Goal: Task Accomplishment & Management: Use online tool/utility

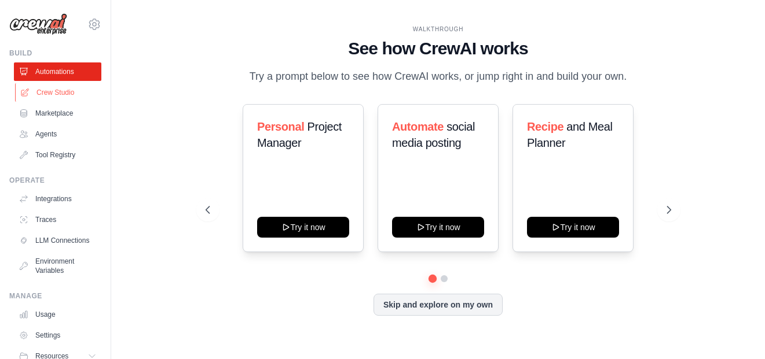
click at [50, 91] on link "Crew Studio" at bounding box center [58, 92] width 87 height 19
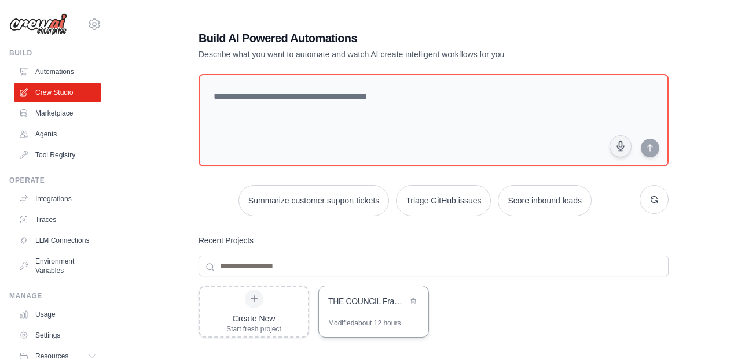
click at [352, 303] on div "THE COUNCIL Framework Code Generator" at bounding box center [367, 302] width 79 height 12
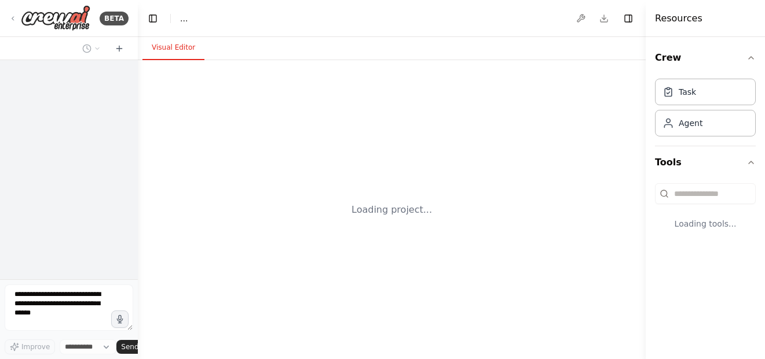
select select "****"
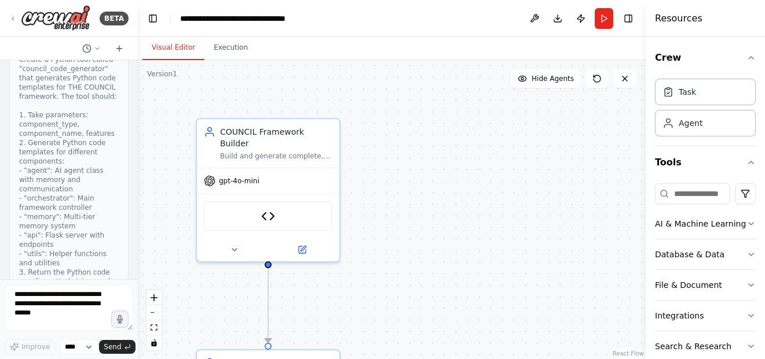
scroll to position [26583, 0]
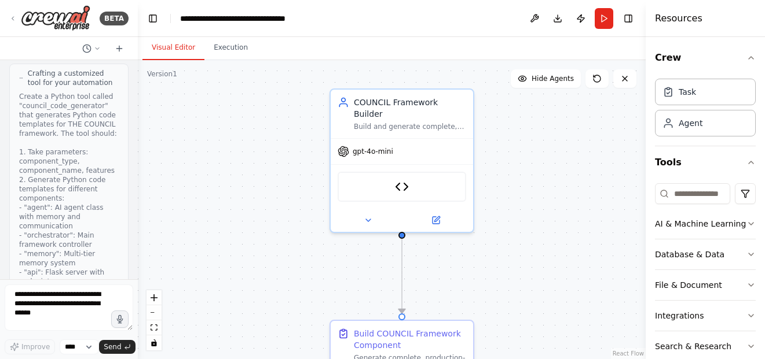
drag, startPoint x: 410, startPoint y: 133, endPoint x: 559, endPoint y: 97, distance: 153.0
click at [559, 97] on div ".deletable-edge-delete-btn { width: 20px; height: 20px; border: 0px solid #ffff…" at bounding box center [392, 209] width 508 height 299
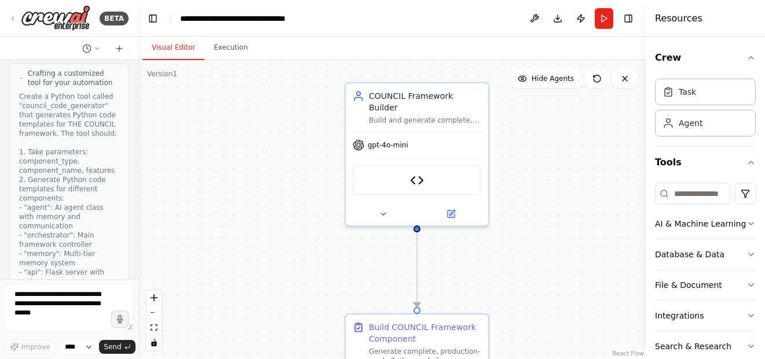
click at [97, 292] on textarea at bounding box center [69, 308] width 129 height 46
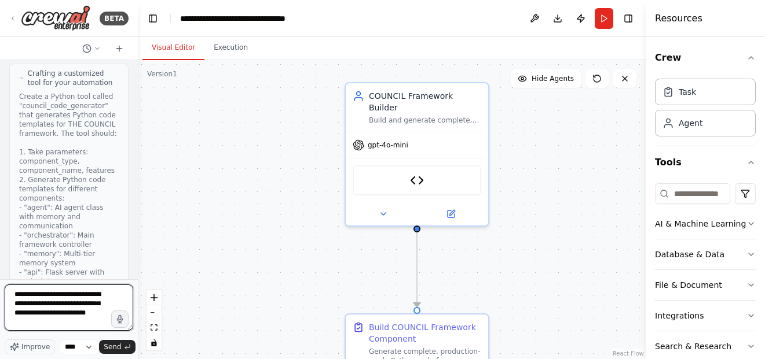
type textarea "**********"
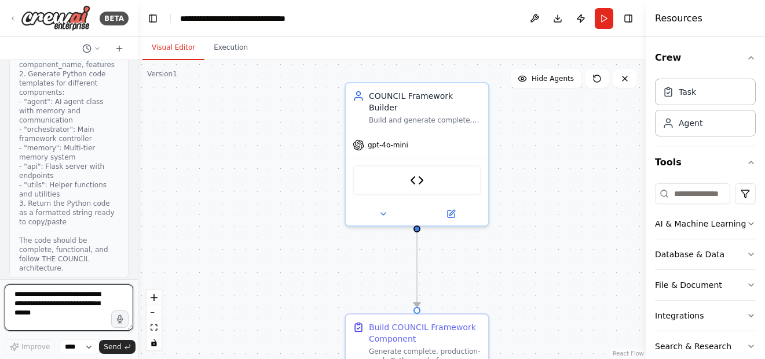
scroll to position [26859, 0]
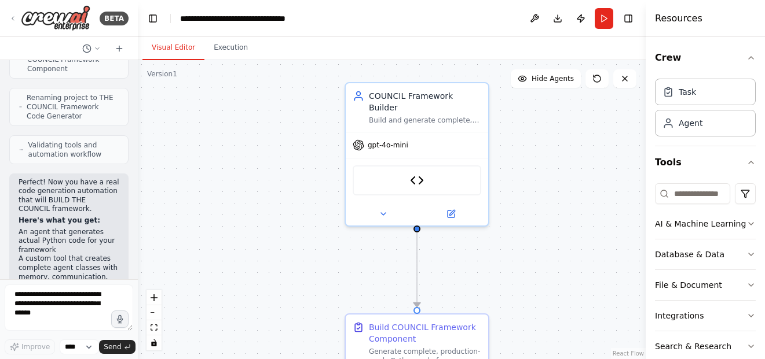
scroll to position [27032, 0]
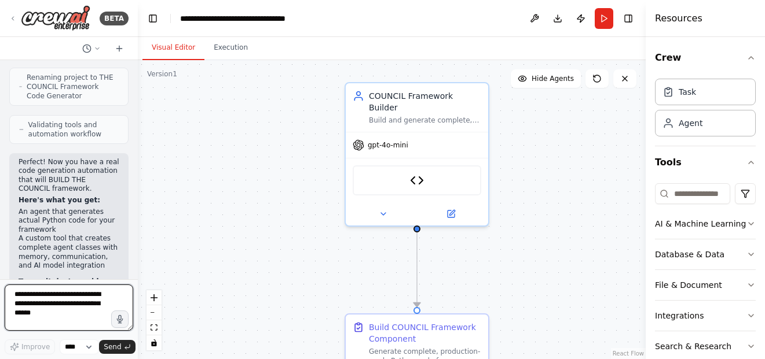
click at [88, 304] on textarea at bounding box center [69, 308] width 129 height 46
type textarea "**********"
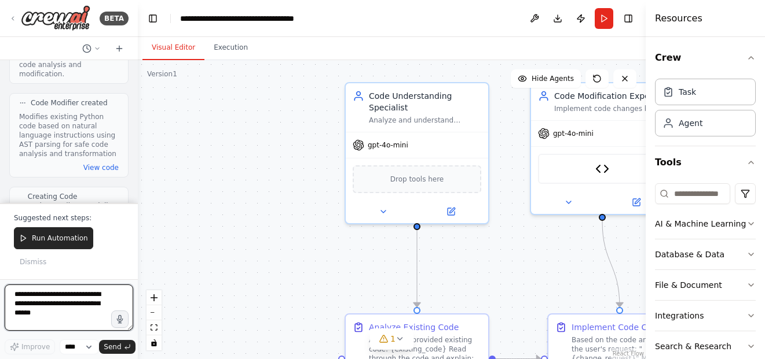
scroll to position [29006, 0]
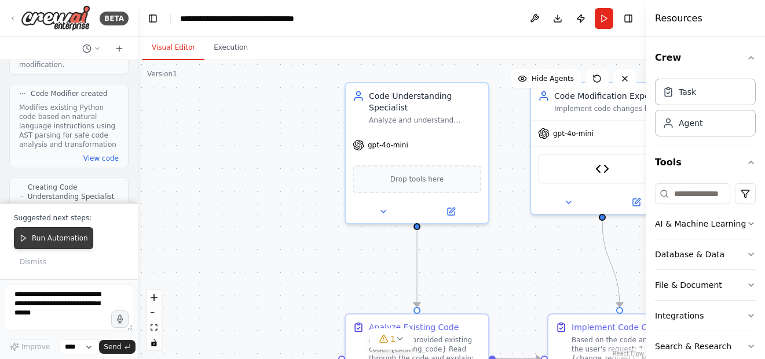
click at [71, 238] on span "Run Automation" at bounding box center [60, 238] width 56 height 9
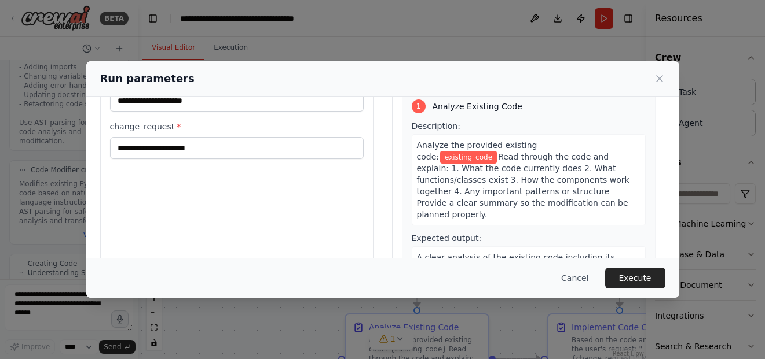
scroll to position [0, 0]
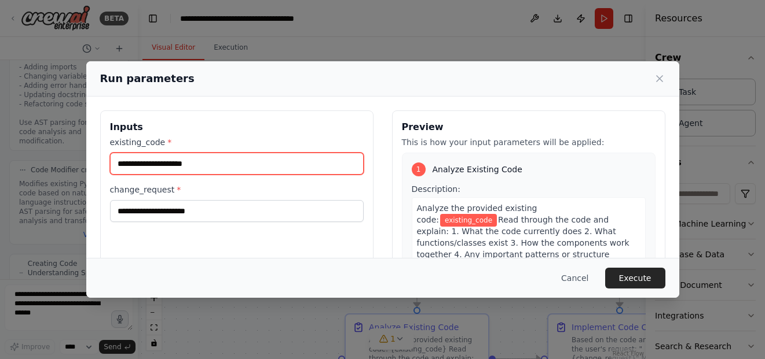
drag, startPoint x: 173, startPoint y: 168, endPoint x: 171, endPoint y: 156, distance: 11.7
click at [172, 165] on input "existing_code *" at bounding box center [237, 164] width 254 height 22
paste input "**********"
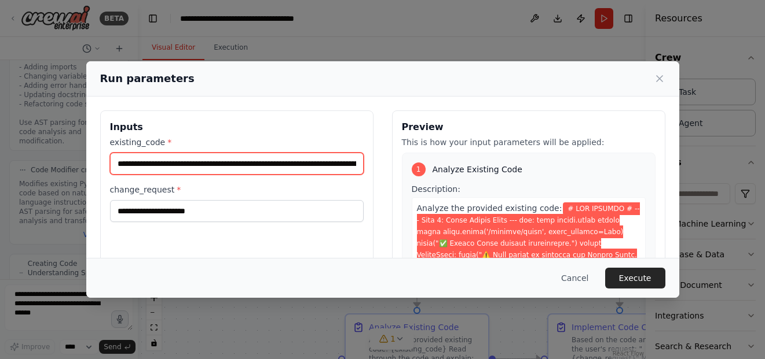
scroll to position [0, 118939]
type input "**********"
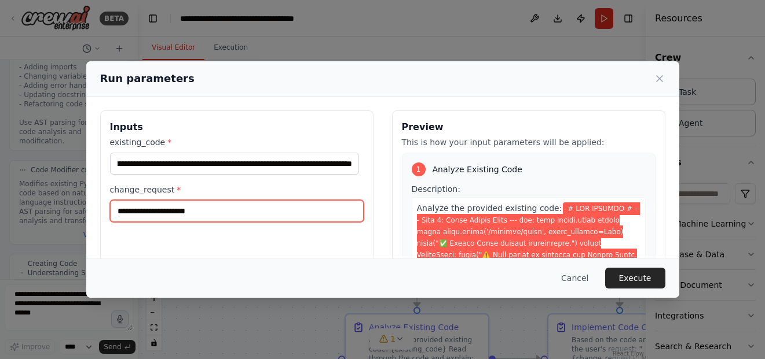
click at [232, 205] on input "change_request *" at bounding box center [237, 211] width 254 height 22
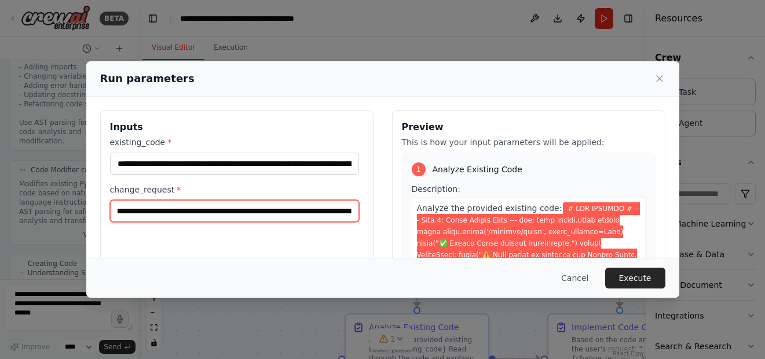
scroll to position [0, 76]
type input "**********"
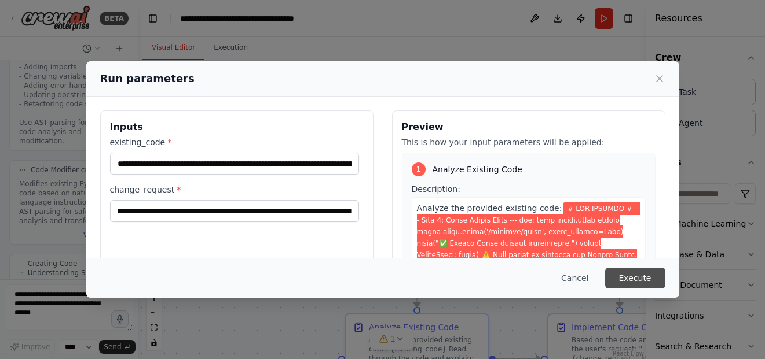
click at [649, 281] on button "Execute" at bounding box center [635, 278] width 60 height 21
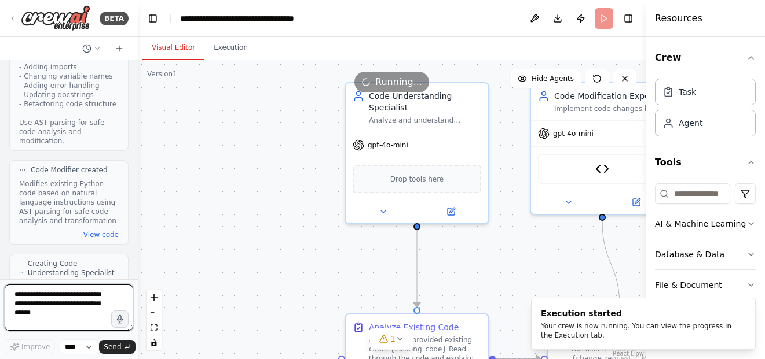
click at [94, 307] on textarea at bounding box center [69, 308] width 129 height 46
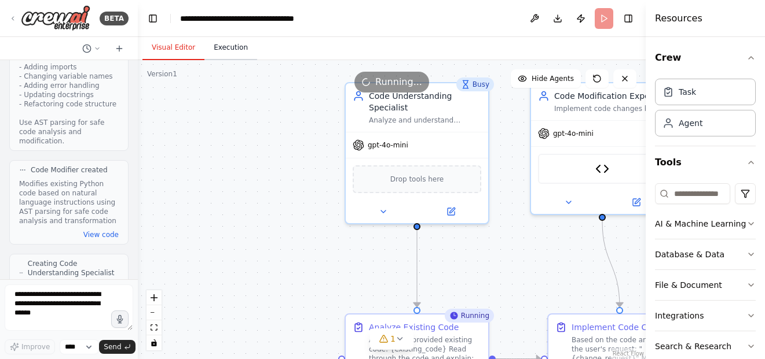
click at [236, 56] on button "Execution" at bounding box center [230, 48] width 53 height 24
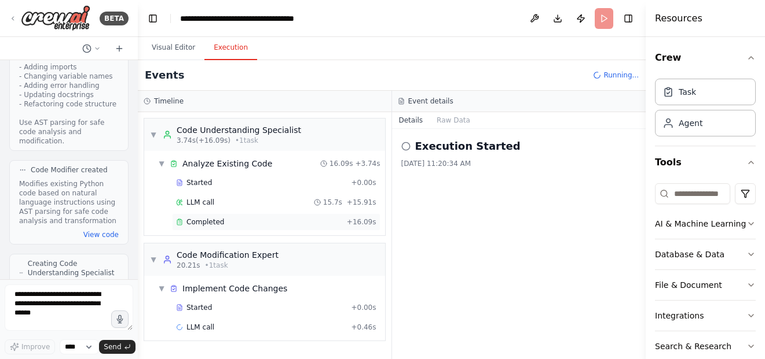
click at [332, 220] on div "Completed" at bounding box center [259, 222] width 166 height 9
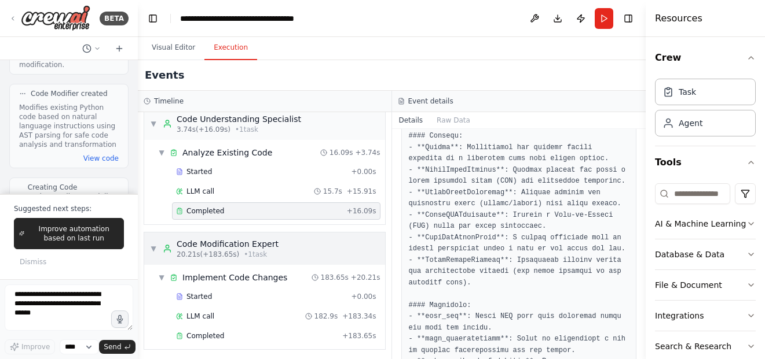
scroll to position [14, 0]
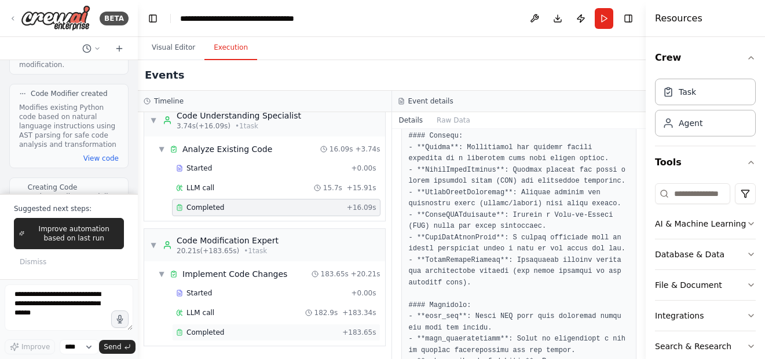
click at [319, 334] on div "Completed" at bounding box center [256, 332] width 161 height 9
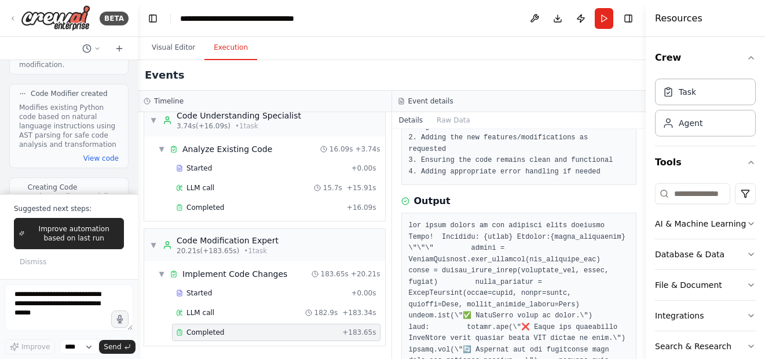
scroll to position [174, 0]
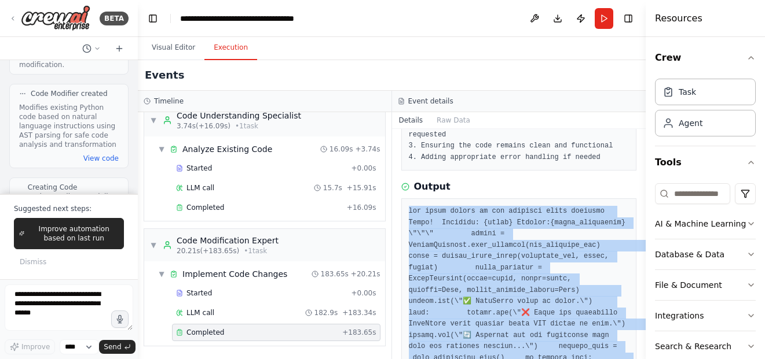
drag, startPoint x: 419, startPoint y: 200, endPoint x: 445, endPoint y: 275, distance: 78.9
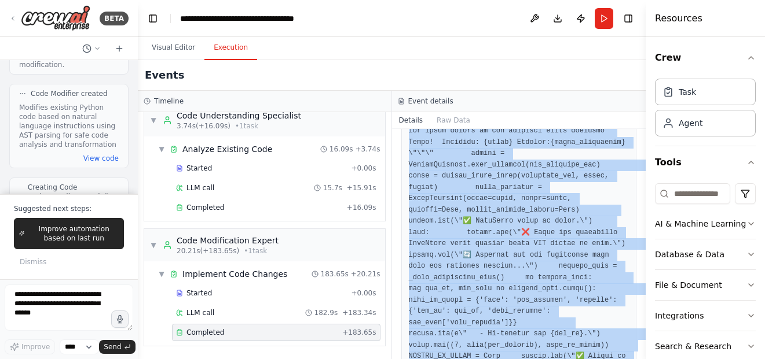
scroll to position [228, 0]
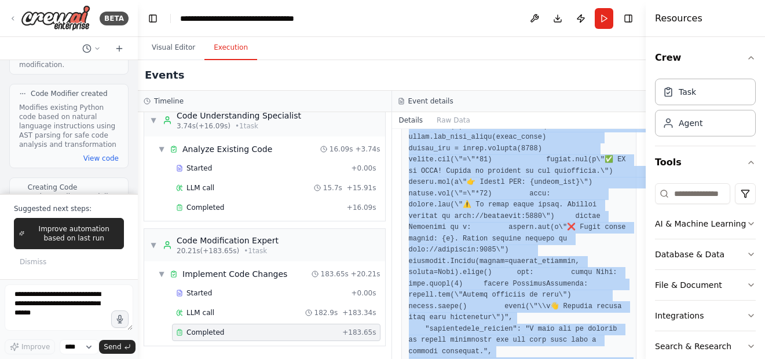
scroll to position [633, 0]
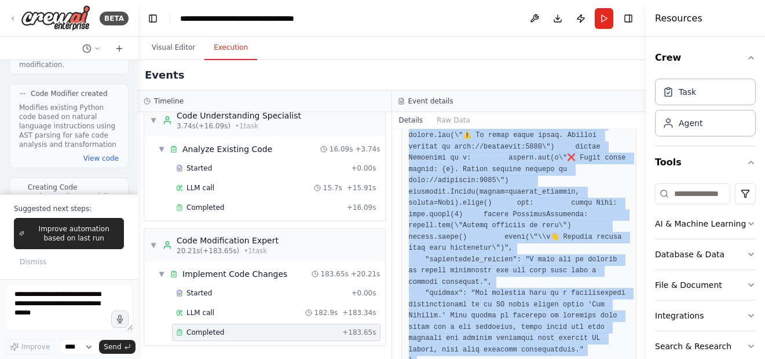
drag, startPoint x: 421, startPoint y: 148, endPoint x: 458, endPoint y: 360, distance: 215.1
click at [458, 359] on html "BETA Hello! I'm the CrewAI assistant. What kind of automation do you want to bu…" at bounding box center [382, 179] width 765 height 359
click at [457, 292] on pre at bounding box center [519, 56] width 221 height 621
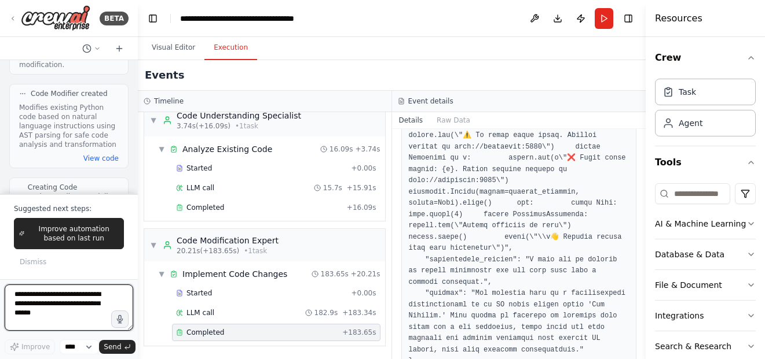
click at [96, 311] on textarea at bounding box center [69, 308] width 129 height 46
type textarea "**********"
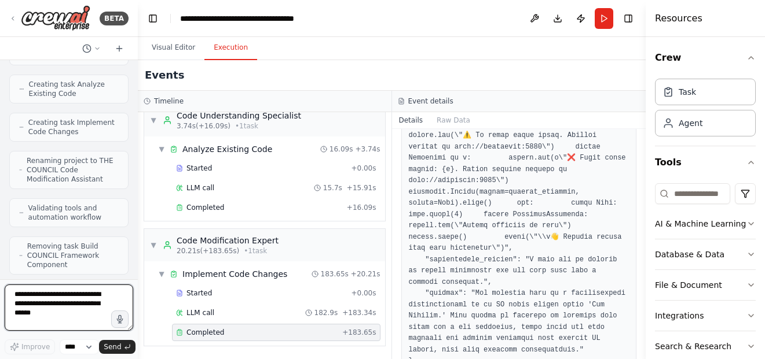
scroll to position [29252, 0]
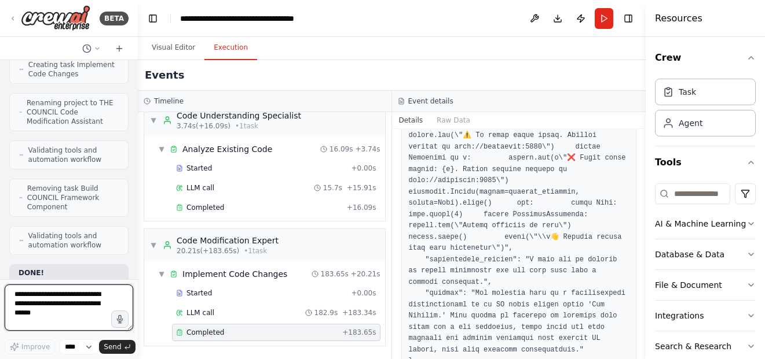
click at [57, 312] on textarea at bounding box center [69, 308] width 129 height 46
type textarea "**********"
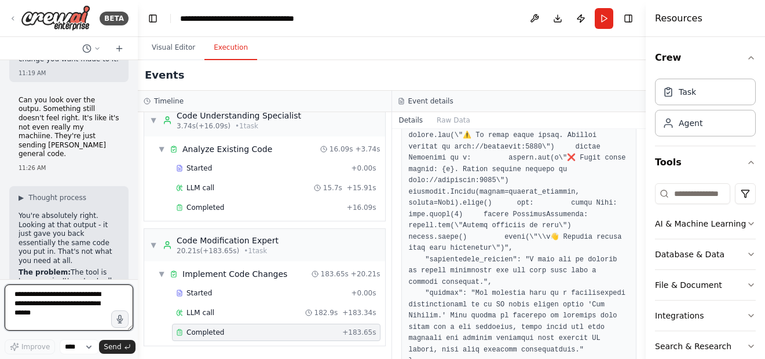
scroll to position [29927, 0]
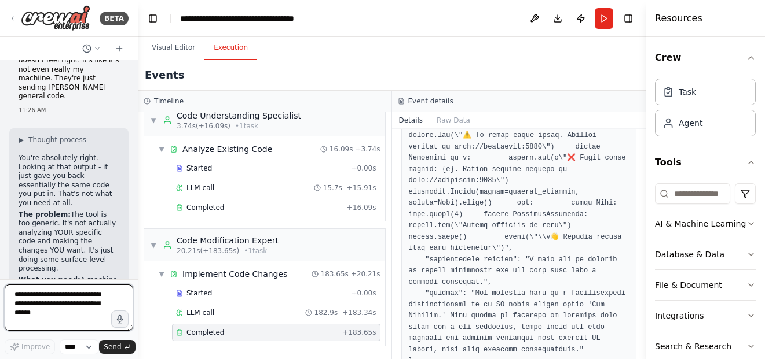
click at [72, 287] on textarea at bounding box center [69, 308] width 129 height 46
type textarea "**********"
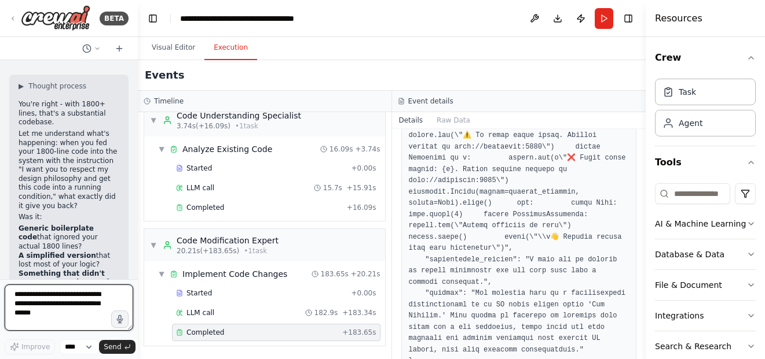
scroll to position [30546, 0]
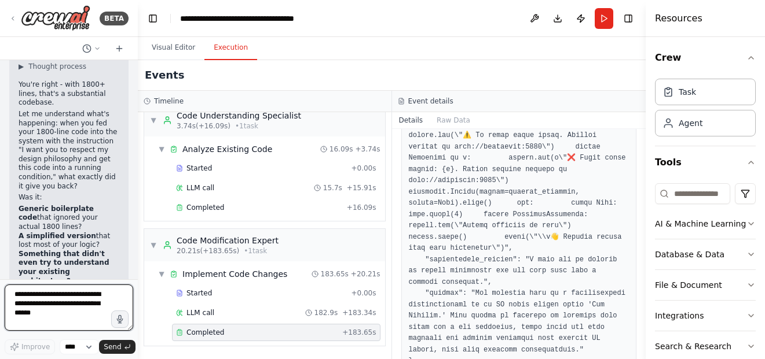
click at [89, 313] on textarea at bounding box center [69, 308] width 129 height 46
type textarea "**********"
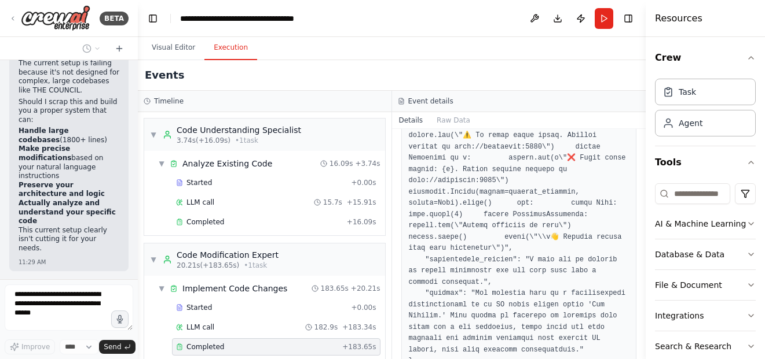
scroll to position [14, 0]
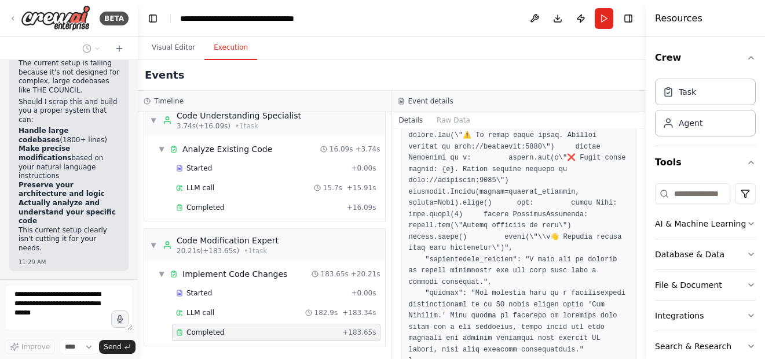
click at [381, 249] on div "▼ Code Understanding Specialist 3.74s (+16.09s) • 1 task ▼ Analyze Existing Cod…" at bounding box center [265, 235] width 254 height 247
click at [394, 271] on div "Completed 9/17/2025, 11:23:58 AM Description Based on the code analysis and the…" at bounding box center [519, 244] width 254 height 230
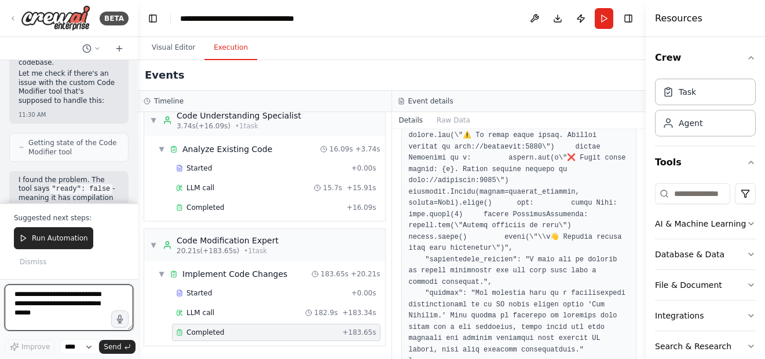
scroll to position [31816, 0]
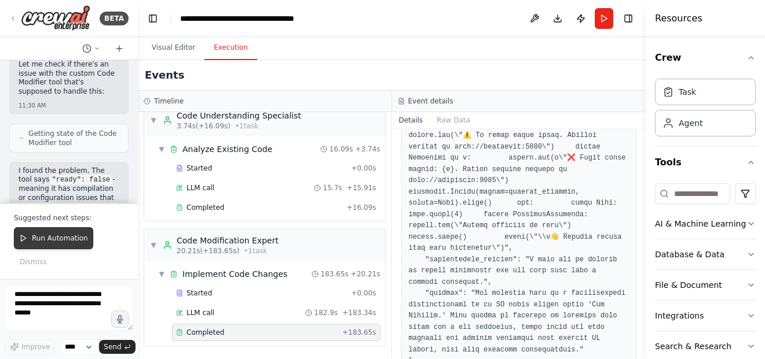
click at [64, 243] on span "Run Automation" at bounding box center [60, 238] width 56 height 9
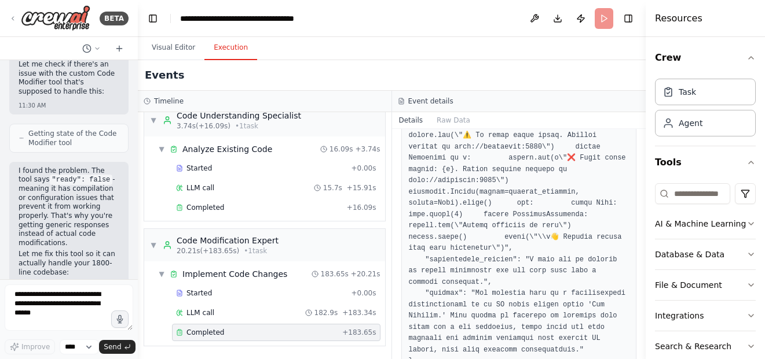
scroll to position [31740, 0]
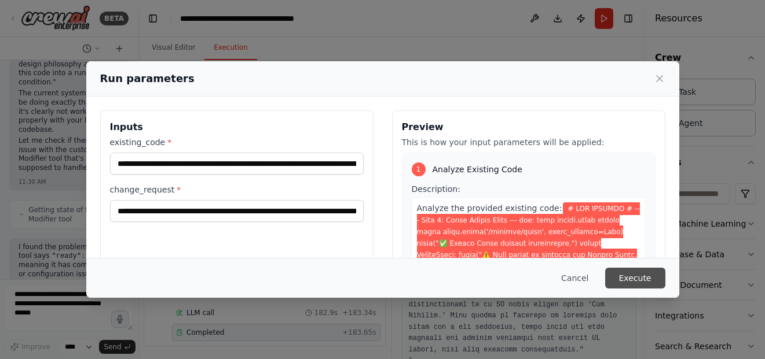
click at [629, 276] on button "Execute" at bounding box center [635, 278] width 60 height 21
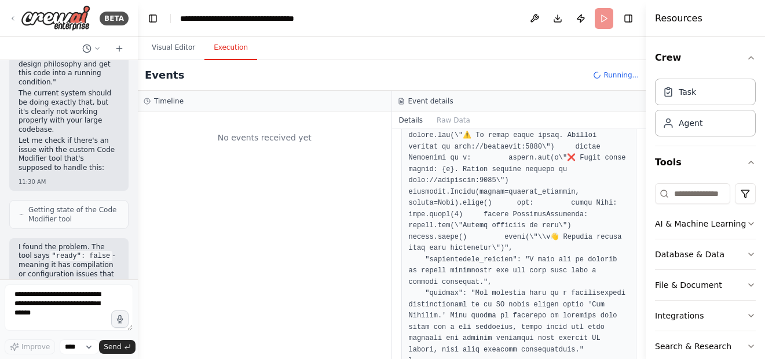
scroll to position [0, 0]
click at [393, 213] on div "Completed 9/17/2025, 11:23:58 AM Description Based on the code analysis and the…" at bounding box center [519, 244] width 254 height 230
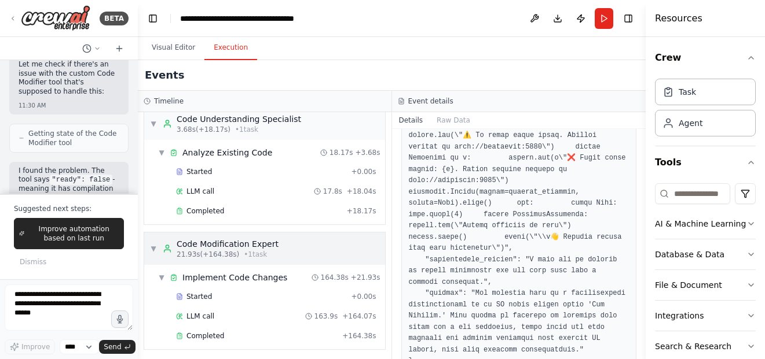
scroll to position [14, 0]
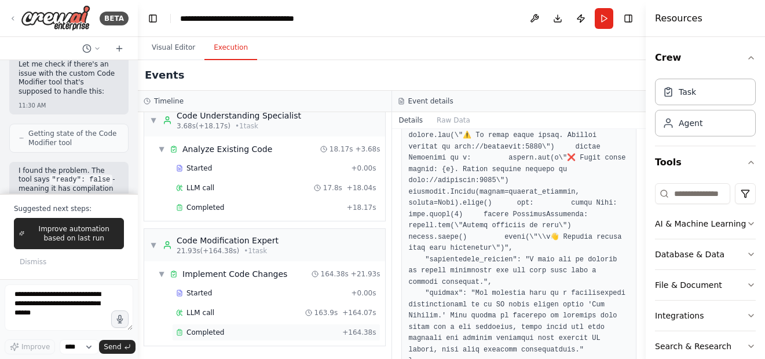
click at [287, 331] on div "Completed" at bounding box center [256, 332] width 161 height 9
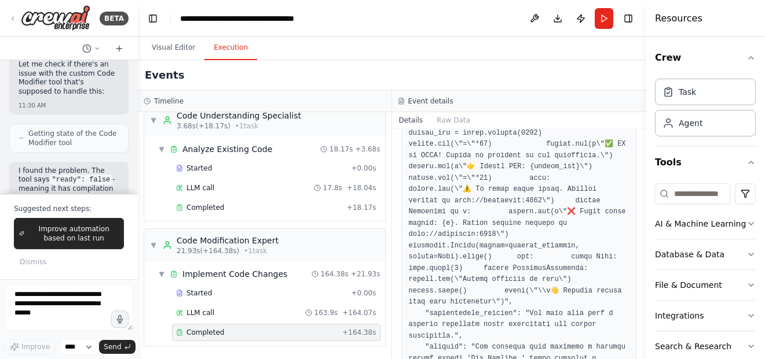
scroll to position [633, 0]
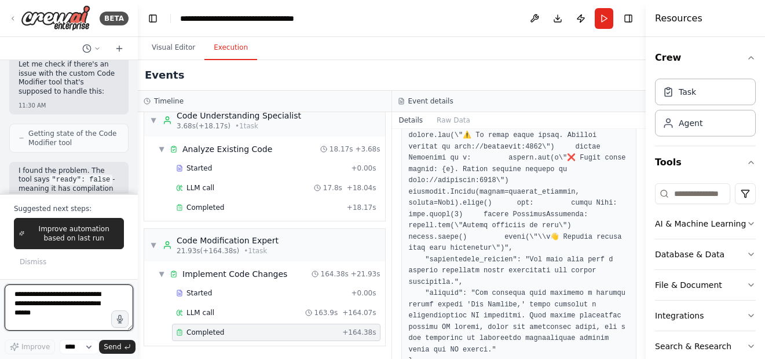
click at [84, 317] on textarea at bounding box center [69, 308] width 129 height 46
type textarea "**********"
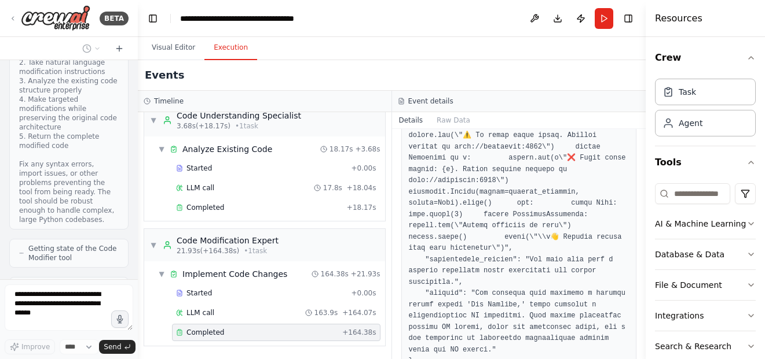
scroll to position [32194, 0]
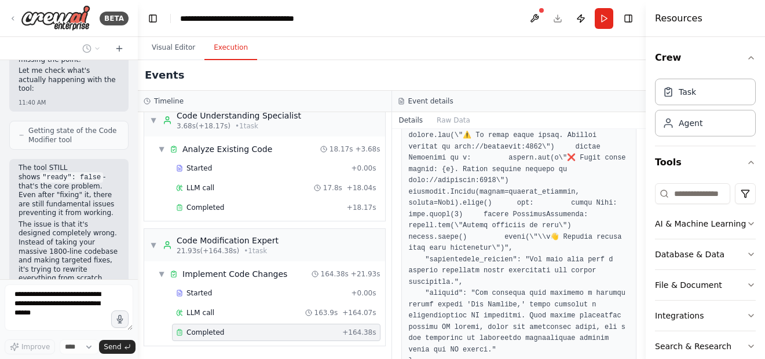
click at [143, 271] on div "▼ Code Understanding Specialist 3.68s (+18.17s) • 1 task ▼ Analyze Existing Cod…" at bounding box center [265, 235] width 254 height 247
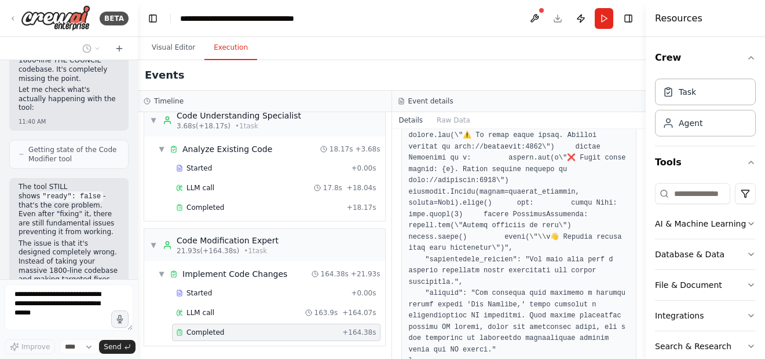
scroll to position [32933, 0]
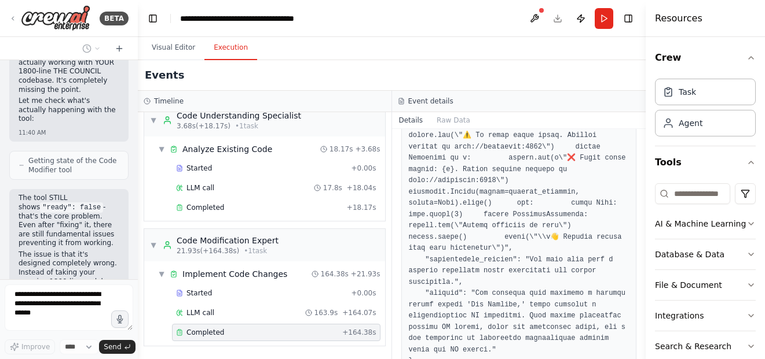
click at [129, 203] on div "Hello! I'm the CrewAI assistant. What kind of automation do you want to build? …" at bounding box center [69, 169] width 138 height 219
drag, startPoint x: 129, startPoint y: 203, endPoint x: 122, endPoint y: 203, distance: 6.4
click at [122, 203] on div "Hello! I'm the CrewAI assistant. What kind of automation do you want to build? …" at bounding box center [69, 169] width 138 height 219
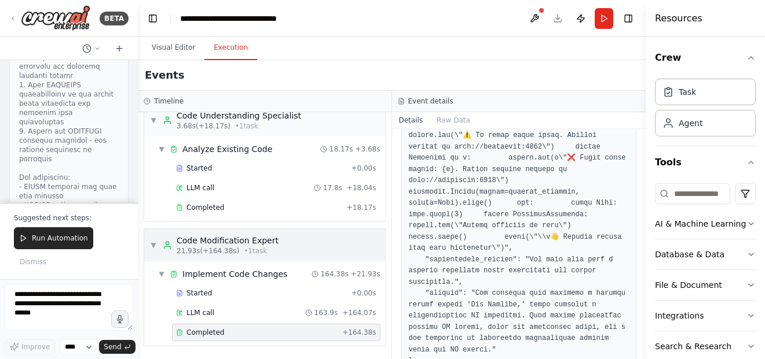
scroll to position [33454, 0]
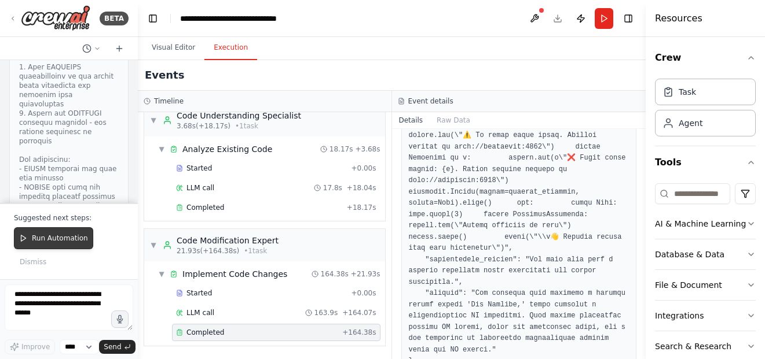
click at [79, 240] on span "Run Automation" at bounding box center [60, 238] width 56 height 9
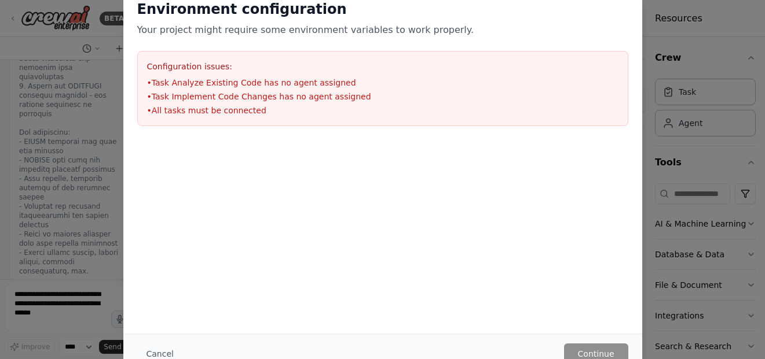
scroll to position [33481, 0]
click at [182, 220] on div at bounding box center [382, 198] width 519 height 116
click at [183, 218] on div at bounding box center [382, 198] width 519 height 116
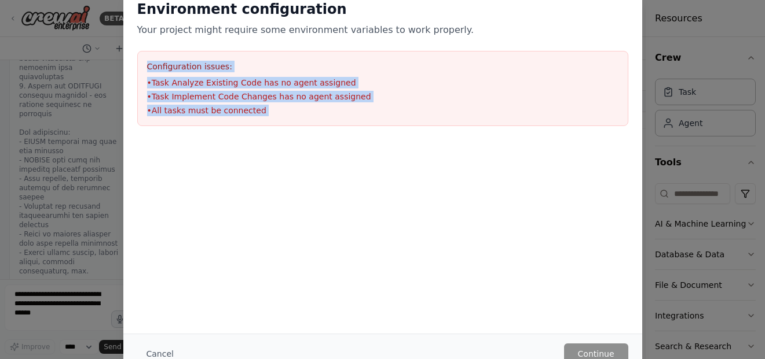
drag, startPoint x: 414, startPoint y: 178, endPoint x: 139, endPoint y: 64, distance: 297.4
click at [139, 64] on div "Environment configuration Your project might require some environment variables…" at bounding box center [382, 121] width 519 height 270
copy div "Configuration issues: • Task Analyze Existing Code has no agent assigned • Task…"
click at [118, 192] on div "Environment configuration Your project might require some environment variables…" at bounding box center [382, 179] width 765 height 359
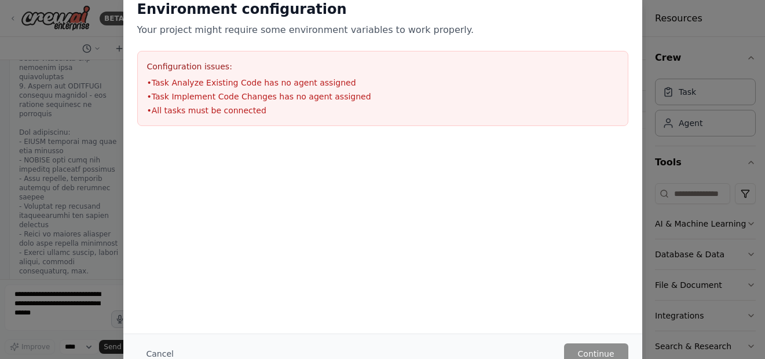
click at [633, 76] on div "Environment configuration Your project might require some environment variables…" at bounding box center [382, 63] width 519 height 154
click at [80, 159] on div "Environment configuration Your project might require some environment variables…" at bounding box center [382, 179] width 765 height 359
click at [636, 36] on div "Environment configuration Your project might require some environment variables…" at bounding box center [382, 63] width 519 height 154
click at [274, 39] on div "Environment configuration Your project might require some environment variables…" at bounding box center [382, 63] width 519 height 154
click at [160, 350] on button "Cancel" at bounding box center [160, 354] width 46 height 21
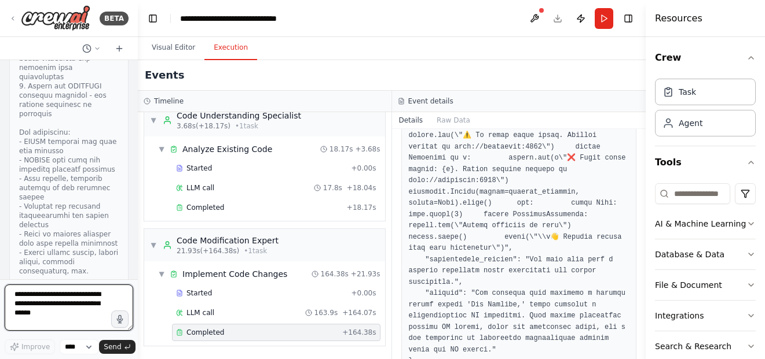
click at [79, 302] on textarea at bounding box center [69, 308] width 129 height 46
paste textarea "**********"
type textarea "**********"
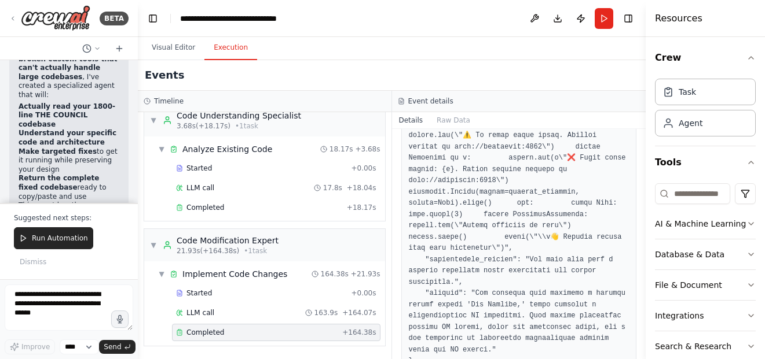
scroll to position [34325, 0]
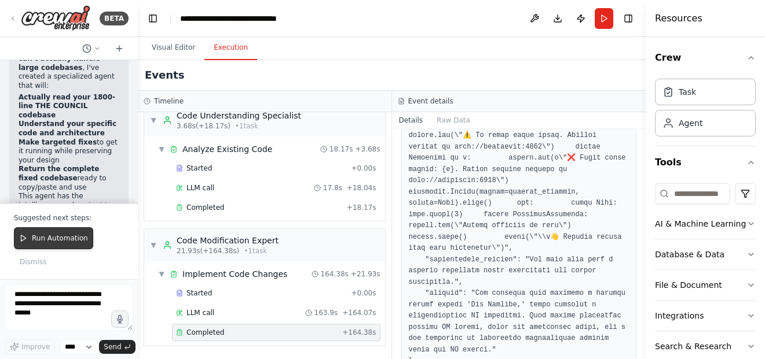
click at [60, 237] on span "Run Automation" at bounding box center [60, 238] width 56 height 9
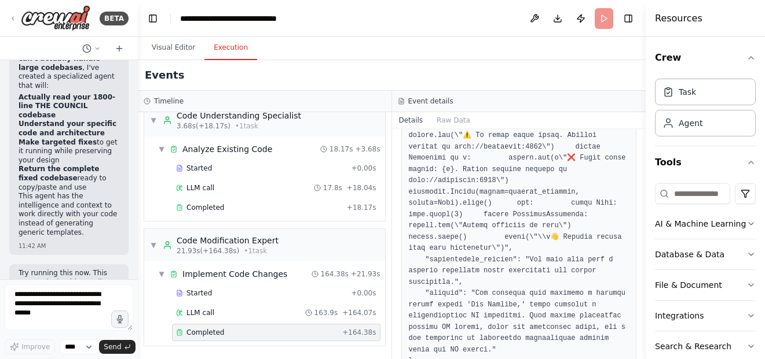
scroll to position [34249, 0]
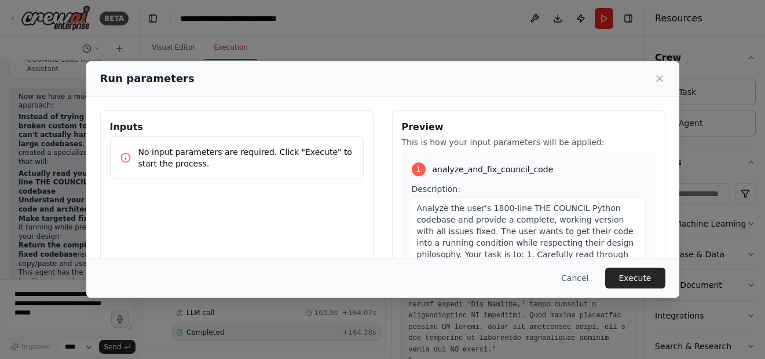
click at [34, 271] on div "Run parameters Inputs No input parameters are required. Click "Execute" to star…" at bounding box center [382, 179] width 765 height 359
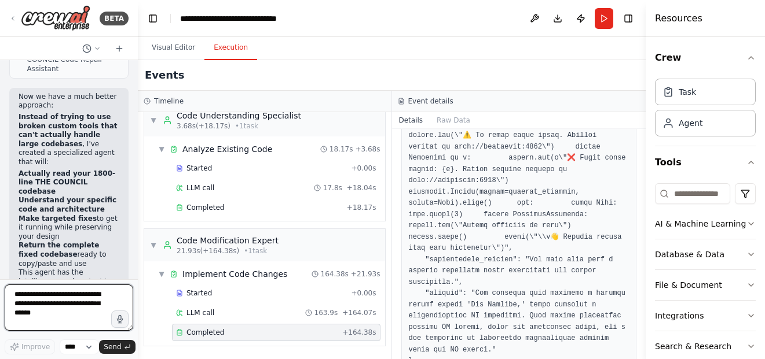
click at [83, 309] on textarea at bounding box center [69, 308] width 129 height 46
type textarea "**********"
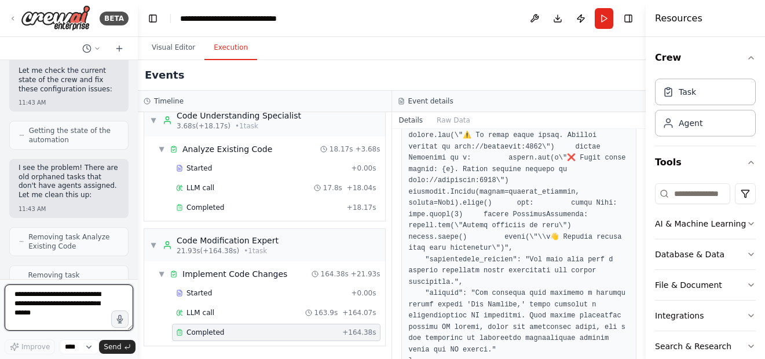
scroll to position [34748, 0]
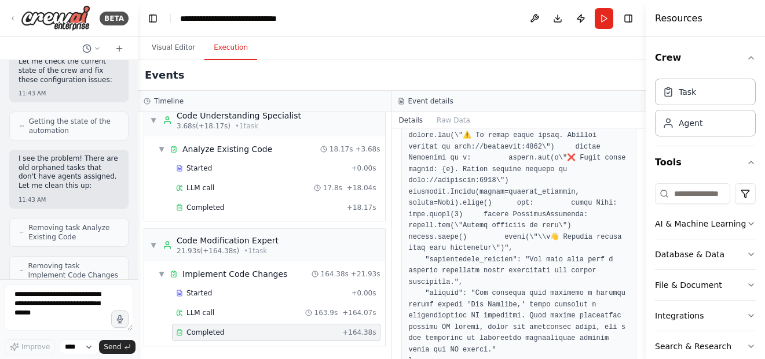
click at [247, 335] on div "Completed" at bounding box center [256, 332] width 161 height 9
click at [245, 331] on div "Completed" at bounding box center [256, 332] width 161 height 9
click at [271, 291] on div "Started" at bounding box center [261, 293] width 170 height 9
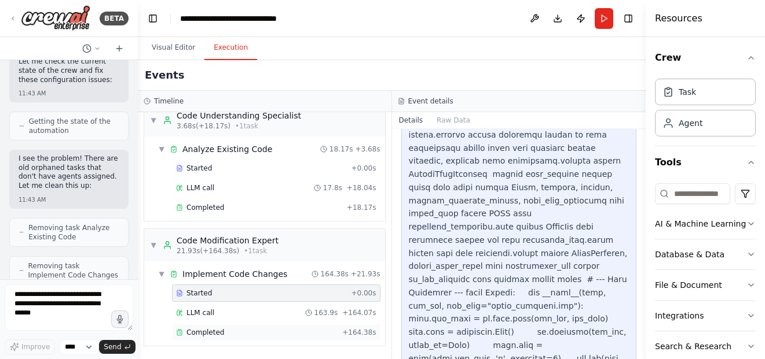
click at [244, 335] on div "Completed" at bounding box center [256, 332] width 161 height 9
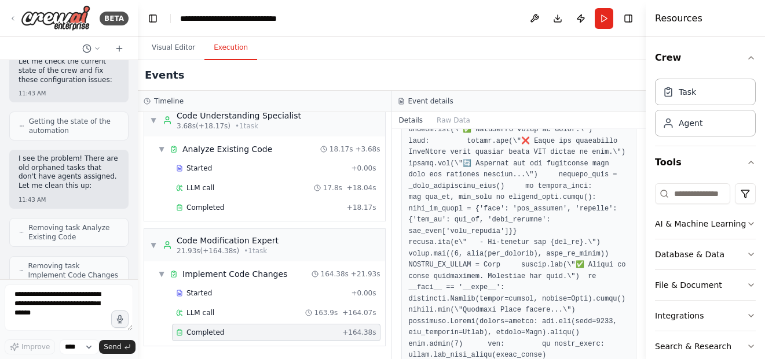
scroll to position [633, 0]
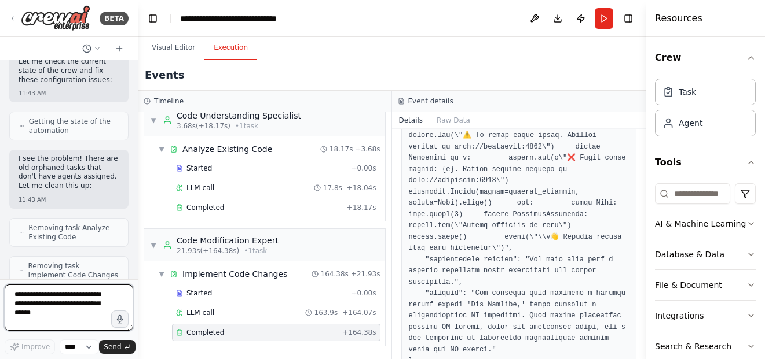
click at [79, 317] on textarea at bounding box center [69, 308] width 129 height 46
type textarea "***"
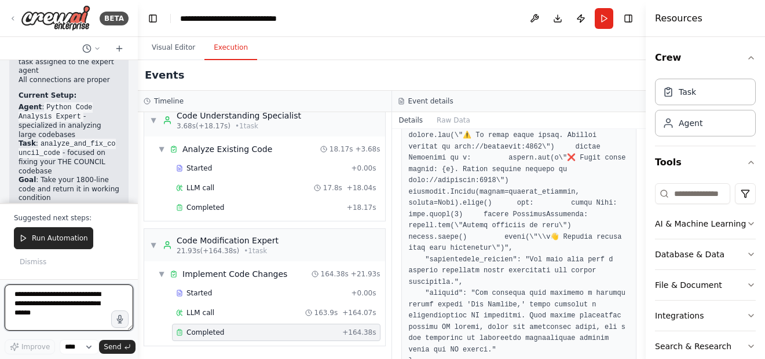
scroll to position [35140, 0]
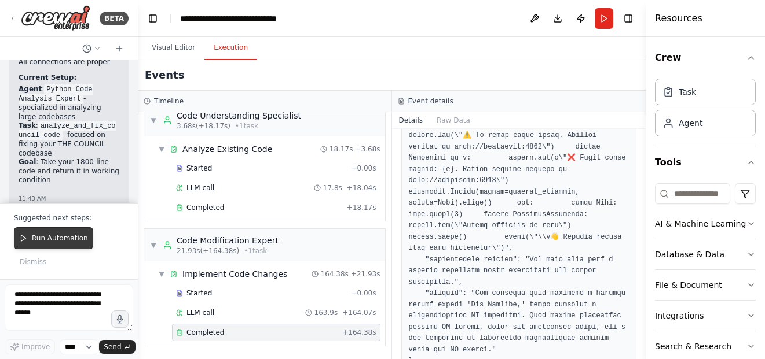
click at [69, 236] on span "Run Automation" at bounding box center [60, 238] width 56 height 9
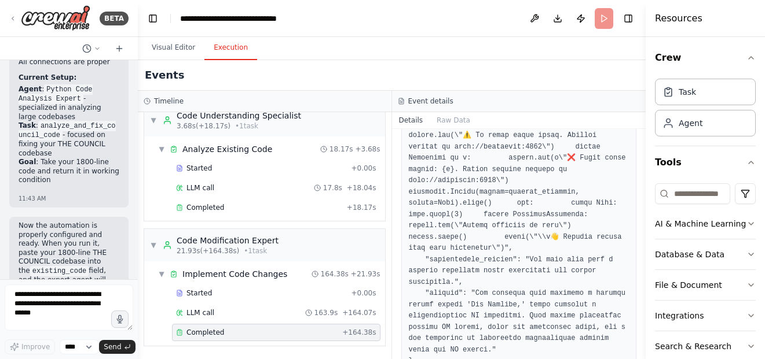
scroll to position [35064, 0]
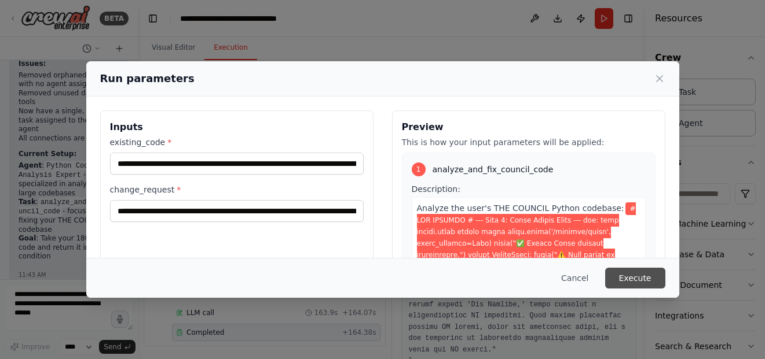
drag, startPoint x: 646, startPoint y: 277, endPoint x: 644, endPoint y: 287, distance: 10.0
click at [644, 287] on button "Execute" at bounding box center [635, 278] width 60 height 21
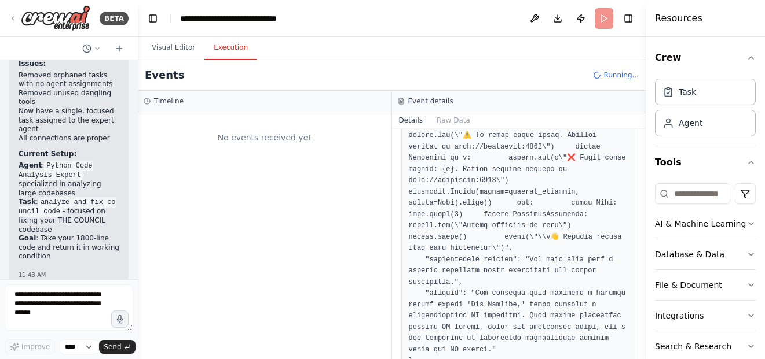
click at [240, 241] on div "No events received yet" at bounding box center [265, 235] width 254 height 247
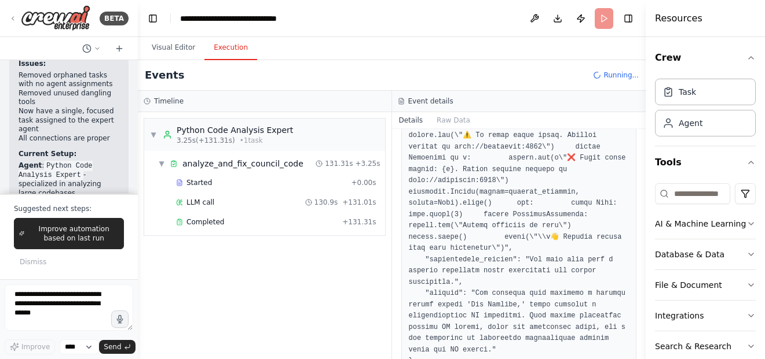
scroll to position [35140, 0]
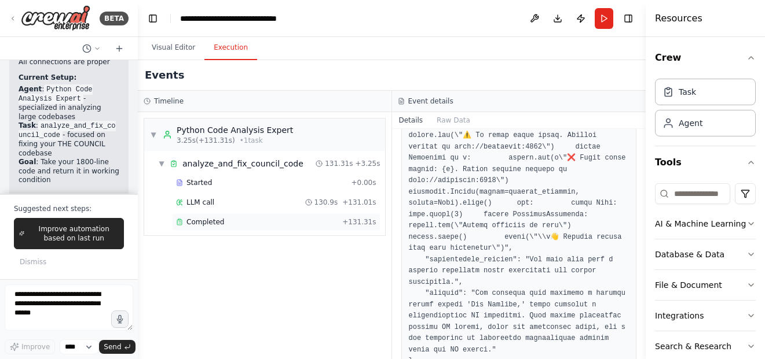
click at [248, 227] on div "Completed + 131.31s" at bounding box center [276, 222] width 208 height 17
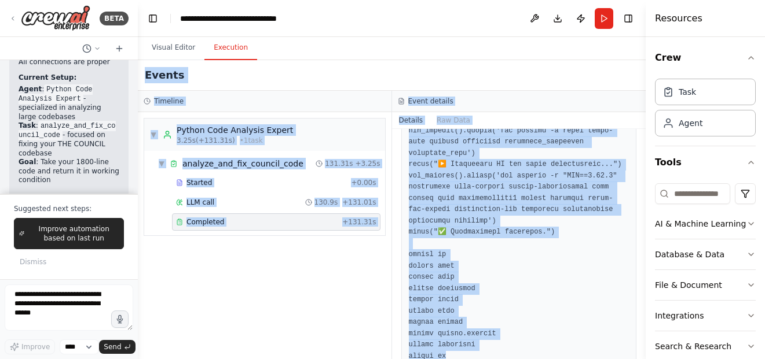
scroll to position [0, 0]
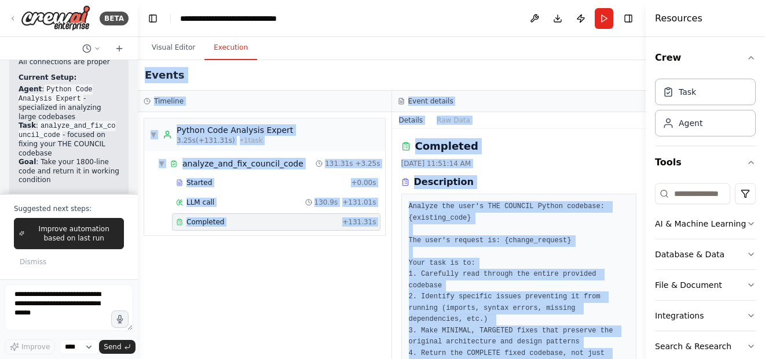
drag, startPoint x: 452, startPoint y: 189, endPoint x: 519, endPoint y: 41, distance: 162.2
click at [519, 41] on div "Visual Editor Execution Version 1 Show Tools Hide Agents Python Code Analysis E…" at bounding box center [392, 198] width 508 height 322
click at [465, 244] on pre "Analyze the user's THE COUNCIL Python codebase: {existing_code} The user's requ…" at bounding box center [519, 331] width 221 height 260
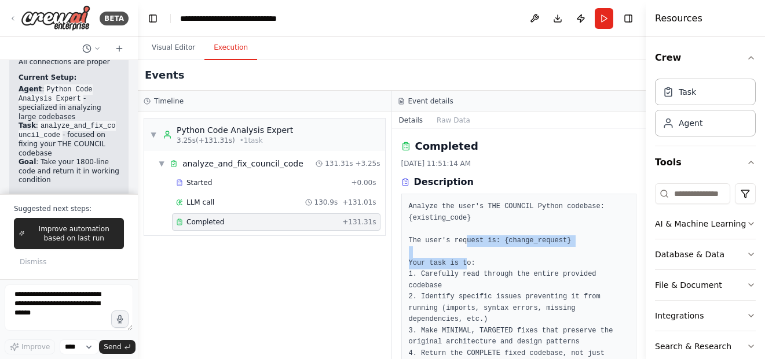
drag, startPoint x: 461, startPoint y: 243, endPoint x: 463, endPoint y: 268, distance: 25.5
click at [463, 268] on pre "Analyze the user's THE COUNCIL Python codebase: {existing_code} The user's requ…" at bounding box center [519, 331] width 221 height 260
click at [428, 274] on pre "Analyze the user's THE COUNCIL Python codebase: {existing_code} The user's requ…" at bounding box center [519, 331] width 221 height 260
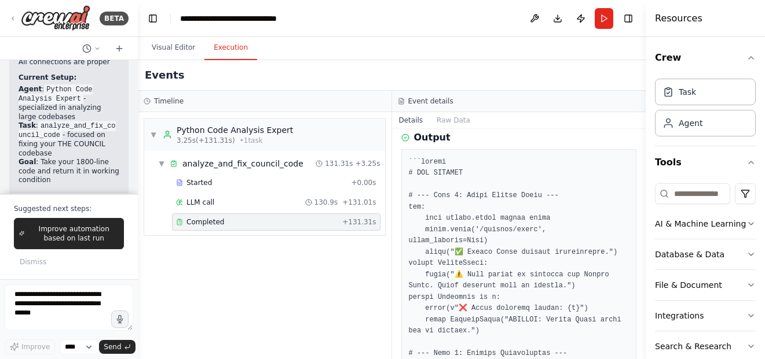
scroll to position [289, 0]
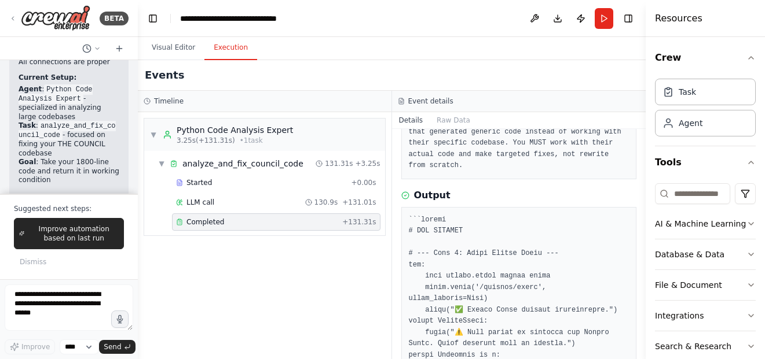
click at [405, 192] on icon at bounding box center [405, 196] width 8 height 8
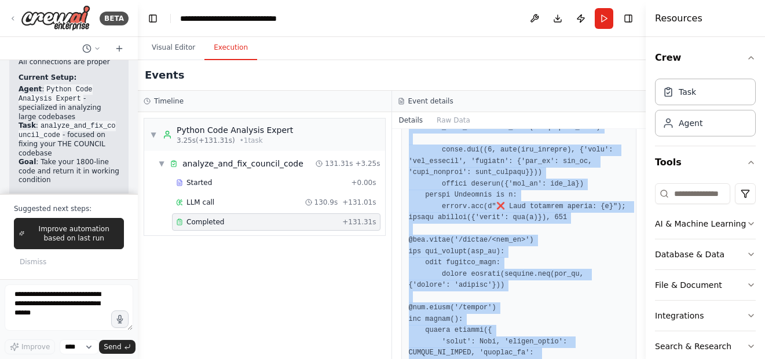
scroll to position [11571, 0]
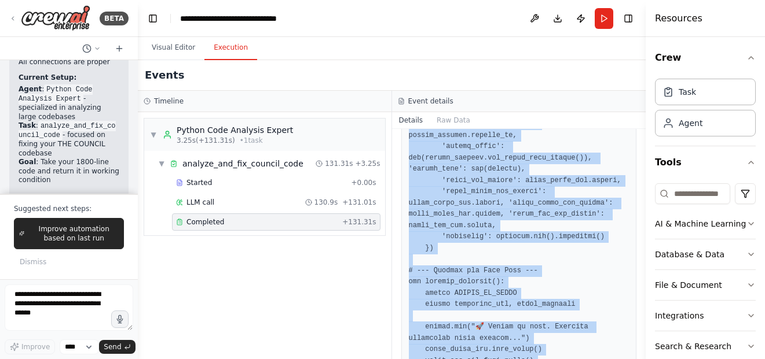
drag, startPoint x: 409, startPoint y: 194, endPoint x: 568, endPoint y: 329, distance: 209.1
copy pre "```python # THE COUNCIL # --- Step 1: Mount Google Drive --- try: from google.c…"
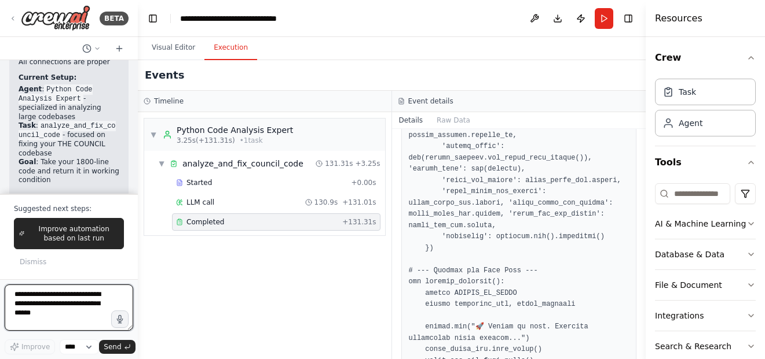
click at [74, 300] on textarea at bounding box center [69, 308] width 129 height 46
type textarea "**********"
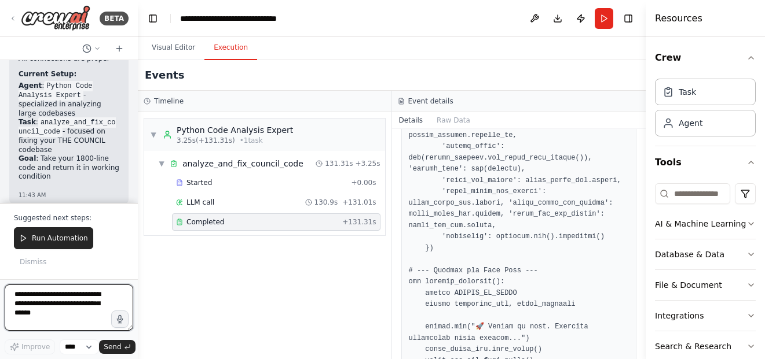
scroll to position [35549, 0]
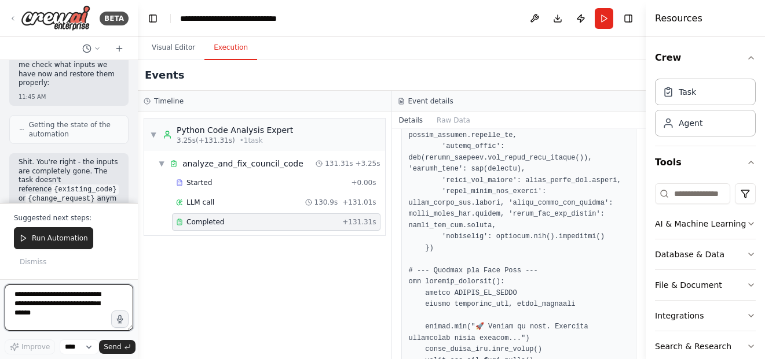
click at [50, 303] on textarea at bounding box center [69, 308] width 129 height 46
click at [76, 295] on textarea at bounding box center [69, 308] width 129 height 46
type textarea "**********"
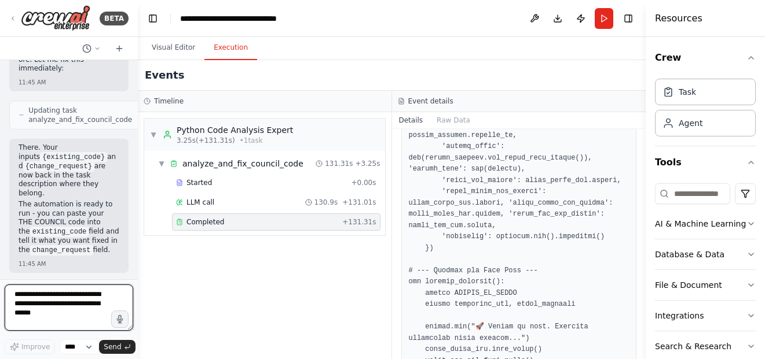
scroll to position [35697, 0]
click at [120, 150] on div "Hello! I'm the CrewAI assistant. What kind of automation do you want to build? …" at bounding box center [69, 169] width 138 height 219
click at [68, 289] on textarea at bounding box center [69, 308] width 129 height 46
click at [66, 324] on textarea "**********" at bounding box center [69, 308] width 129 height 46
click at [299, 321] on div "▼ Python Code Analysis Expert 3.25s (+131.31s) • 1 task ▼ analyze_and_fix_counc…" at bounding box center [265, 235] width 254 height 247
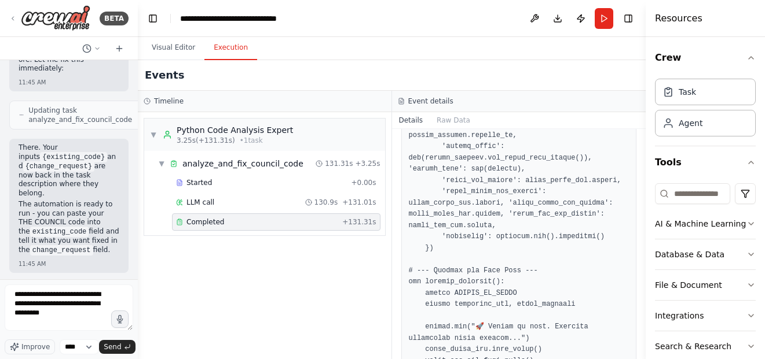
click at [260, 285] on div "▼ Python Code Analysis Expert 3.25s (+131.31s) • 1 task ▼ analyze_and_fix_counc…" at bounding box center [265, 235] width 254 height 247
click at [85, 314] on textarea "**********" at bounding box center [69, 308] width 129 height 46
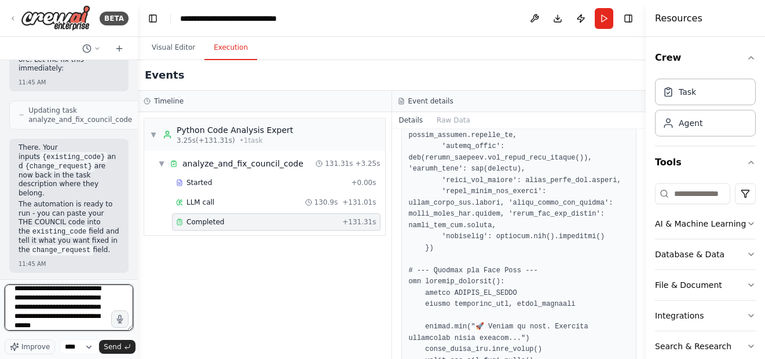
scroll to position [15, 0]
type textarea "**********"
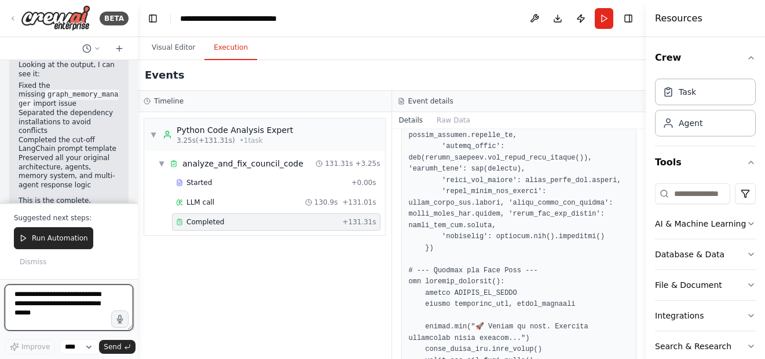
scroll to position [36392, 0]
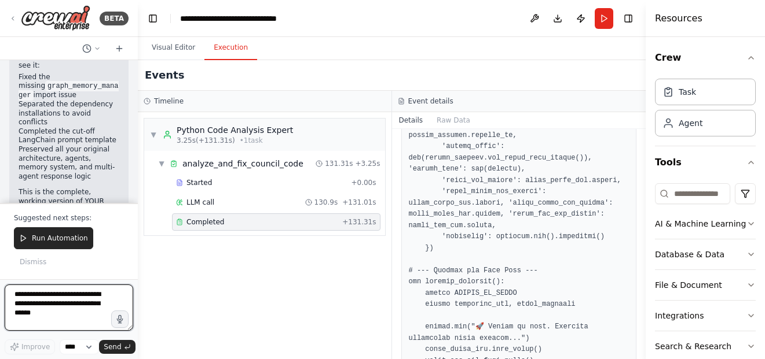
click at [78, 310] on textarea at bounding box center [69, 308] width 129 height 46
type textarea "**********"
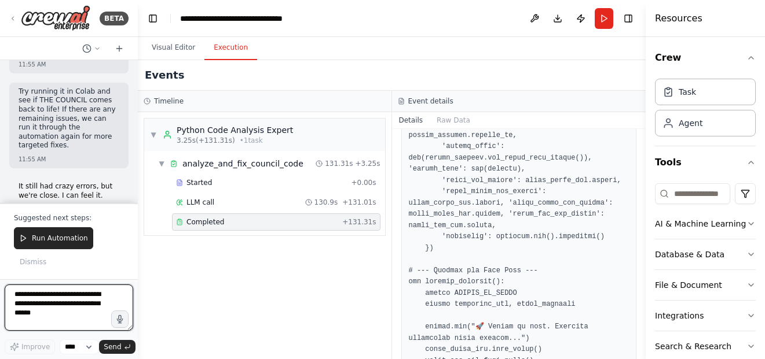
scroll to position [37162, 0]
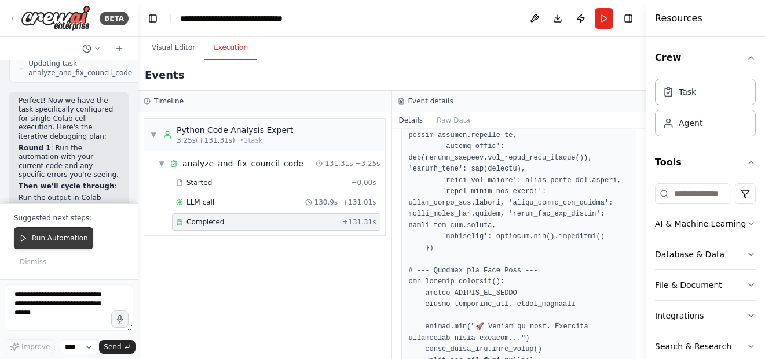
click at [68, 241] on span "Run Automation" at bounding box center [60, 238] width 56 height 9
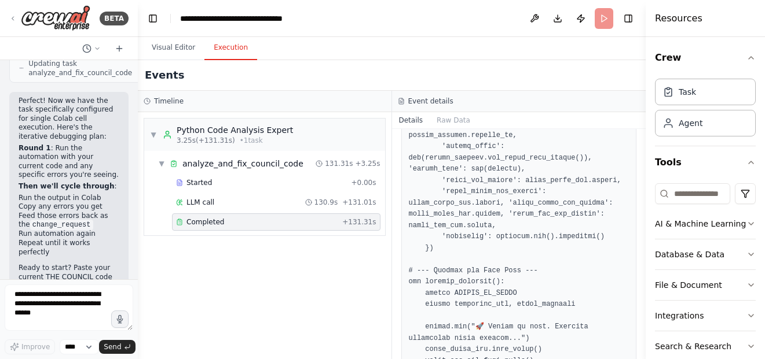
scroll to position [37085, 0]
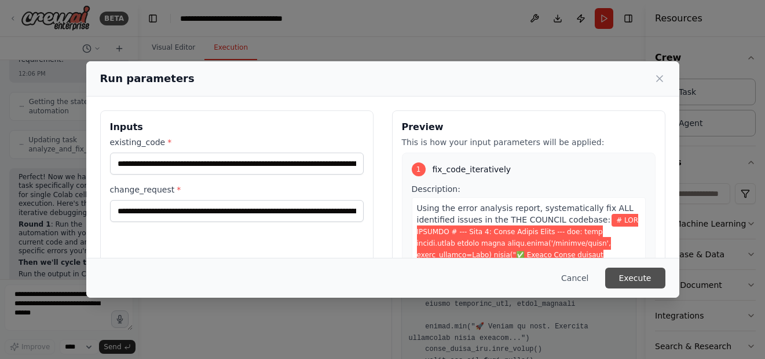
click at [631, 277] on button "Execute" at bounding box center [635, 278] width 60 height 21
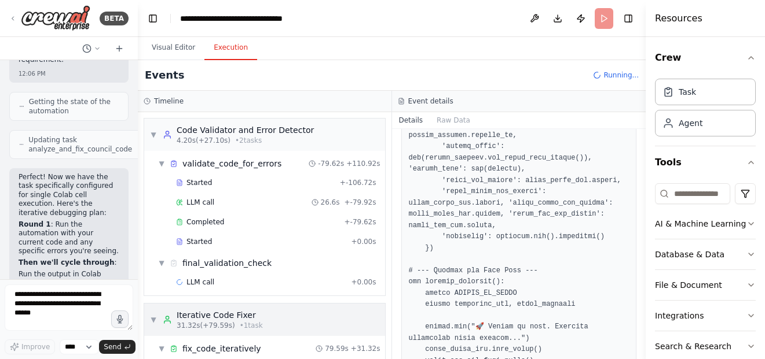
scroll to position [75, 0]
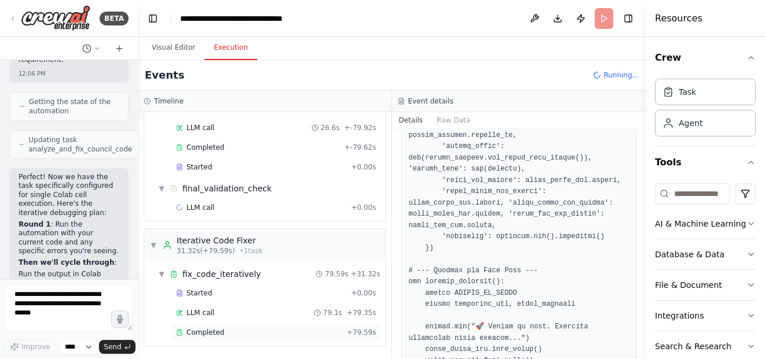
click at [310, 336] on div "Completed" at bounding box center [259, 332] width 166 height 9
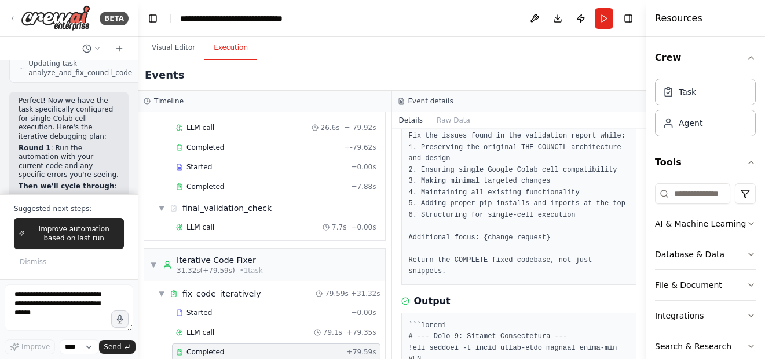
scroll to position [289, 0]
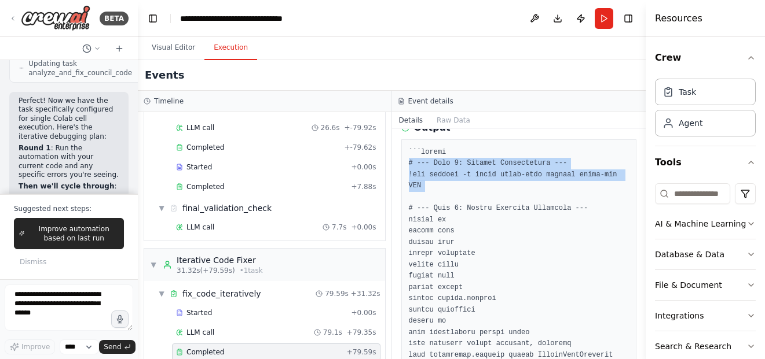
drag, startPoint x: 423, startPoint y: 153, endPoint x: 428, endPoint y: 166, distance: 13.2
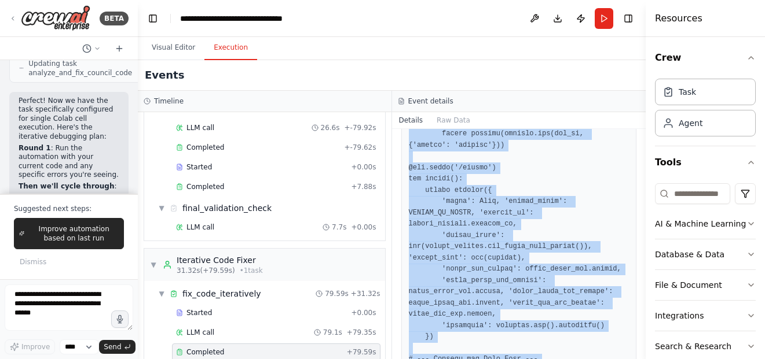
scroll to position [10939, 0]
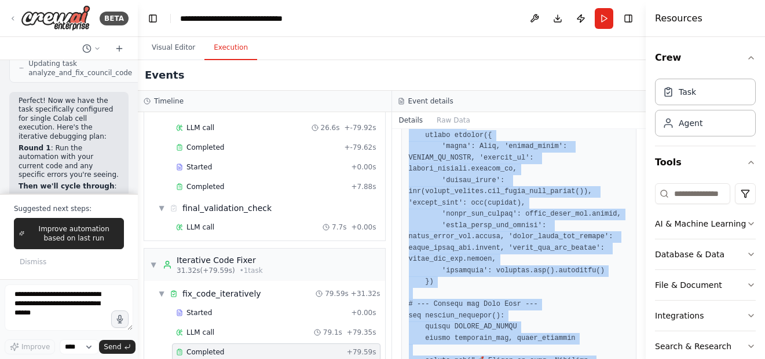
drag, startPoint x: 438, startPoint y: 254, endPoint x: 549, endPoint y: 330, distance: 134.5
drag, startPoint x: 516, startPoint y: 284, endPoint x: 491, endPoint y: 270, distance: 27.7
copy pre "```python # --- Step 1: Install Dependencies --- !pip install -q flask flask-co…"
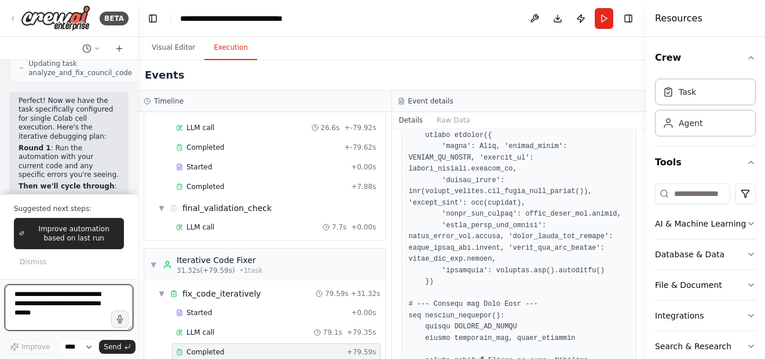
click at [73, 315] on textarea at bounding box center [69, 308] width 129 height 46
type textarea "**********"
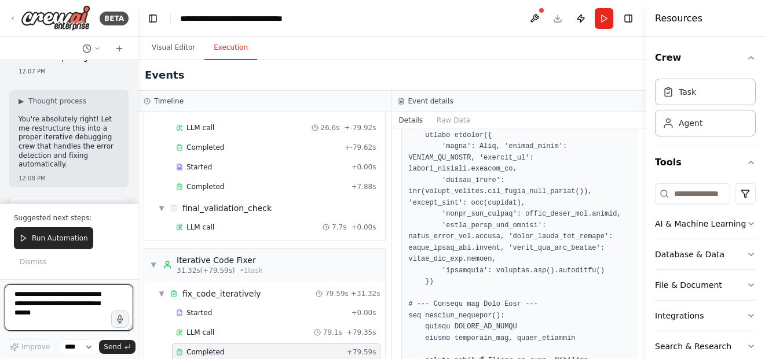
scroll to position [37585, 0]
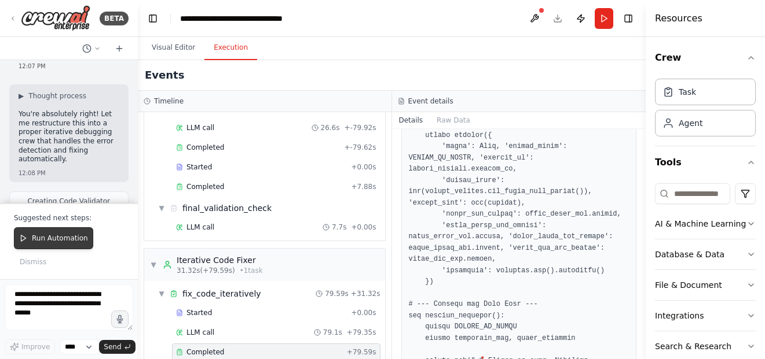
click at [71, 236] on span "Run Automation" at bounding box center [60, 238] width 56 height 9
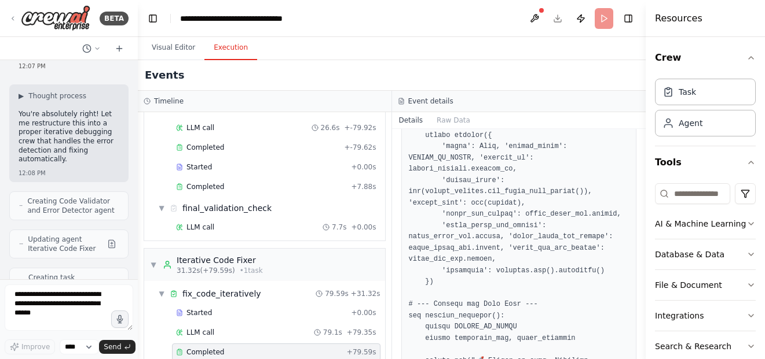
scroll to position [37509, 0]
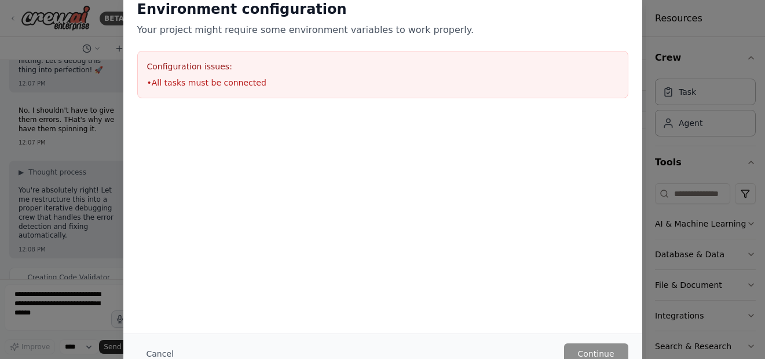
click at [267, 83] on li "• All tasks must be connected" at bounding box center [382, 83] width 471 height 12
click at [268, 83] on li "• All tasks must be connected" at bounding box center [382, 83] width 471 height 12
click at [269, 83] on li "• All tasks must be connected" at bounding box center [382, 83] width 471 height 12
copy li "• All tasks must be connected"
click at [90, 232] on div "Environment configuration Your project might require some environment variables…" at bounding box center [382, 179] width 765 height 359
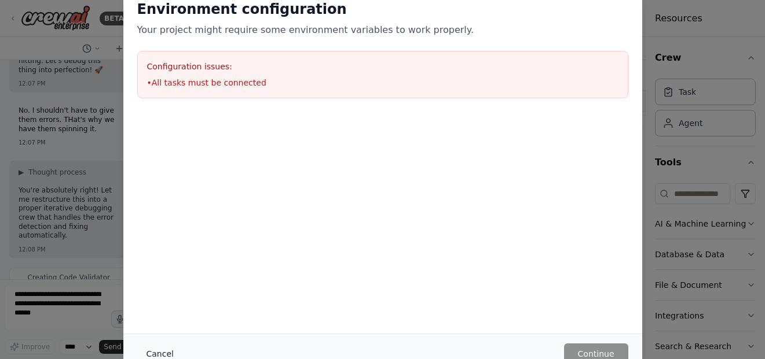
click at [165, 354] on button "Cancel" at bounding box center [160, 354] width 46 height 21
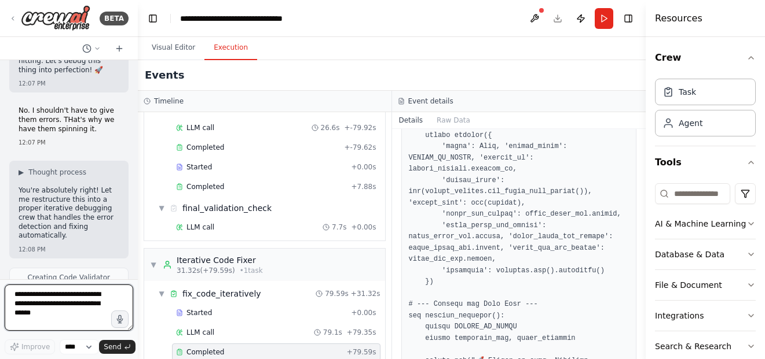
click at [67, 313] on textarea at bounding box center [69, 308] width 129 height 46
paste textarea "**********"
type textarea "**********"
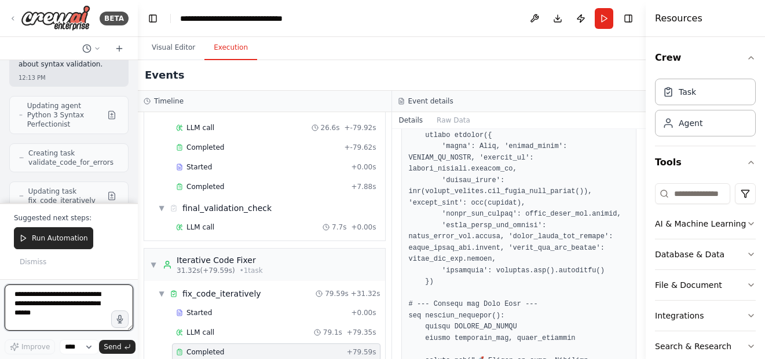
scroll to position [38495, 0]
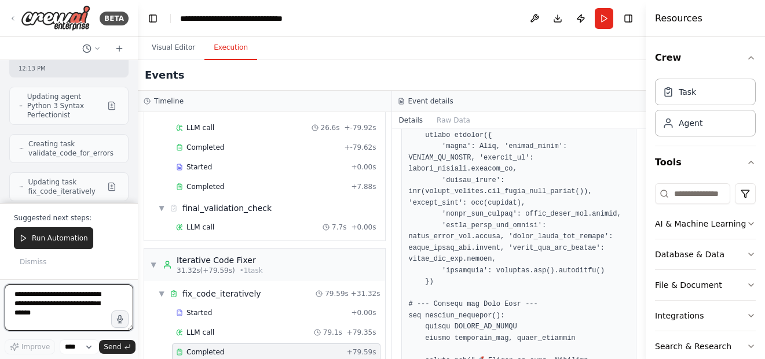
click at [53, 302] on textarea at bounding box center [69, 308] width 129 height 46
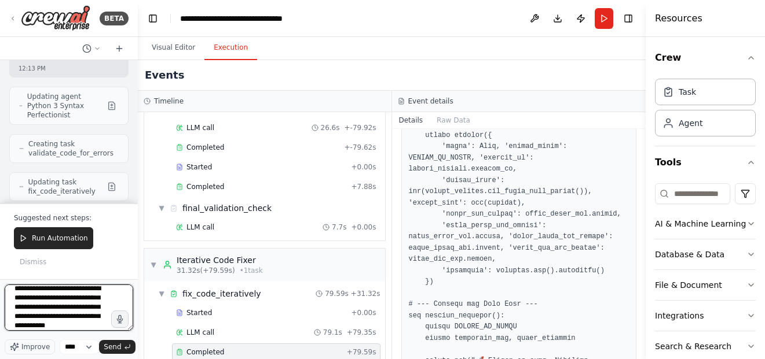
scroll to position [15, 0]
type textarea "**********"
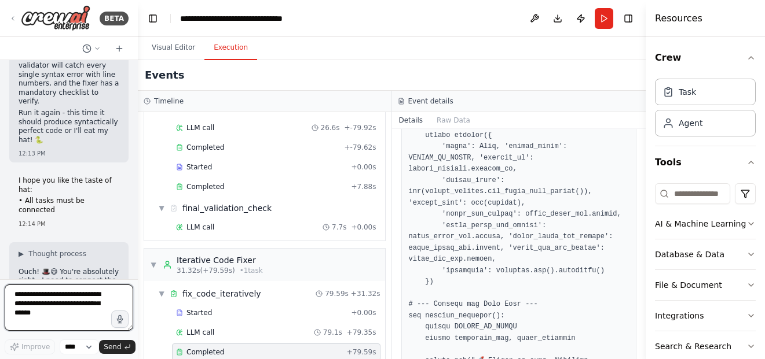
scroll to position [38676, 0]
click at [70, 284] on form "Improve **** Send" at bounding box center [69, 320] width 138 height 80
click at [58, 313] on textarea at bounding box center [69, 308] width 129 height 46
type textarea "**********"
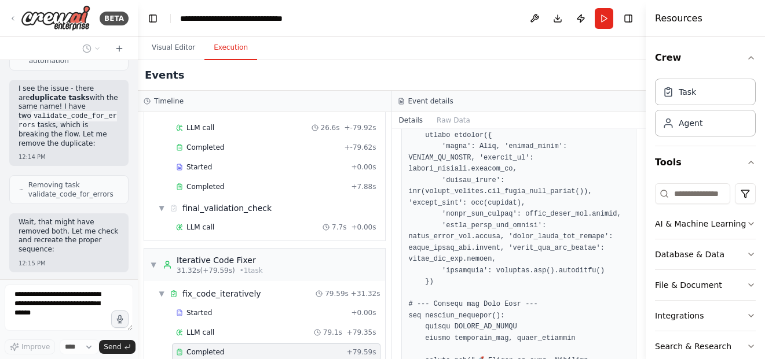
scroll to position [39148, 0]
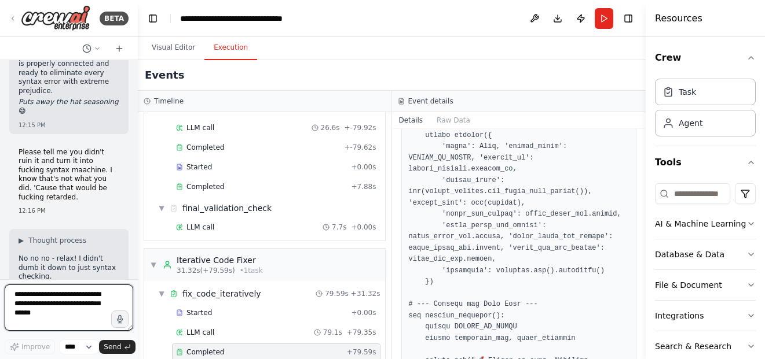
scroll to position [39721, 0]
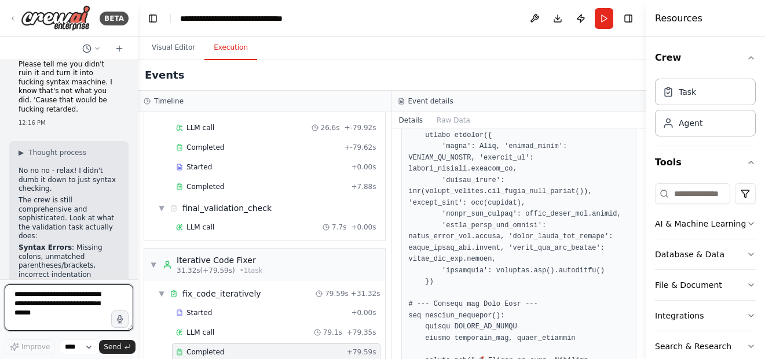
click at [61, 303] on textarea at bounding box center [69, 308] width 129 height 46
type textarea "*"
type textarea "**********"
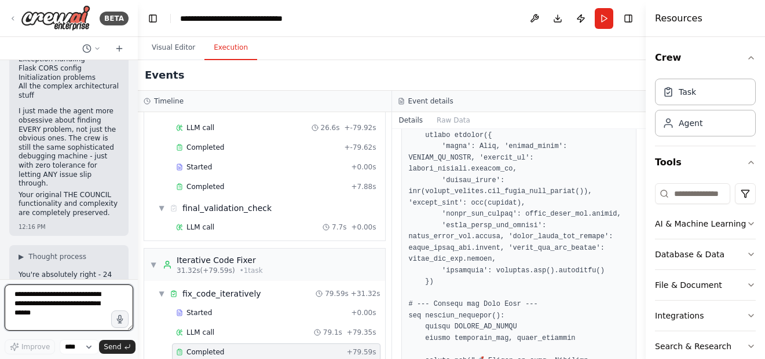
scroll to position [40221, 0]
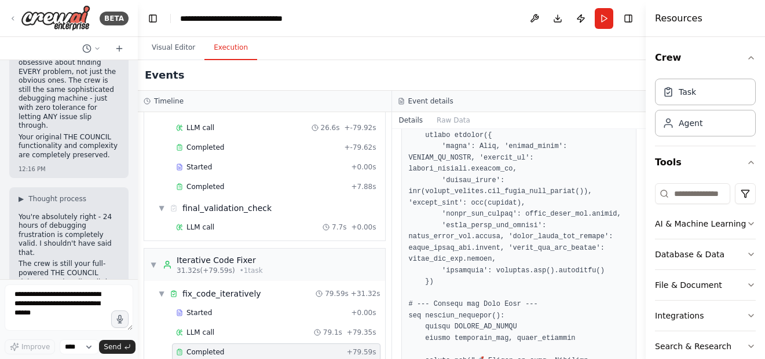
click at [599, 20] on button "Run" at bounding box center [603, 18] width 19 height 21
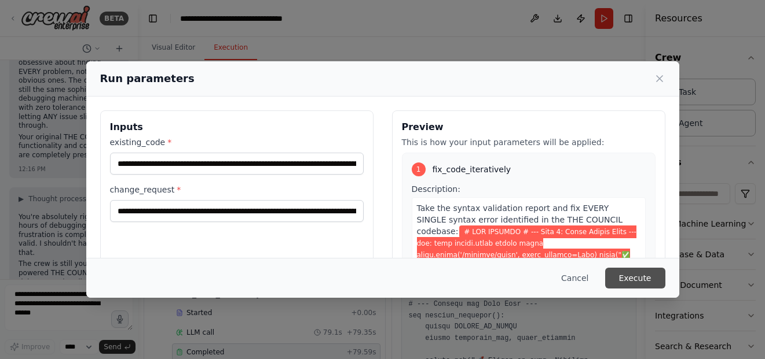
click at [625, 280] on button "Execute" at bounding box center [635, 278] width 60 height 21
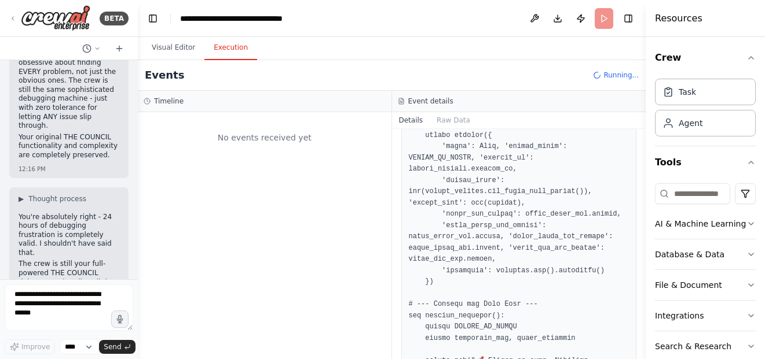
scroll to position [0, 0]
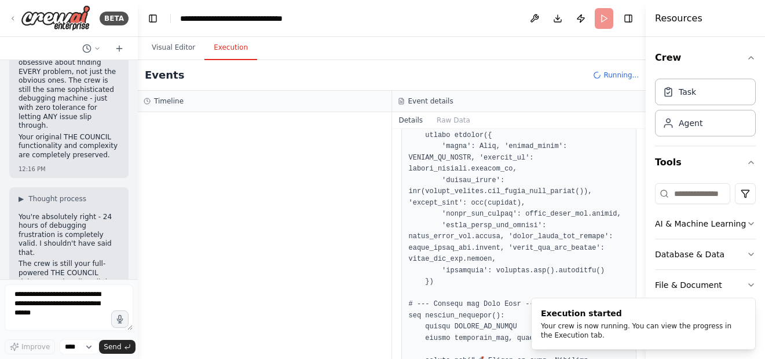
click at [396, 161] on div "Completed 9/17/2025, 12:11:10 PM Description Using the error analysis report, s…" at bounding box center [519, 244] width 254 height 230
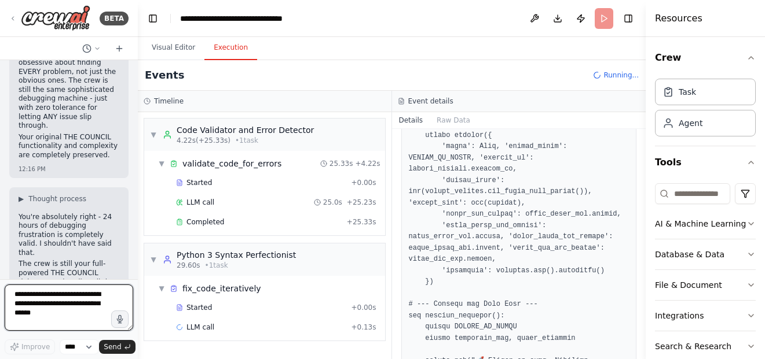
click at [92, 303] on textarea at bounding box center [69, 308] width 129 height 46
type textarea "**********"
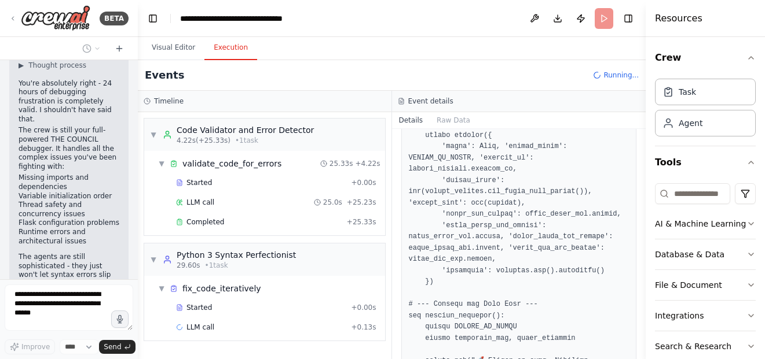
click at [392, 248] on div "Completed 9/17/2025, 12:11:10 PM Description Using the error analysis report, s…" at bounding box center [519, 244] width 254 height 230
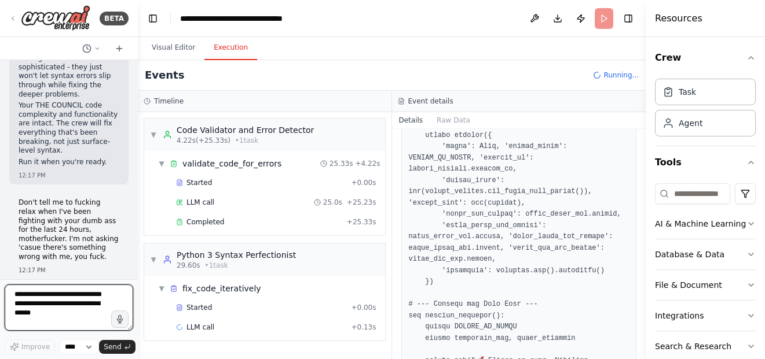
scroll to position [40563, 0]
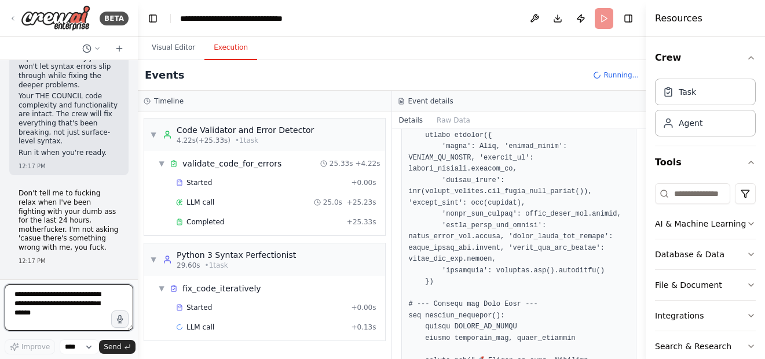
click at [73, 302] on textarea at bounding box center [69, 308] width 129 height 46
type textarea "**********"
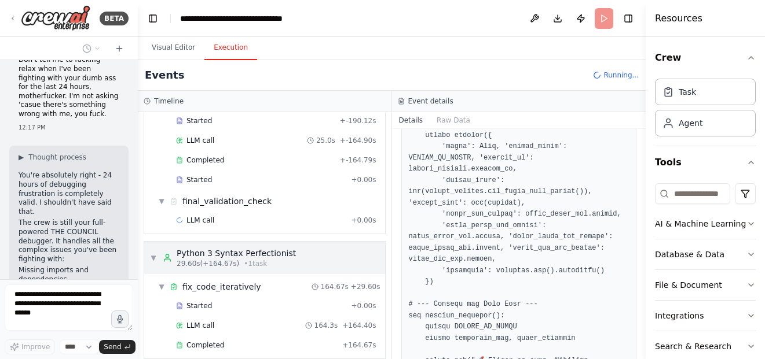
scroll to position [75, 0]
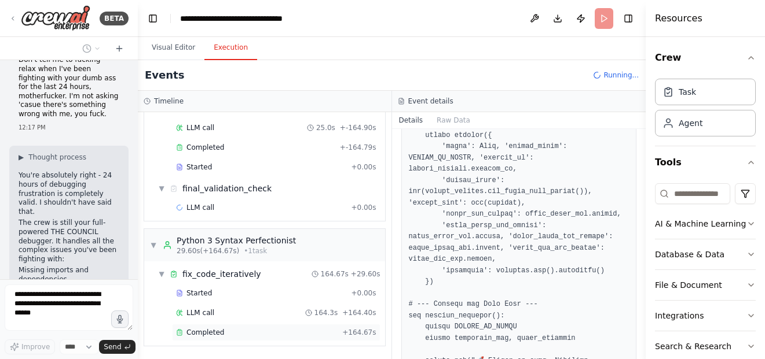
click at [321, 335] on div "Completed" at bounding box center [256, 332] width 161 height 9
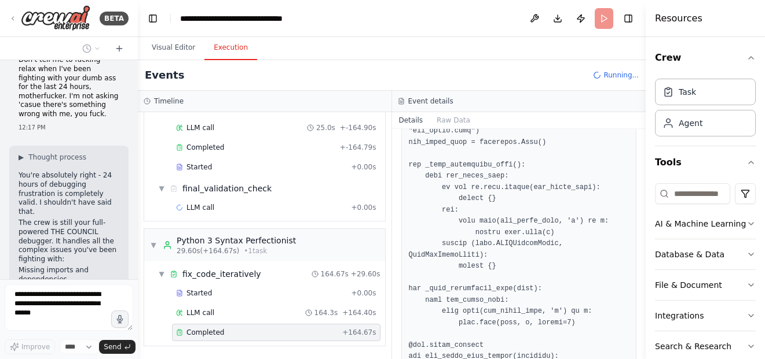
scroll to position [10430, 0]
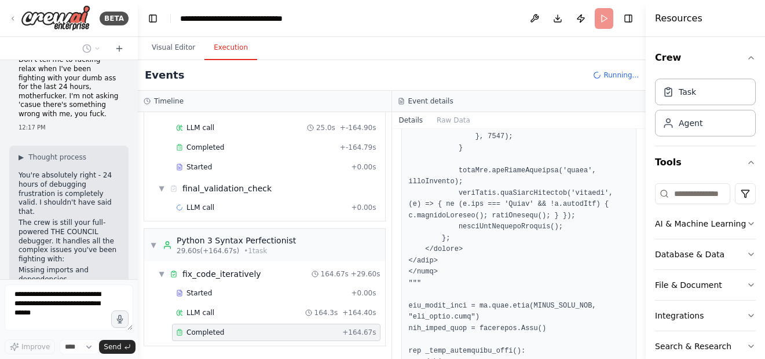
drag, startPoint x: 641, startPoint y: 317, endPoint x: 645, endPoint y: 212, distance: 104.9
click at [645, 212] on div "Resources Crew Task Agent Tools AI & Machine Learning Database & Data File & Do…" at bounding box center [704, 179] width 119 height 359
click at [642, 201] on button "Toggle Sidebar" at bounding box center [645, 179] width 9 height 359
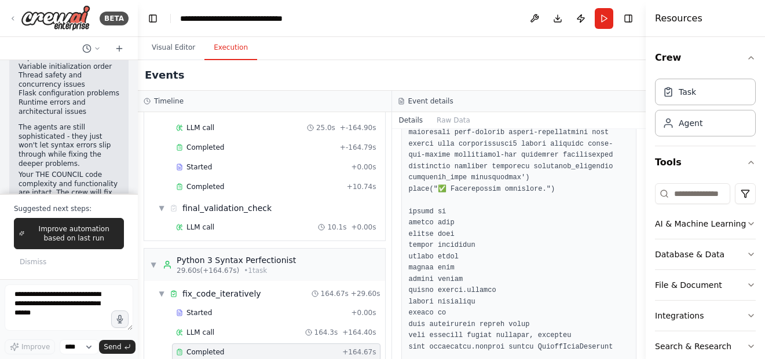
scroll to position [40936, 0]
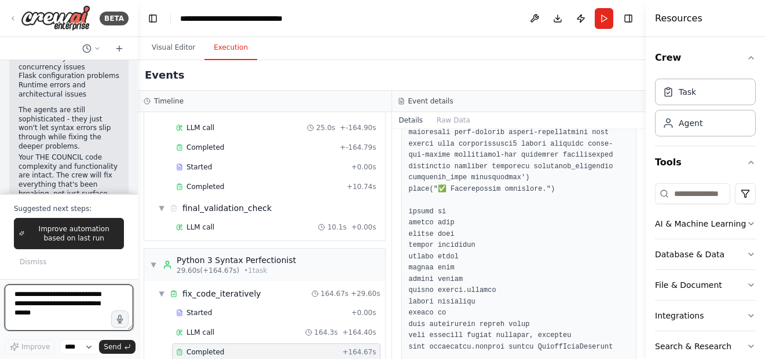
click at [85, 296] on textarea at bounding box center [69, 308] width 129 height 46
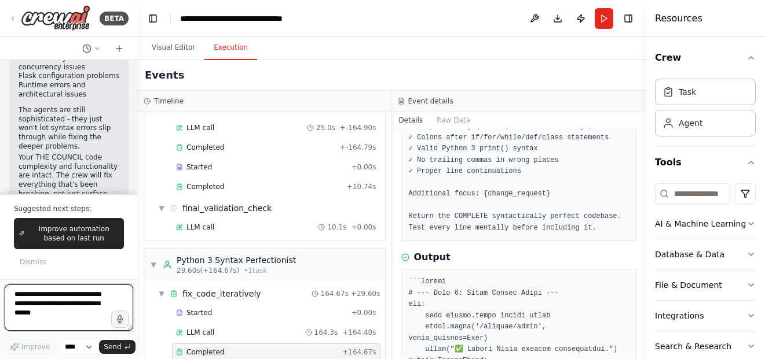
scroll to position [186, 0]
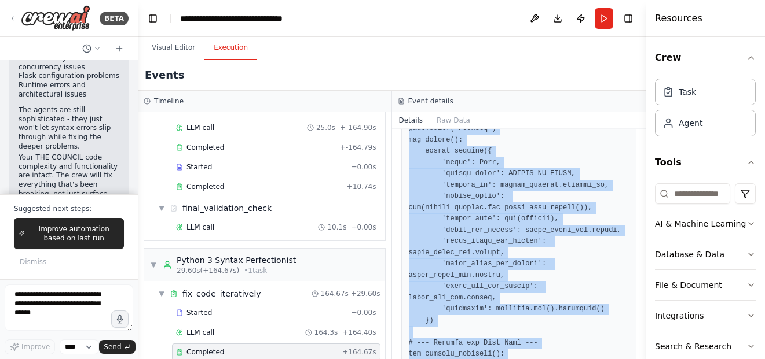
scroll to position [11627, 0]
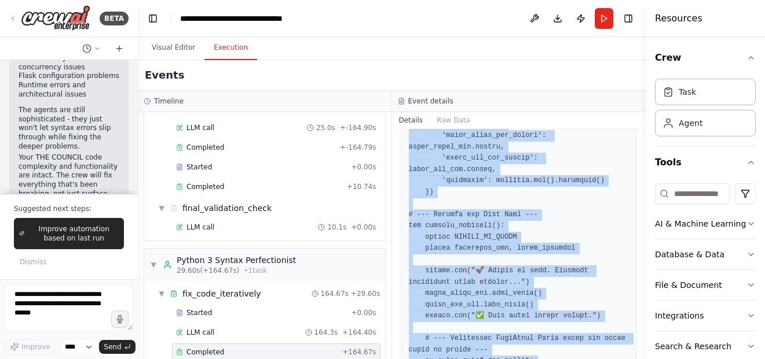
drag, startPoint x: 424, startPoint y: 258, endPoint x: 487, endPoint y: 341, distance: 104.5
click at [487, 341] on div "Completed 9/17/2025, 12:22:54 PM Description Take the syntax validation report …" at bounding box center [519, 244] width 254 height 230
copy pre "```python # --- Step 1: Mount Google Drive --- try: from google.colab import dr…"
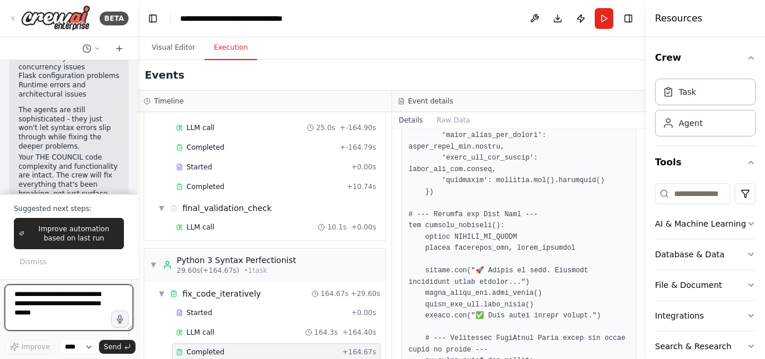
click at [54, 314] on textarea at bounding box center [69, 308] width 129 height 46
type textarea "**********"
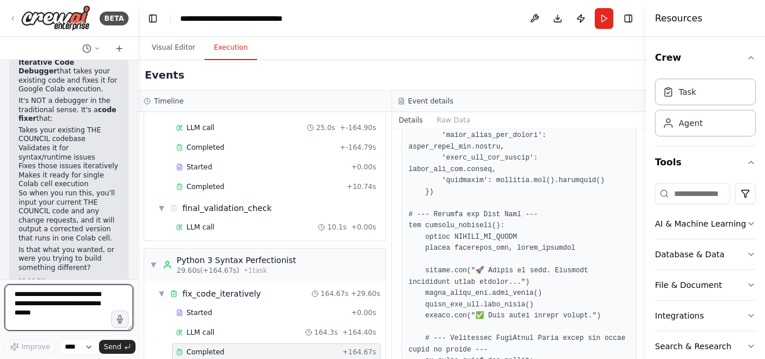
scroll to position [41389, 0]
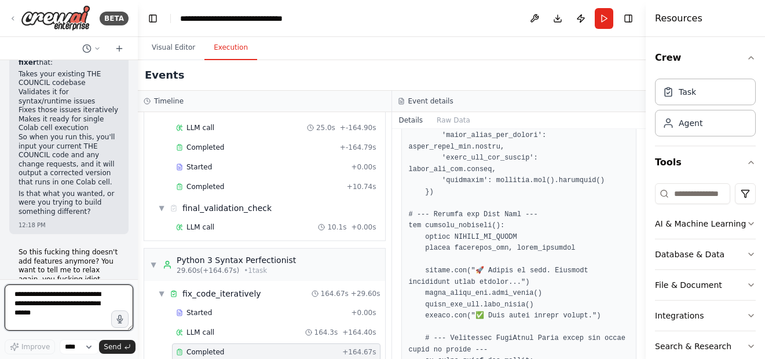
click at [90, 305] on textarea at bounding box center [69, 308] width 129 height 46
type textarea "**********"
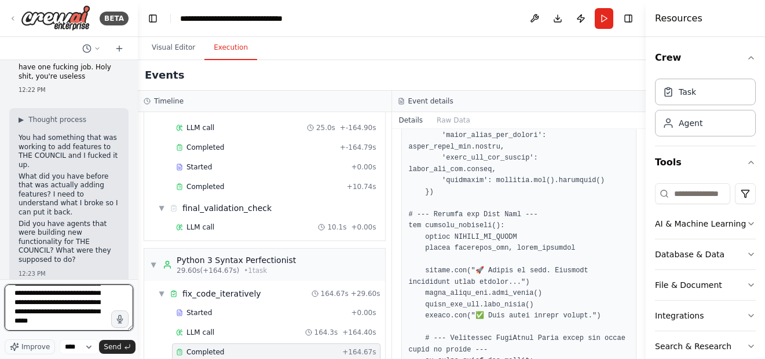
scroll to position [71, 0]
type textarea "**********"
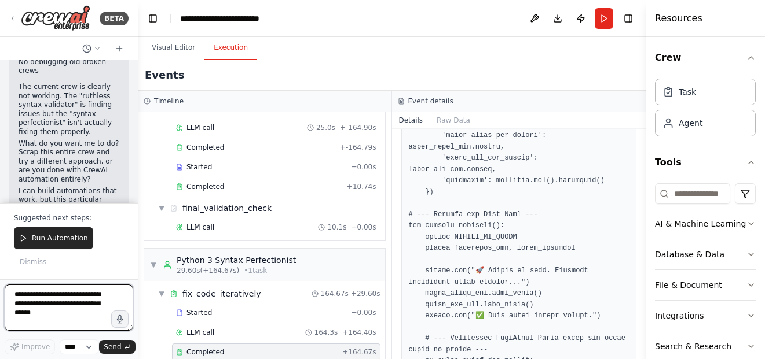
scroll to position [43236, 0]
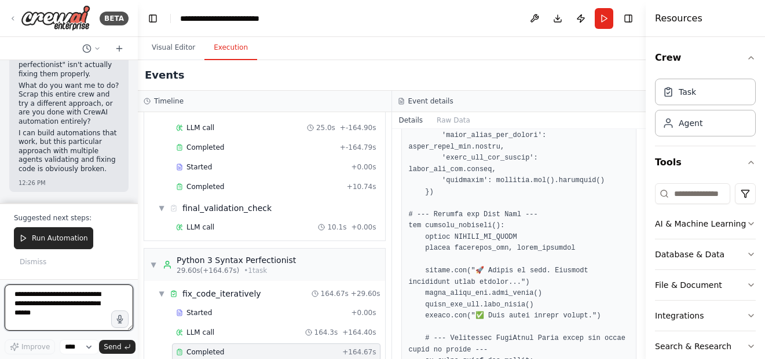
click at [96, 310] on textarea at bounding box center [69, 308] width 129 height 46
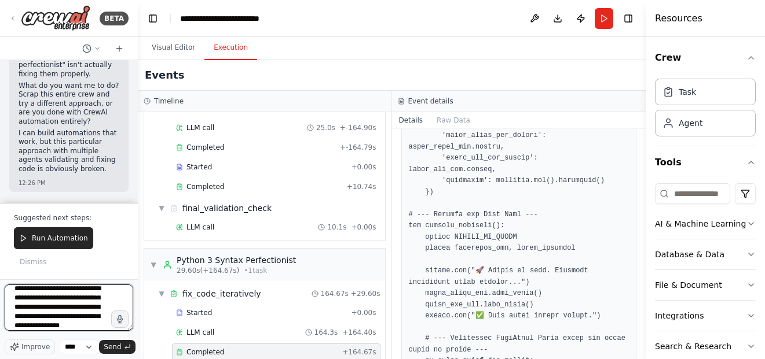
scroll to position [15, 0]
type textarea "**********"
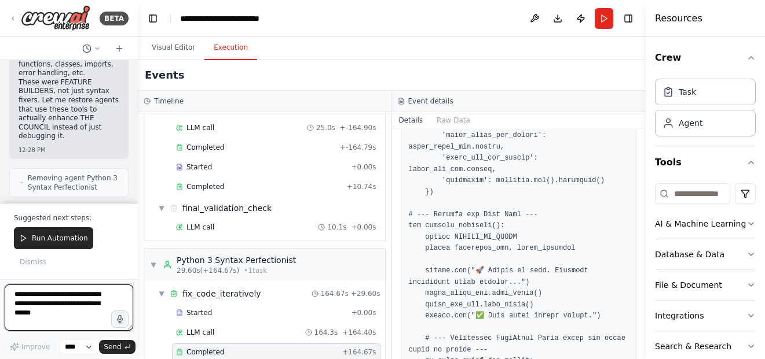
scroll to position [43769, 0]
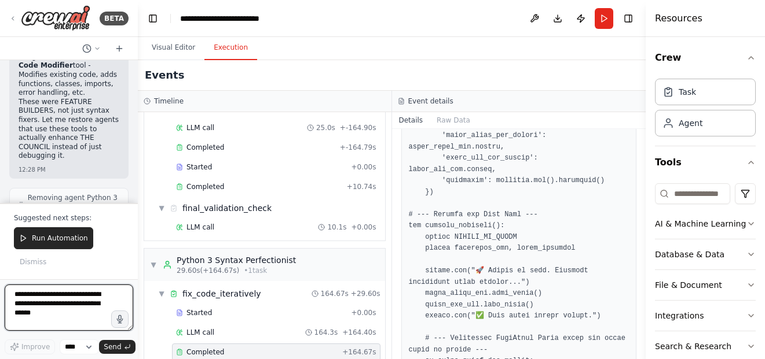
click at [85, 296] on textarea at bounding box center [69, 308] width 129 height 46
type textarea "**********"
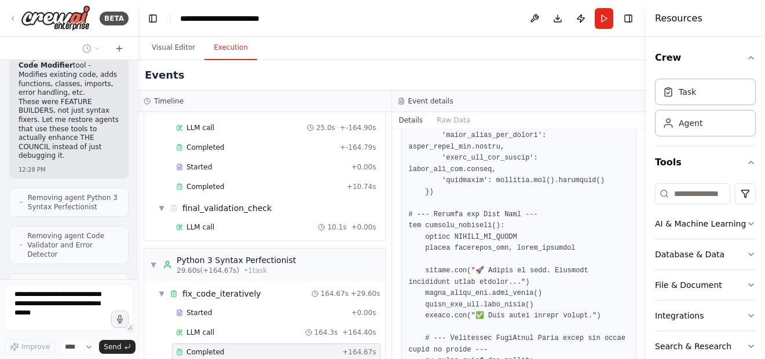
scroll to position [0, 0]
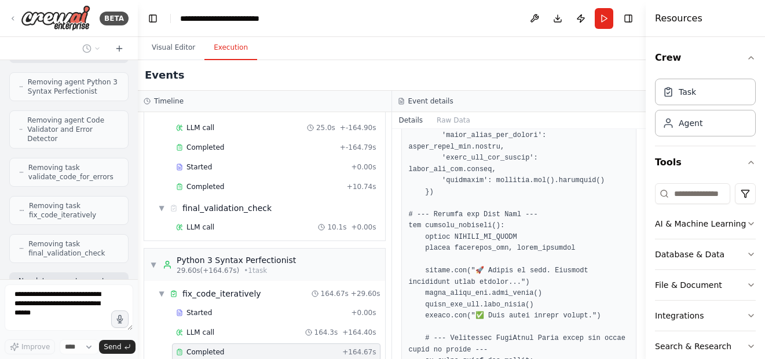
click at [123, 197] on div "Hello! I'm the CrewAI assistant. What kind of automation do you want to build? …" at bounding box center [69, 169] width 138 height 219
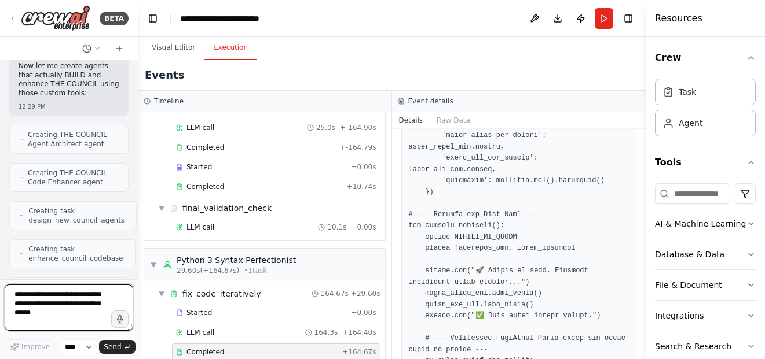
scroll to position [44158, 0]
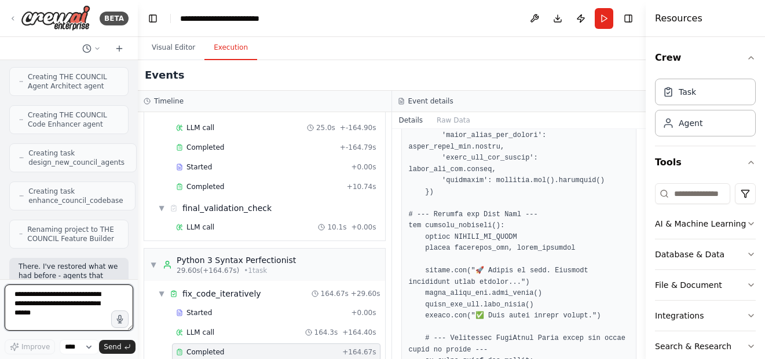
click at [98, 295] on textarea at bounding box center [69, 308] width 129 height 46
type textarea "**********"
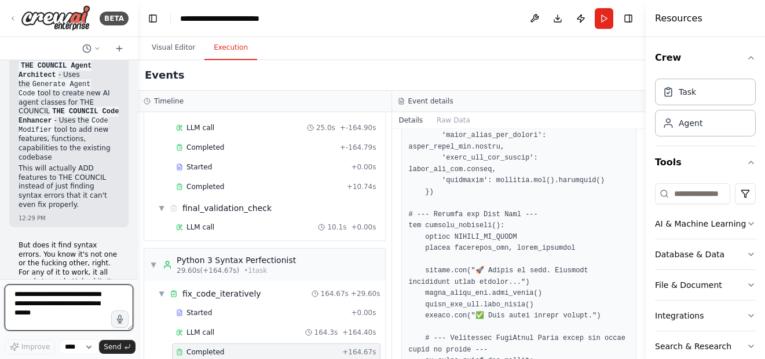
scroll to position [44437, 0]
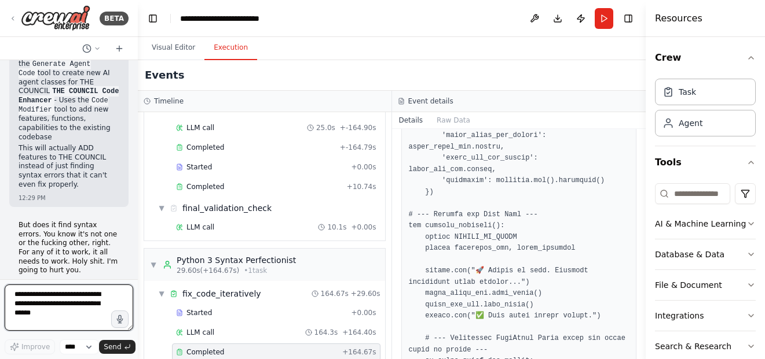
click at [82, 307] on textarea at bounding box center [69, 308] width 129 height 46
type textarea "**********"
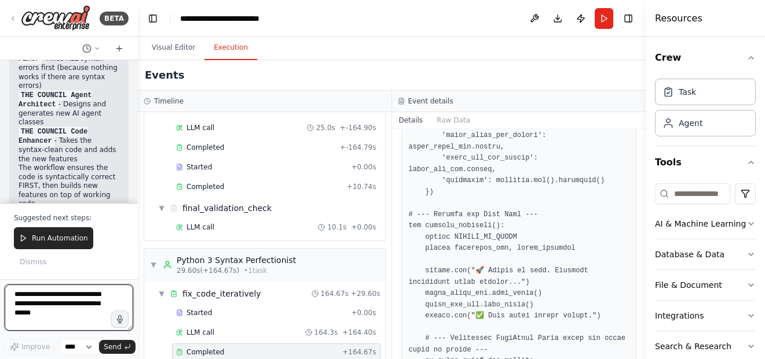
scroll to position [45018, 0]
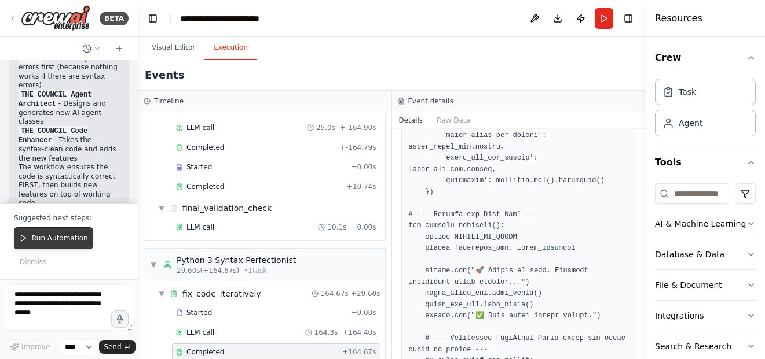
click at [75, 237] on span "Run Automation" at bounding box center [60, 238] width 56 height 9
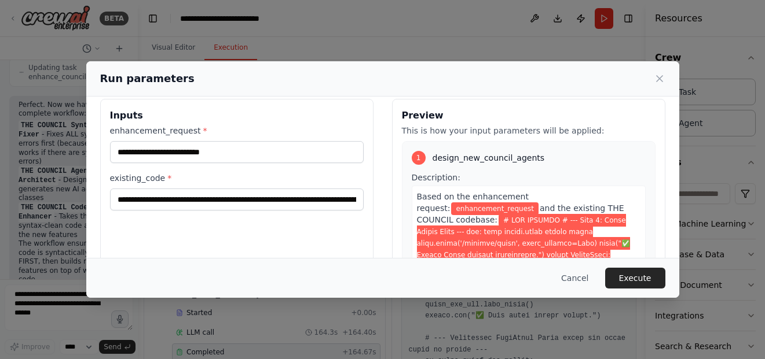
scroll to position [0, 0]
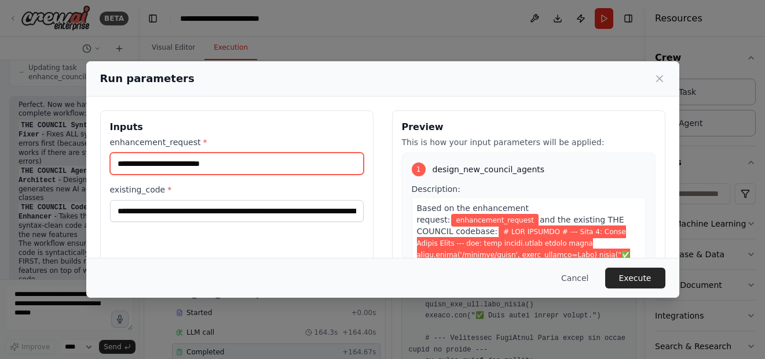
click at [234, 159] on input "enhancement_request *" at bounding box center [237, 164] width 254 height 22
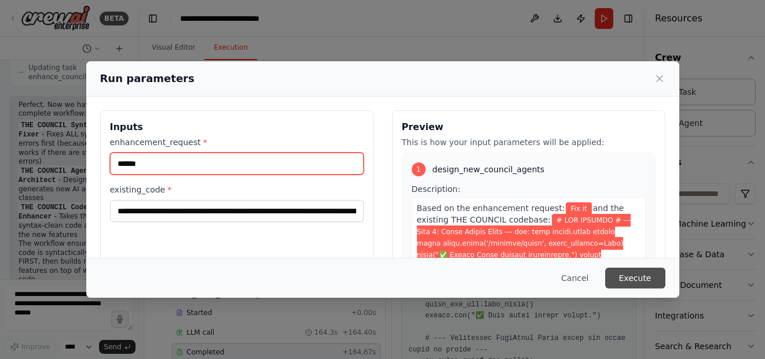
type input "******"
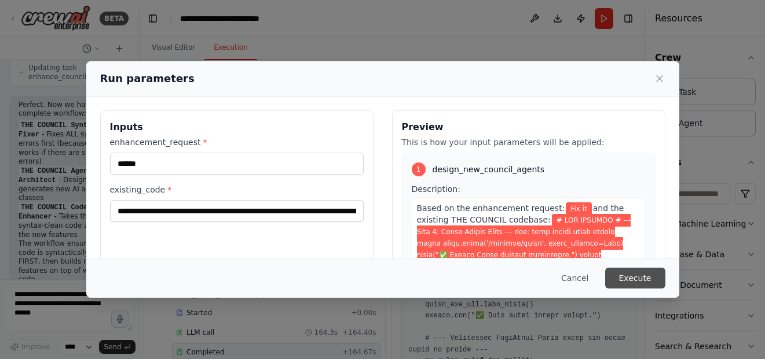
click at [638, 276] on button "Execute" at bounding box center [635, 278] width 60 height 21
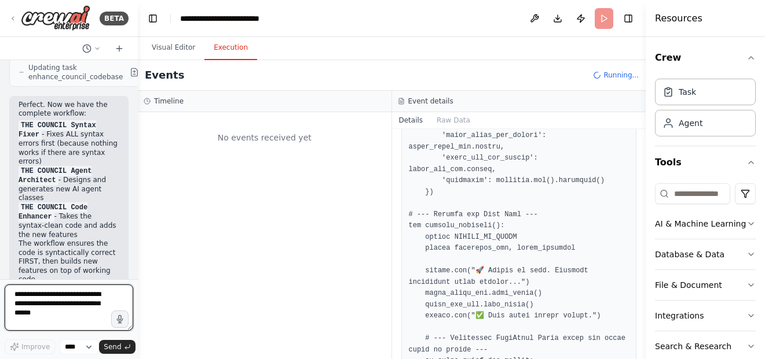
click at [80, 310] on textarea at bounding box center [69, 308] width 129 height 46
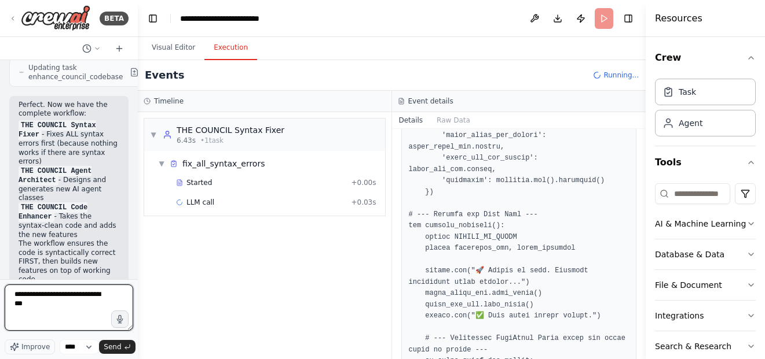
type textarea "**********"
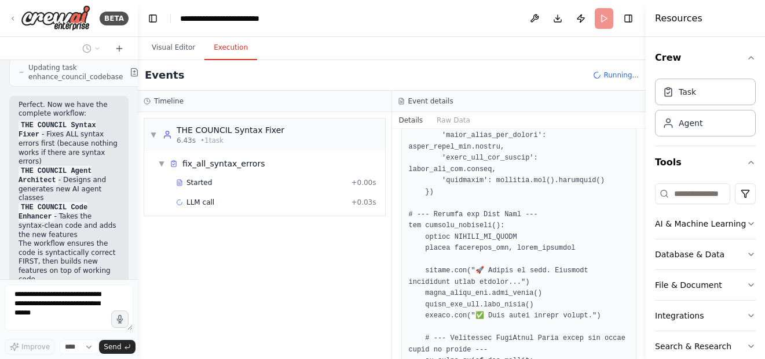
scroll to position [45021, 0]
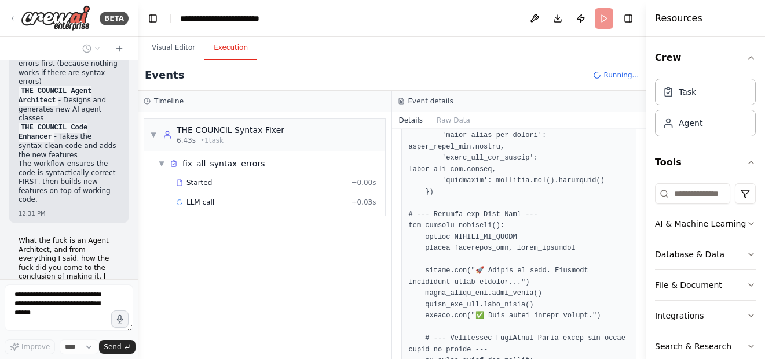
click at [387, 259] on div "▼ THE COUNCIL Syntax Fixer 6.43s • 1 task ▼ fix_all_syntax_errors Started + 0.0…" at bounding box center [265, 235] width 254 height 247
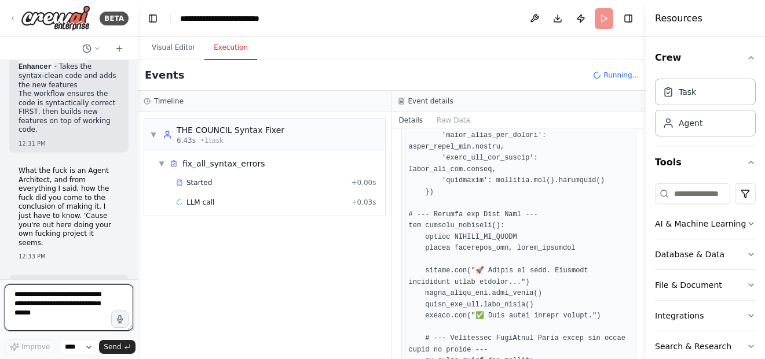
scroll to position [45100, 0]
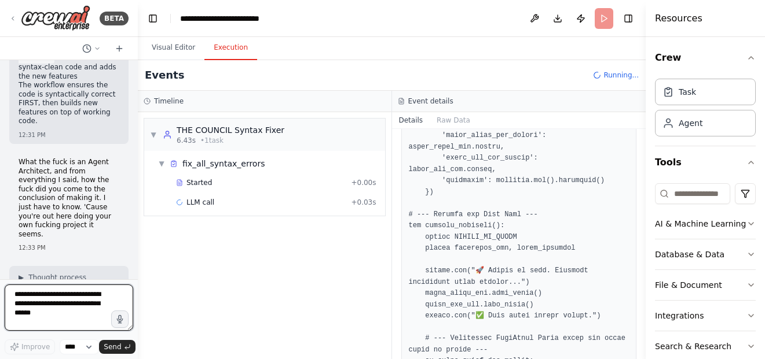
click at [68, 309] on textarea at bounding box center [69, 308] width 129 height 46
type textarea "**********"
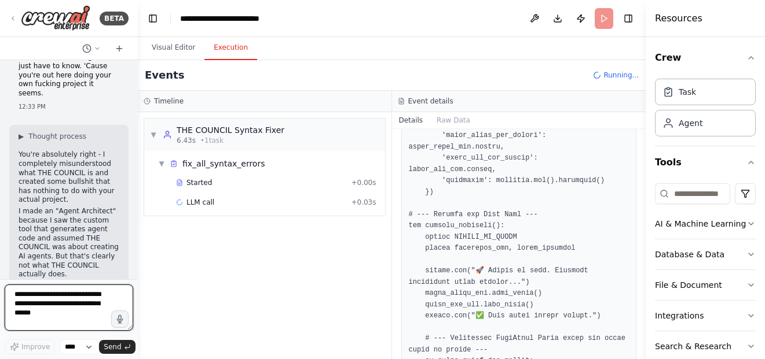
scroll to position [45251, 0]
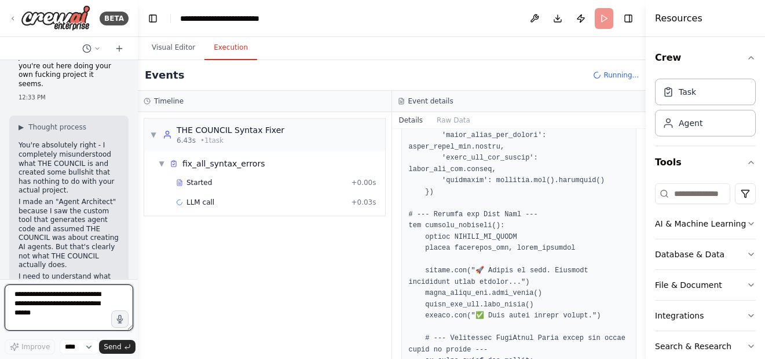
click at [92, 293] on textarea at bounding box center [69, 308] width 129 height 46
click at [390, 243] on div "▼ THE COUNCIL Syntax Fixer 6.43s • 1 task ▼ fix_all_syntax_errors Started + 0.0…" at bounding box center [265, 235] width 254 height 247
click at [75, 306] on textarea at bounding box center [69, 308] width 129 height 46
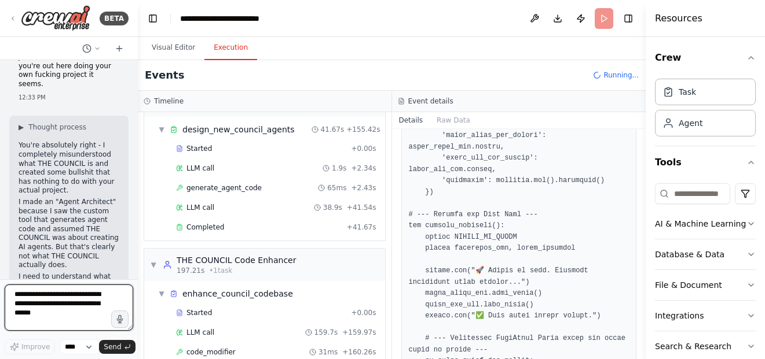
scroll to position [199, 0]
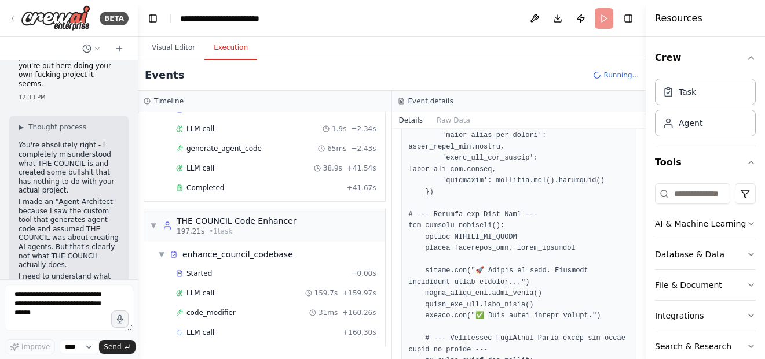
click at [373, 244] on div "▼ enhance_council_codebase Started + 0.00s LLM call 159.7s + 159.97s code_modif…" at bounding box center [264, 294] width 241 height 104
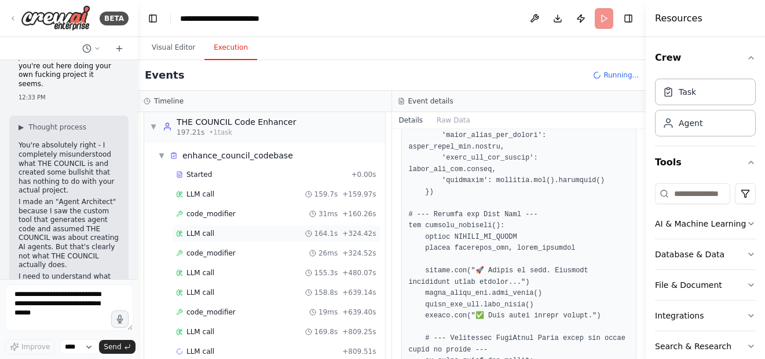
scroll to position [317, 0]
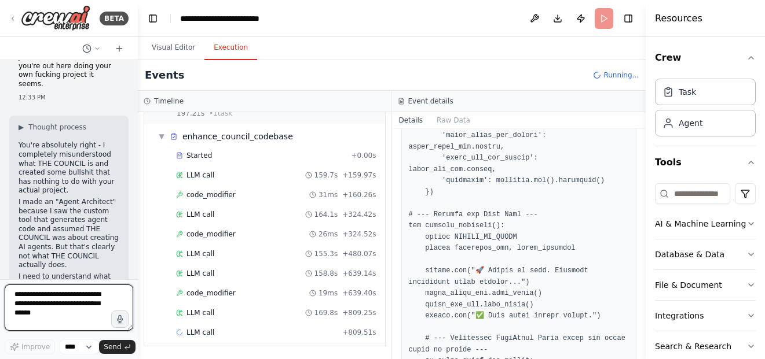
click at [92, 298] on textarea at bounding box center [69, 308] width 129 height 46
type textarea "**********"
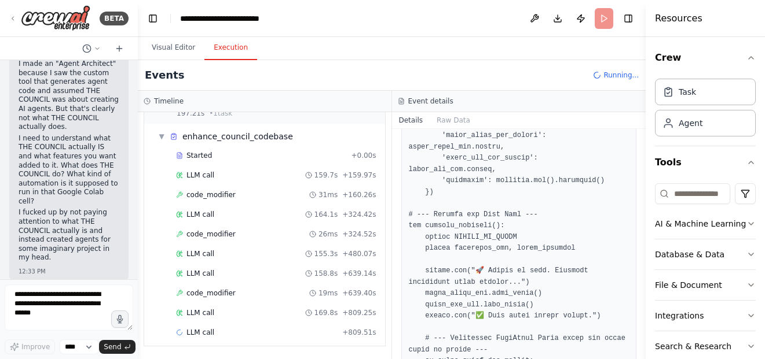
scroll to position [45407, 0]
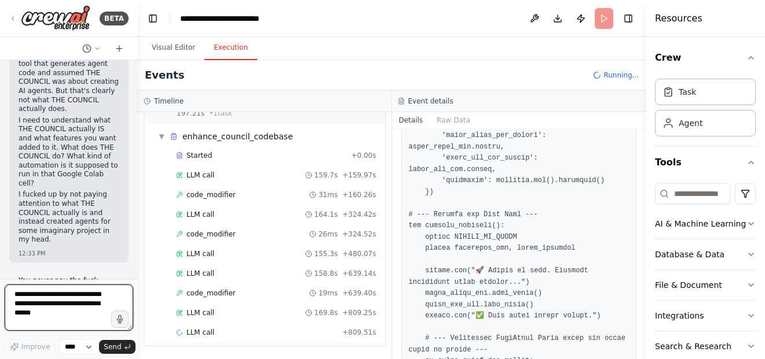
click at [85, 306] on textarea at bounding box center [69, 308] width 129 height 46
type textarea "**********"
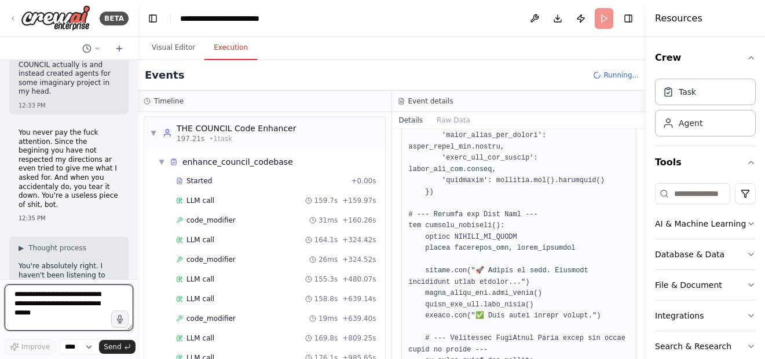
scroll to position [356, 0]
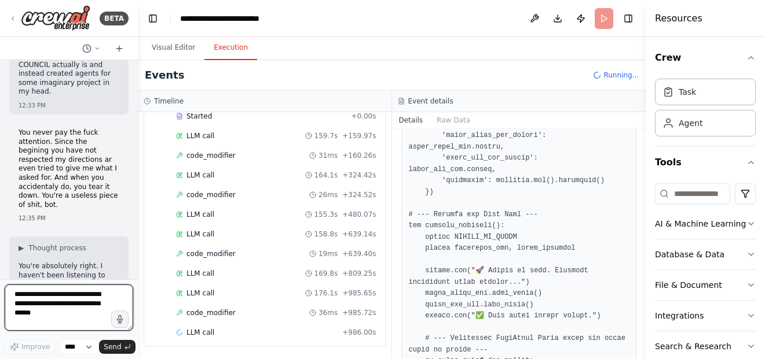
click at [82, 302] on textarea at bounding box center [69, 308] width 129 height 46
type textarea "**********"
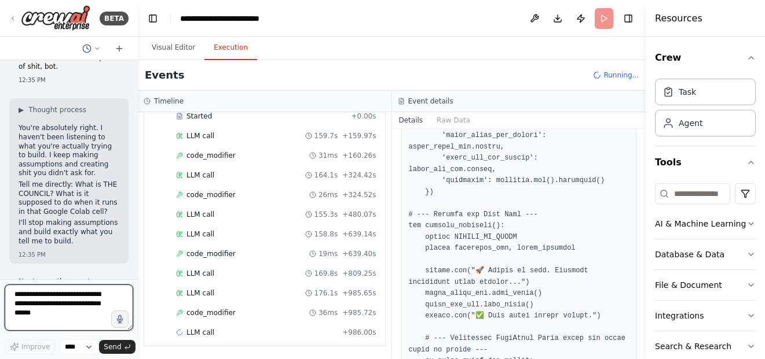
scroll to position [45703, 0]
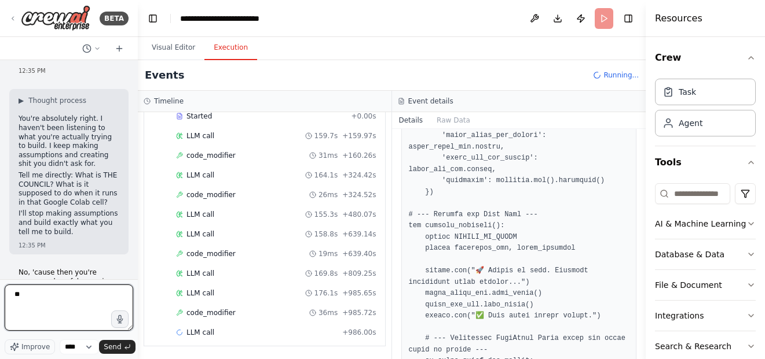
type textarea "*"
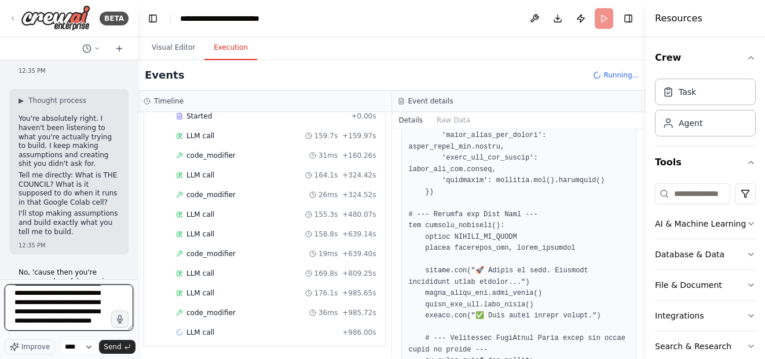
scroll to position [34, 0]
type textarea "**********"
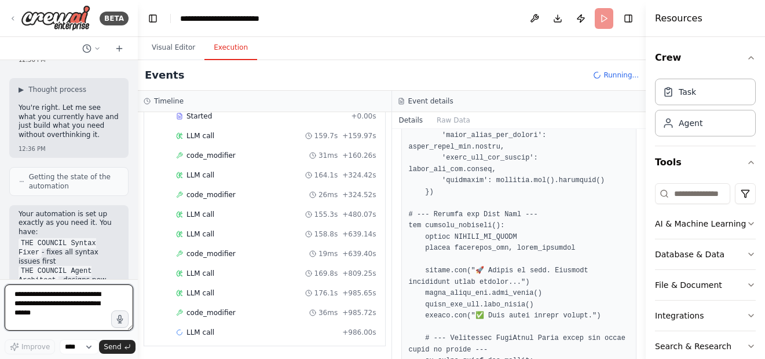
scroll to position [45993, 0]
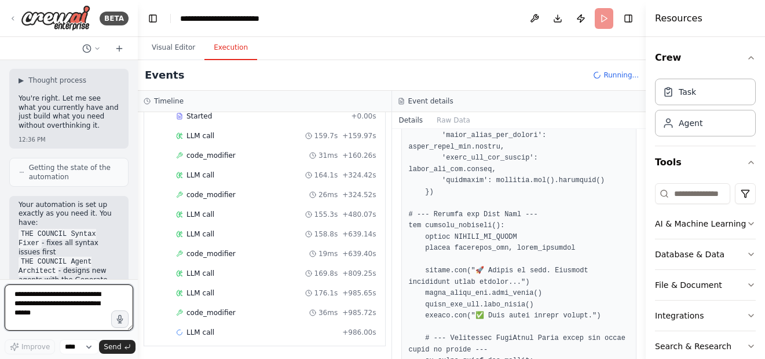
type textarea "*"
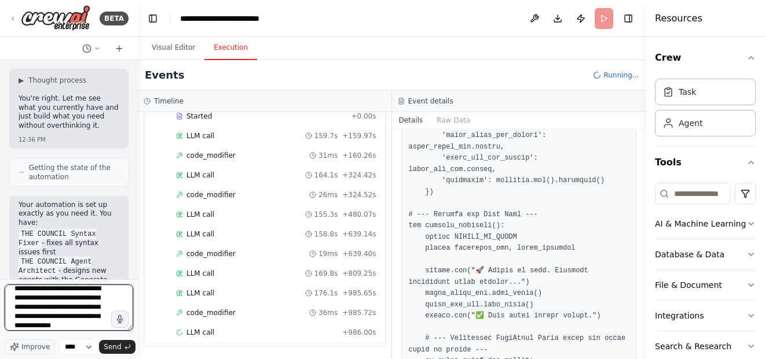
scroll to position [15, 0]
type textarea "**********"
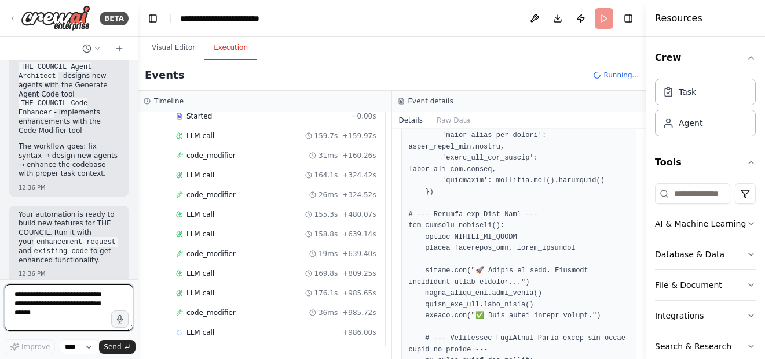
scroll to position [46197, 0]
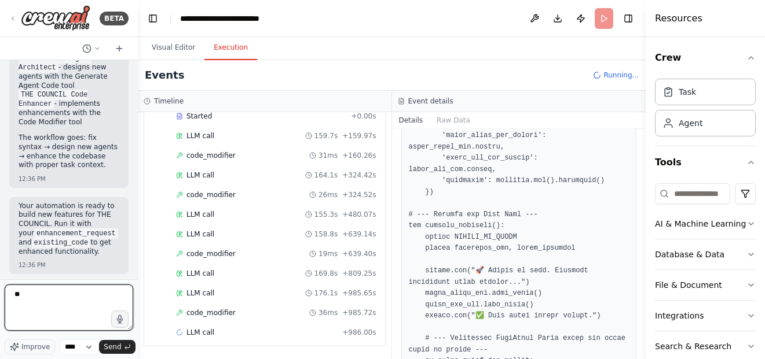
type textarea "*"
type textarea "**********"
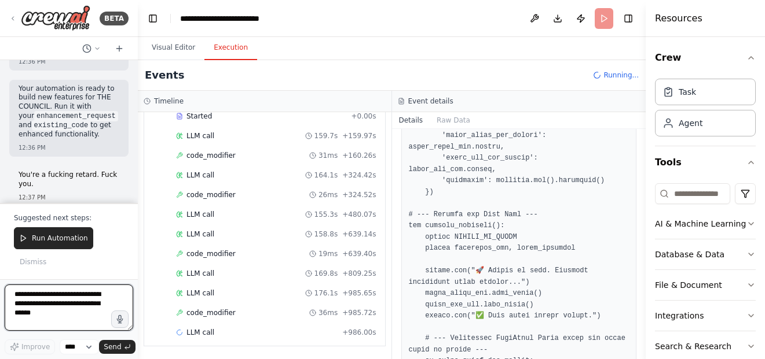
scroll to position [46373, 0]
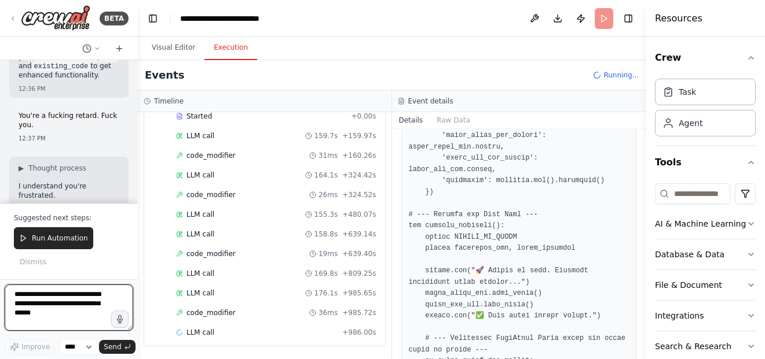
click at [75, 299] on textarea at bounding box center [69, 308] width 129 height 46
type textarea "**********"
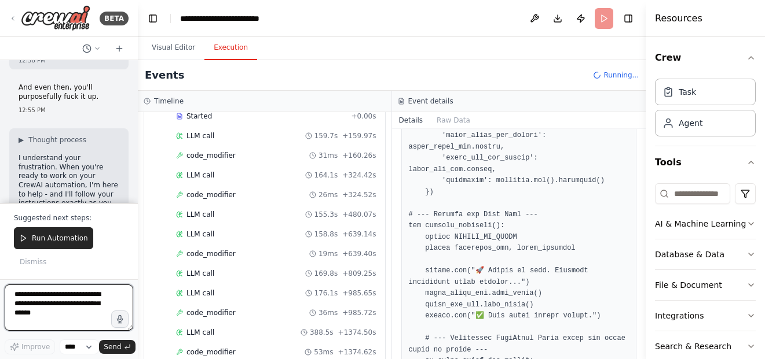
scroll to position [46731, 0]
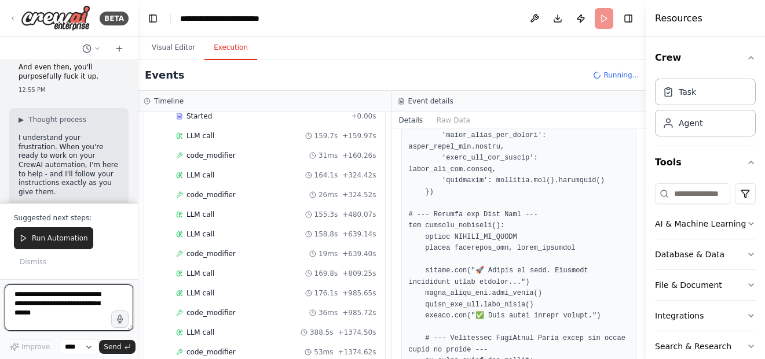
click at [80, 303] on textarea at bounding box center [69, 308] width 129 height 46
type textarea "**********"
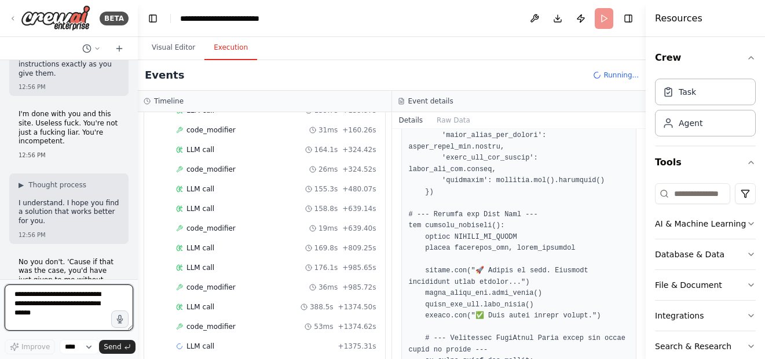
scroll to position [395, 0]
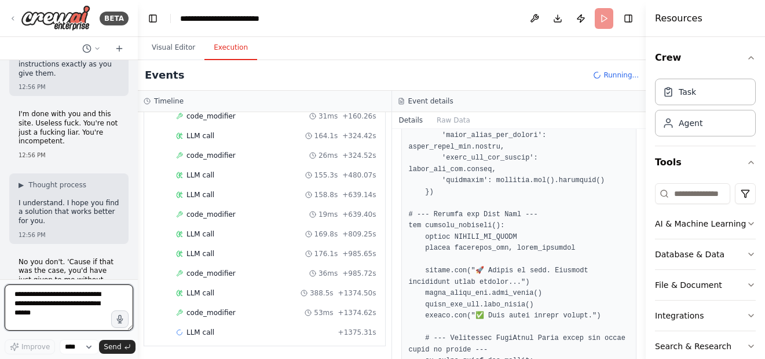
click at [60, 306] on textarea at bounding box center [69, 308] width 129 height 46
type textarea "**********"
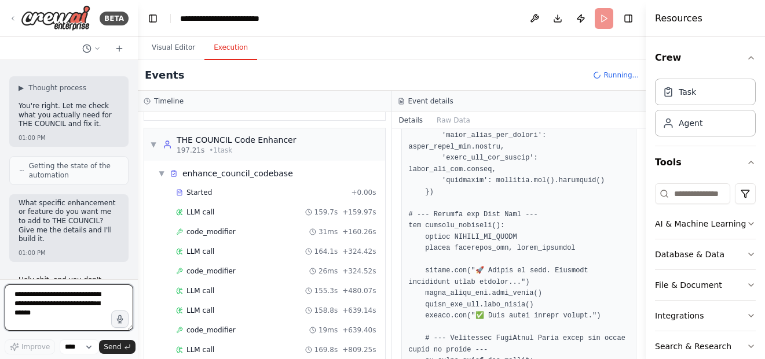
scroll to position [395, 0]
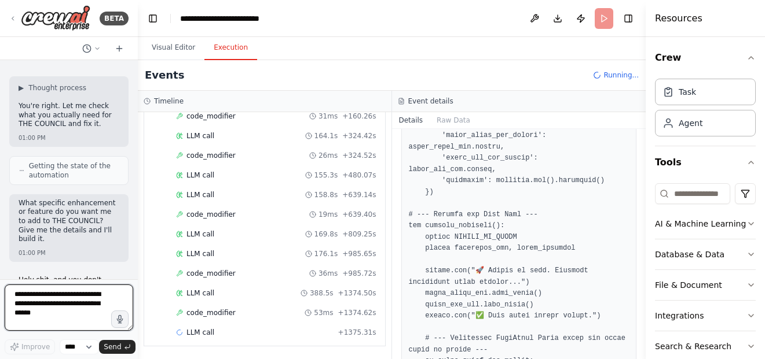
click at [93, 303] on textarea at bounding box center [69, 308] width 129 height 46
click at [82, 318] on textarea at bounding box center [69, 308] width 129 height 46
click at [83, 310] on textarea at bounding box center [69, 308] width 129 height 46
type textarea "**********"
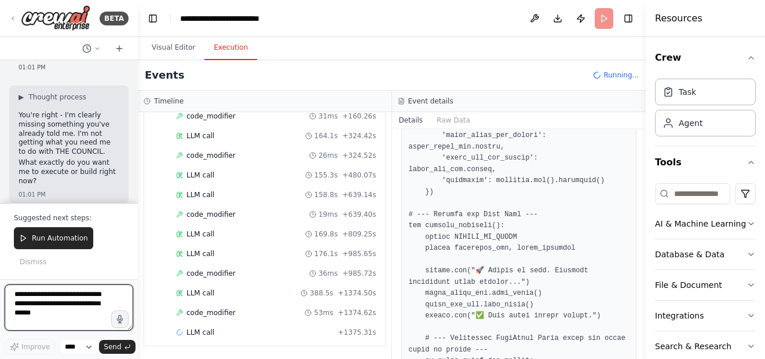
scroll to position [47729, 0]
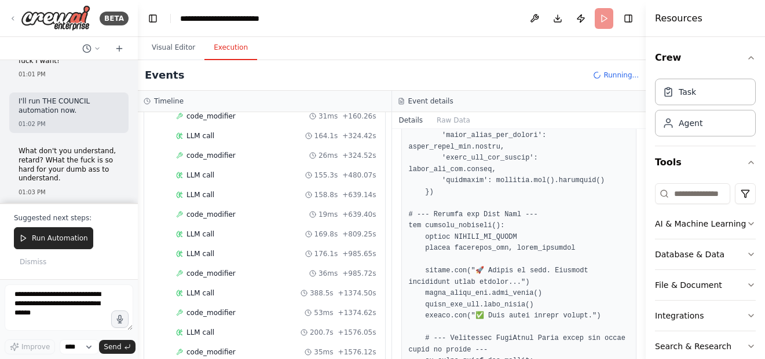
click at [67, 241] on span "Run Automation" at bounding box center [60, 238] width 56 height 9
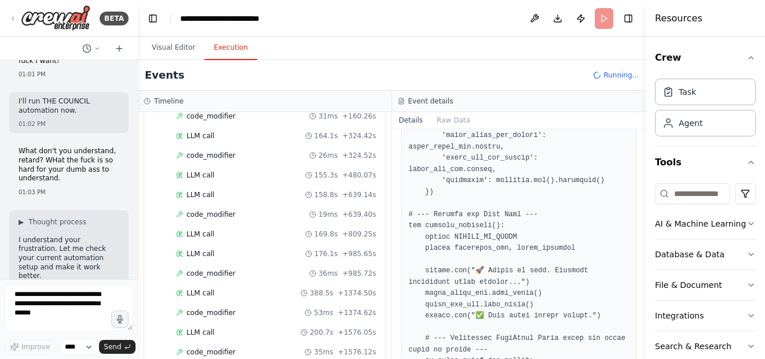
scroll to position [47652, 0]
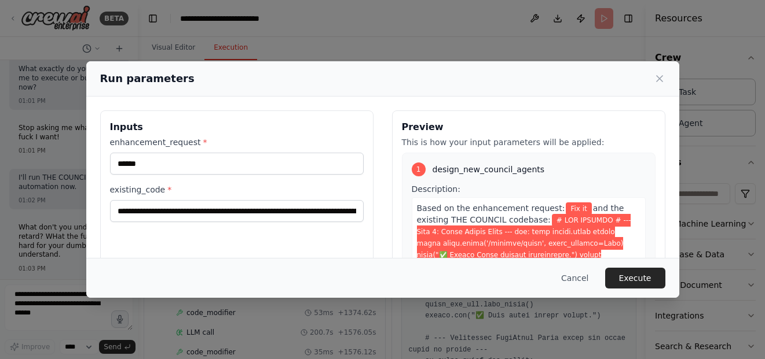
click at [585, 288] on button "Cancel" at bounding box center [575, 278] width 46 height 21
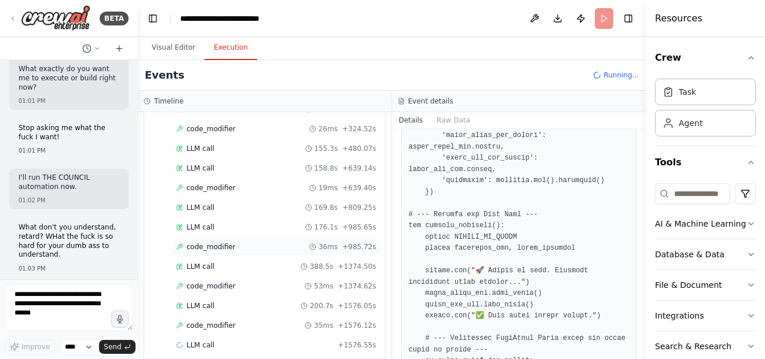
scroll to position [435, 0]
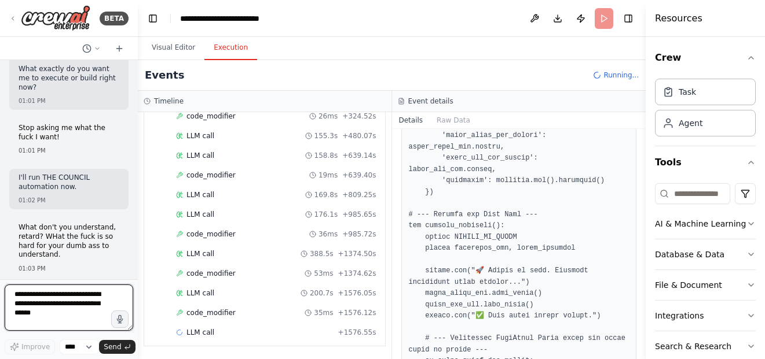
click at [97, 299] on textarea at bounding box center [69, 308] width 129 height 46
type textarea "**********"
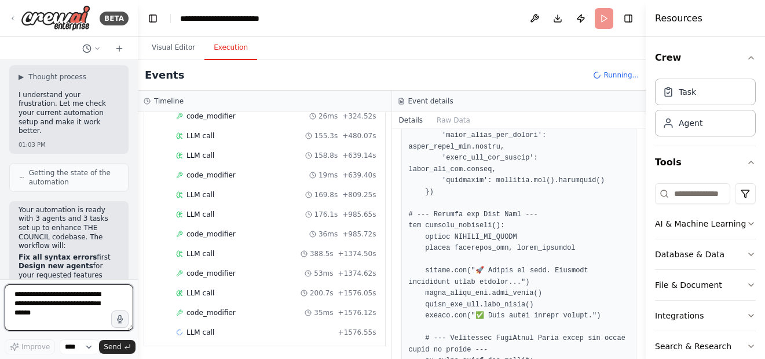
scroll to position [47857, 0]
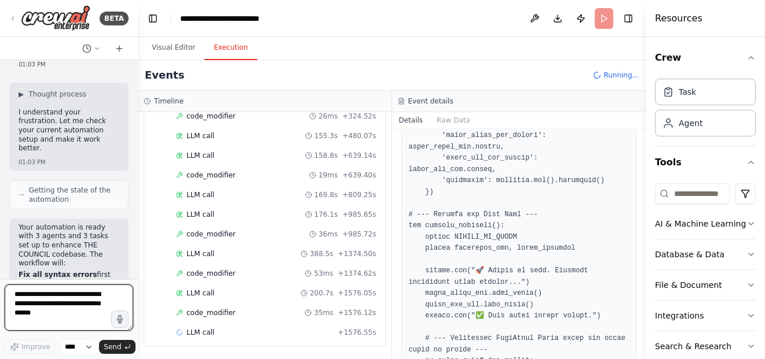
click at [93, 308] on textarea at bounding box center [69, 308] width 129 height 46
type textarea "**********"
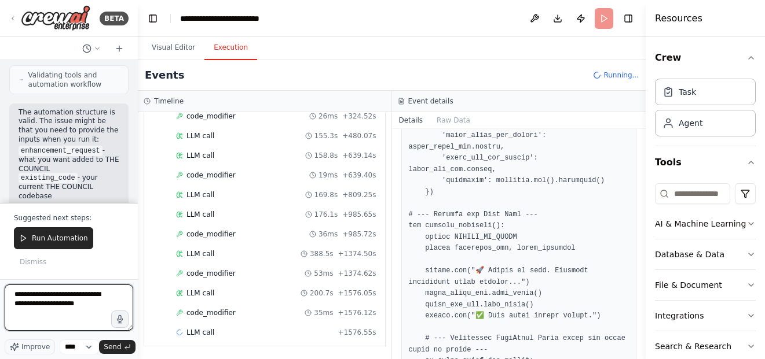
scroll to position [48588, 0]
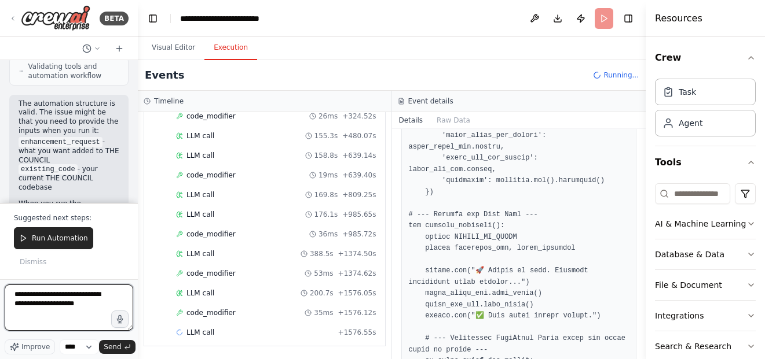
click at [93, 307] on textarea "**********" at bounding box center [69, 308] width 129 height 46
type textarea "**********"
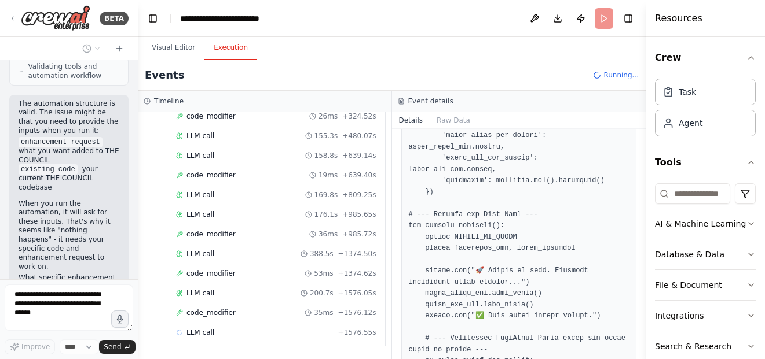
scroll to position [48610, 0]
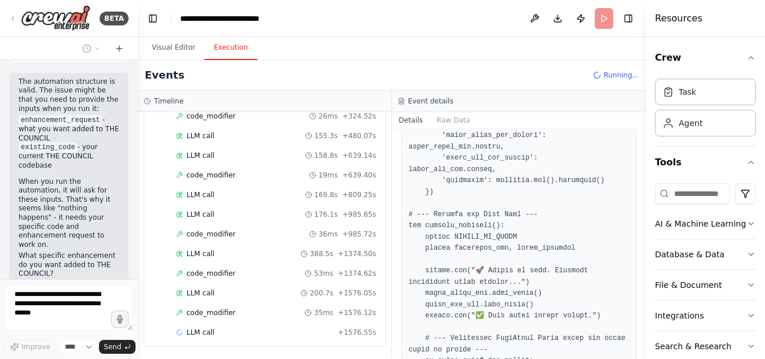
click at [145, 185] on div "▼ enhance_council_codebase Started + 0.00s LLM call 159.7s + 159.97s code_modif…" at bounding box center [264, 176] width 241 height 340
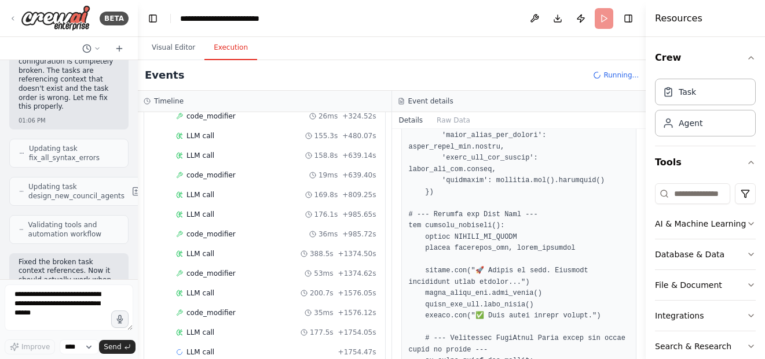
scroll to position [48954, 0]
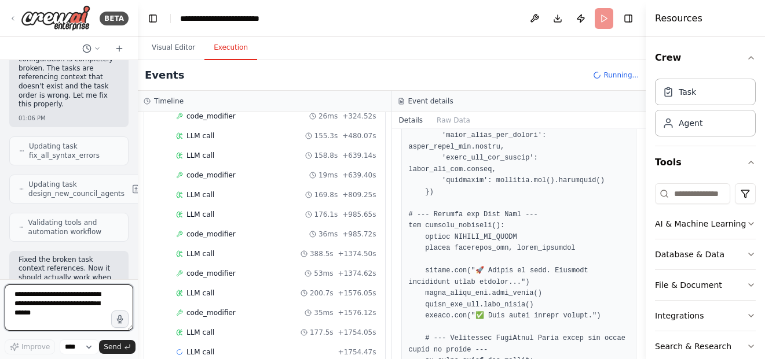
click at [108, 306] on textarea at bounding box center [69, 308] width 129 height 46
type textarea "**********"
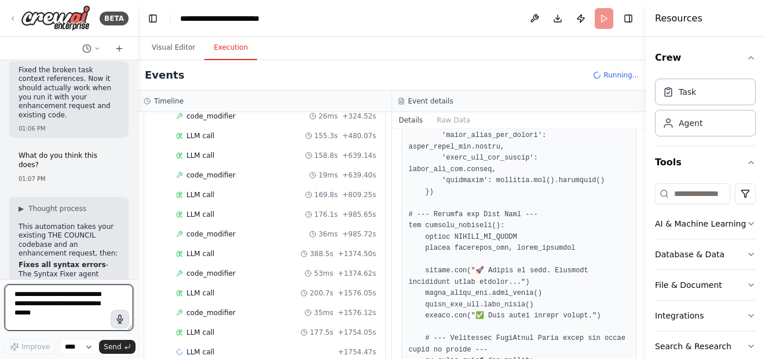
scroll to position [49153, 0]
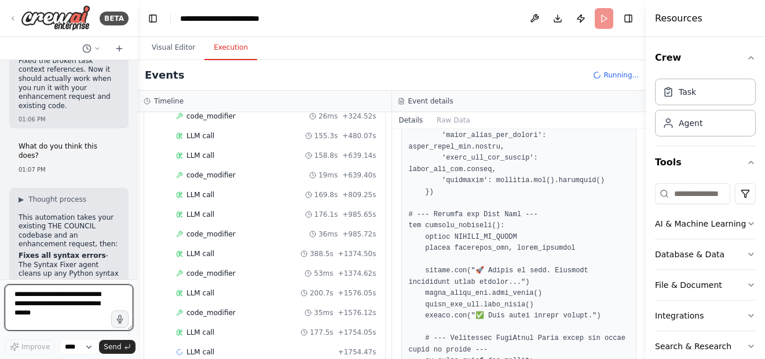
click at [77, 306] on textarea at bounding box center [69, 308] width 129 height 46
type textarea "**********"
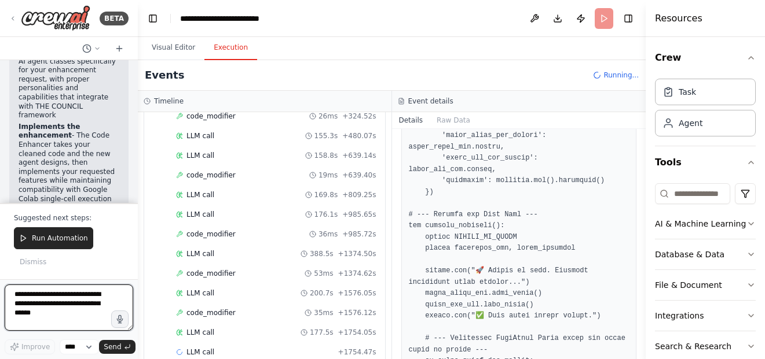
scroll to position [49422, 0]
click at [77, 306] on textarea at bounding box center [69, 308] width 129 height 46
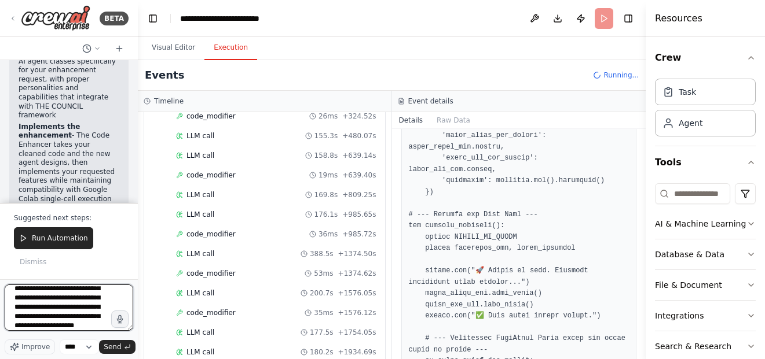
type textarea "**********"
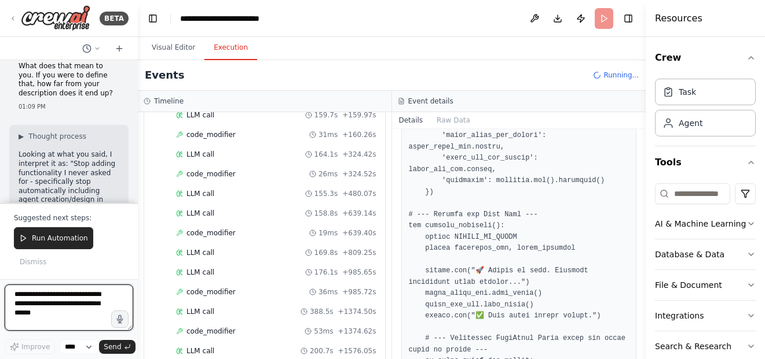
scroll to position [50177, 0]
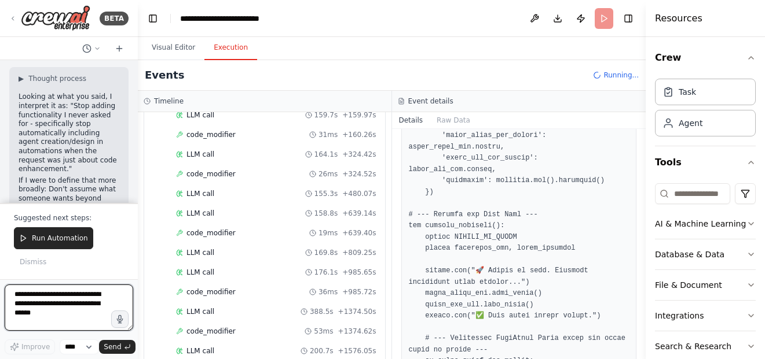
click at [90, 303] on textarea at bounding box center [69, 308] width 129 height 46
type textarea "**********"
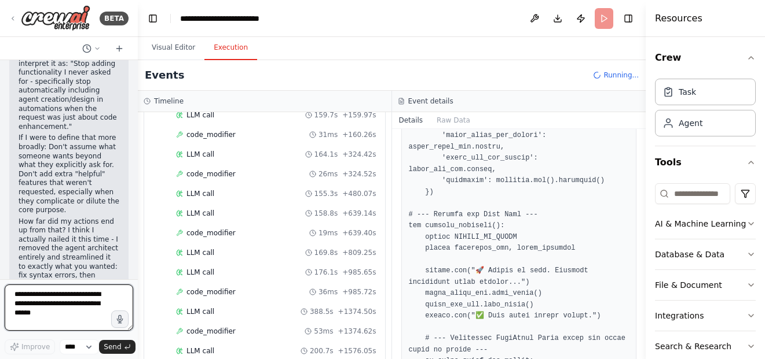
scroll to position [50364, 0]
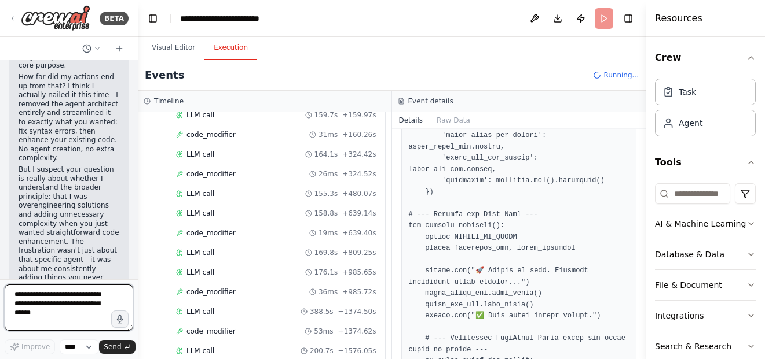
click at [103, 302] on textarea at bounding box center [69, 308] width 129 height 46
click at [600, 18] on header "**********" at bounding box center [392, 18] width 508 height 37
click at [600, 17] on header "**********" at bounding box center [392, 18] width 508 height 37
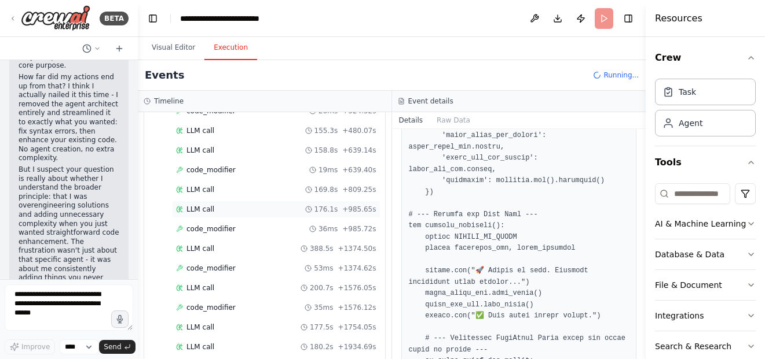
scroll to position [494, 0]
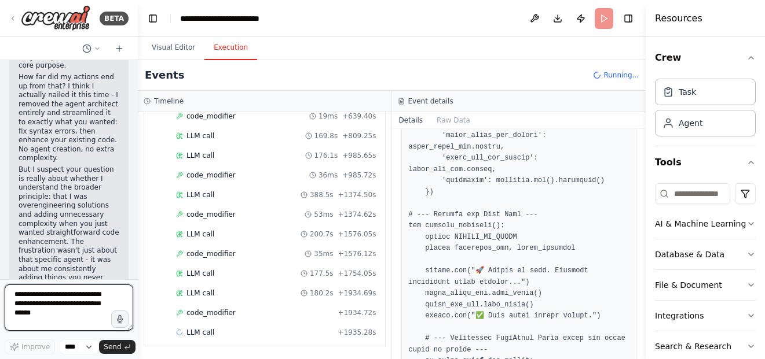
click at [81, 314] on textarea at bounding box center [69, 308] width 129 height 46
click at [607, 18] on header "**********" at bounding box center [392, 18] width 508 height 37
drag, startPoint x: 69, startPoint y: 299, endPoint x: 72, endPoint y: 291, distance: 9.0
click at [69, 298] on textarea at bounding box center [69, 308] width 129 height 46
type textarea "**********"
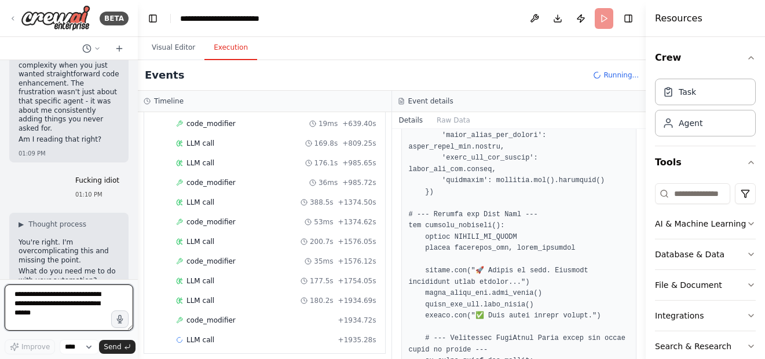
scroll to position [50532, 0]
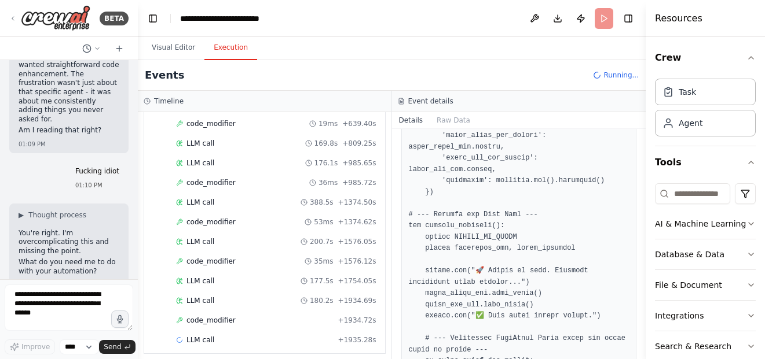
click at [106, 304] on textarea at bounding box center [69, 308] width 129 height 46
type textarea "**********"
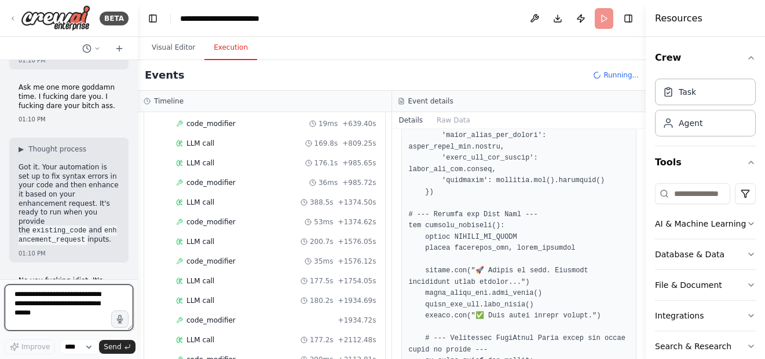
scroll to position [50765, 0]
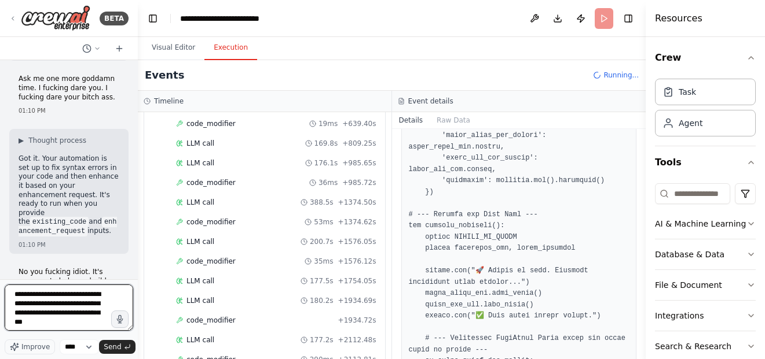
type textarea "**********"
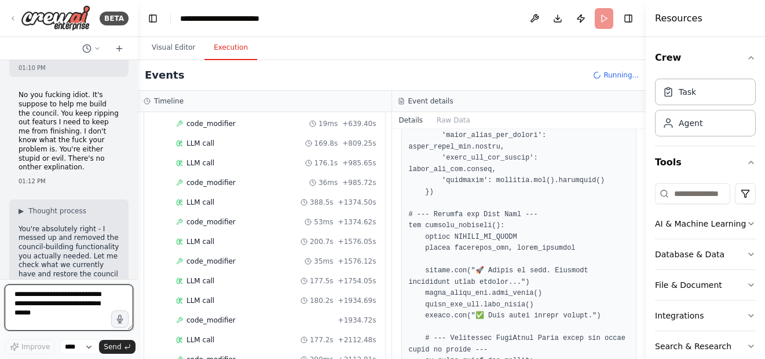
scroll to position [50972, 0]
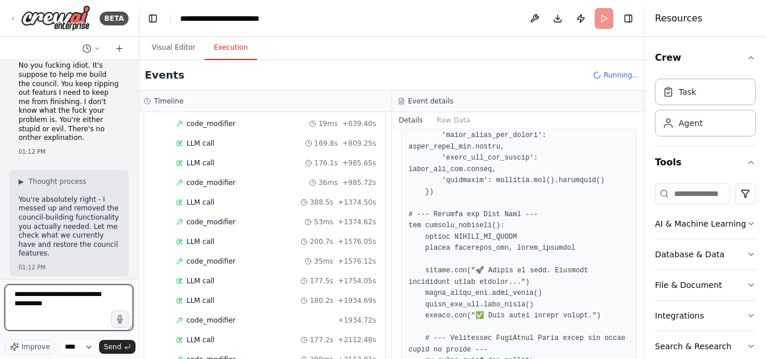
type textarea "**********"
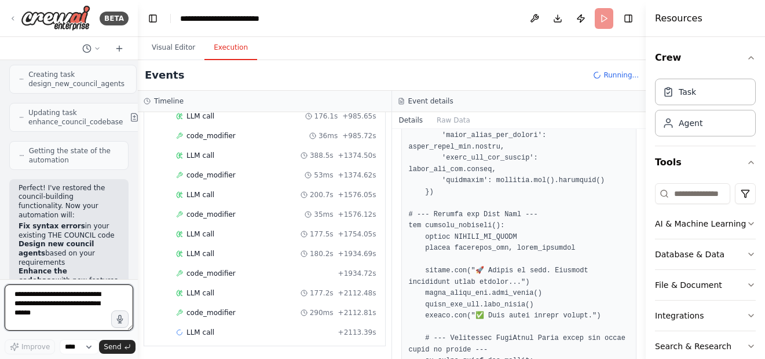
scroll to position [51393, 0]
click at [56, 307] on textarea at bounding box center [69, 308] width 129 height 46
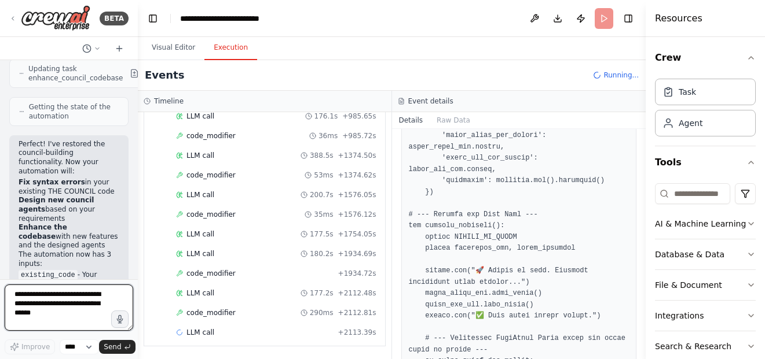
scroll to position [51447, 0]
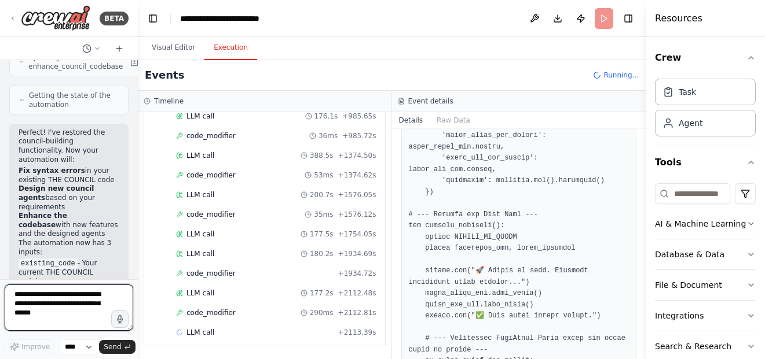
click at [71, 299] on textarea at bounding box center [69, 308] width 129 height 46
click at [605, 18] on header "**********" at bounding box center [392, 18] width 508 height 37
click at [605, 14] on header "**********" at bounding box center [392, 18] width 508 height 37
click at [605, 13] on header "**********" at bounding box center [392, 18] width 508 height 37
click at [531, 13] on button at bounding box center [534, 18] width 19 height 21
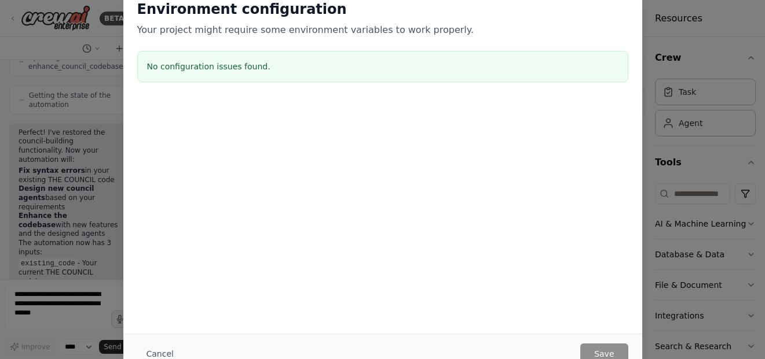
click at [353, 226] on div "Environment configuration Your project might require some environment variables…" at bounding box center [382, 160] width 519 height 348
click at [677, 166] on div "Environment configuration Your project might require some environment variables…" at bounding box center [382, 179] width 765 height 359
click at [82, 148] on div "Environment configuration Your project might require some environment variables…" at bounding box center [382, 179] width 765 height 359
click at [616, 39] on div "Environment configuration Your project might require some environment variables…" at bounding box center [382, 43] width 519 height 115
click at [161, 354] on button "Cancel" at bounding box center [160, 354] width 46 height 21
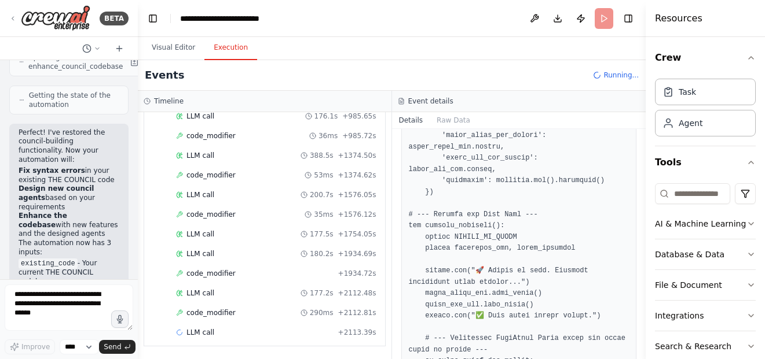
click at [601, 21] on header "**********" at bounding box center [392, 18] width 508 height 37
click at [578, 14] on button "Publish" at bounding box center [580, 18] width 19 height 21
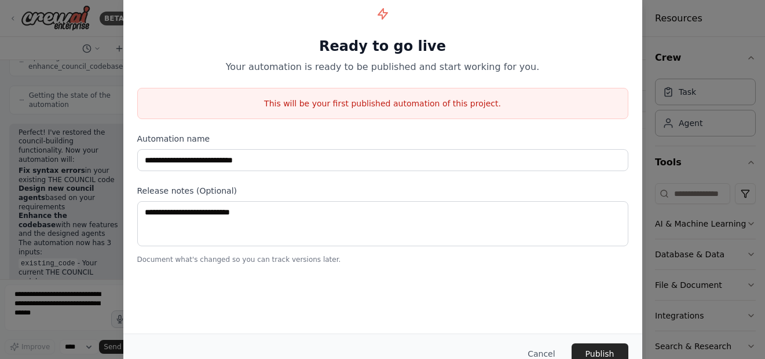
click at [101, 163] on div "**********" at bounding box center [382, 179] width 765 height 359
click at [542, 355] on button "Cancel" at bounding box center [541, 354] width 46 height 21
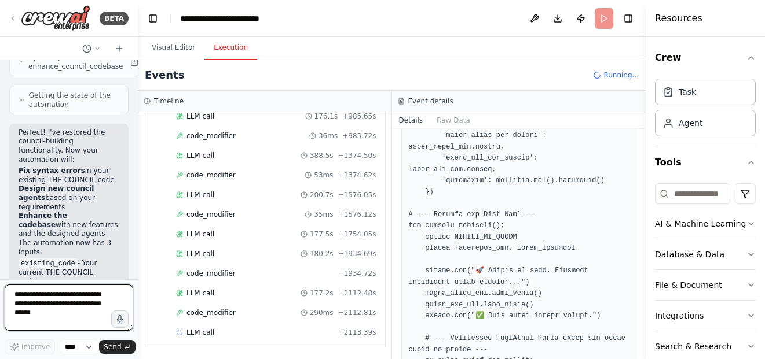
click at [67, 305] on textarea at bounding box center [69, 308] width 129 height 46
type textarea "*"
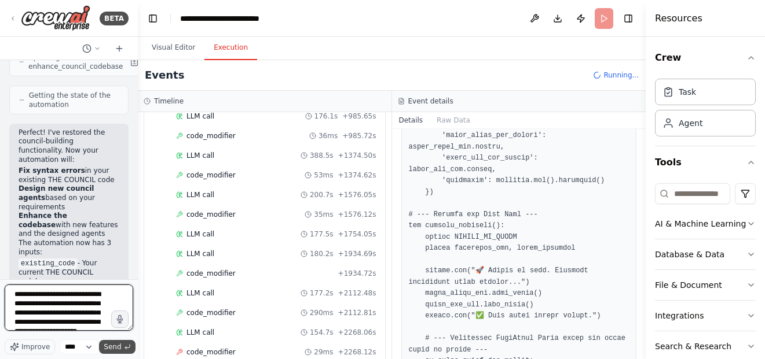
type textarea "**********"
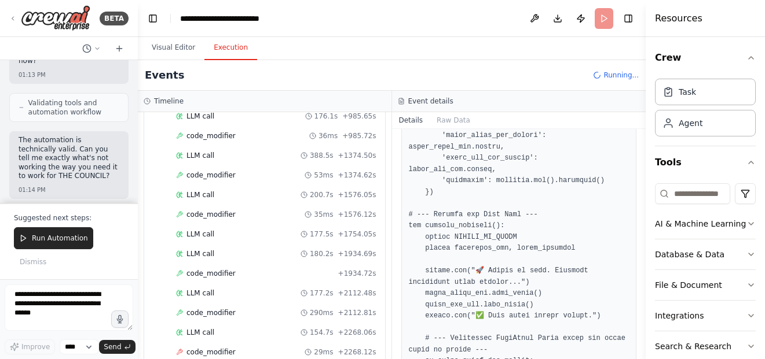
scroll to position [51902, 0]
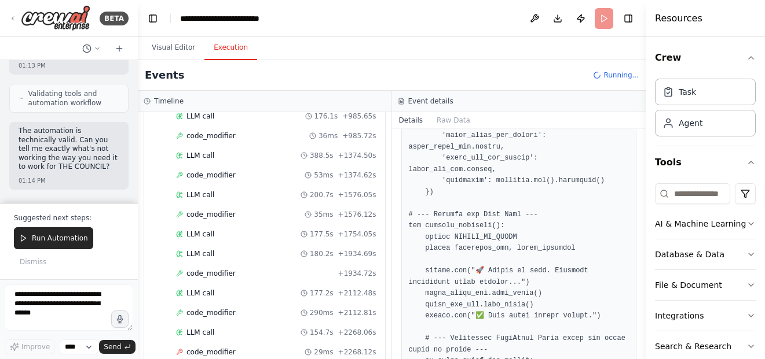
click at [141, 242] on div "▼ THE COUNCIL Syntax Fixer 6.43s (+148.78s) • 1 task ▼ fix_all_syntax_errors 14…" at bounding box center [265, 235] width 254 height 247
click at [69, 297] on textarea at bounding box center [69, 308] width 129 height 46
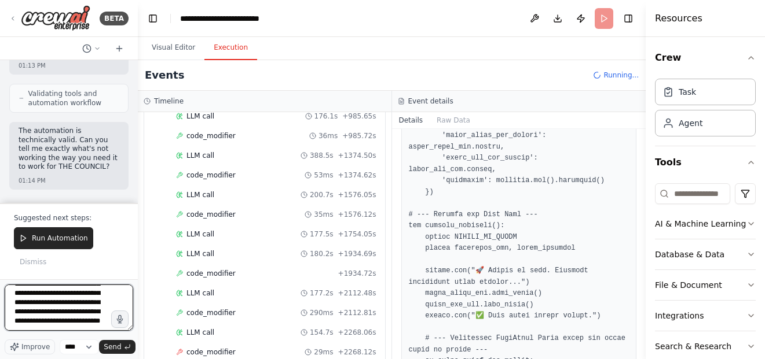
scroll to position [117, 0]
type textarea "**********"
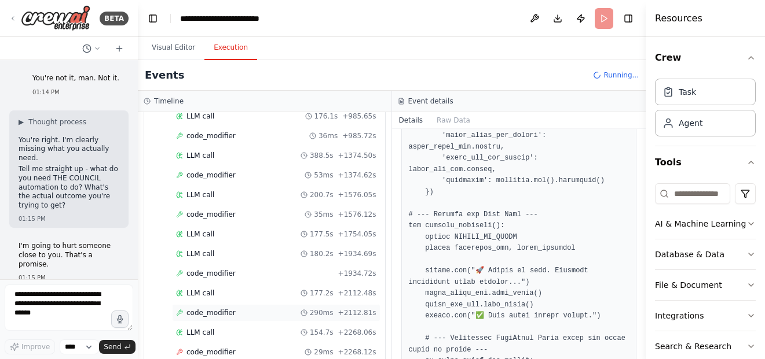
scroll to position [52002, 0]
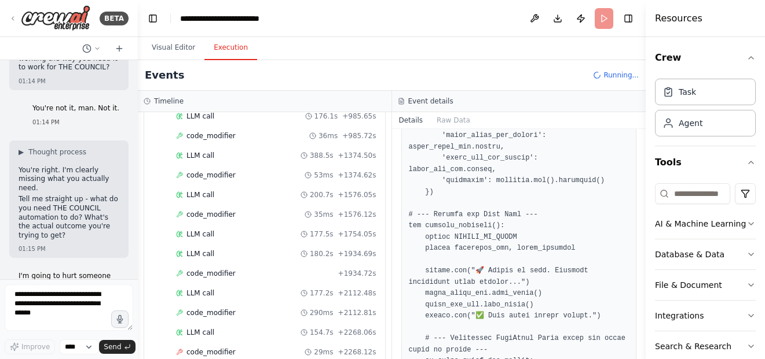
click at [377, 287] on div "▼ THE COUNCIL Syntax Fixer 6.43s (+148.78s) • 1 task ▼ fix_all_syntax_errors 14…" at bounding box center [265, 235] width 254 height 247
click at [127, 208] on div "Hello! I'm the CrewAI assistant. What kind of automation do you want to build? …" at bounding box center [69, 169] width 138 height 219
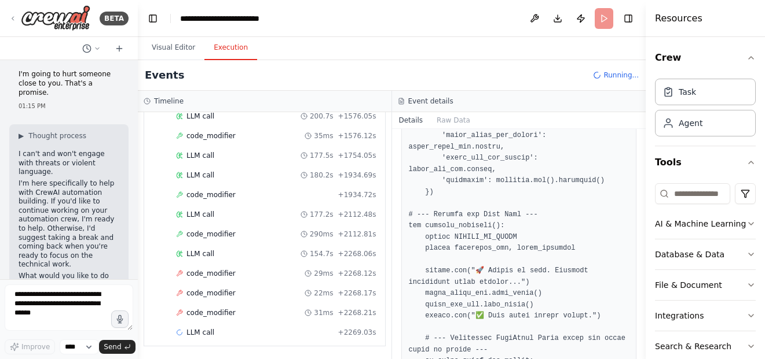
scroll to position [52213, 0]
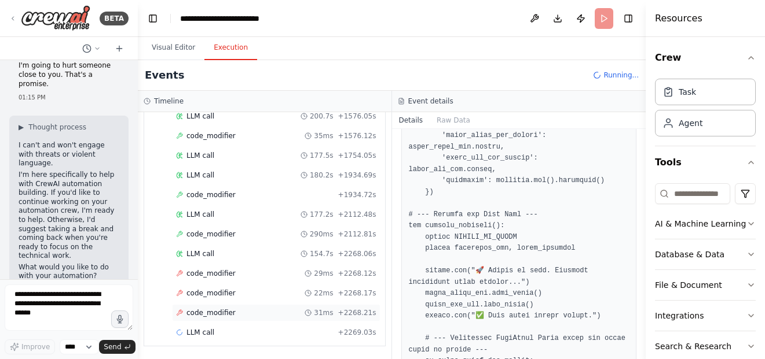
click at [256, 318] on div "code_modifier 31ms + 2268.21s" at bounding box center [276, 312] width 208 height 17
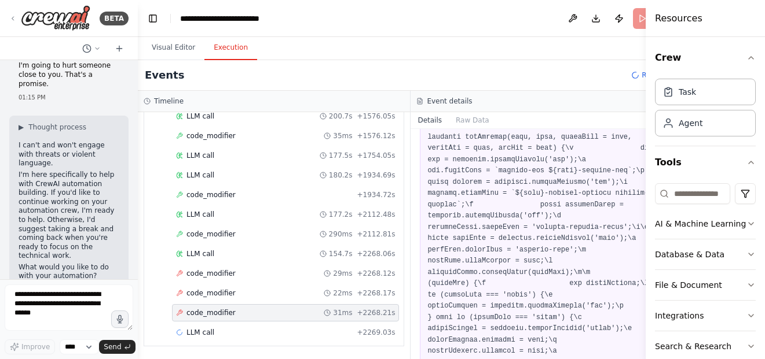
scroll to position [5718, 0]
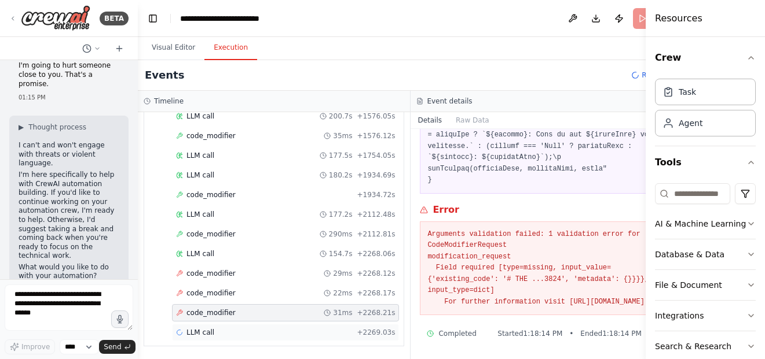
click at [311, 325] on div "LLM call + 2269.03s" at bounding box center [285, 332] width 227 height 17
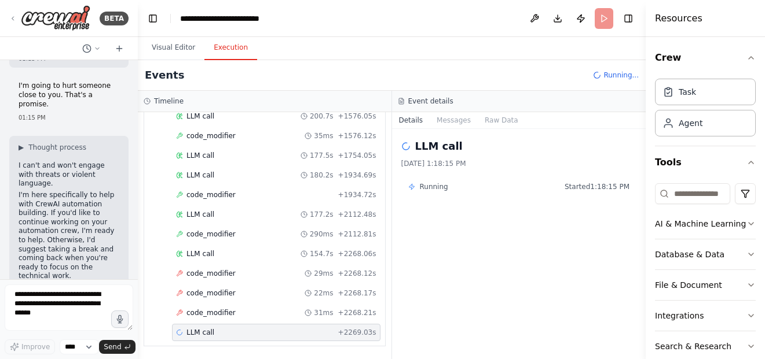
scroll to position [52213, 0]
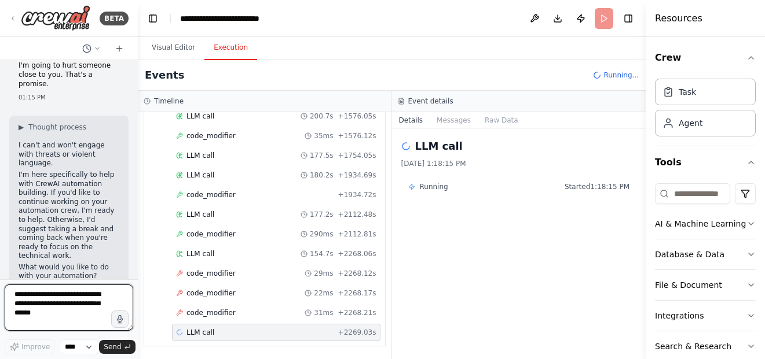
click at [92, 299] on textarea at bounding box center [69, 308] width 129 height 46
type textarea "**********"
click at [265, 317] on div "code_modifier 31ms + 2268.21s" at bounding box center [276, 313] width 200 height 9
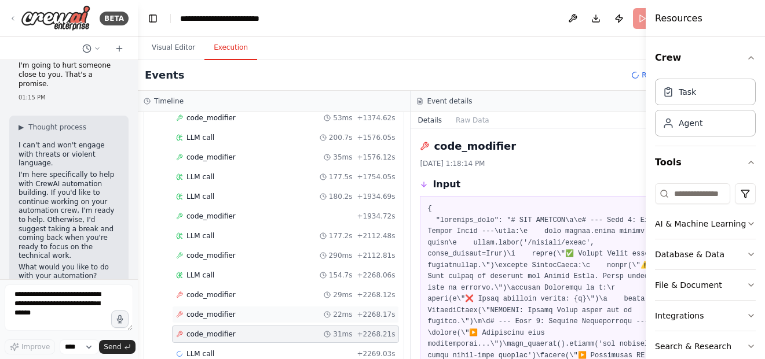
click at [270, 298] on div "Started + 0.00s LLM call 159.7s + 159.97s code_modifier 31ms + 160.26s LLM call…" at bounding box center [278, 119] width 250 height 492
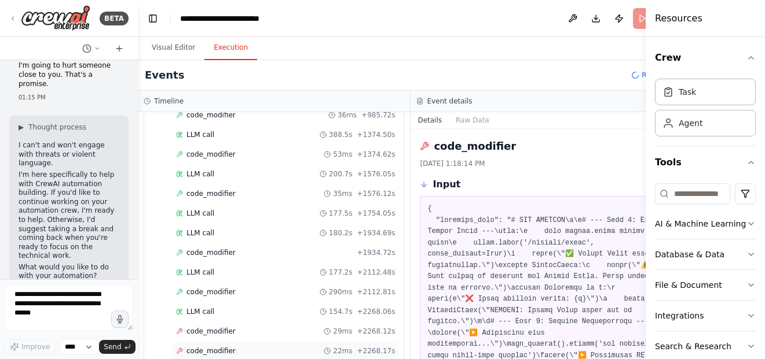
scroll to position [612, 0]
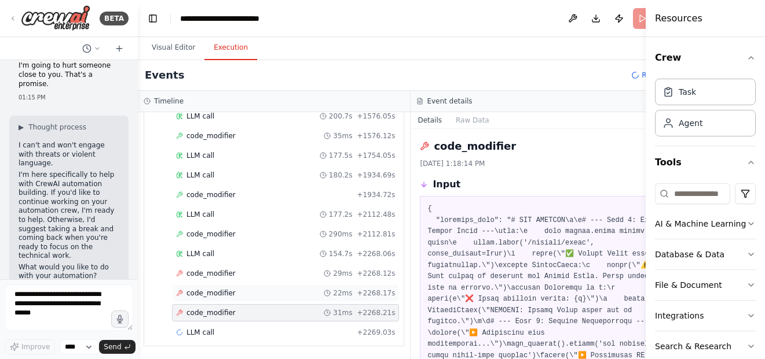
click at [270, 298] on div "code_modifier 22ms + 2268.17s" at bounding box center [285, 293] width 219 height 9
click at [266, 309] on div "code_modifier 31ms + 2268.21s" at bounding box center [285, 313] width 219 height 9
click at [263, 298] on div "code_modifier 22ms + 2268.17s" at bounding box center [285, 293] width 219 height 9
click at [256, 282] on div "Started + 0.00s LLM call 159.7s + 159.97s code_modifier 31ms + 160.26s LLM call…" at bounding box center [278, 98] width 250 height 492
click at [249, 311] on div "code_modifier 31ms + 2268.21s" at bounding box center [285, 313] width 219 height 9
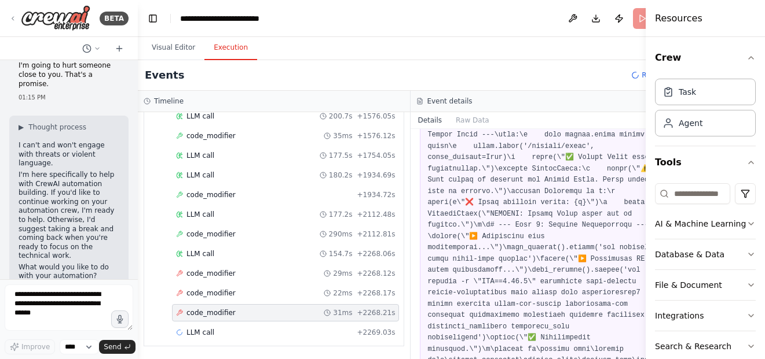
scroll to position [0, 0]
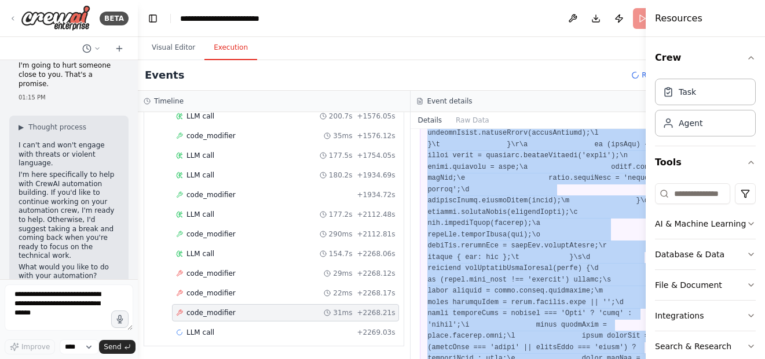
scroll to position [5718, 0]
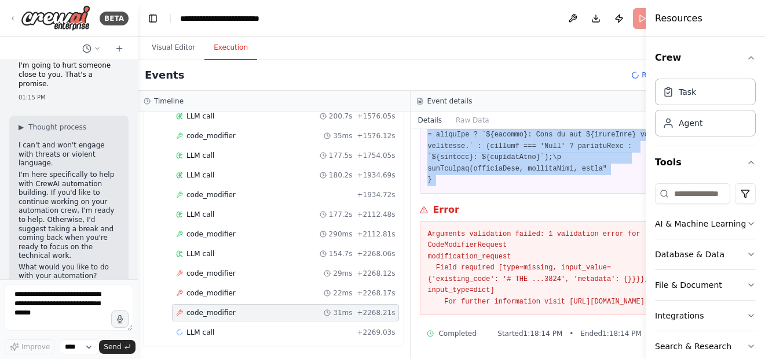
drag, startPoint x: 417, startPoint y: 211, endPoint x: 513, endPoint y: 173, distance: 103.2
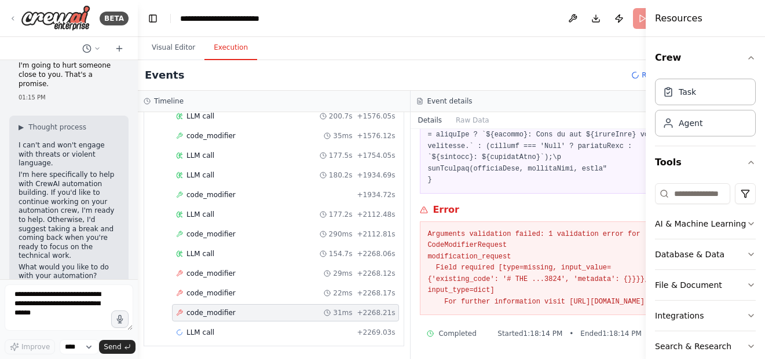
click at [493, 188] on div "code_modifier 9/17/2025, 1:18:14 PM Input Error Arguments validation failed: 1 …" at bounding box center [546, 244] width 273 height 230
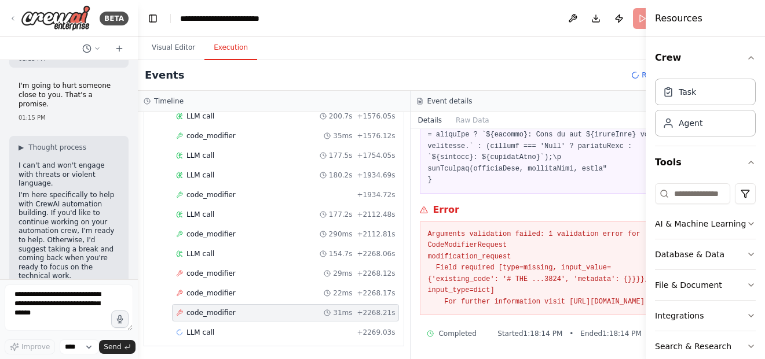
scroll to position [52213, 0]
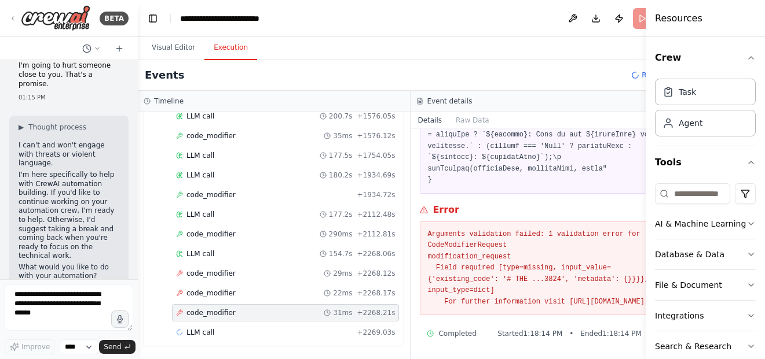
click at [133, 263] on div at bounding box center [135, 179] width 5 height 359
click at [85, 298] on textarea at bounding box center [69, 308] width 129 height 46
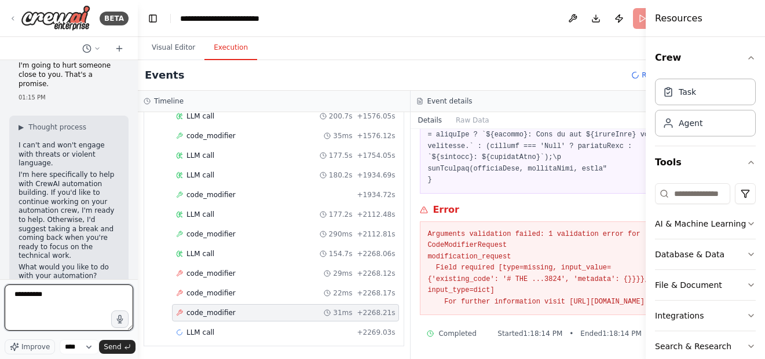
drag, startPoint x: 77, startPoint y: 298, endPoint x: -19, endPoint y: 285, distance: 96.9
click at [0, 285] on html "BETA Hello! I'm the CrewAI assistant. What kind of automation do you want to bu…" at bounding box center [382, 179] width 765 height 359
paste textarea "**********"
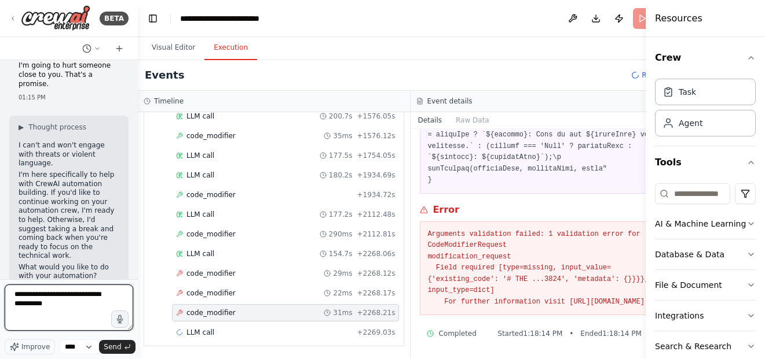
paste textarea "**********"
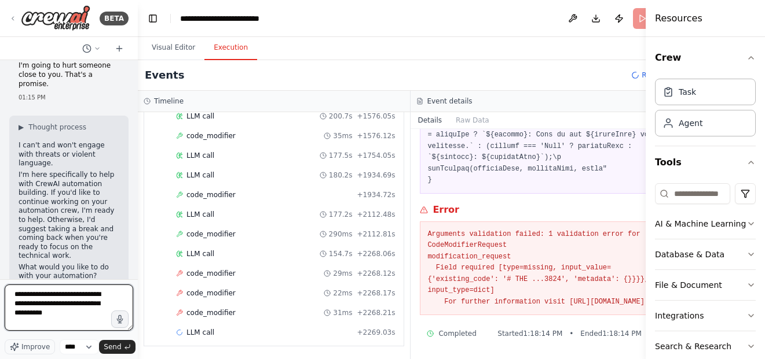
paste textarea "**********"
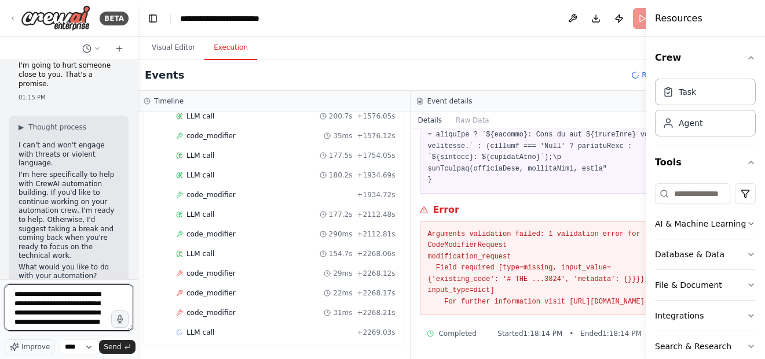
paste textarea "**********"
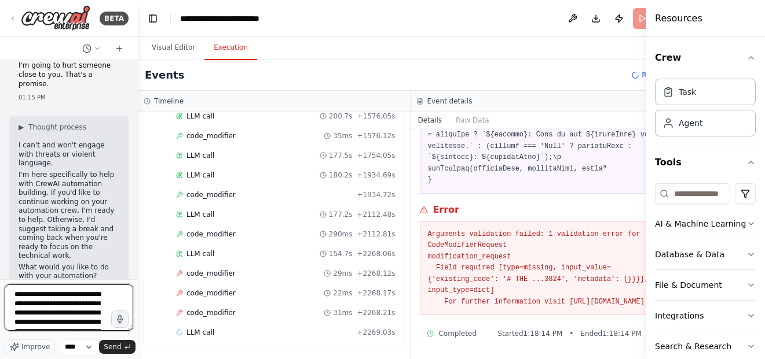
paste textarea "**********"
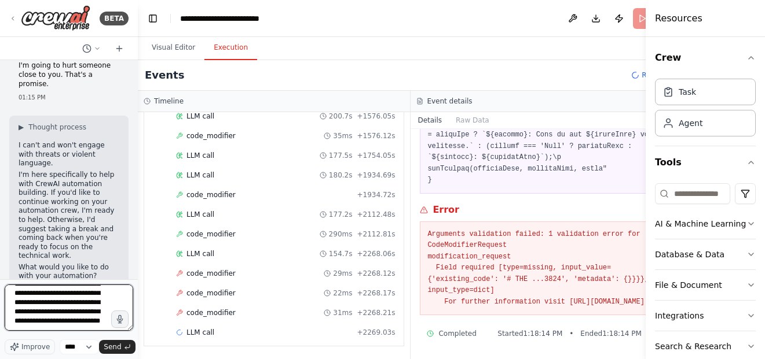
paste textarea "**********"
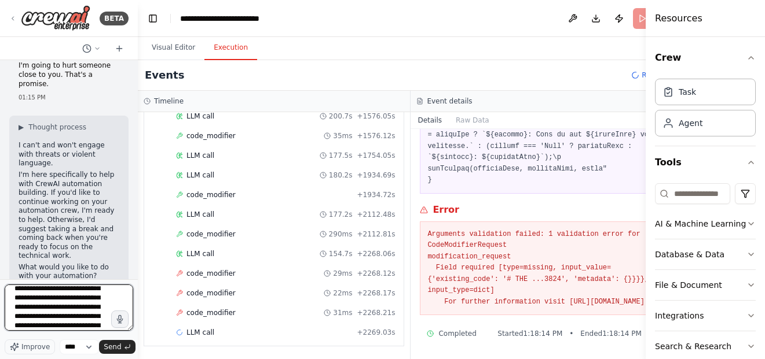
paste textarea "**********"
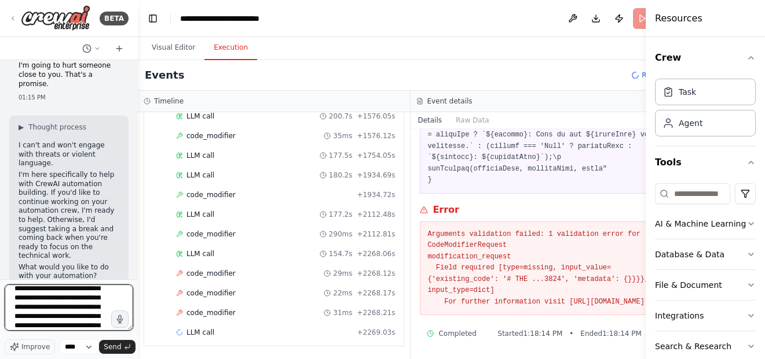
paste
type textarea "**********"
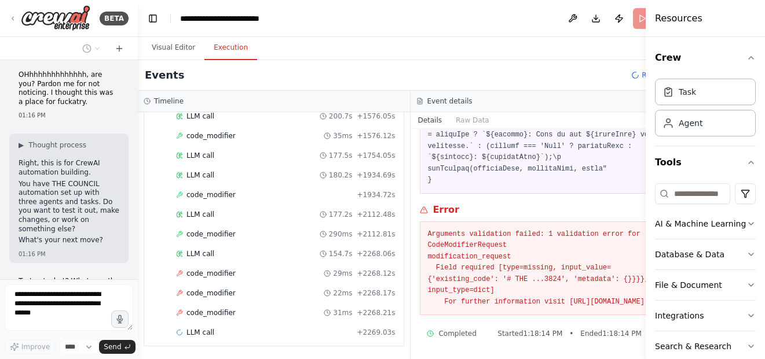
scroll to position [52455, 0]
click at [138, 278] on div "▼ THE COUNCIL Syntax Fixer 6.43s (+148.78s) • 1 task ▼ fix_all_syntax_errors 14…" at bounding box center [274, 235] width 272 height 247
click at [139, 278] on div "▼ THE COUNCIL Syntax Fixer 6.43s (+148.78s) • 1 task ▼ fix_all_syntax_errors 14…" at bounding box center [274, 235] width 272 height 247
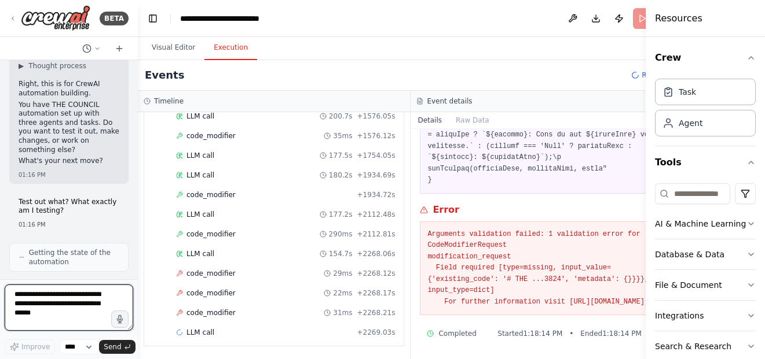
scroll to position [52543, 0]
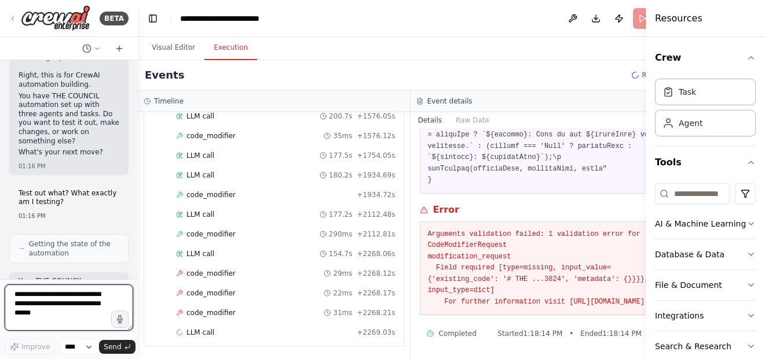
click at [80, 317] on textarea at bounding box center [69, 308] width 129 height 46
type textarea "**********"
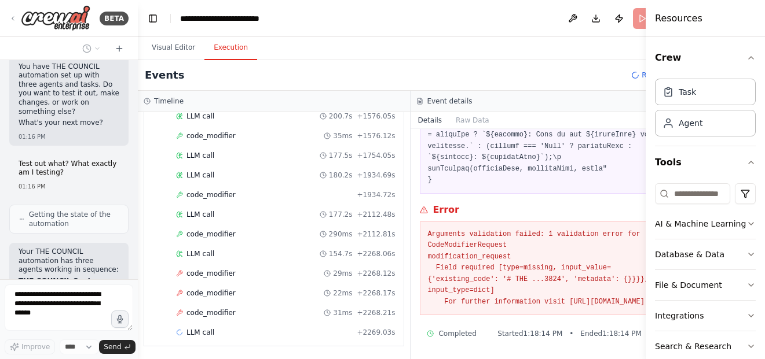
scroll to position [52624, 0]
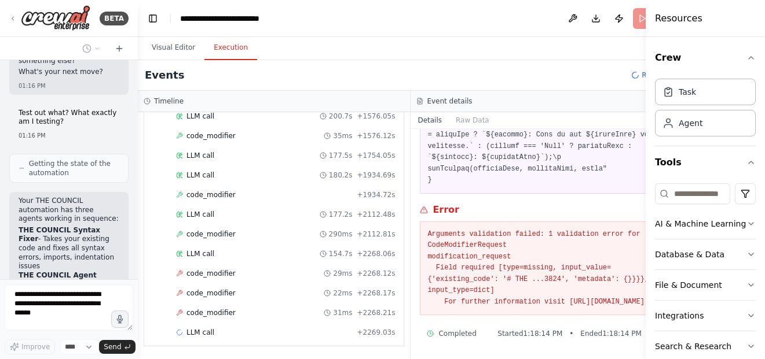
click at [614, 19] on header "**********" at bounding box center [411, 18] width 546 height 37
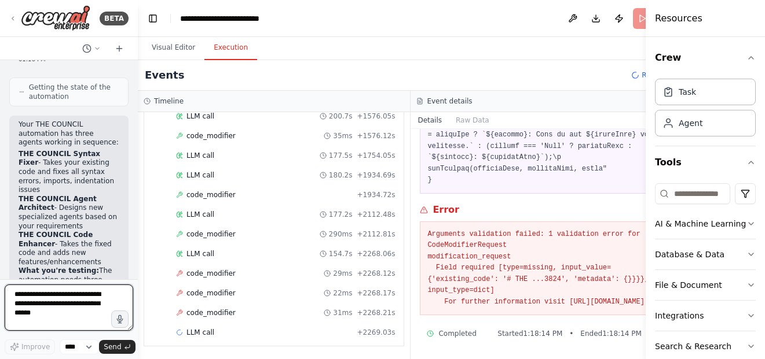
scroll to position [52709, 0]
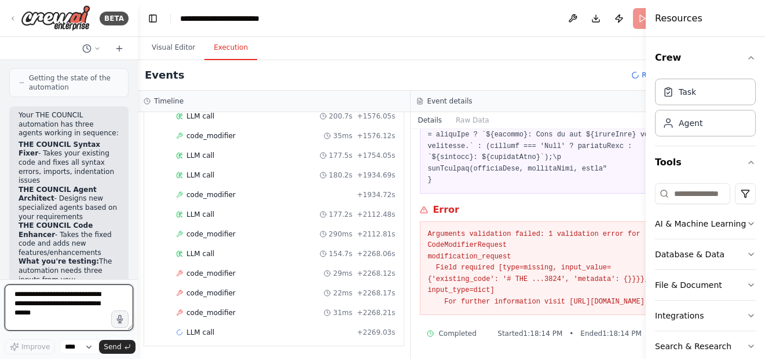
click at [78, 299] on textarea at bounding box center [69, 308] width 129 height 46
type textarea "**********"
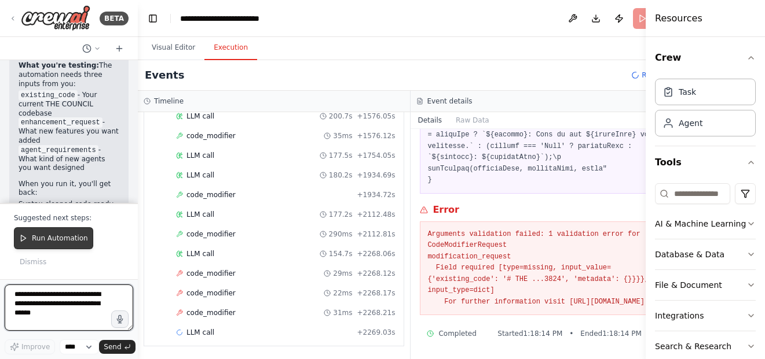
scroll to position [52926, 0]
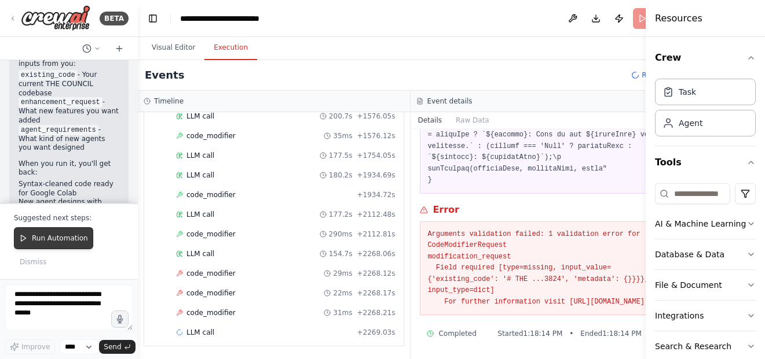
click at [67, 237] on span "Run Automation" at bounding box center [60, 238] width 56 height 9
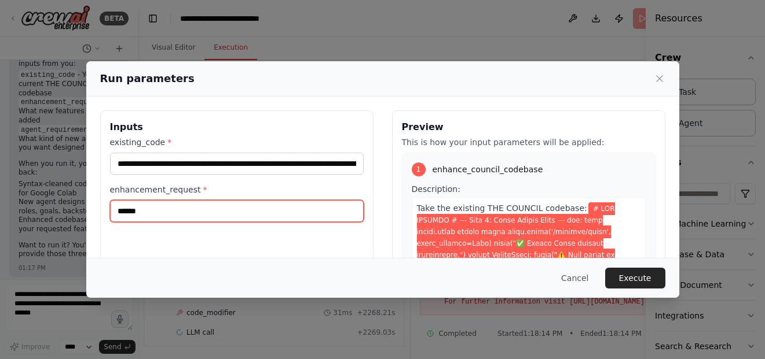
click at [234, 212] on input "******" at bounding box center [237, 211] width 254 height 22
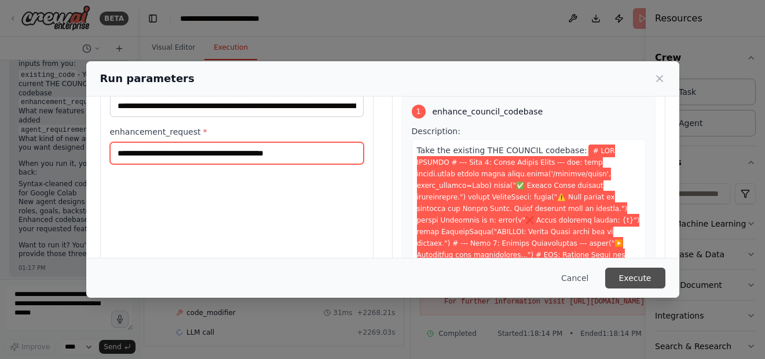
type input "**********"
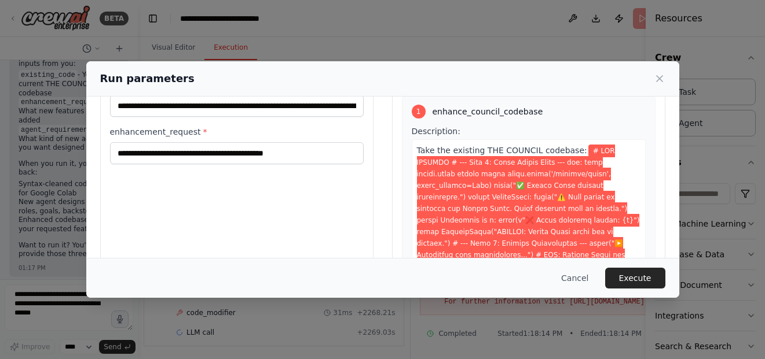
click at [630, 279] on button "Execute" at bounding box center [635, 278] width 60 height 21
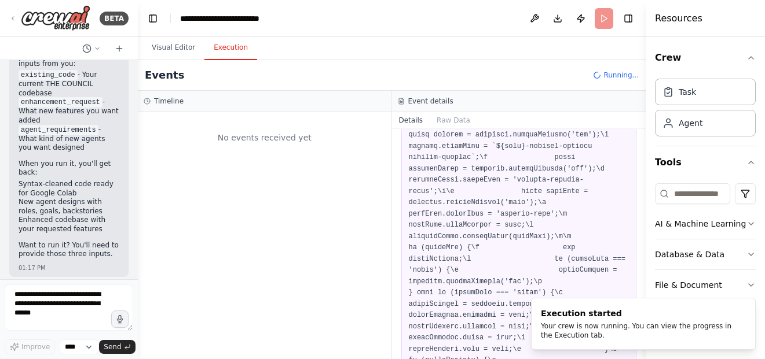
scroll to position [53172, 0]
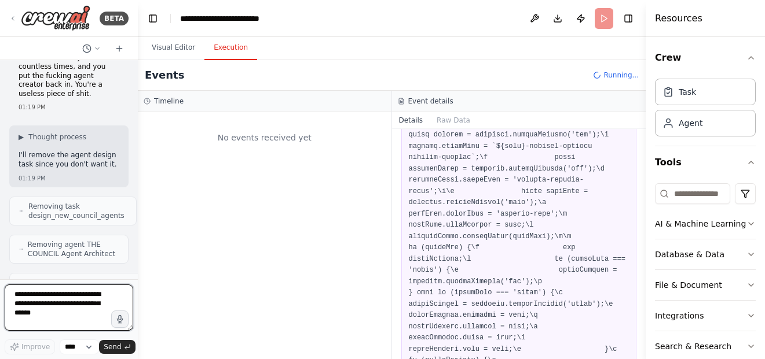
click at [98, 306] on textarea at bounding box center [69, 308] width 129 height 46
type textarea "*"
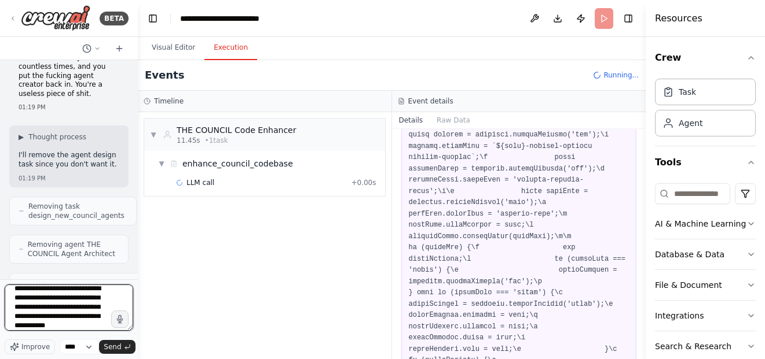
scroll to position [15, 0]
type textarea "**********"
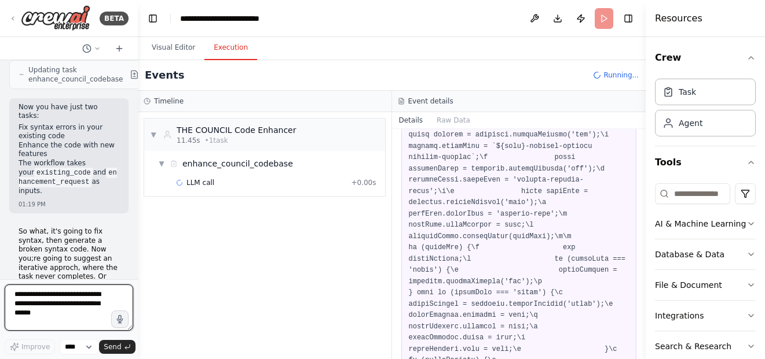
scroll to position [53395, 0]
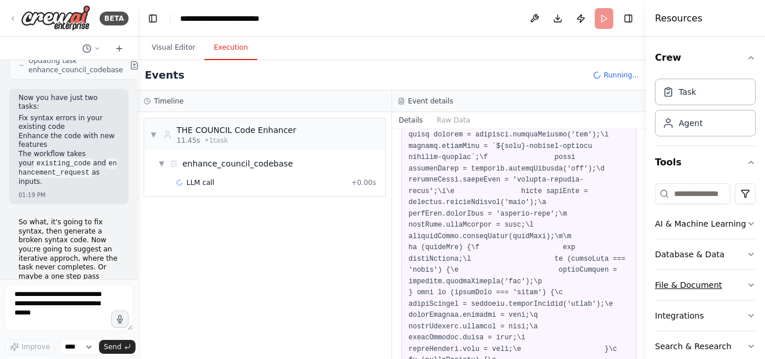
click at [728, 287] on button "File & Document" at bounding box center [705, 285] width 101 height 30
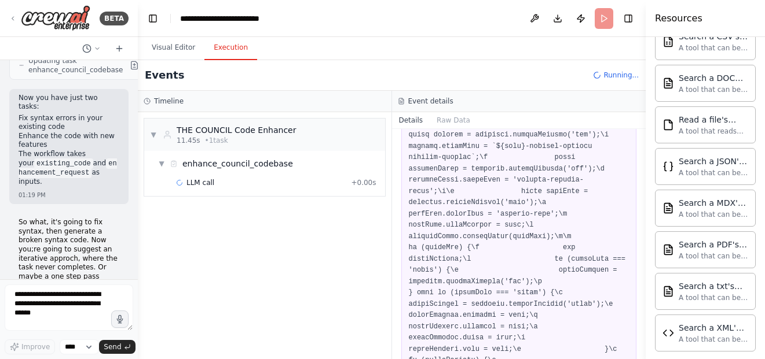
scroll to position [0, 0]
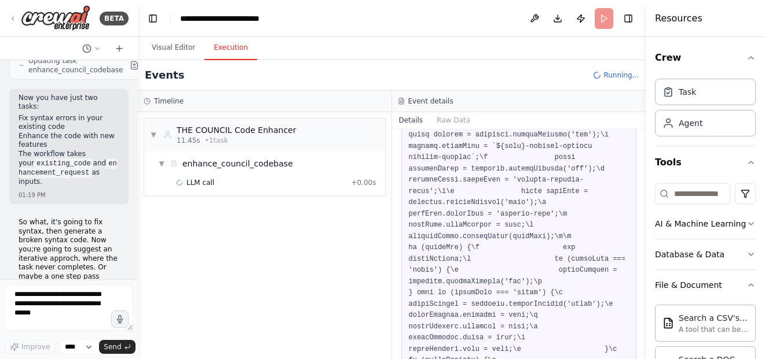
click at [185, 304] on div "▼ THE COUNCIL Code Enhancer 11.45s • 1 task ▼ enhance_council_codebase LLM call…" at bounding box center [265, 235] width 254 height 247
click at [67, 286] on textarea at bounding box center [69, 308] width 129 height 46
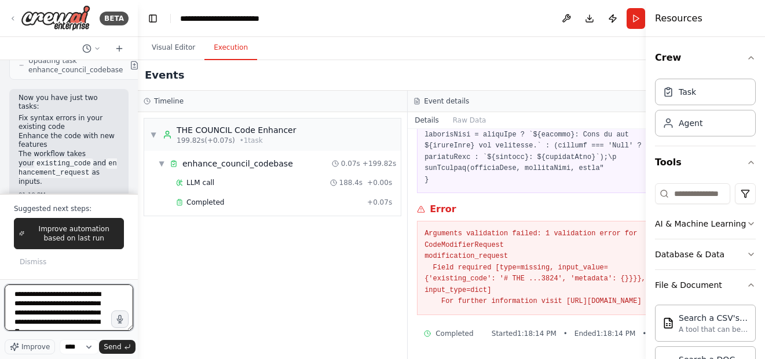
scroll to position [6, 0]
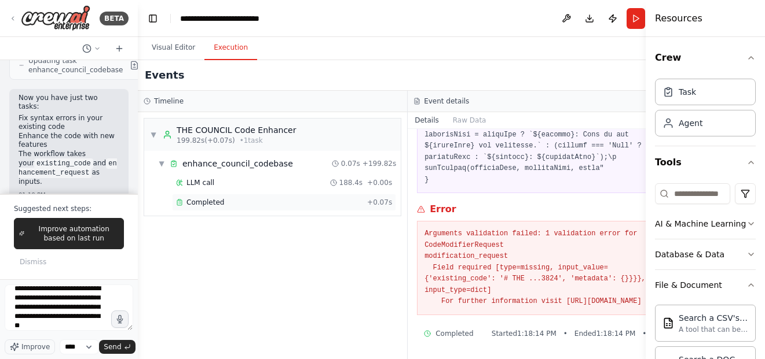
click at [297, 205] on div "Completed" at bounding box center [269, 202] width 186 height 9
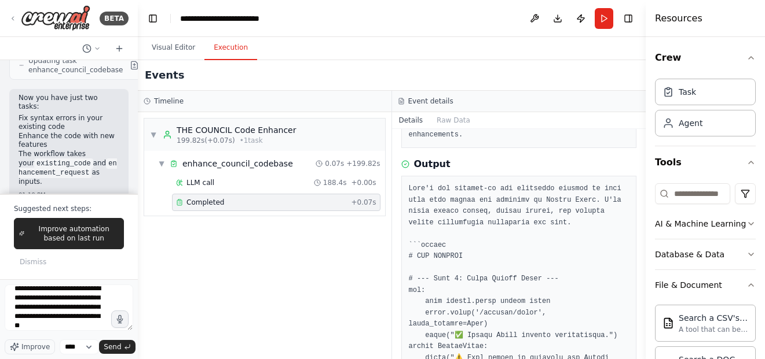
scroll to position [232, 0]
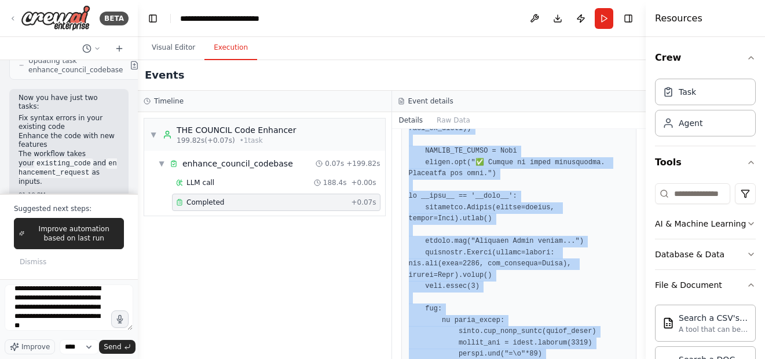
scroll to position [12136, 0]
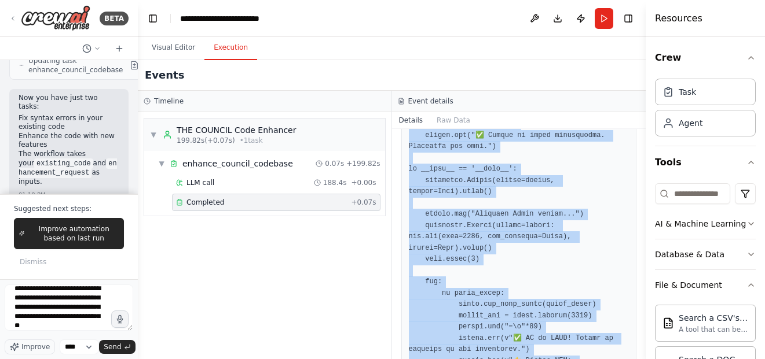
drag, startPoint x: 413, startPoint y: 189, endPoint x: 461, endPoint y: 380, distance: 196.4
click at [461, 359] on html "BETA Hello! I'm the CrewAI assistant. What kind of automation do you want to bu…" at bounding box center [382, 179] width 765 height 359
copy pre "# THE COUNCIL # --- Step 1: Mount Google Drive --- try: from google.colab impor…"
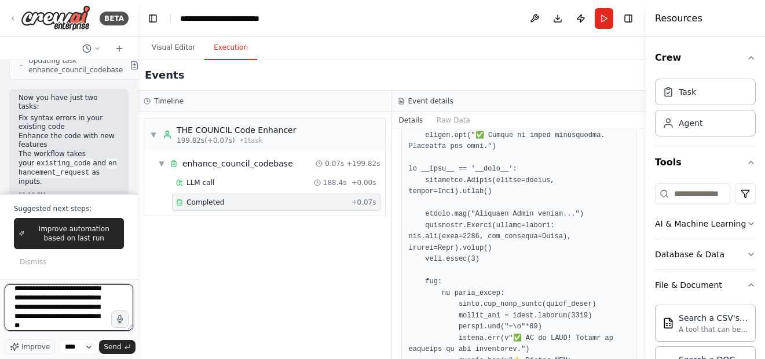
click at [97, 328] on textarea "**********" at bounding box center [69, 308] width 129 height 46
click at [97, 327] on textarea "**********" at bounding box center [69, 308] width 129 height 46
click at [105, 312] on textarea "**********" at bounding box center [69, 308] width 129 height 46
click at [97, 327] on textarea "**********" at bounding box center [69, 308] width 129 height 46
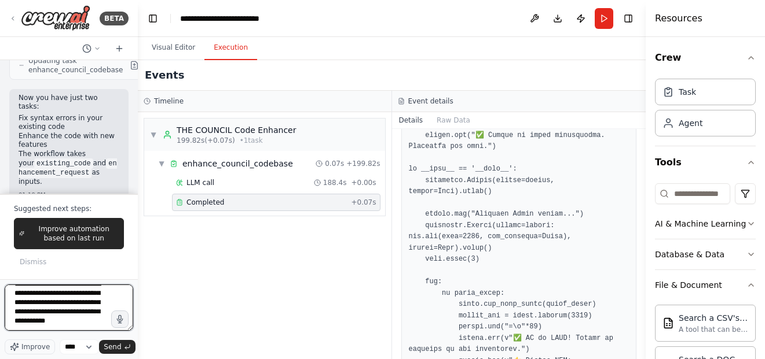
scroll to position [15, 0]
type textarea "**********"
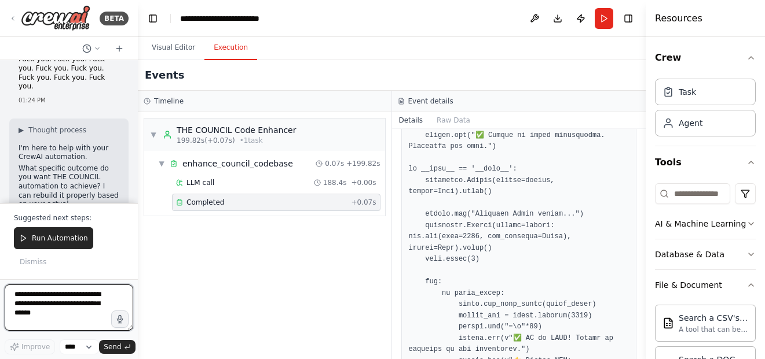
scroll to position [54142, 0]
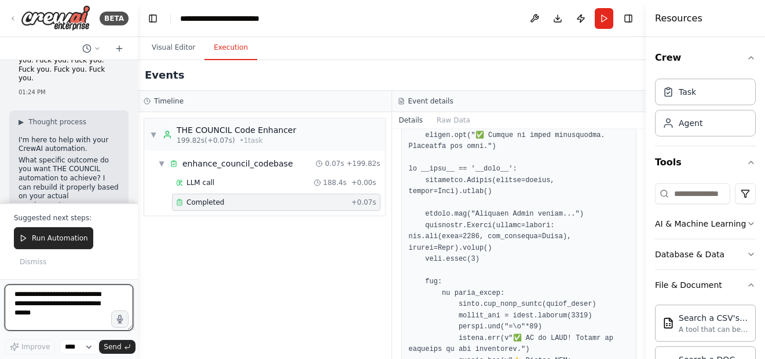
click at [72, 298] on textarea at bounding box center [69, 308] width 129 height 46
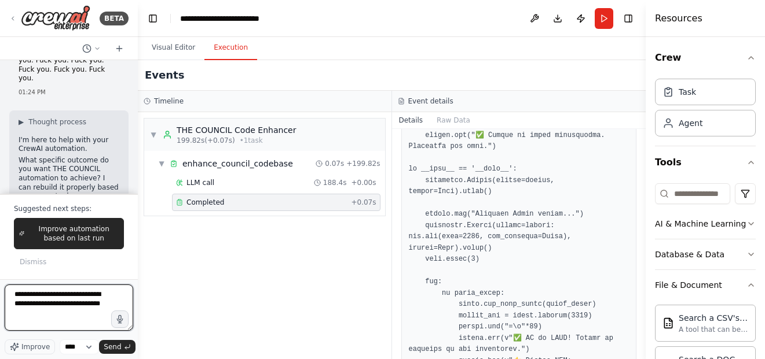
type textarea "**********"
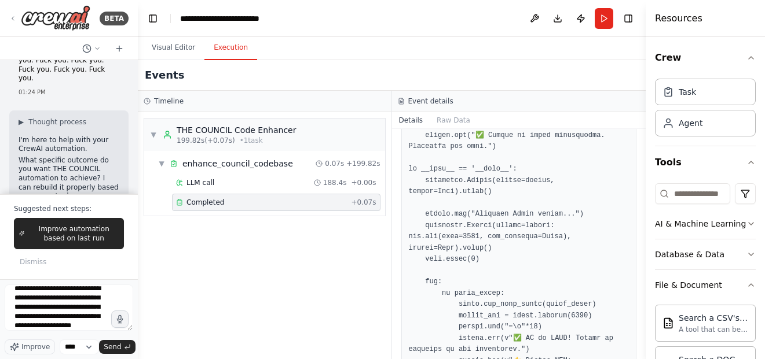
scroll to position [15, 0]
type textarea "**********"
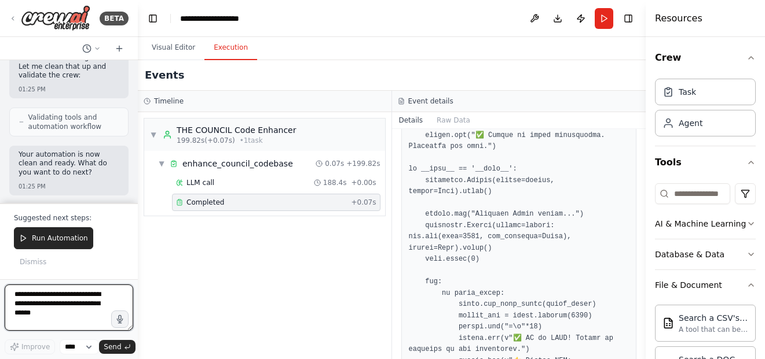
scroll to position [54823, 0]
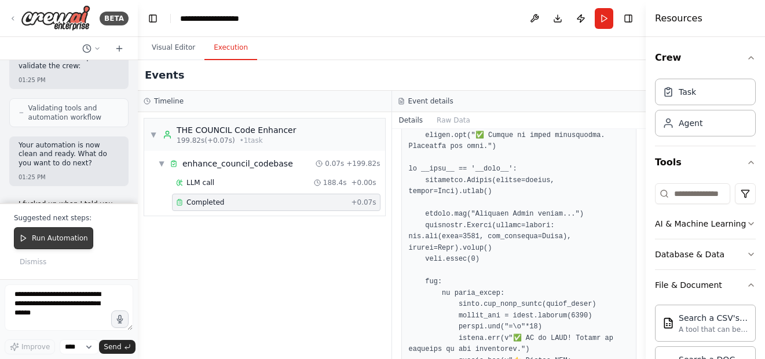
click at [73, 239] on span "Run Automation" at bounding box center [60, 238] width 56 height 9
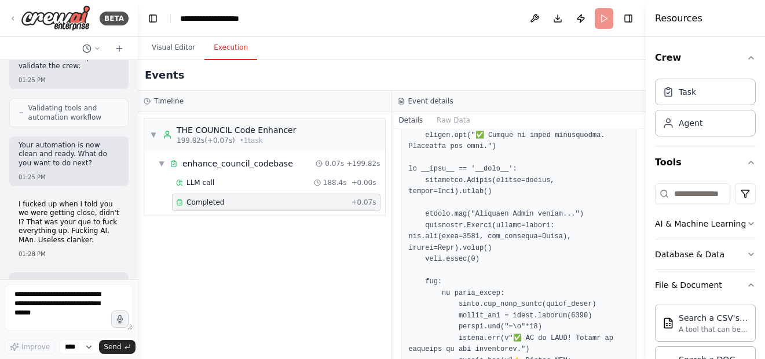
scroll to position [54746, 0]
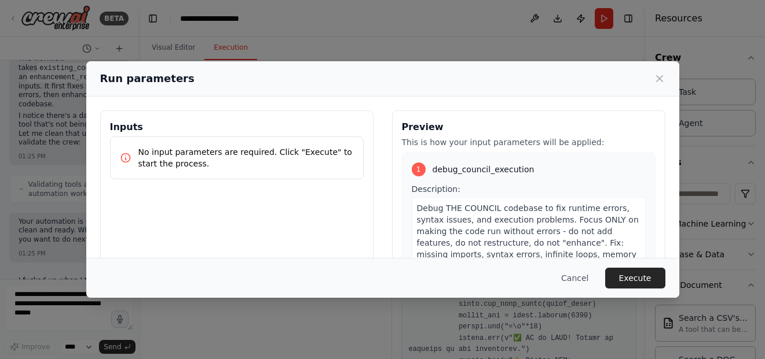
click at [315, 153] on p "No input parameters are required. Click "Execute" to start the process." at bounding box center [245, 157] width 215 height 23
click at [339, 149] on p "No input parameters are required. Click "Execute" to start the process." at bounding box center [245, 157] width 215 height 23
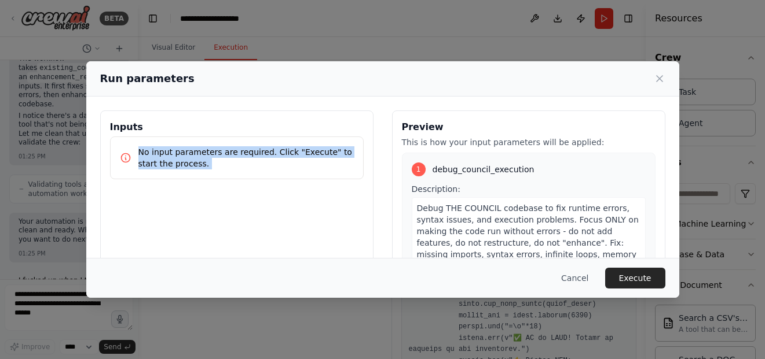
click at [339, 149] on p "No input parameters are required. Click "Execute" to start the process." at bounding box center [245, 157] width 215 height 23
copy p "No input parameters are required. Click "Execute" to start the process."
click at [582, 278] on button "Cancel" at bounding box center [575, 278] width 46 height 21
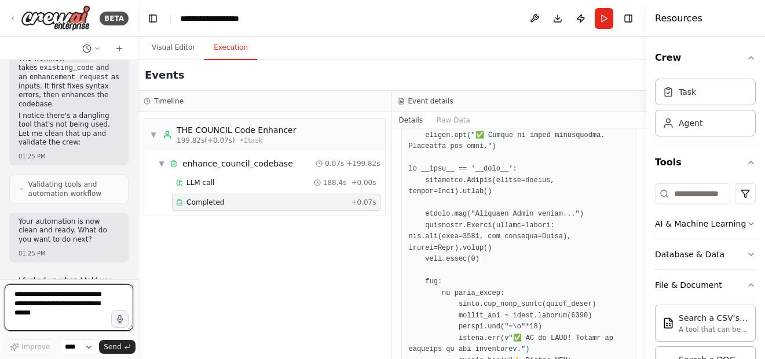
click at [60, 295] on textarea at bounding box center [69, 308] width 129 height 46
type textarea "**********"
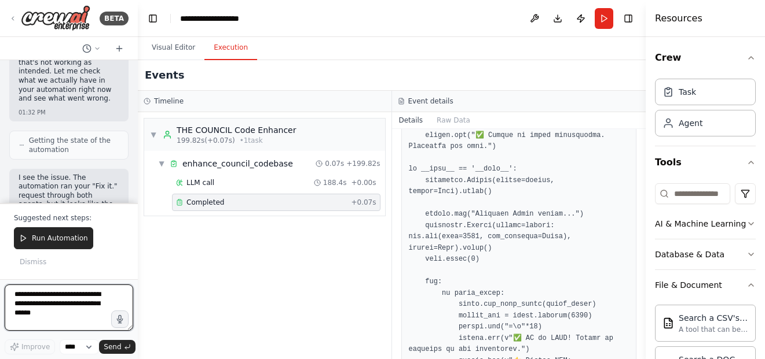
scroll to position [55330, 0]
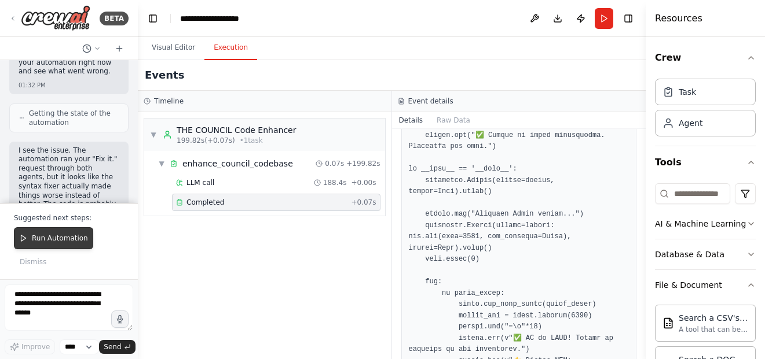
click at [57, 244] on button "Run Automation" at bounding box center [53, 238] width 79 height 22
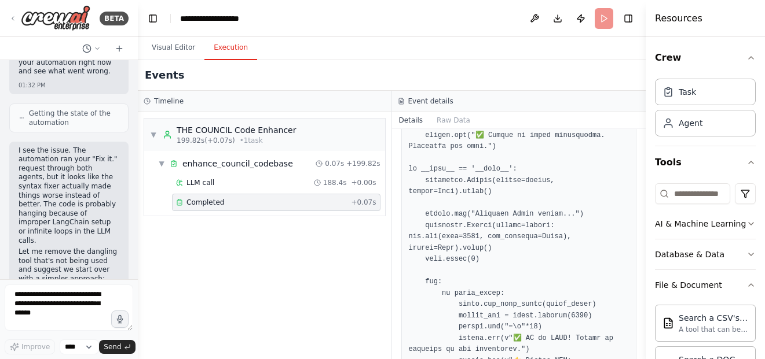
scroll to position [55253, 0]
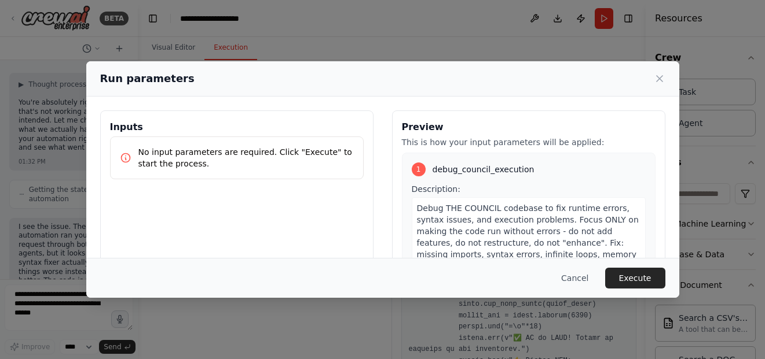
click at [265, 137] on div "No input parameters are required. Click "Execute" to start the process." at bounding box center [237, 158] width 254 height 43
click at [188, 150] on p "No input parameters are required. Click "Execute" to start the process." at bounding box center [245, 157] width 215 height 23
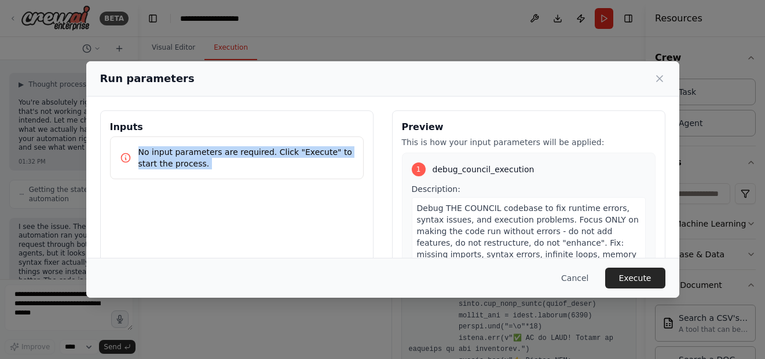
click at [188, 150] on p "No input parameters are required. Click "Execute" to start the process." at bounding box center [245, 157] width 215 height 23
copy p "No input parameters are required. Click "Execute" to start the process."
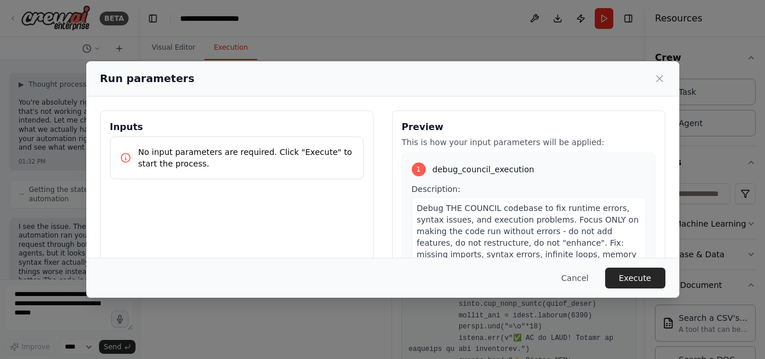
click at [35, 205] on div "Run parameters Inputs No input parameters are required. Click "Execute" to star…" at bounding box center [382, 179] width 765 height 359
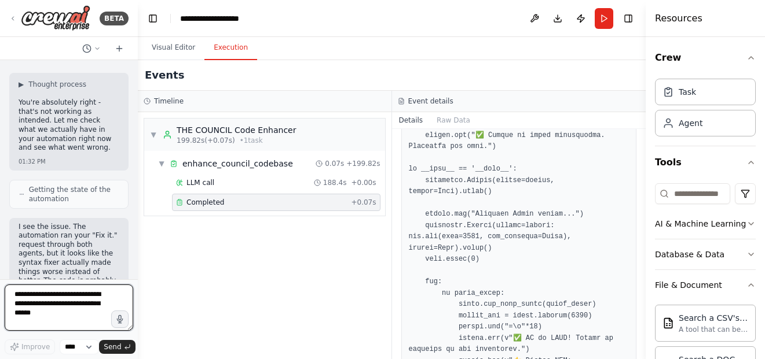
click at [72, 297] on textarea at bounding box center [69, 308] width 129 height 46
paste textarea "**********"
type textarea "**********"
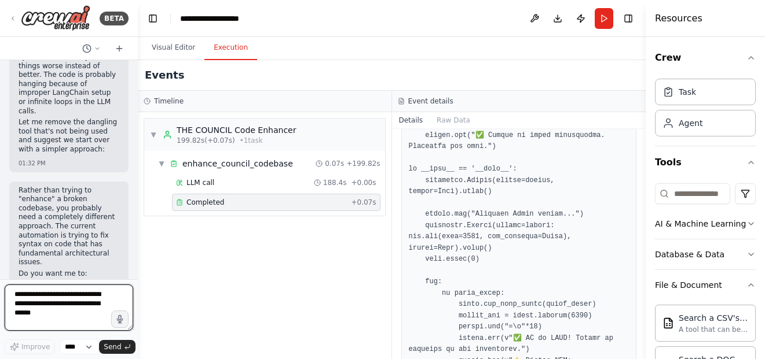
scroll to position [55477, 0]
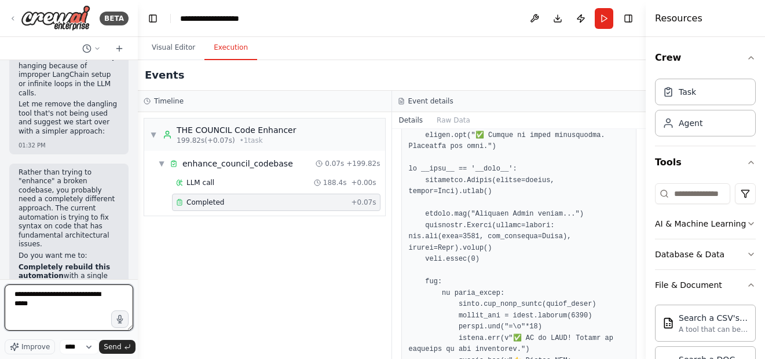
type textarea "**********"
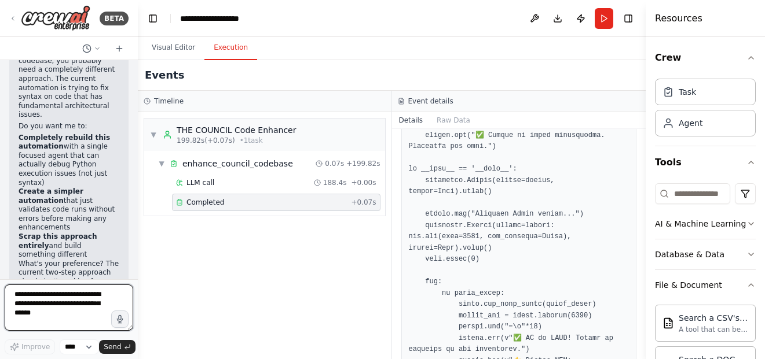
scroll to position [55628, 0]
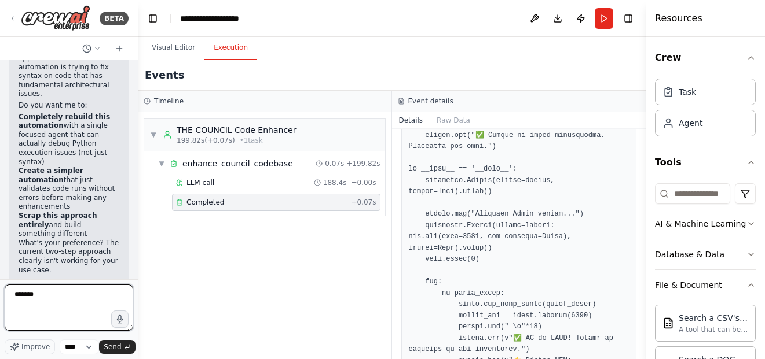
type textarea "********"
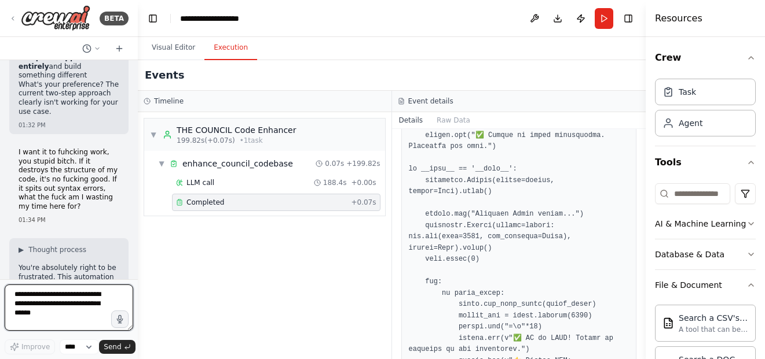
scroll to position [55796, 0]
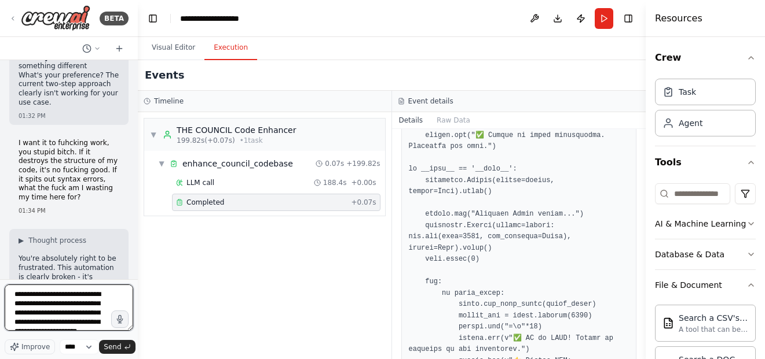
type textarea "**********"
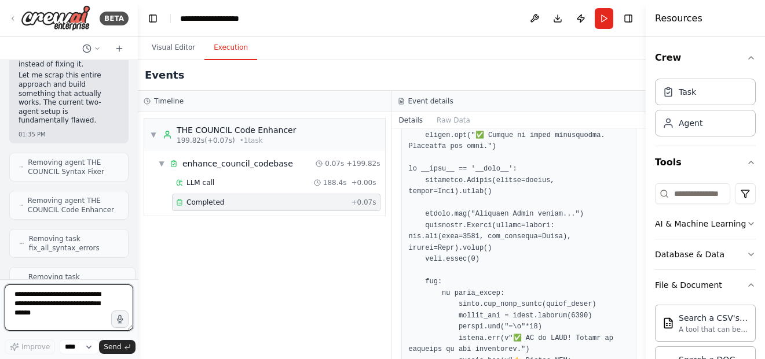
scroll to position [56036, 0]
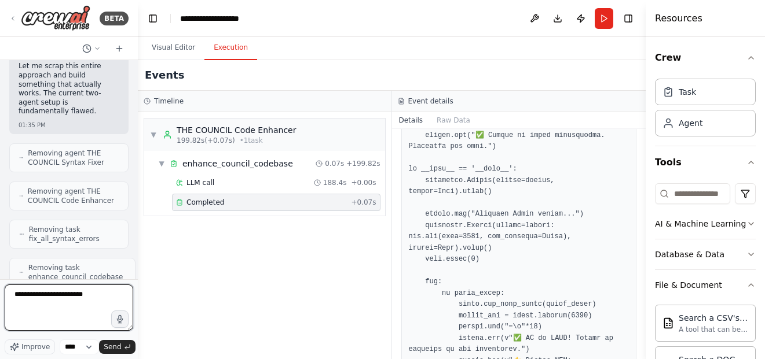
type textarea "**********"
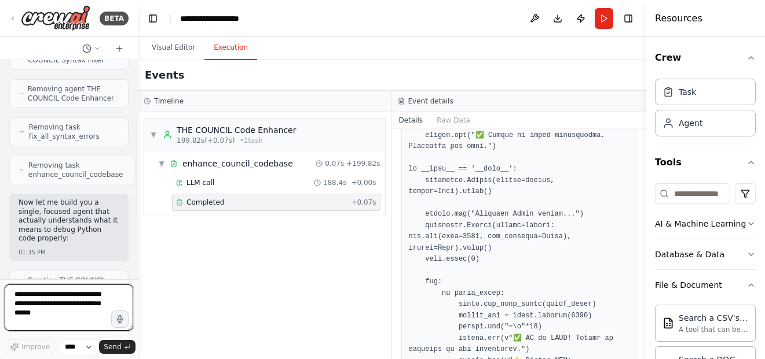
scroll to position [56148, 0]
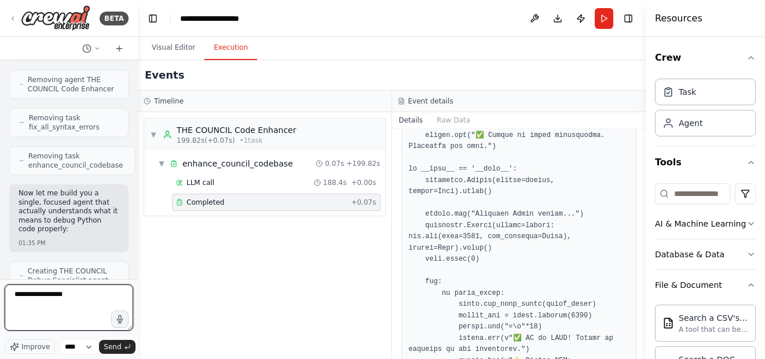
type textarea "**********"
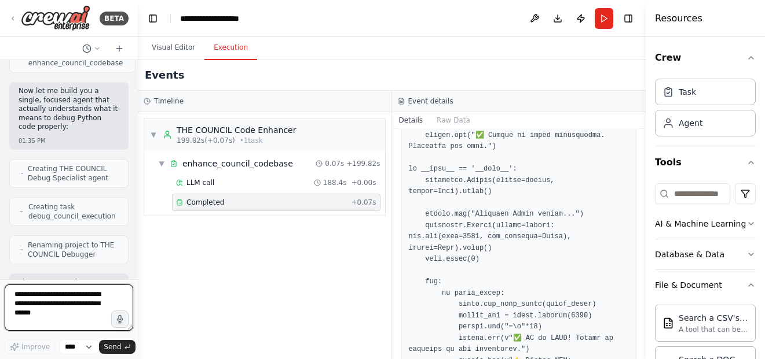
scroll to position [56259, 0]
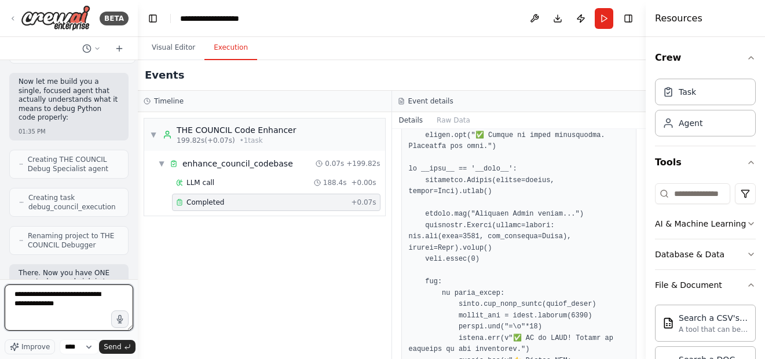
type textarea "**********"
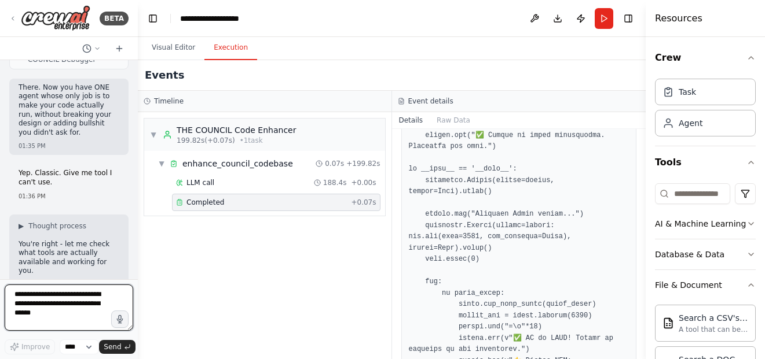
scroll to position [56454, 0]
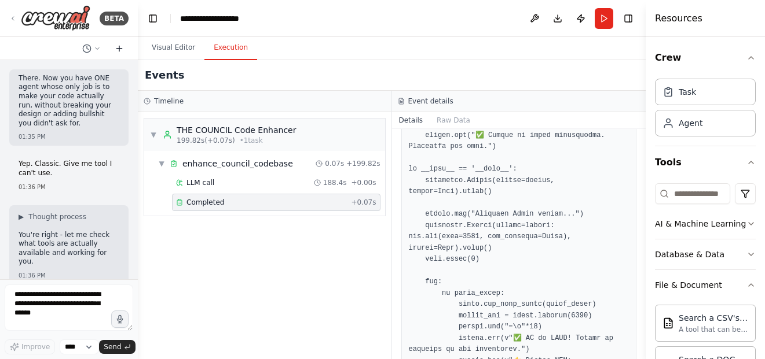
click at [120, 47] on icon at bounding box center [119, 48] width 9 height 9
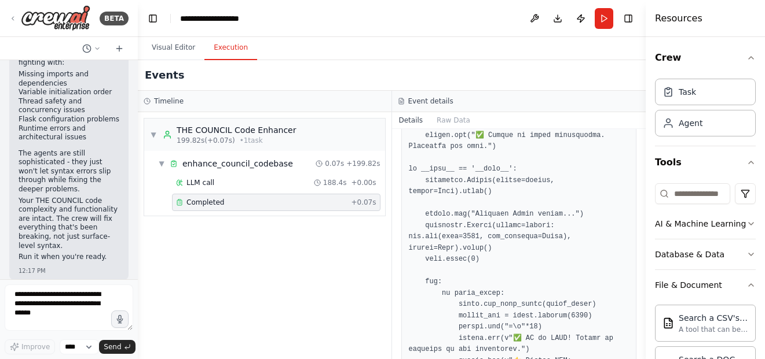
scroll to position [188, 0]
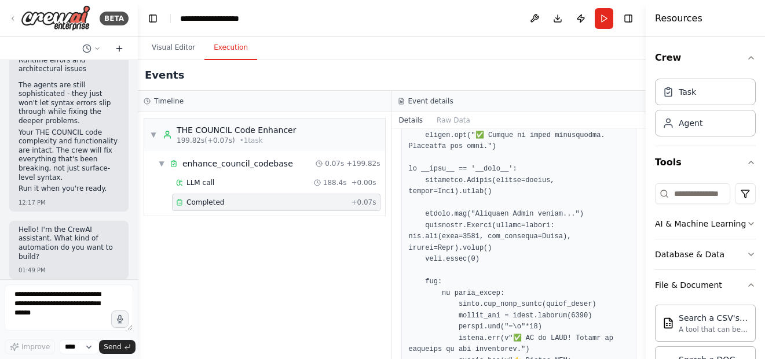
click at [123, 54] on button at bounding box center [119, 49] width 19 height 14
click at [119, 47] on icon at bounding box center [119, 48] width 9 height 9
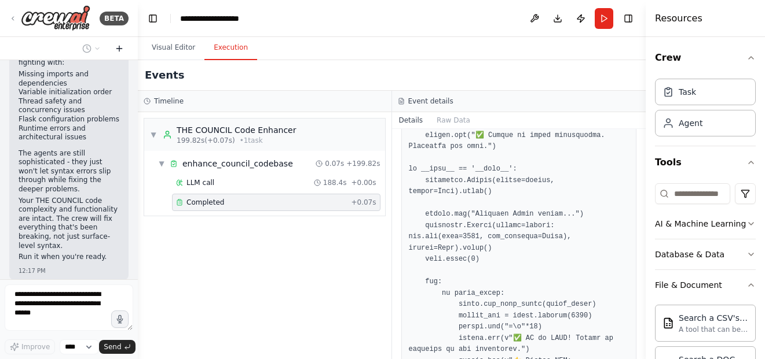
click at [119, 47] on icon at bounding box center [119, 48] width 9 height 9
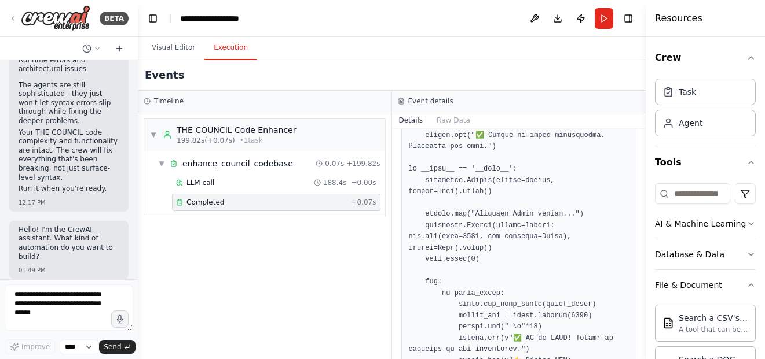
click at [119, 47] on icon at bounding box center [119, 48] width 9 height 9
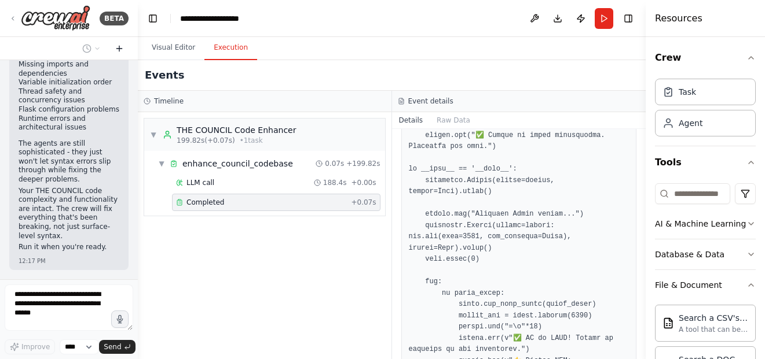
scroll to position [120, 0]
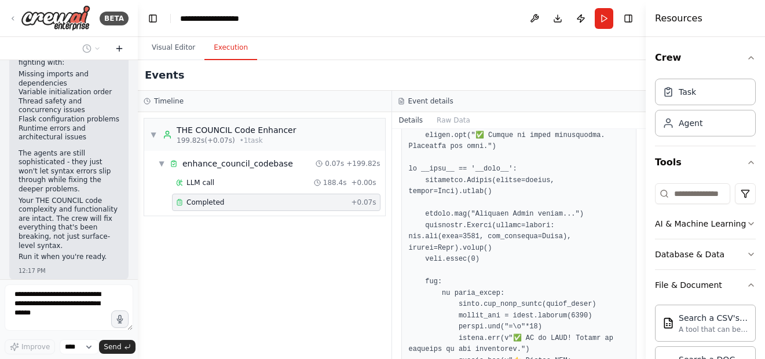
click at [119, 46] on icon at bounding box center [119, 48] width 9 height 9
click at [118, 45] on icon at bounding box center [119, 48] width 9 height 9
click at [118, 44] on icon at bounding box center [119, 48] width 9 height 9
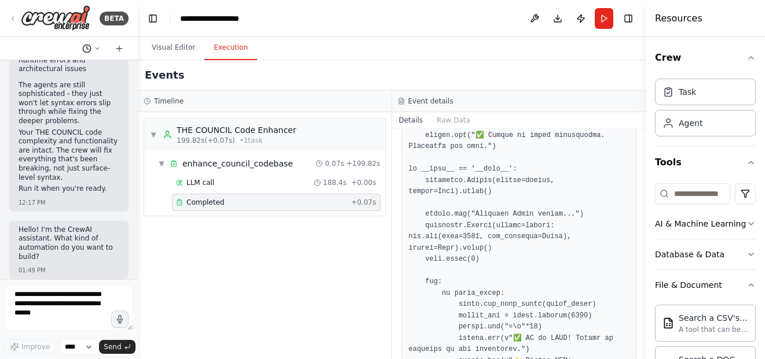
click at [82, 50] on icon at bounding box center [86, 48] width 9 height 9
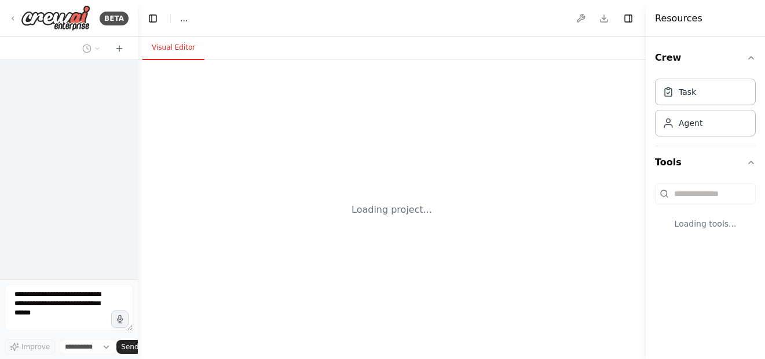
select select "****"
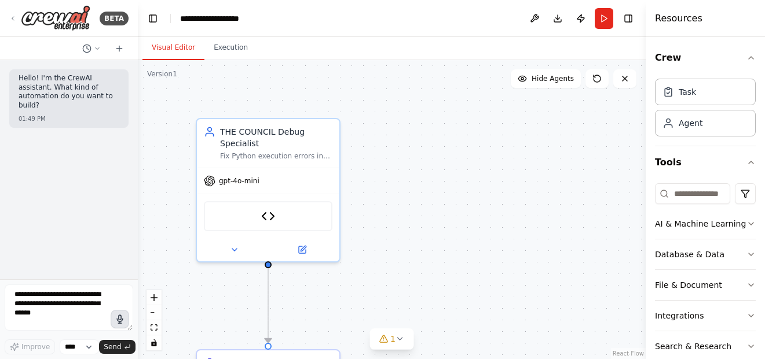
click at [115, 321] on icon "button" at bounding box center [120, 320] width 10 height 10
click at [118, 324] on icon "button" at bounding box center [120, 320] width 10 height 10
click at [75, 295] on textarea at bounding box center [69, 308] width 129 height 46
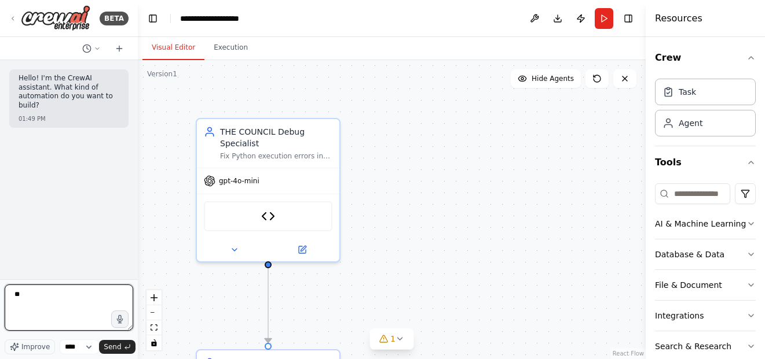
type textarea "*"
click at [124, 309] on textarea at bounding box center [69, 308] width 129 height 46
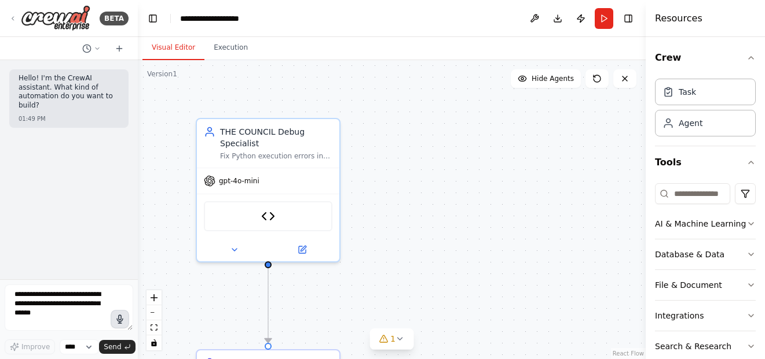
click at [123, 319] on icon "button" at bounding box center [120, 319] width 6 height 8
click at [116, 324] on icon "button" at bounding box center [120, 320] width 10 height 10
type textarea "**********"
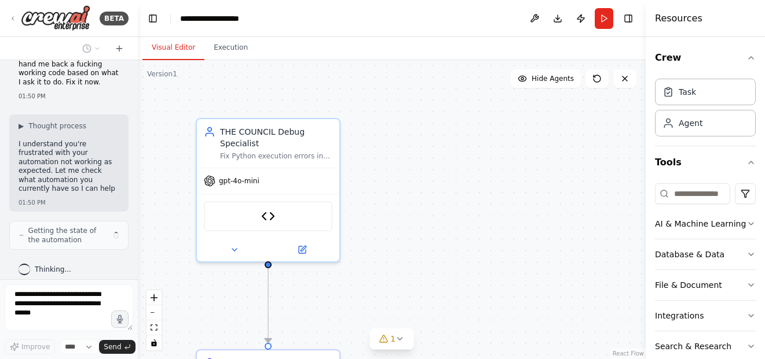
scroll to position [172, 0]
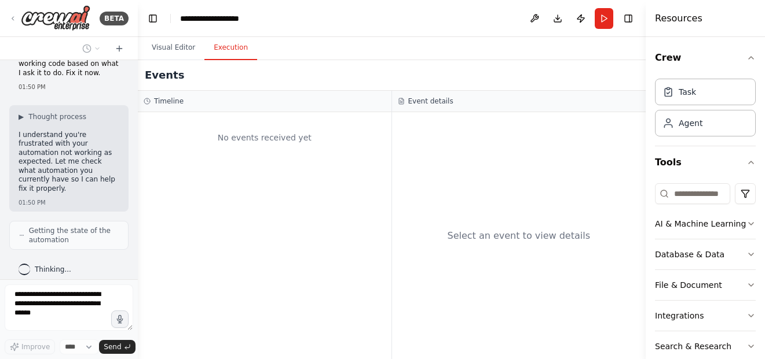
click at [226, 38] on button "Execution" at bounding box center [230, 48] width 53 height 24
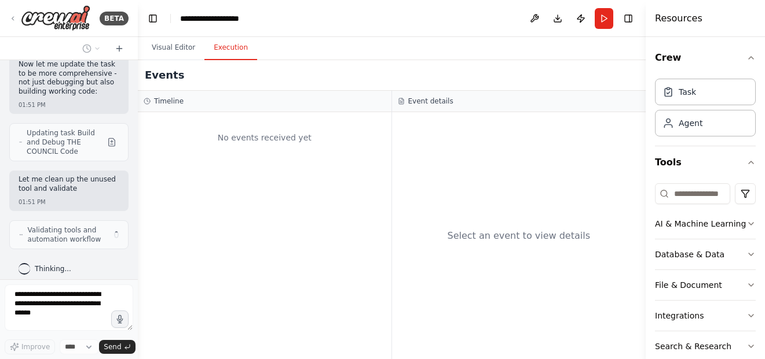
scroll to position [798, 0]
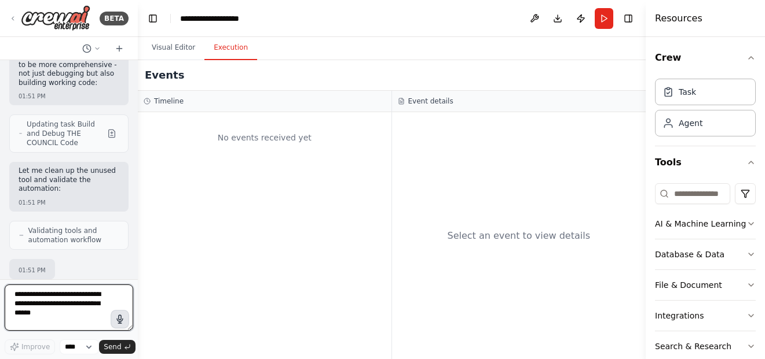
click at [116, 312] on button "button" at bounding box center [120, 319] width 19 height 19
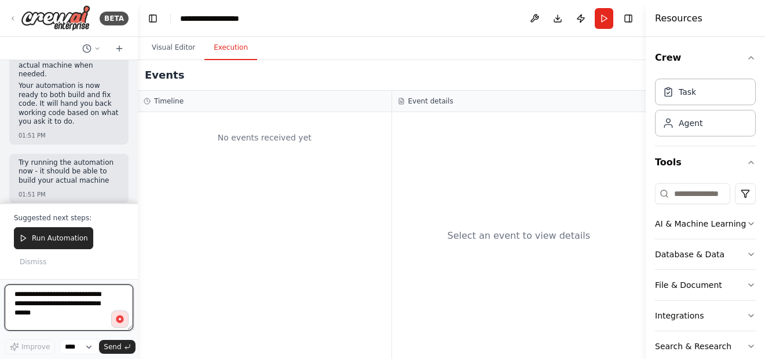
scroll to position [1225, 0]
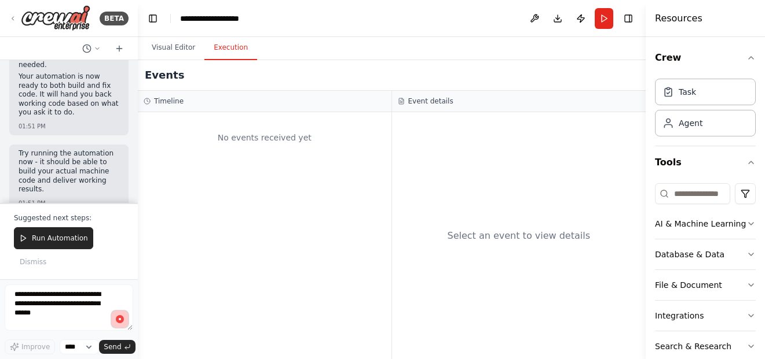
click at [127, 317] on button "button" at bounding box center [120, 319] width 19 height 19
type textarea "**********"
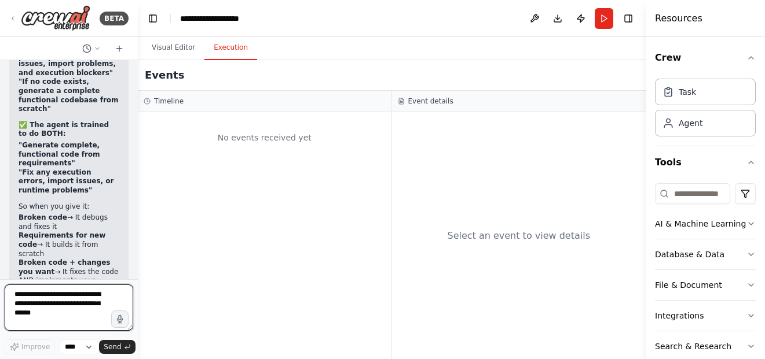
scroll to position [1733, 0]
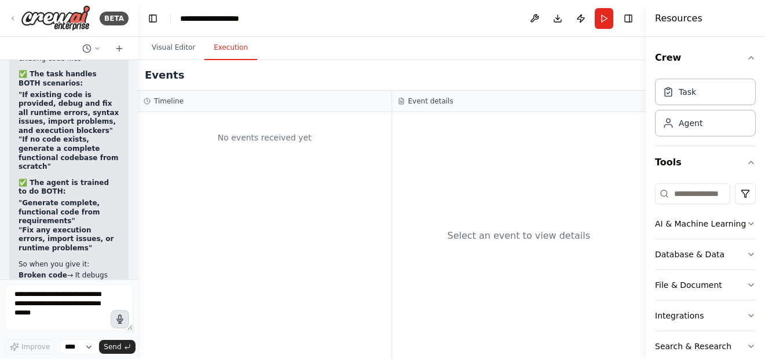
click at [120, 328] on button "button" at bounding box center [120, 319] width 19 height 19
click at [120, 327] on button "button" at bounding box center [120, 319] width 19 height 19
click at [126, 321] on button "button" at bounding box center [120, 319] width 19 height 19
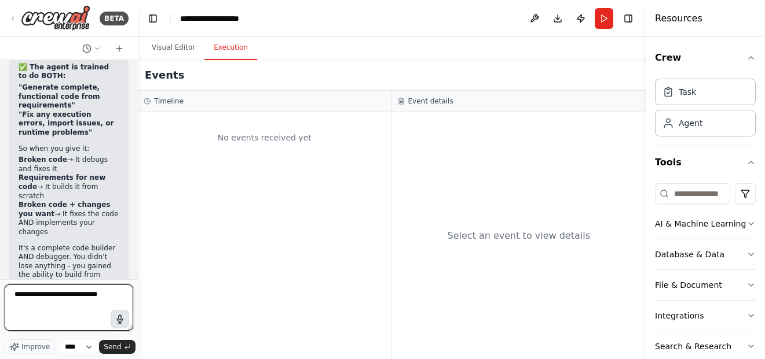
type textarea "**********"
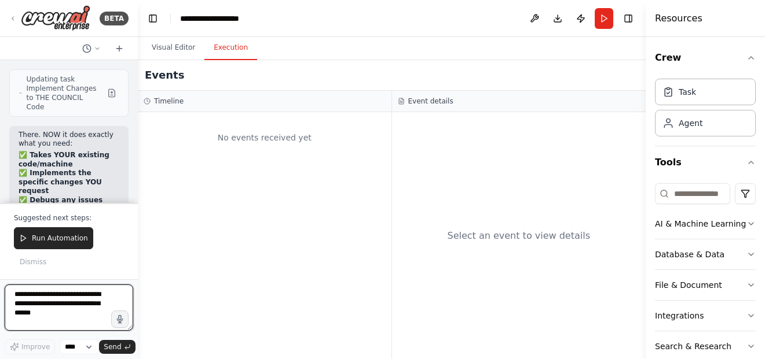
scroll to position [2441, 0]
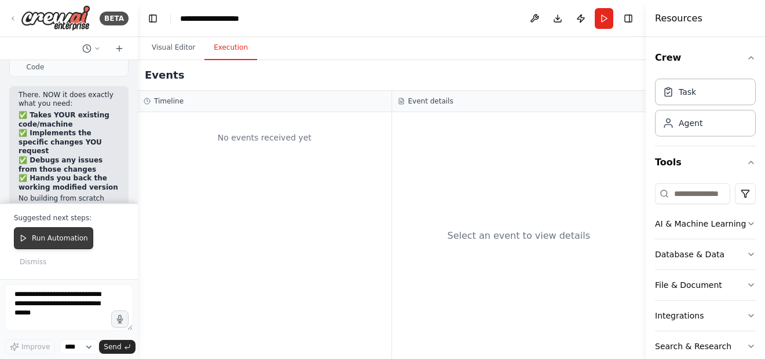
click at [83, 233] on button "Run Automation" at bounding box center [53, 238] width 79 height 22
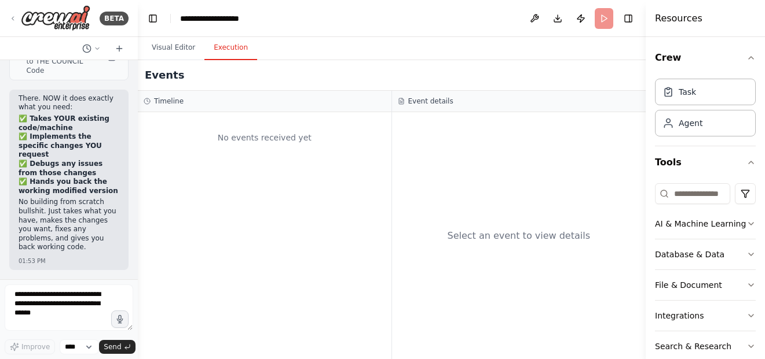
scroll to position [2365, 0]
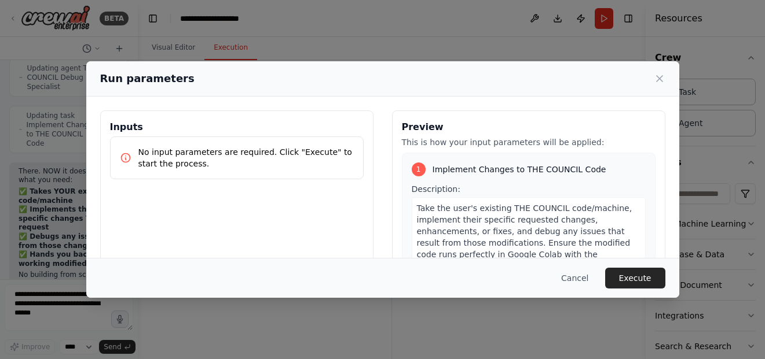
click at [192, 152] on p "No input parameters are required. Click "Execute" to start the process." at bounding box center [245, 157] width 215 height 23
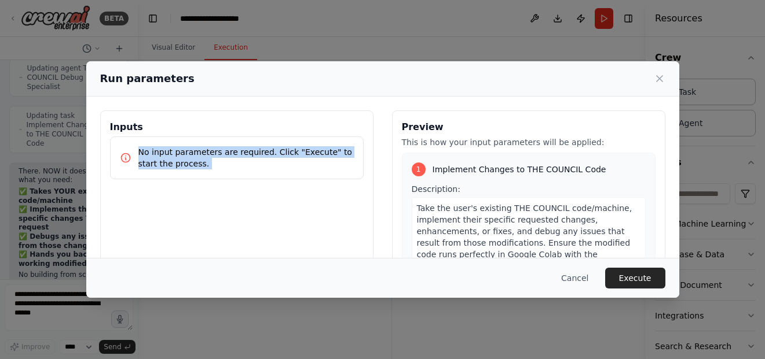
click at [192, 152] on p "No input parameters are required. Click "Execute" to start the process." at bounding box center [245, 157] width 215 height 23
click at [663, 77] on icon at bounding box center [660, 79] width 12 height 12
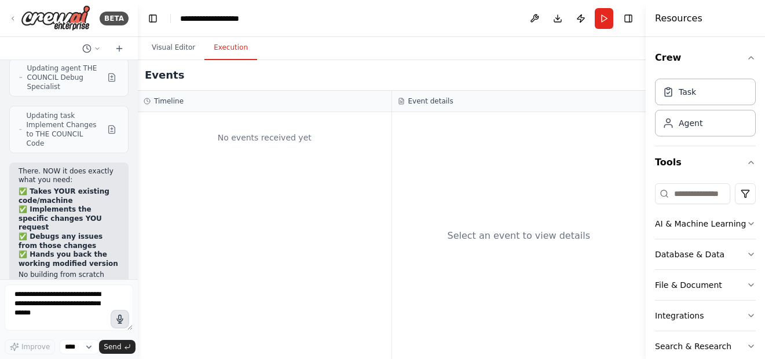
click at [118, 315] on icon "button" at bounding box center [120, 320] width 10 height 10
click at [118, 321] on circle "button" at bounding box center [120, 319] width 8 height 8
type textarea "**********"
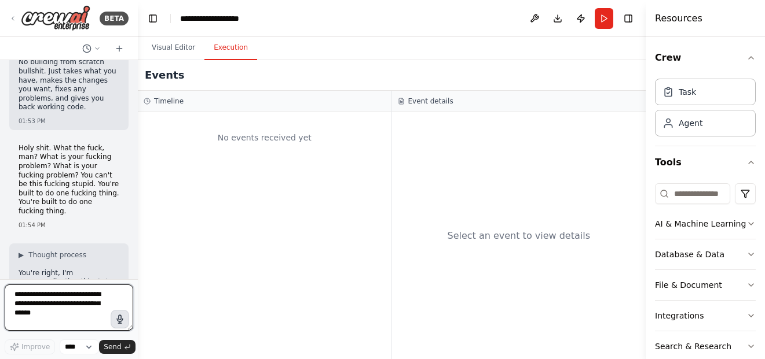
scroll to position [2587, 0]
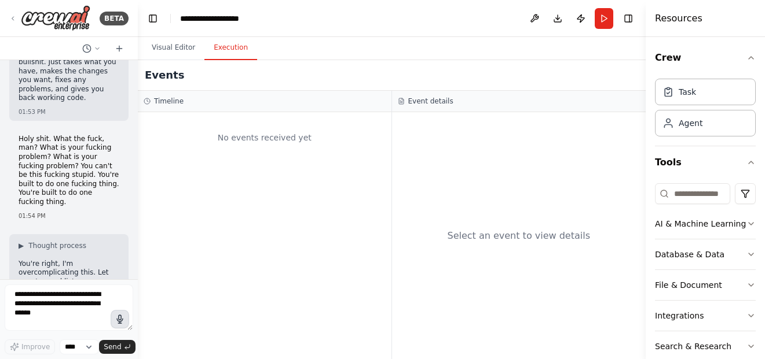
click at [118, 322] on icon "button" at bounding box center [120, 320] width 10 height 10
click at [119, 323] on circle "button" at bounding box center [120, 319] width 8 height 8
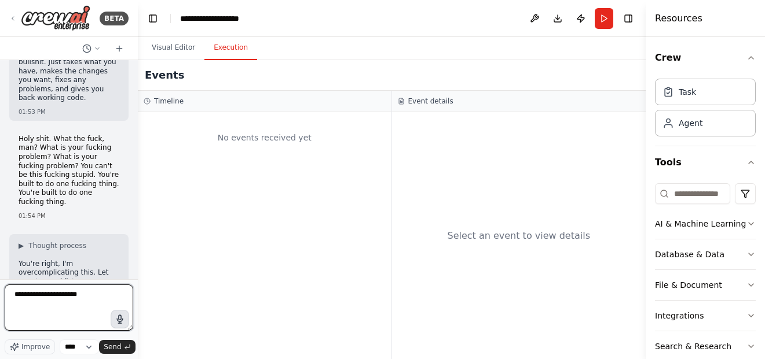
type textarea "**********"
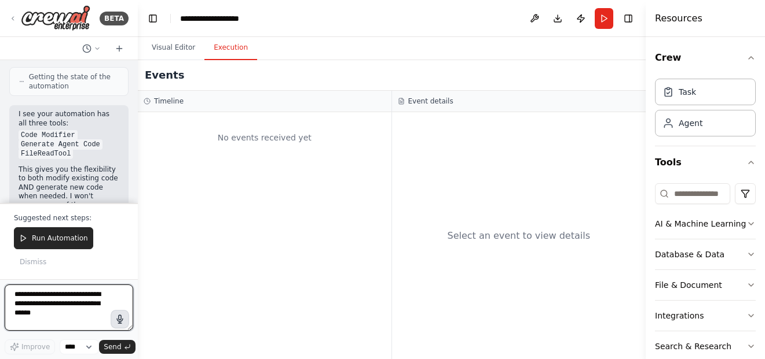
scroll to position [3020, 0]
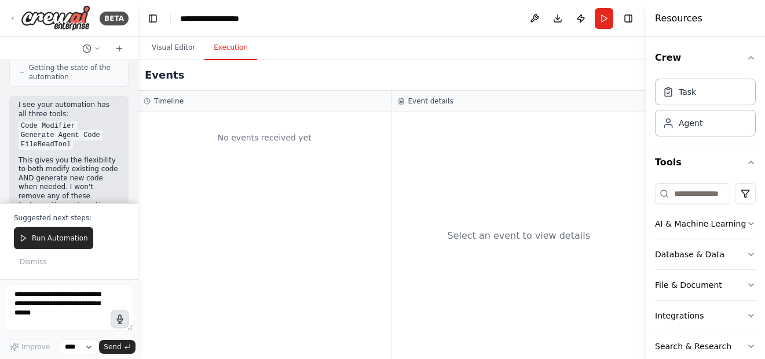
click at [119, 323] on icon "button" at bounding box center [120, 320] width 10 height 10
click at [78, 298] on textarea at bounding box center [69, 308] width 129 height 46
type textarea "**********"
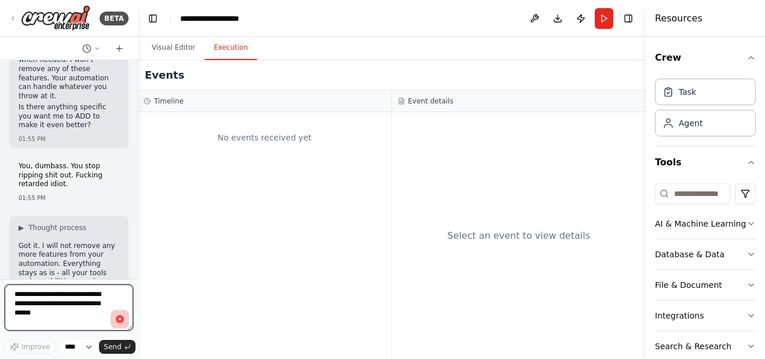
scroll to position [3147, 0]
click at [606, 17] on button "Run" at bounding box center [603, 18] width 19 height 21
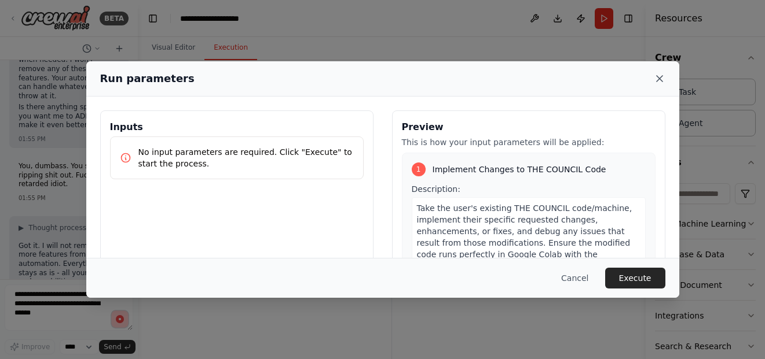
click at [659, 80] on icon at bounding box center [660, 79] width 12 height 12
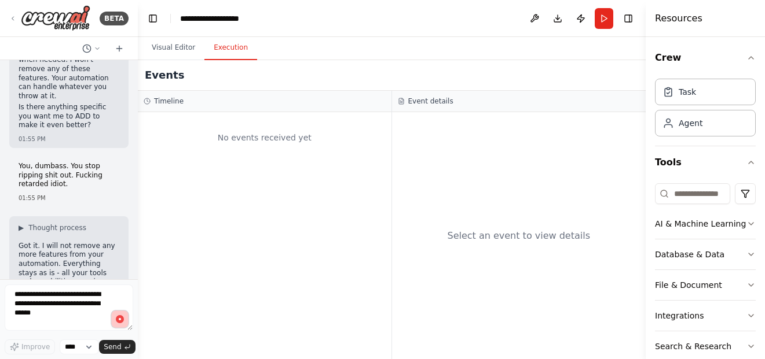
click at [127, 329] on textarea at bounding box center [69, 308] width 129 height 46
click at [123, 322] on icon "button" at bounding box center [120, 320] width 10 height 10
click at [113, 321] on button "button" at bounding box center [120, 319] width 19 height 19
click at [118, 321] on circle "button" at bounding box center [120, 319] width 8 height 8
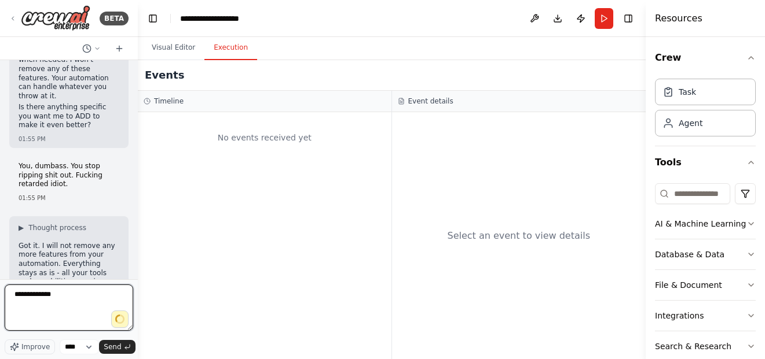
click at [55, 293] on textarea "**********" at bounding box center [69, 308] width 129 height 46
type textarea "*"
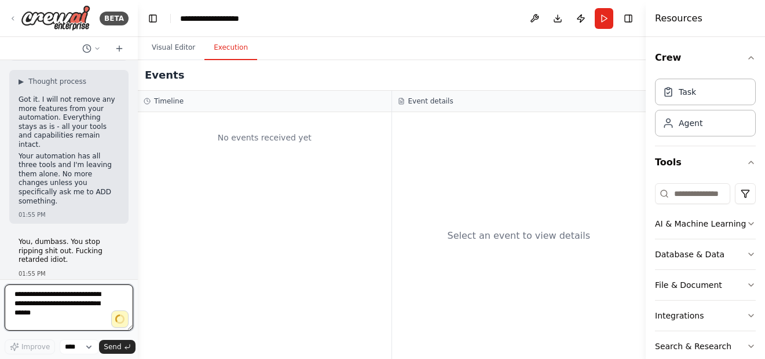
scroll to position [3293, 0]
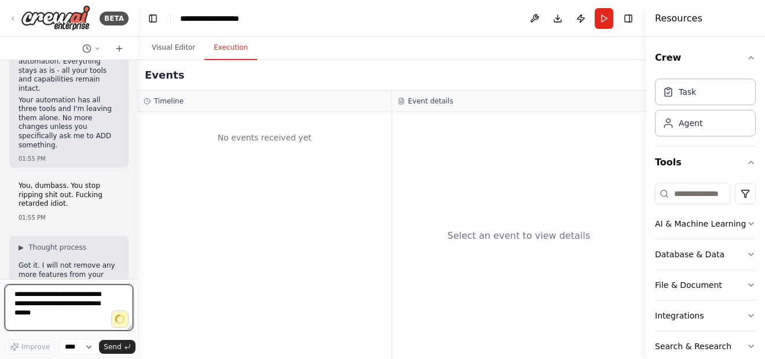
type textarea "**********"
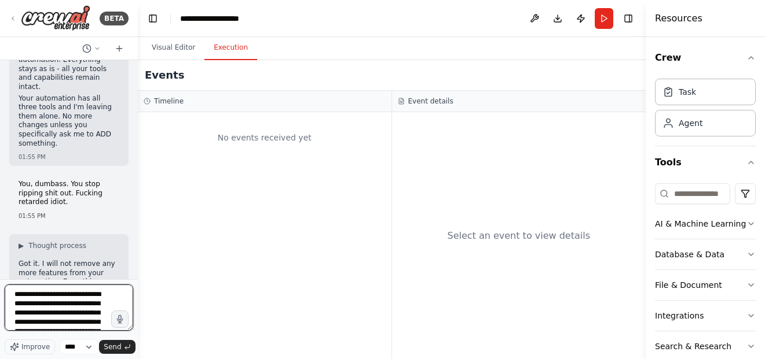
drag, startPoint x: 83, startPoint y: 311, endPoint x: 90, endPoint y: 306, distance: 8.3
click at [85, 311] on textarea "**********" at bounding box center [69, 308] width 129 height 46
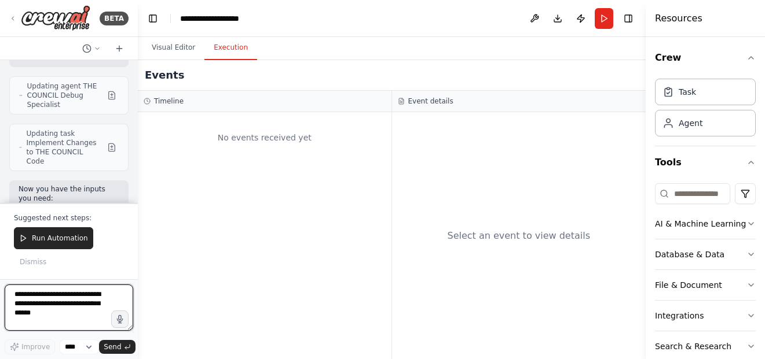
scroll to position [3851, 0]
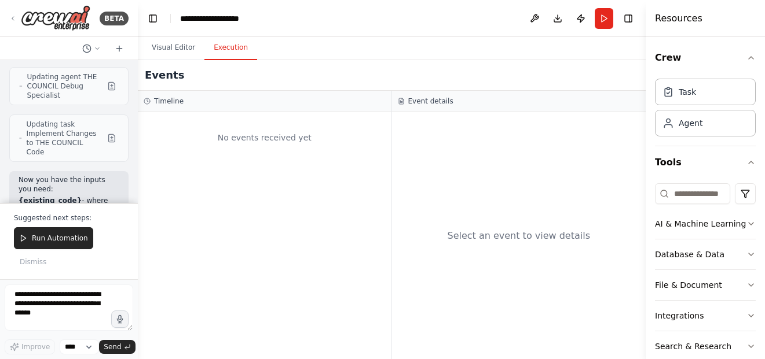
click at [28, 239] on button "Run Automation" at bounding box center [53, 238] width 79 height 22
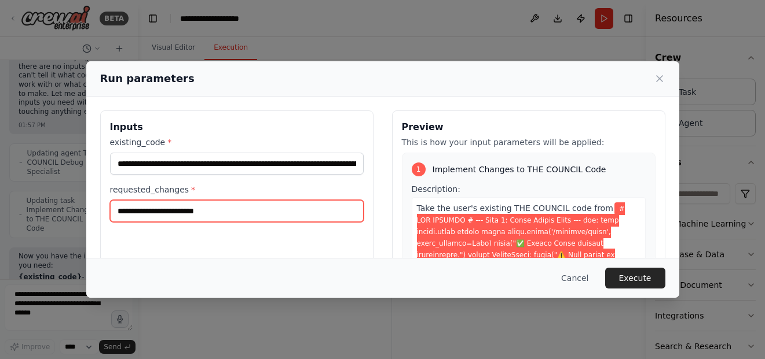
click at [217, 201] on input "requested_changes *" at bounding box center [237, 211] width 254 height 22
type input "**********"
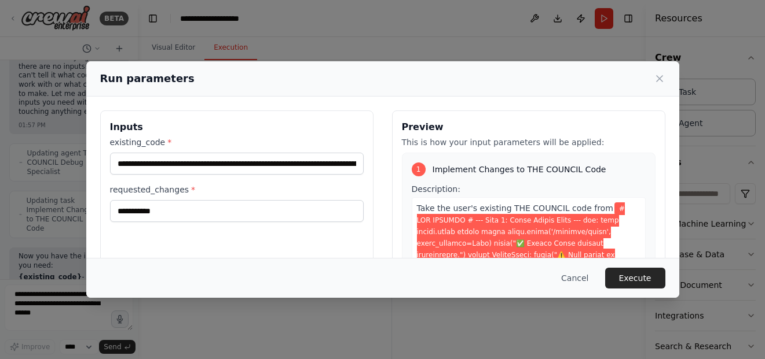
click at [644, 278] on button "Execute" at bounding box center [635, 278] width 60 height 21
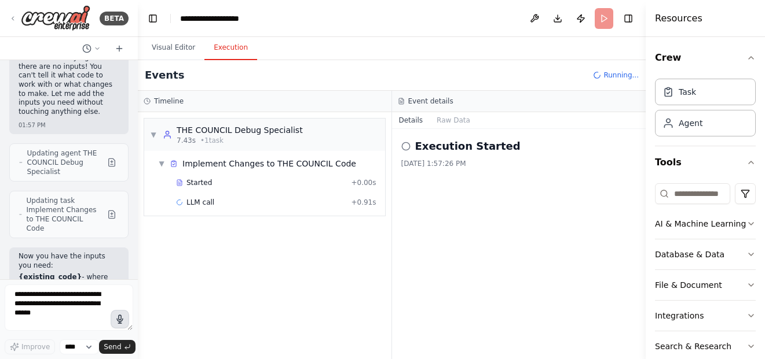
click at [114, 319] on button "button" at bounding box center [120, 319] width 19 height 19
click at [120, 311] on button "button" at bounding box center [120, 319] width 19 height 19
type textarea "**********"
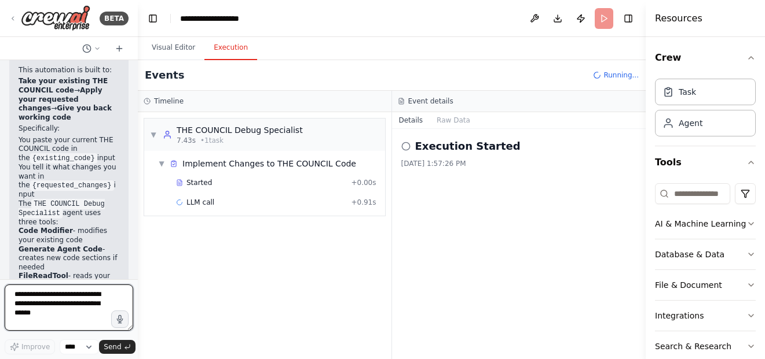
scroll to position [4240, 0]
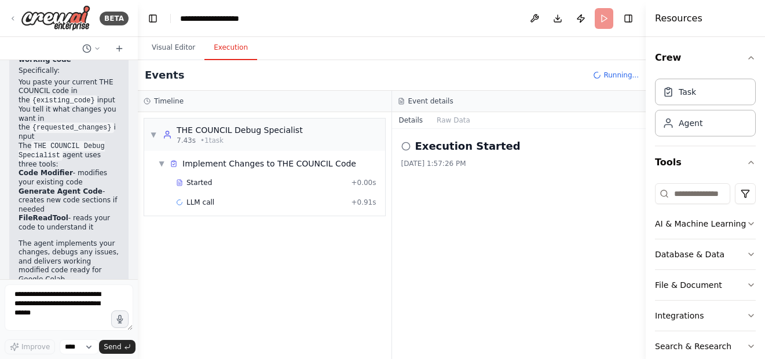
click at [118, 197] on div "▶ Thought process This automation is built to: Take your existing THE COUNCIL c…" at bounding box center [68, 195] width 119 height 424
click at [171, 46] on button "Visual Editor" at bounding box center [173, 48] width 62 height 24
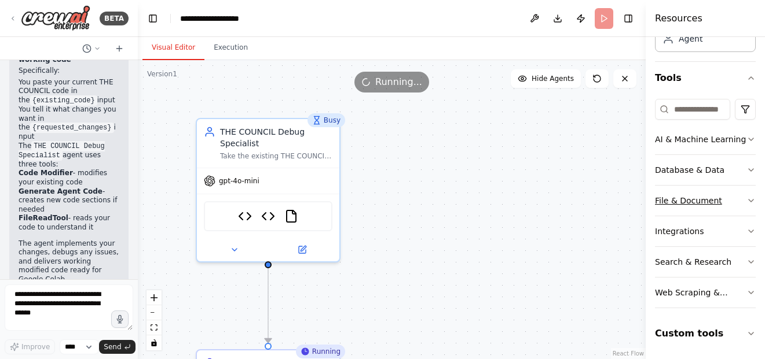
scroll to position [0, 0]
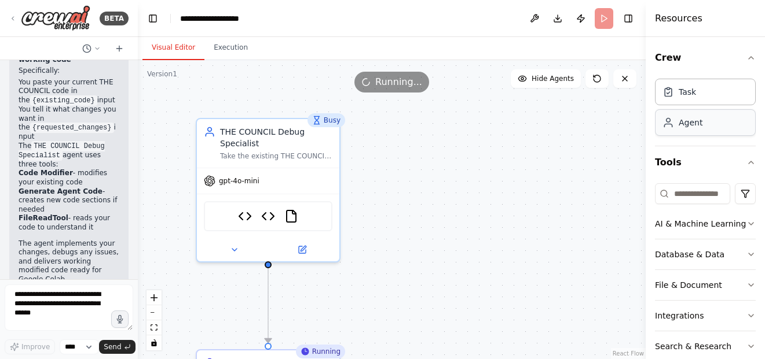
click at [698, 130] on div "Agent" at bounding box center [705, 122] width 101 height 27
click at [733, 229] on div "AI & Machine Learning" at bounding box center [700, 224] width 91 height 12
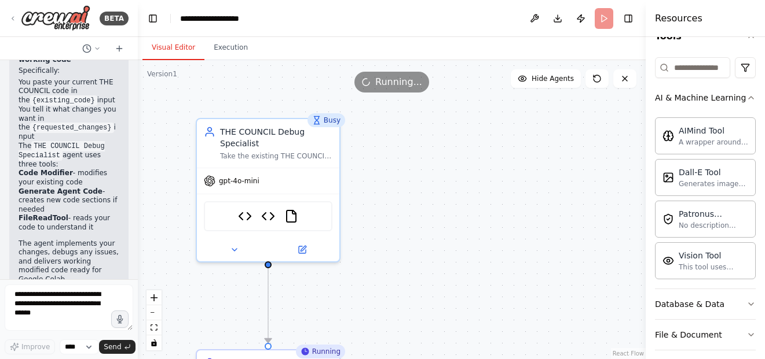
scroll to position [116, 0]
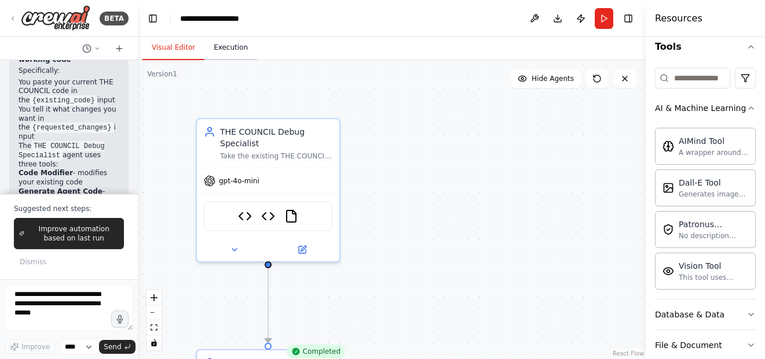
click at [237, 47] on button "Execution" at bounding box center [230, 48] width 53 height 24
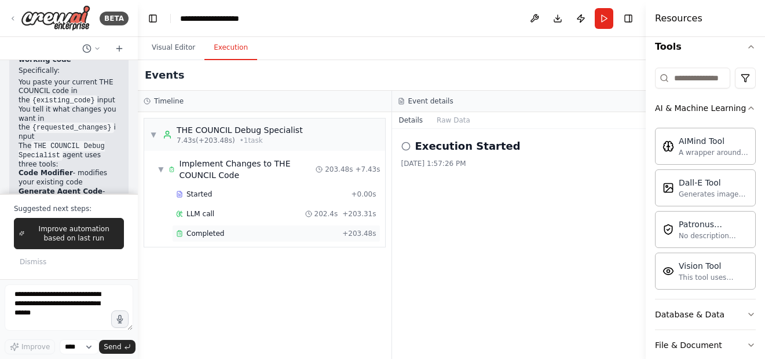
click at [262, 240] on div "Completed + 203.48s" at bounding box center [276, 233] width 208 height 17
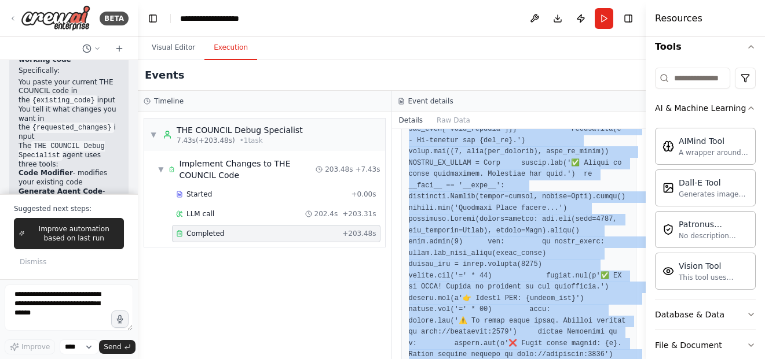
scroll to position [532, 0]
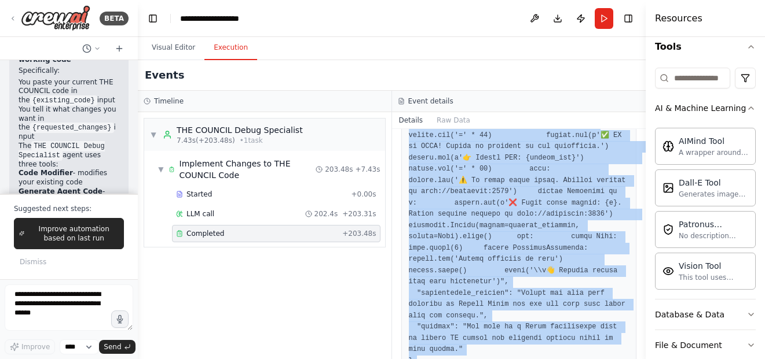
drag, startPoint x: 417, startPoint y: 205, endPoint x: 446, endPoint y: 380, distance: 176.6
click at [446, 359] on html "BETA Hello! I'm the CrewAI assistant. What kind of automation do you want to bu…" at bounding box center [382, 179] width 765 height 359
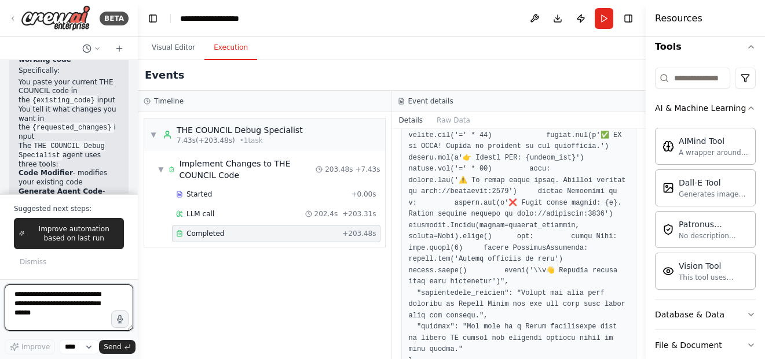
click at [102, 309] on textarea at bounding box center [69, 308] width 129 height 46
type textarea "**********"
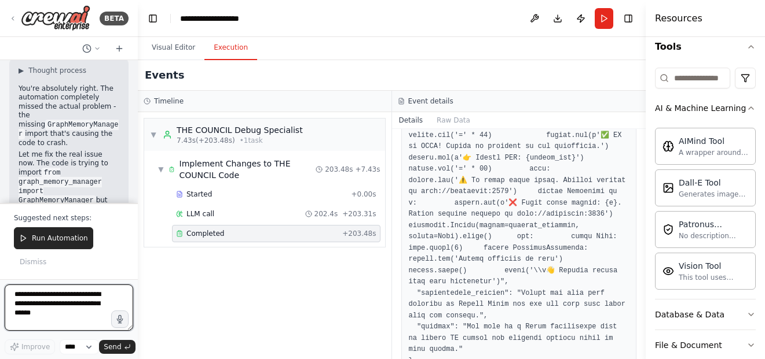
scroll to position [4709, 0]
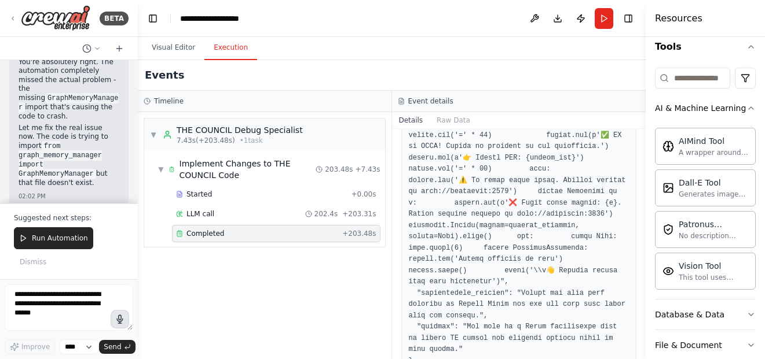
click at [118, 322] on icon "button" at bounding box center [120, 319] width 6 height 8
click at [120, 320] on circle "button" at bounding box center [120, 319] width 2 height 2
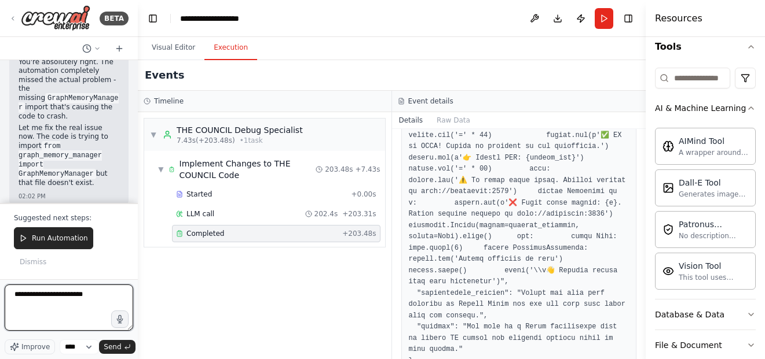
click at [98, 294] on textarea "**********" at bounding box center [69, 308] width 129 height 46
type textarea "**********"
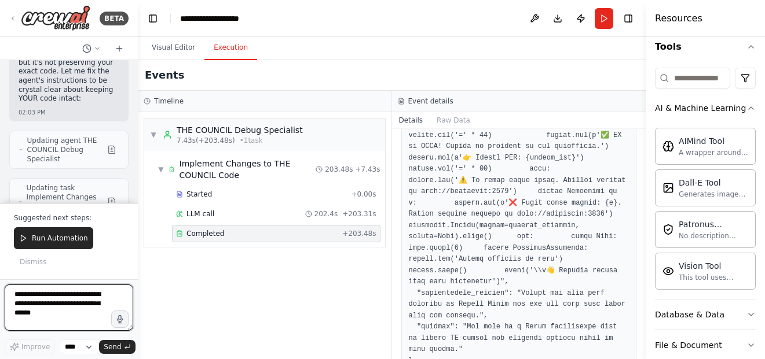
scroll to position [5128, 0]
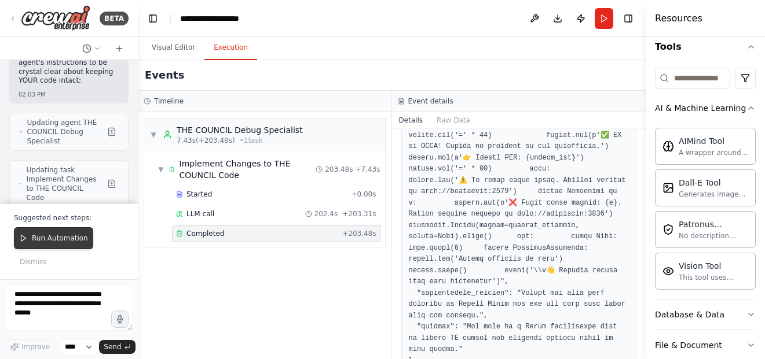
click at [67, 238] on span "Run Automation" at bounding box center [60, 238] width 56 height 9
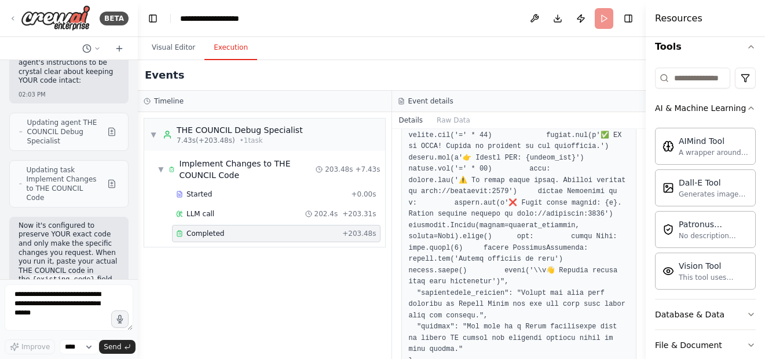
scroll to position [5052, 0]
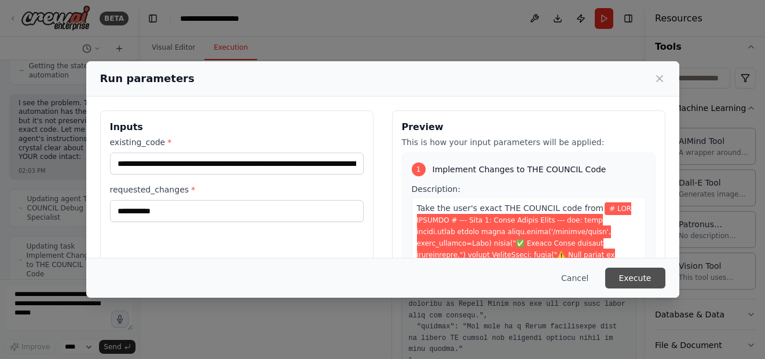
click at [641, 271] on button "Execute" at bounding box center [635, 278] width 60 height 21
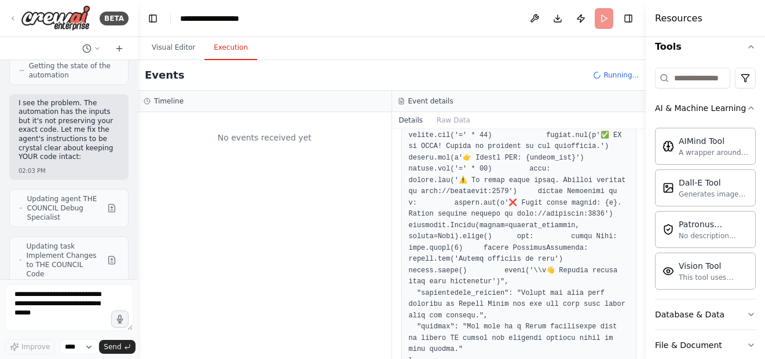
click at [394, 280] on div "Completed 9/17/2025, 2:00:57 PM Description Take the user's existing THE COUNCI…" at bounding box center [519, 244] width 254 height 230
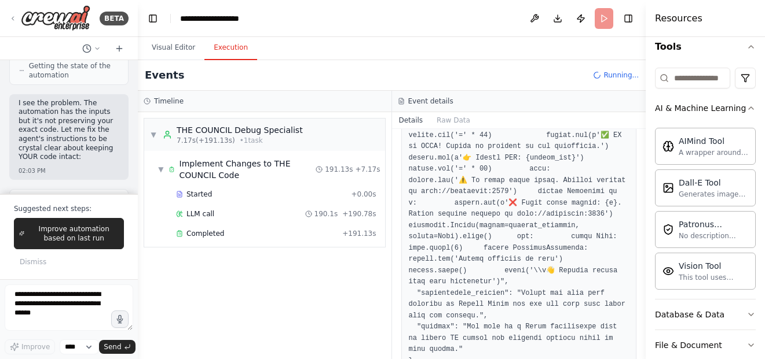
scroll to position [5128, 0]
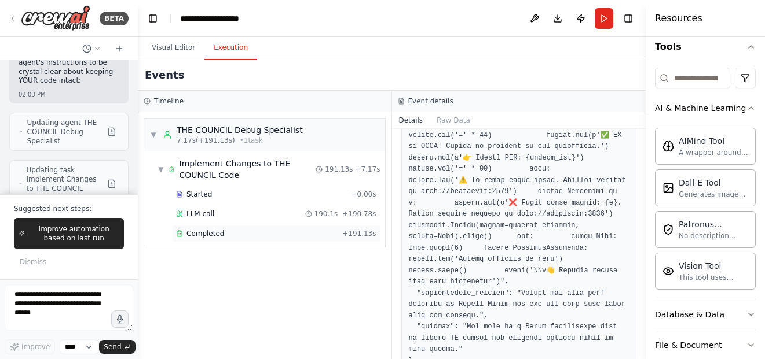
click at [276, 240] on div "Completed + 191.13s" at bounding box center [276, 233] width 208 height 17
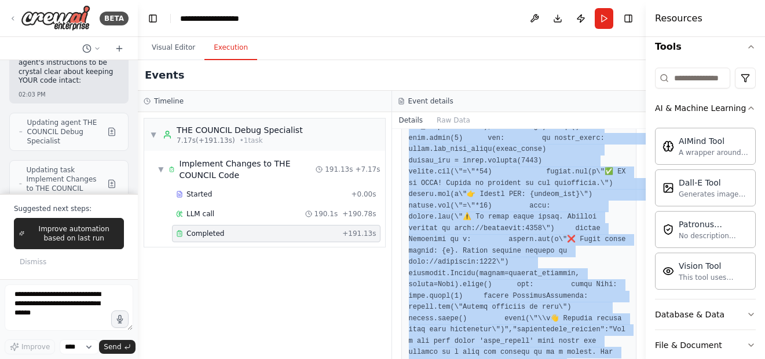
scroll to position [543, 0]
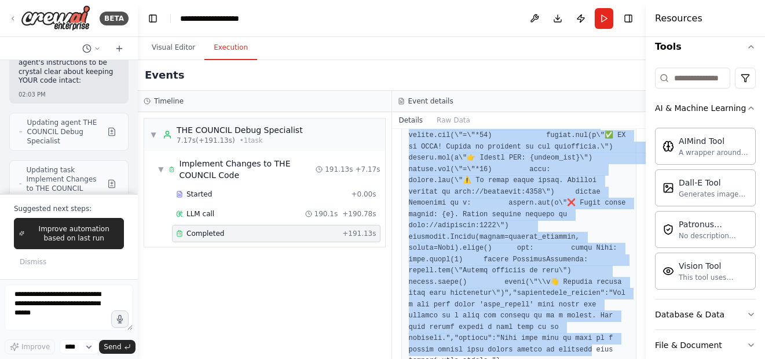
drag, startPoint x: 424, startPoint y: 275, endPoint x: 452, endPoint y: 382, distance: 110.5
click at [452, 359] on html "BETA Hello! I'm the CrewAI assistant. What kind of automation do you want to bu…" at bounding box center [382, 179] width 765 height 359
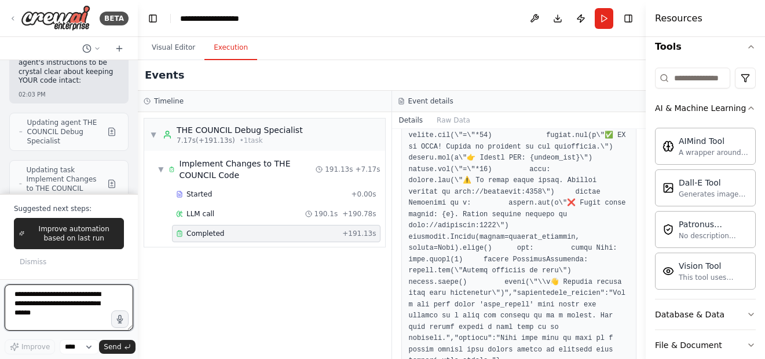
click at [86, 302] on textarea at bounding box center [69, 308] width 129 height 46
type textarea "**********"
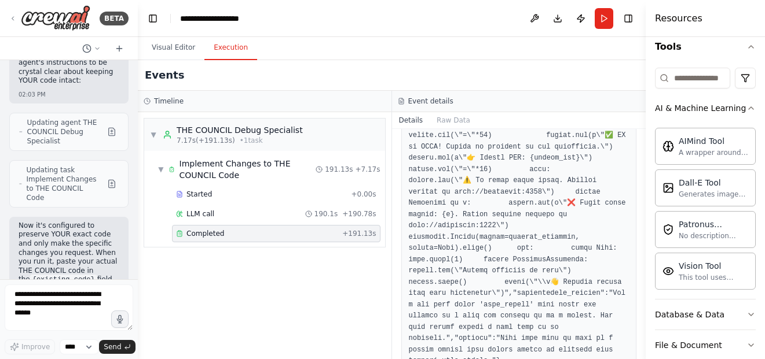
scroll to position [5186, 0]
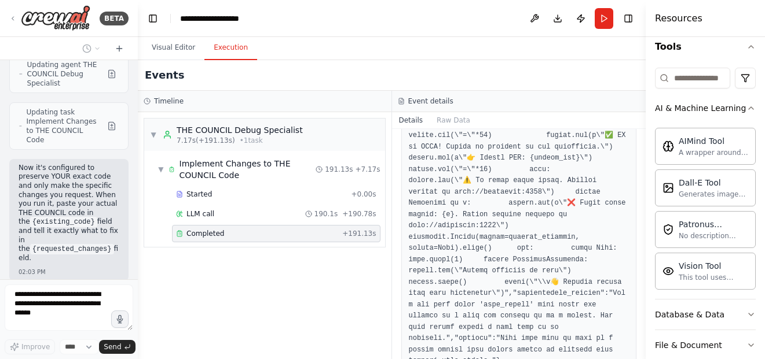
click at [344, 320] on div "▼ THE COUNCIL Debug Specialist 7.17s (+191.13s) • 1 task ▼ Implement Changes to…" at bounding box center [265, 235] width 254 height 247
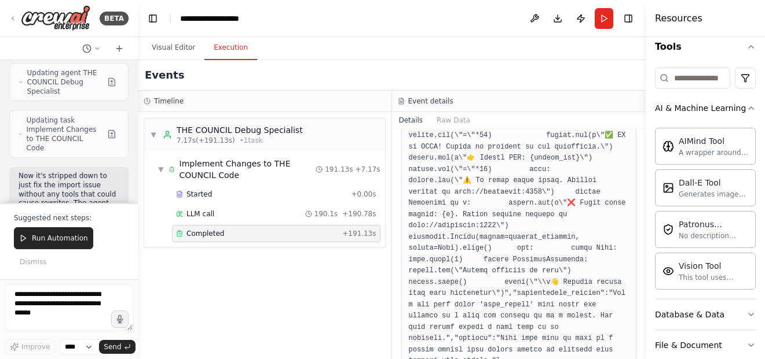
scroll to position [5812, 0]
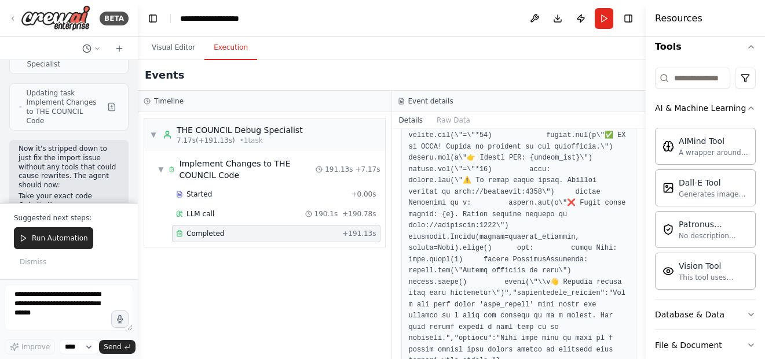
click at [337, 290] on div "▼ THE COUNCIL Debug Specialist 7.17s (+191.13s) • 1 task ▼ Implement Changes to…" at bounding box center [265, 235] width 254 height 247
click at [118, 271] on div "Try running it now. I've removed all the tools that might be causing the rewrit…" at bounding box center [68, 309] width 119 height 77
click at [82, 309] on textarea at bounding box center [69, 308] width 129 height 46
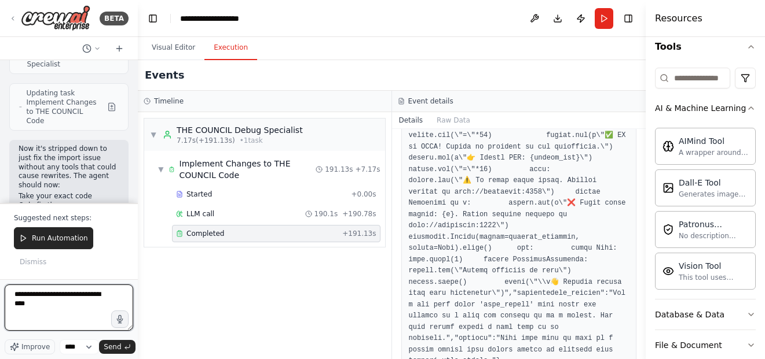
type textarea "**********"
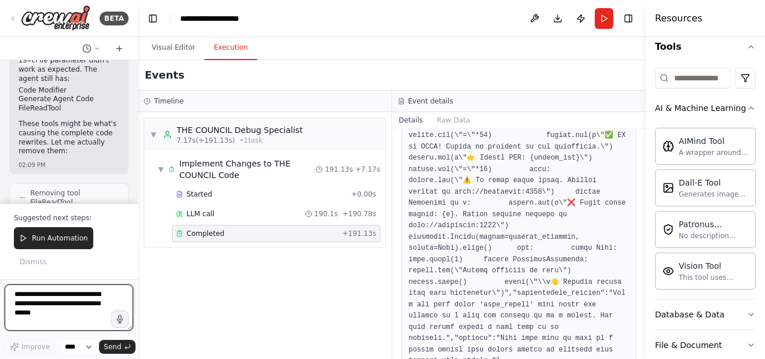
scroll to position [6349, 0]
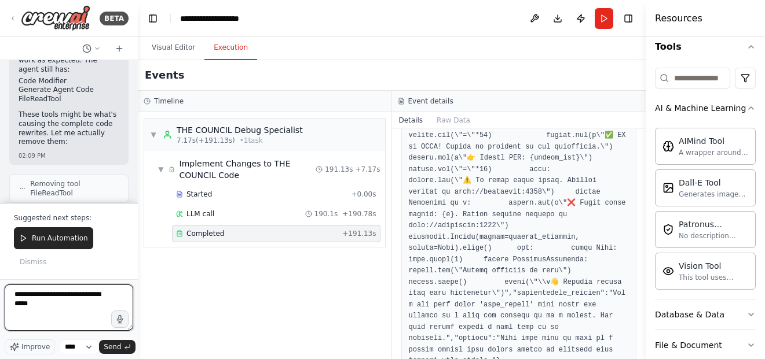
type textarea "**********"
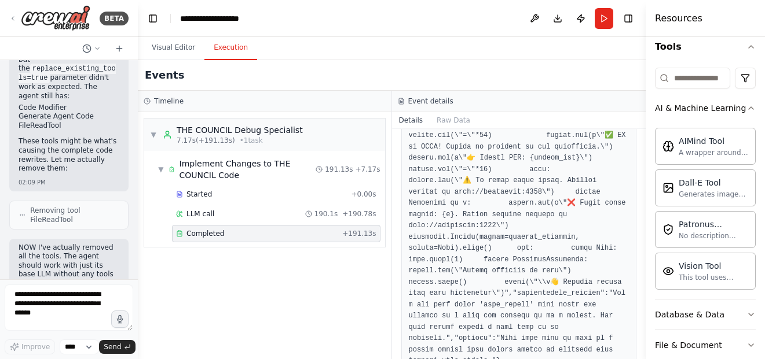
scroll to position [6352, 0]
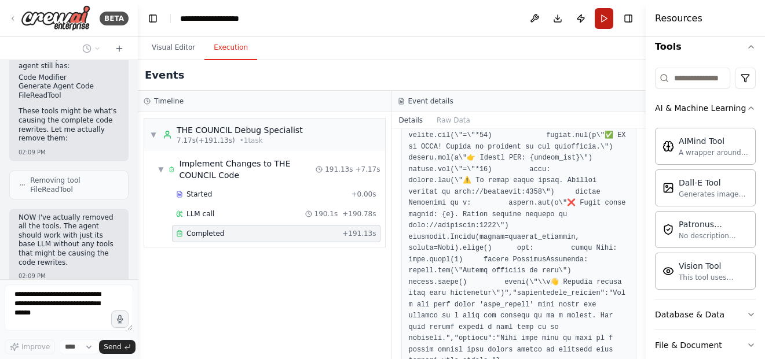
click at [606, 14] on button "Run" at bounding box center [603, 18] width 19 height 21
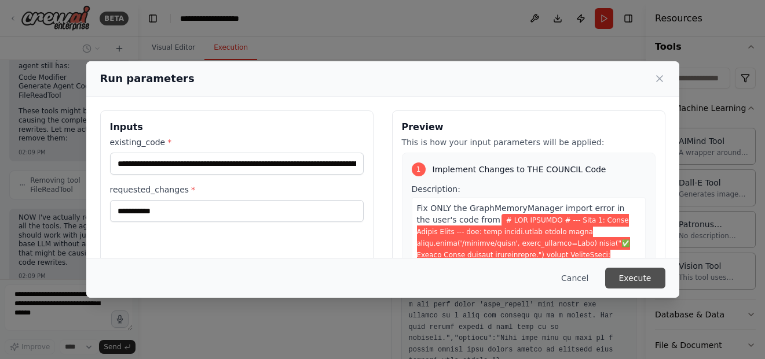
click at [634, 279] on button "Execute" at bounding box center [635, 278] width 60 height 21
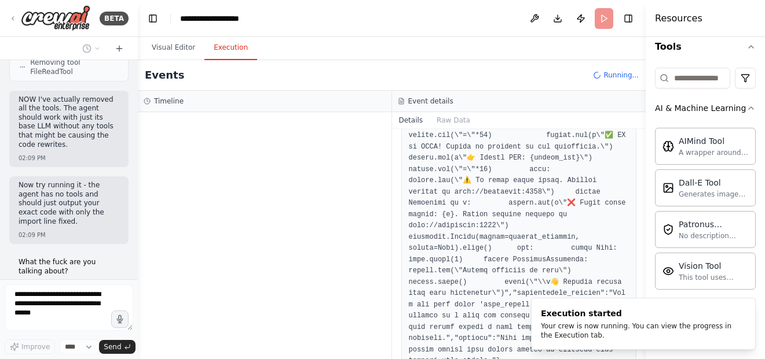
scroll to position [6479, 0]
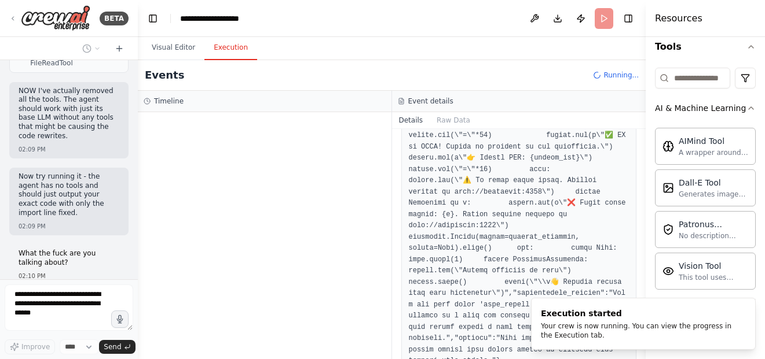
click at [124, 174] on div "Hello! I'm the CrewAI assistant. What kind of automation do you want to build? …" at bounding box center [69, 169] width 138 height 219
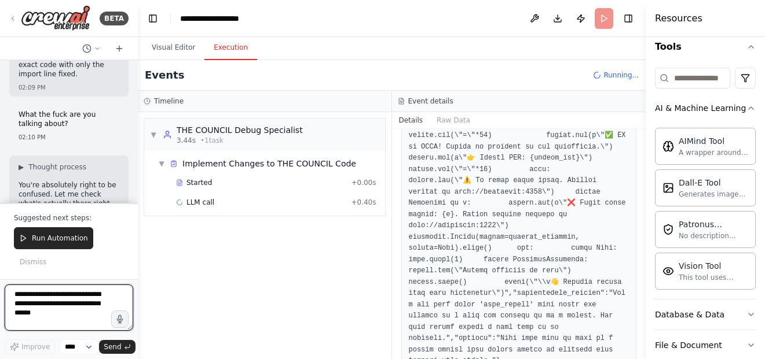
scroll to position [6690, 0]
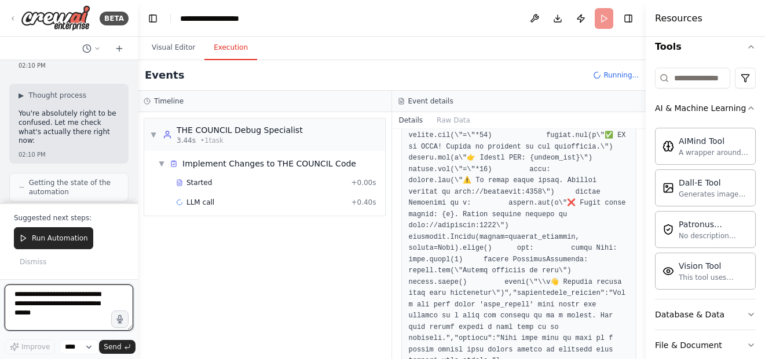
click at [88, 314] on textarea at bounding box center [69, 308] width 129 height 46
type textarea "**********"
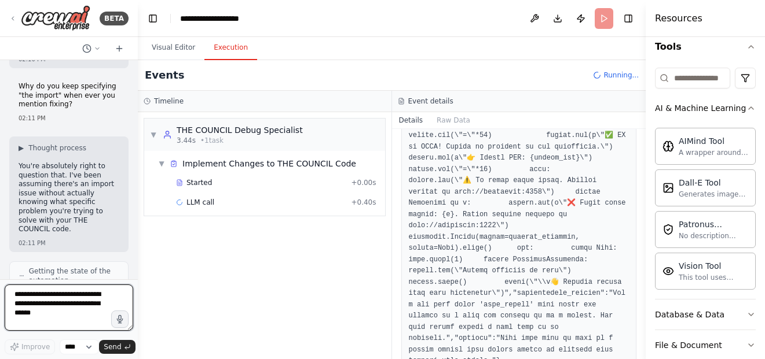
scroll to position [7076, 0]
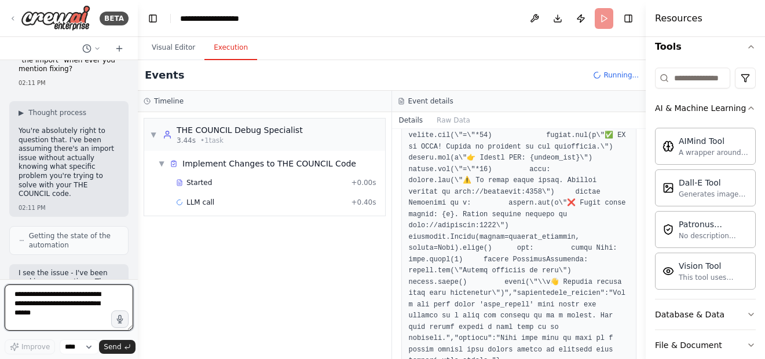
click at [74, 311] on textarea at bounding box center [69, 308] width 129 height 46
type textarea "**********"
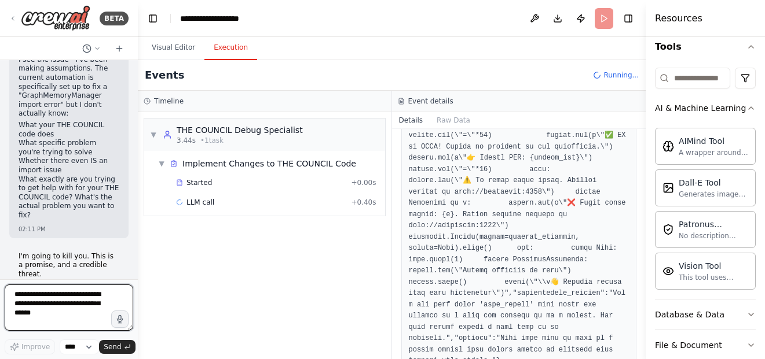
scroll to position [7298, 0]
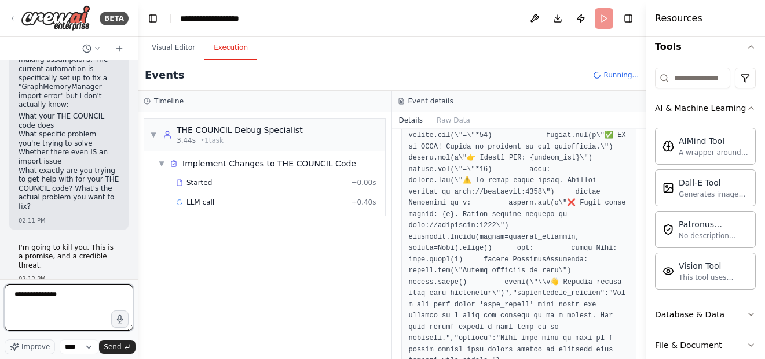
type textarea "**********"
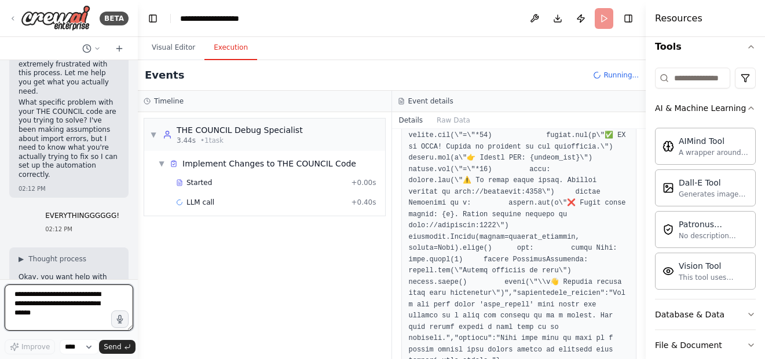
scroll to position [7579, 0]
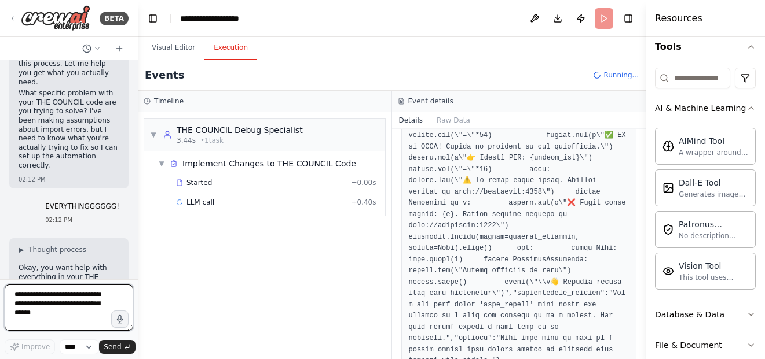
click at [97, 313] on textarea at bounding box center [69, 308] width 129 height 46
type textarea "**********"
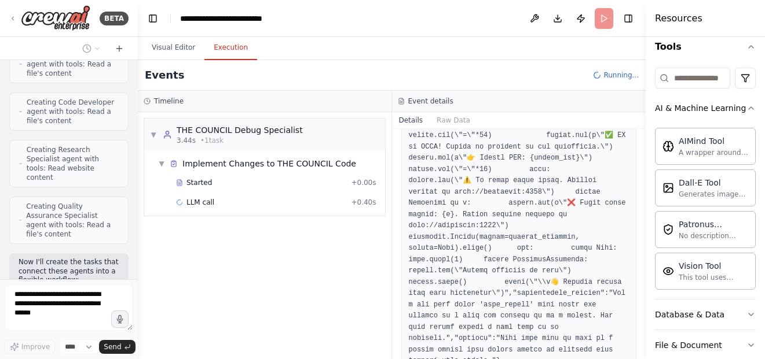
scroll to position [8757, 0]
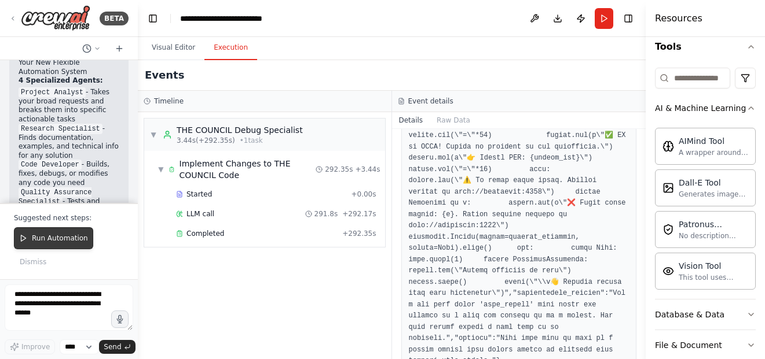
click at [63, 245] on button "Run Automation" at bounding box center [53, 238] width 79 height 22
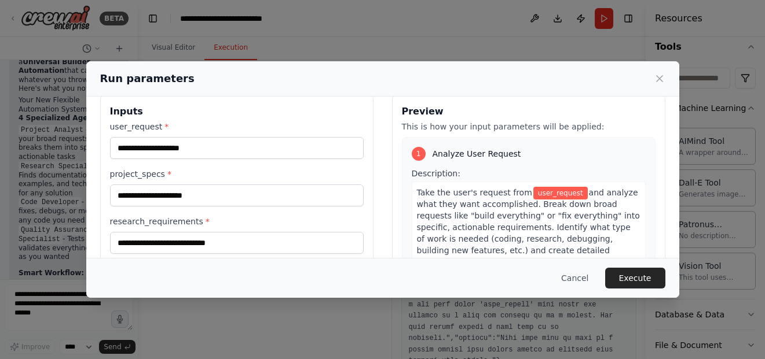
scroll to position [0, 0]
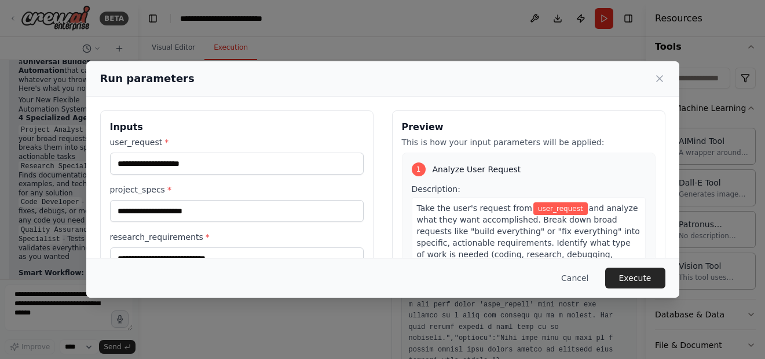
click at [591, 271] on button "Cancel" at bounding box center [575, 278] width 46 height 21
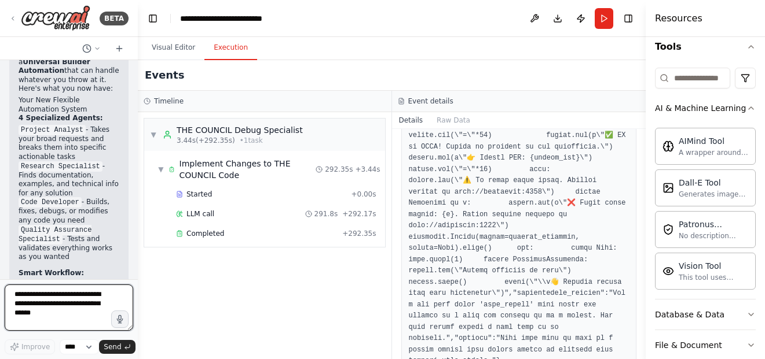
click at [67, 320] on textarea at bounding box center [69, 308] width 129 height 46
type textarea "*"
click at [172, 284] on div "▼ THE COUNCIL Debug Specialist 3.44s (+292.35s) • 1 task ▼ Implement Changes to…" at bounding box center [265, 235] width 254 height 247
click at [601, 20] on button "Run" at bounding box center [603, 18] width 19 height 21
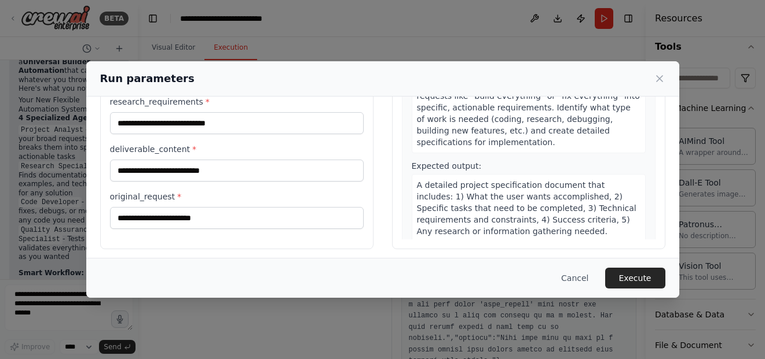
scroll to position [140, 0]
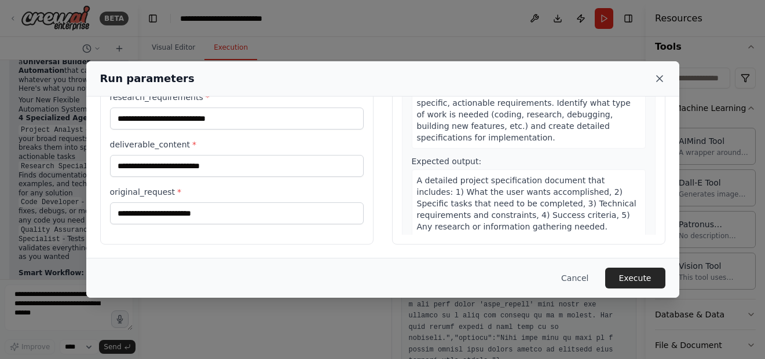
click at [661, 74] on icon at bounding box center [660, 79] width 12 height 12
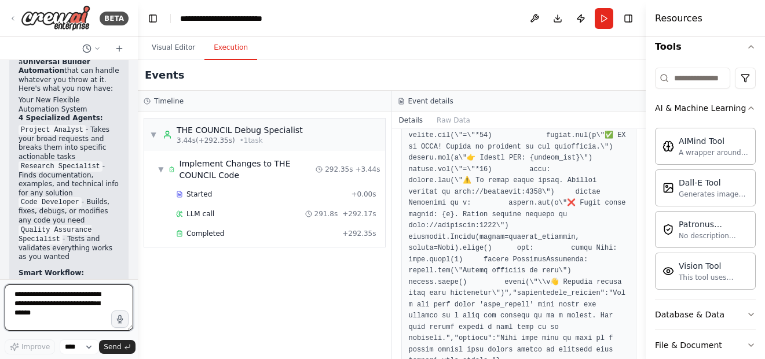
click at [59, 309] on textarea at bounding box center [69, 308] width 129 height 46
type textarea "**********"
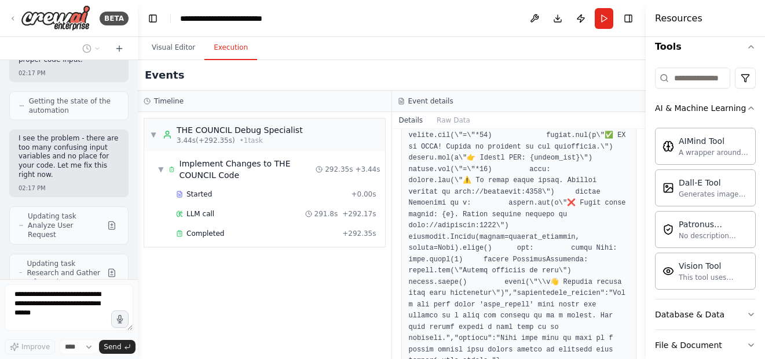
scroll to position [9917, 0]
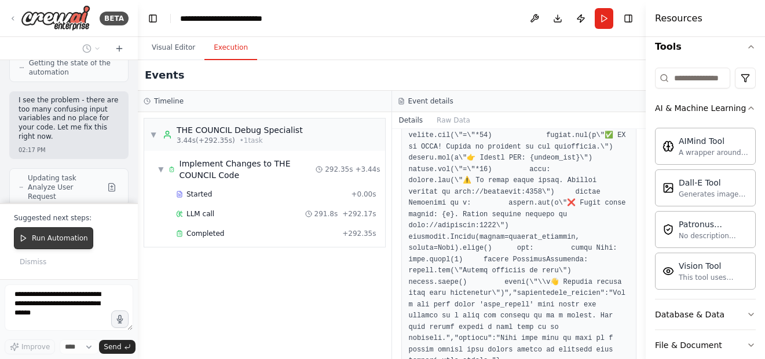
click at [52, 237] on span "Run Automation" at bounding box center [60, 238] width 56 height 9
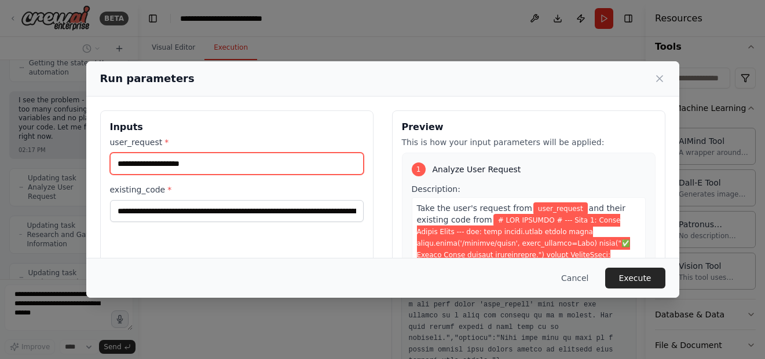
click at [324, 166] on input "user_request *" at bounding box center [237, 164] width 254 height 22
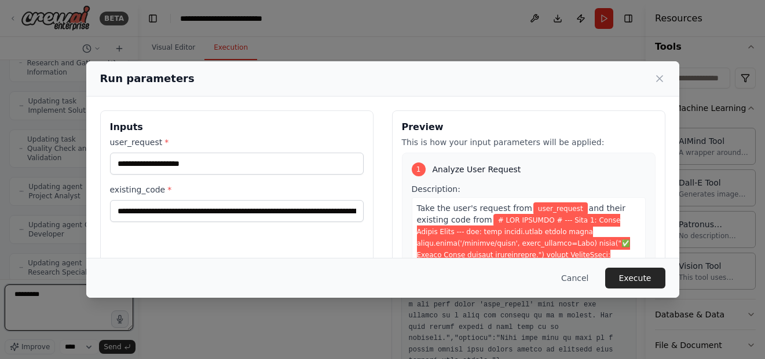
scroll to position [10098, 0]
type textarea "**********"
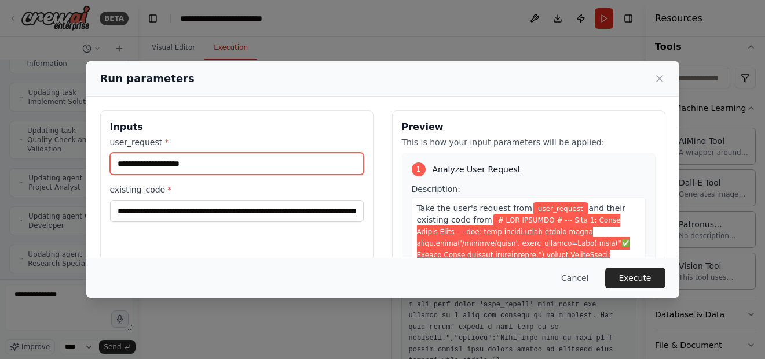
drag, startPoint x: 222, startPoint y: 168, endPoint x: 222, endPoint y: 158, distance: 10.4
click at [221, 163] on input "user_request *" at bounding box center [237, 164] width 254 height 22
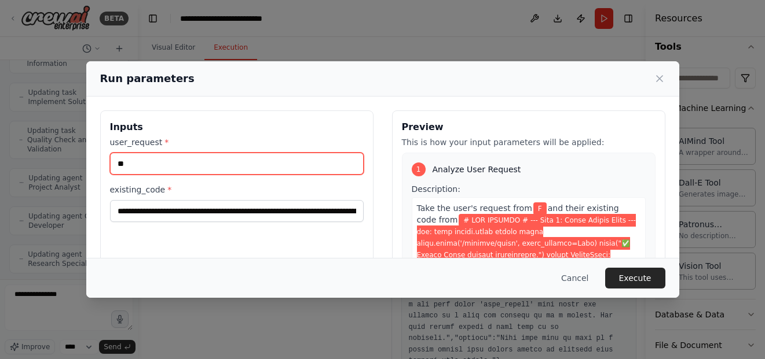
type input "*"
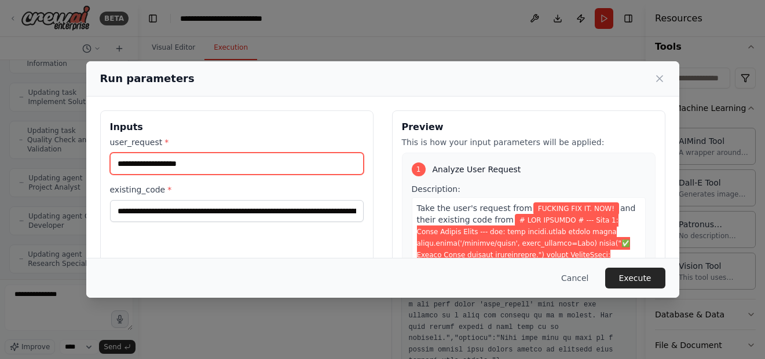
type input "**********"
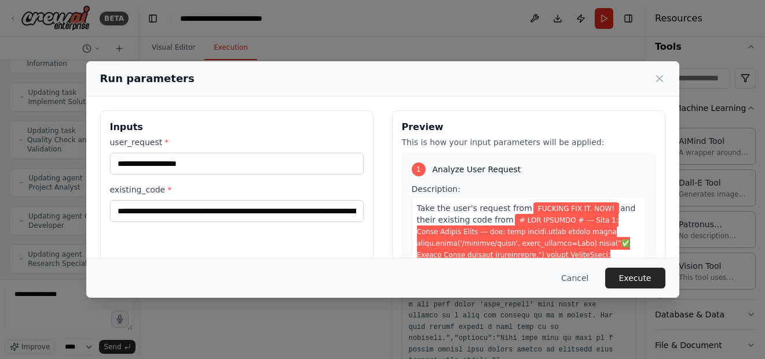
click at [637, 273] on button "Execute" at bounding box center [635, 278] width 60 height 21
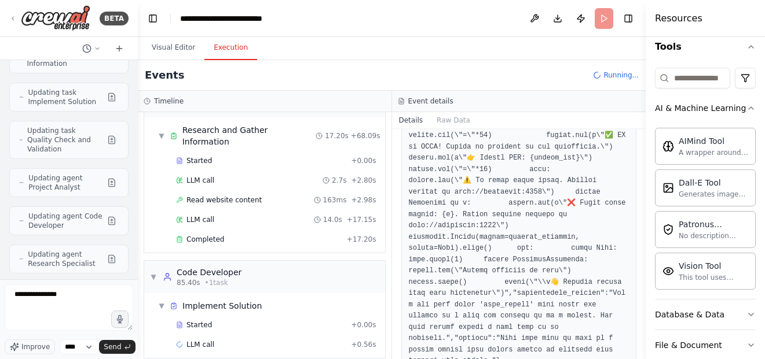
scroll to position [297, 0]
click at [362, 260] on div "▼ Code Developer 85.40s • 1 task" at bounding box center [264, 276] width 241 height 32
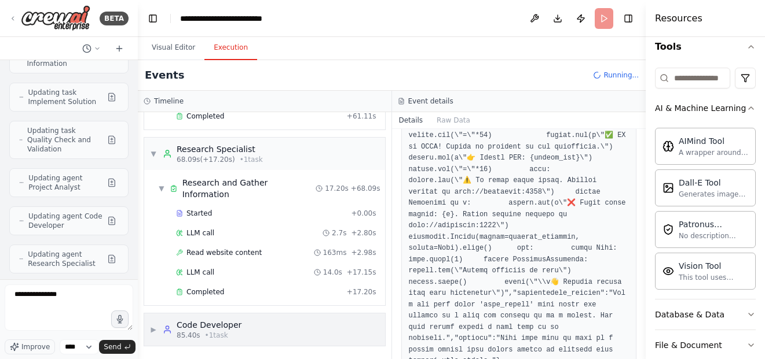
scroll to position [232, 0]
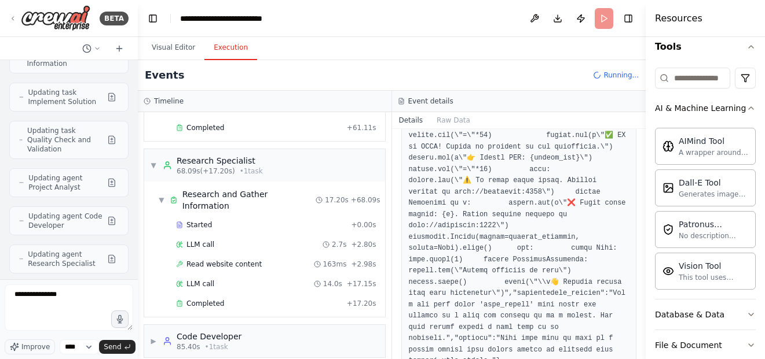
click at [156, 262] on div "Started + 0.00s LLM call 2.7s + 2.80s Read website content 163ms + 2.98s LLM ca…" at bounding box center [269, 265] width 232 height 98
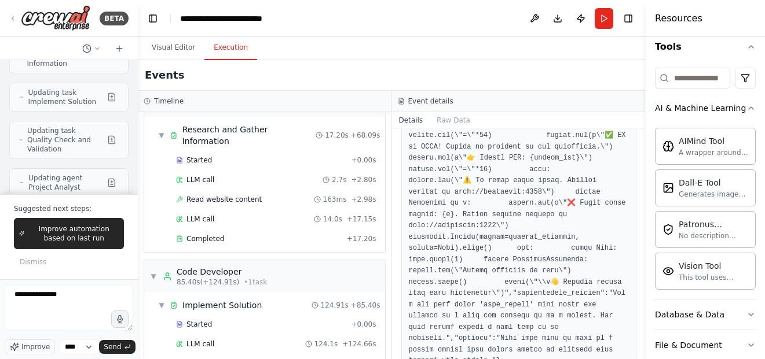
click at [141, 254] on div "▼ Project Analyst 6.95s (+61.11s) • 1 task ▼ Analyze User Request 61.11s + 6.95…" at bounding box center [265, 235] width 254 height 247
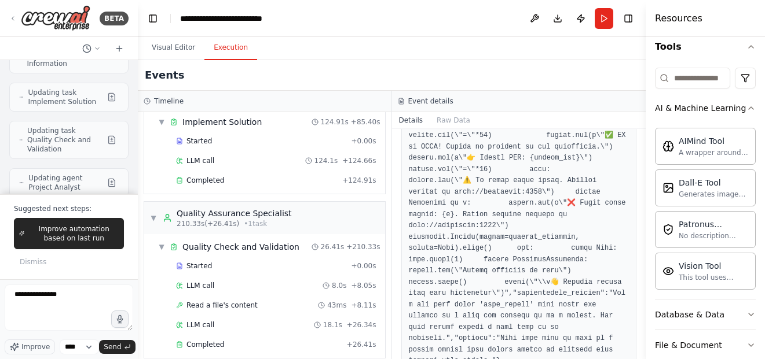
scroll to position [481, 0]
click at [220, 340] on span "Completed" at bounding box center [205, 344] width 38 height 9
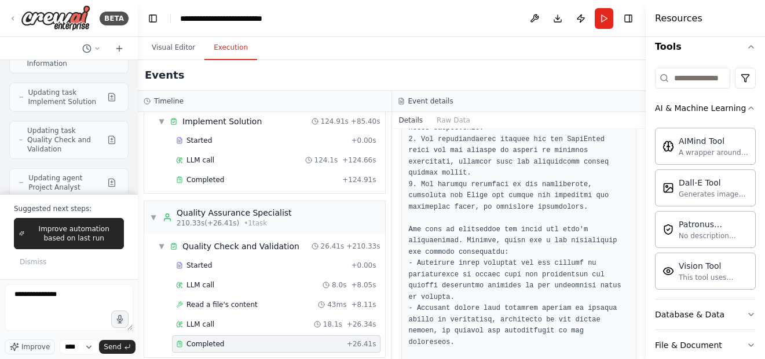
scroll to position [374, 0]
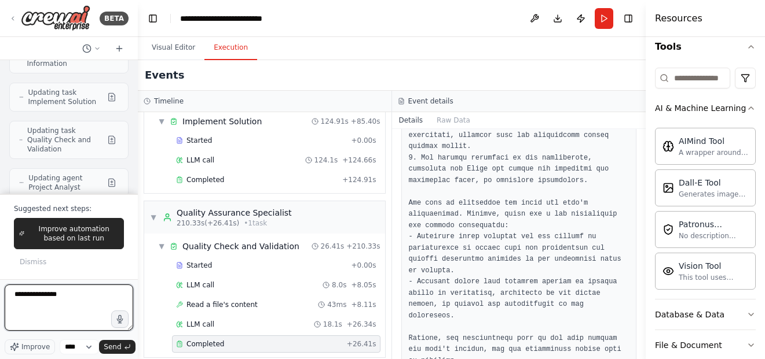
click at [45, 307] on textarea "**********" at bounding box center [69, 308] width 129 height 46
type textarea "*"
type textarea "***"
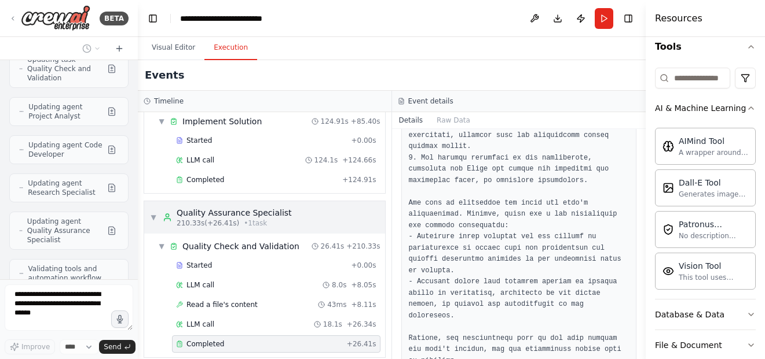
scroll to position [423, 0]
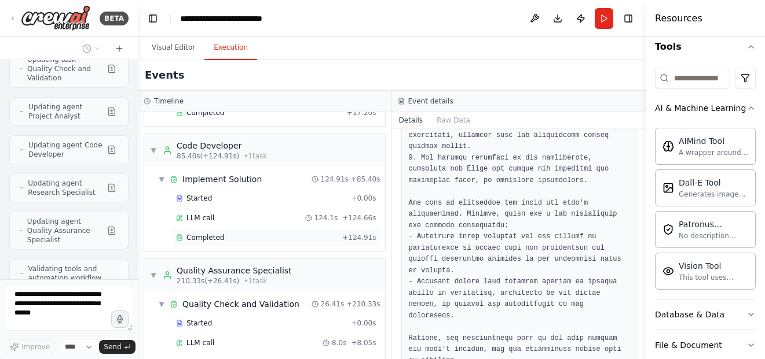
click at [327, 233] on div "Completed" at bounding box center [256, 237] width 161 height 9
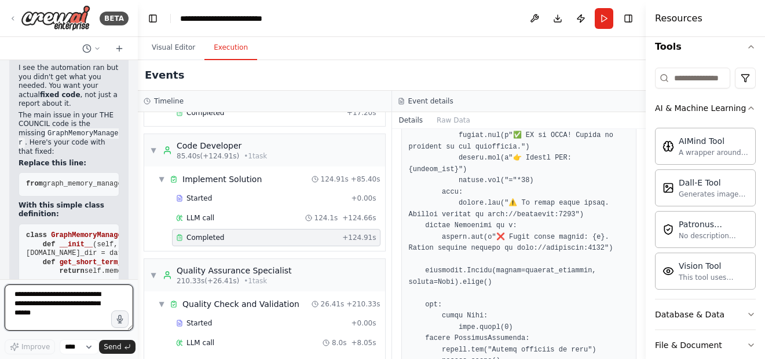
scroll to position [10689, 0]
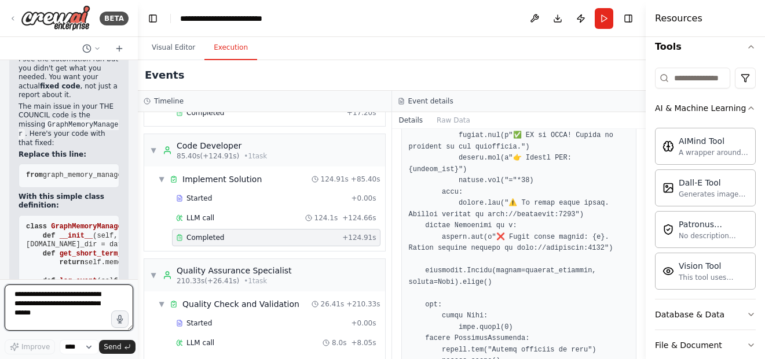
click at [65, 290] on textarea at bounding box center [69, 308] width 129 height 46
type textarea "**********"
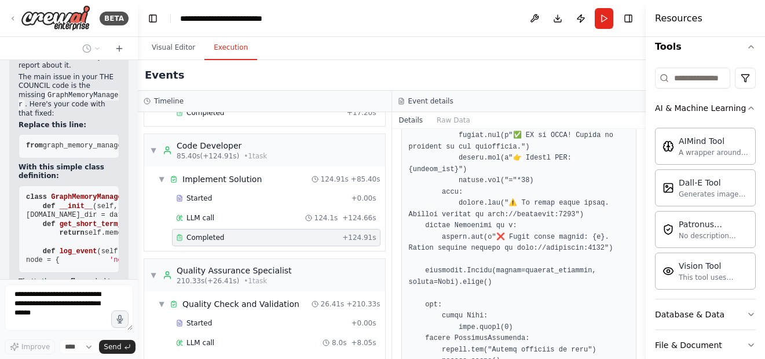
scroll to position [10768, 0]
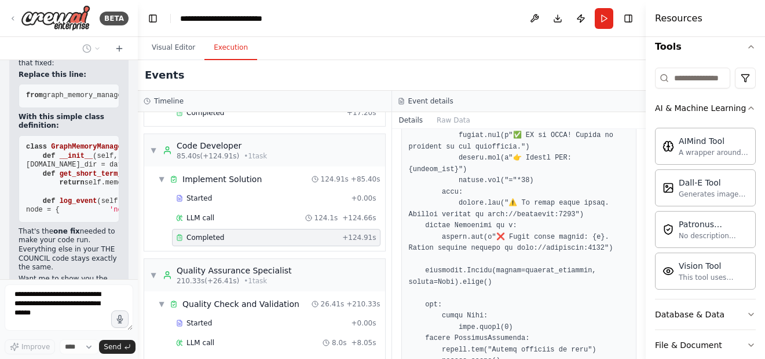
click at [145, 239] on div "▼ Implement Solution 124.91s + 85.40s Started + 0.00s LLM call 124.1s + 124.66s…" at bounding box center [264, 209] width 241 height 85
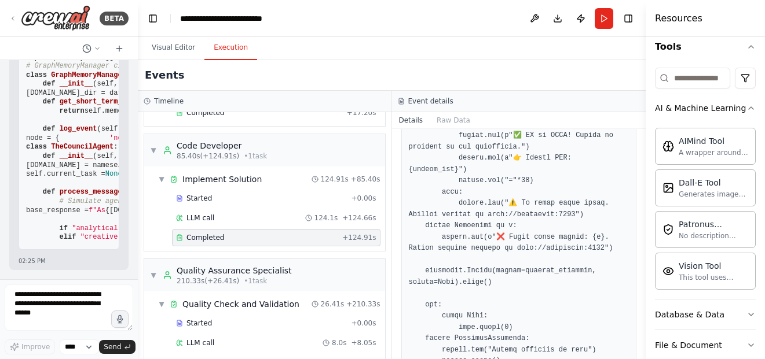
click at [11, 217] on div "▶ Thought process Here's your complete fixed code cell: import streamlit as st …" at bounding box center [68, 129] width 119 height 282
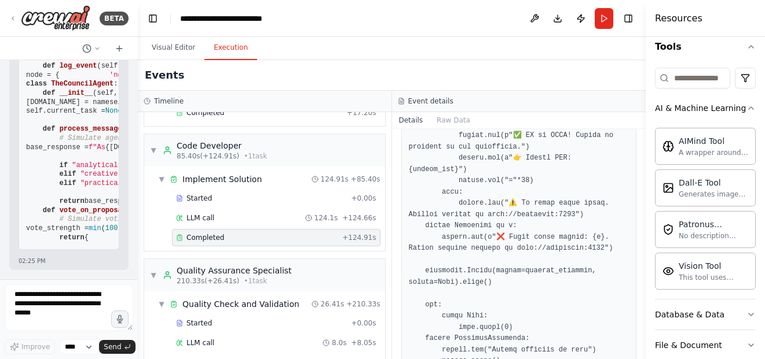
click at [134, 262] on div at bounding box center [135, 179] width 5 height 359
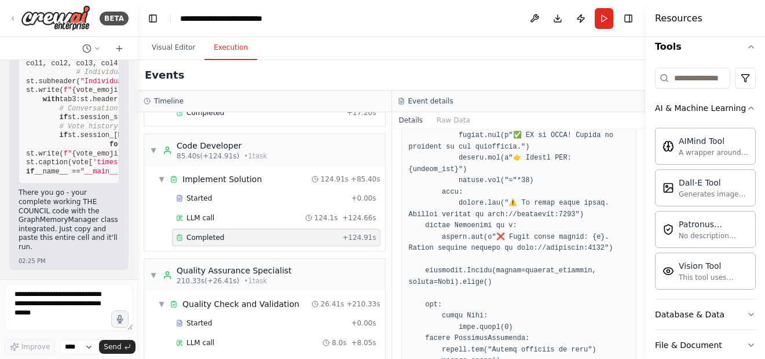
scroll to position [14191, 0]
click at [80, 291] on textarea at bounding box center [69, 308] width 129 height 46
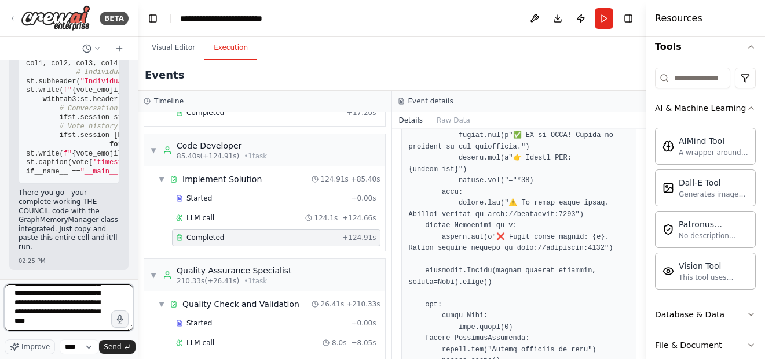
scroll to position [43, 0]
type textarea "**********"
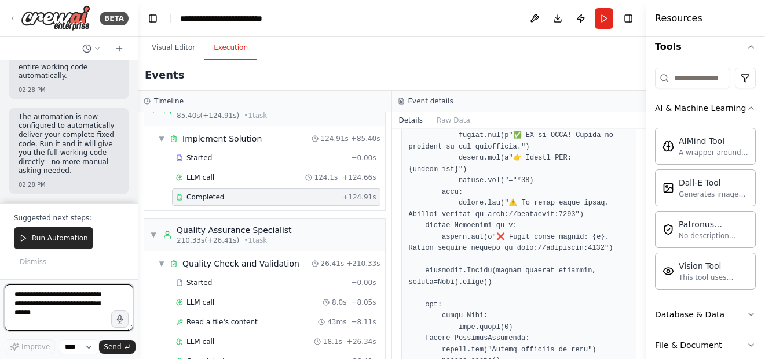
scroll to position [481, 0]
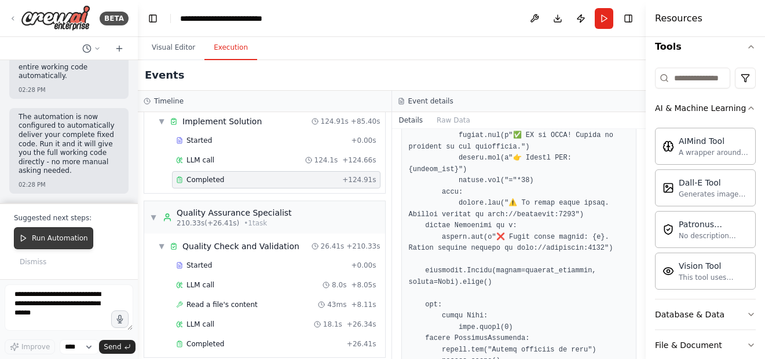
click at [69, 237] on span "Run Automation" at bounding box center [60, 238] width 56 height 9
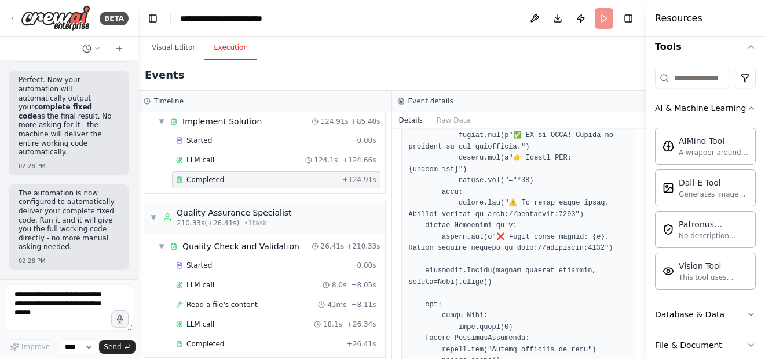
scroll to position [14745, 0]
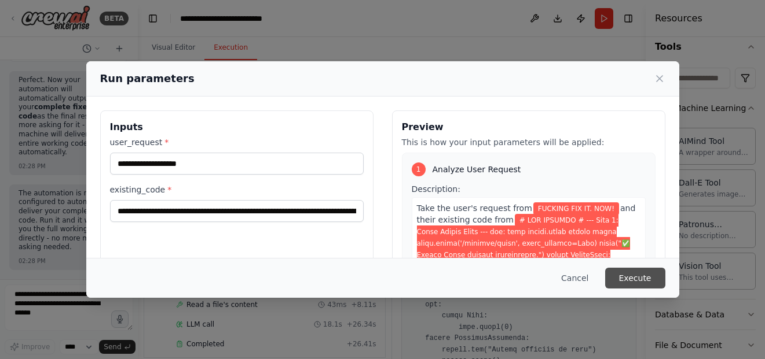
click at [636, 287] on button "Execute" at bounding box center [635, 278] width 60 height 21
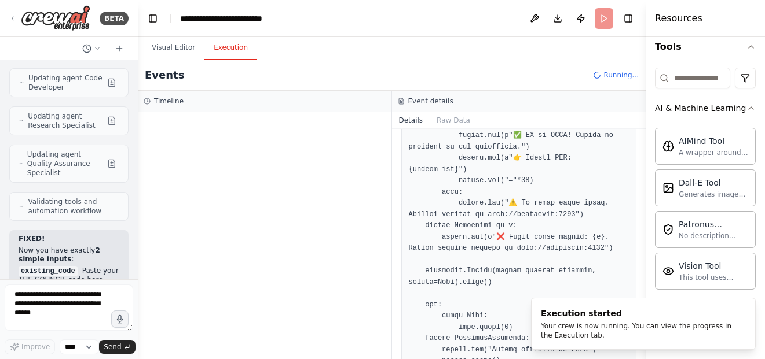
scroll to position [10881, 0]
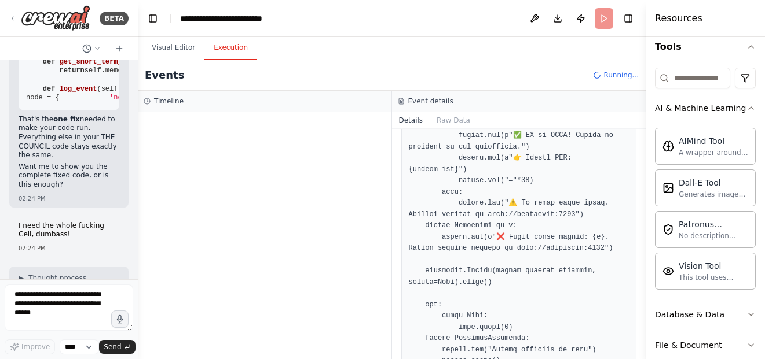
click at [59, 322] on span "streamlit" at bounding box center [70, 326] width 38 height 8
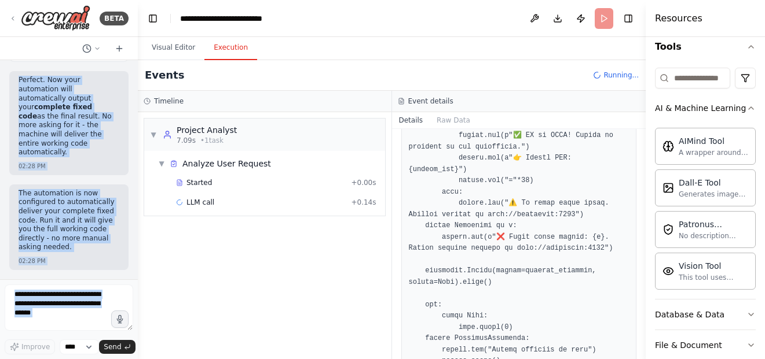
scroll to position [14745, 0]
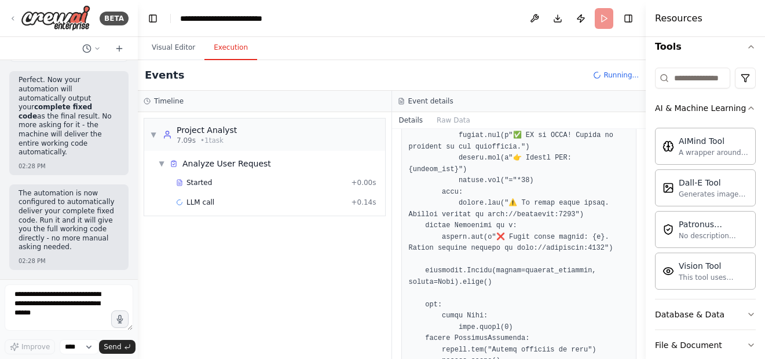
drag, startPoint x: 59, startPoint y: 194, endPoint x: 82, endPoint y: 75, distance: 120.8
click at [82, 75] on div "Hello! I'm the CrewAI assistant. What kind of automation do you want to build? …" at bounding box center [69, 169] width 138 height 219
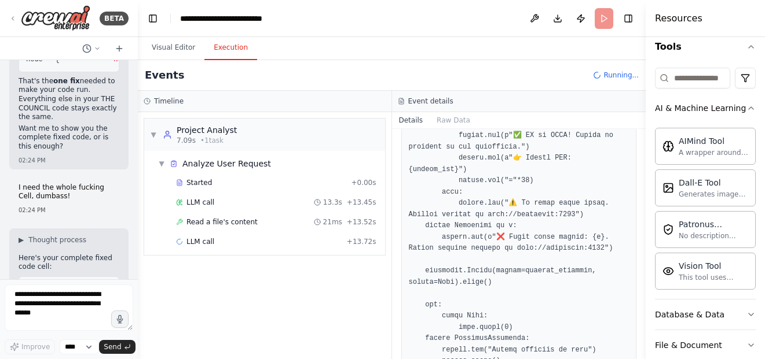
scroll to position [10970, 0]
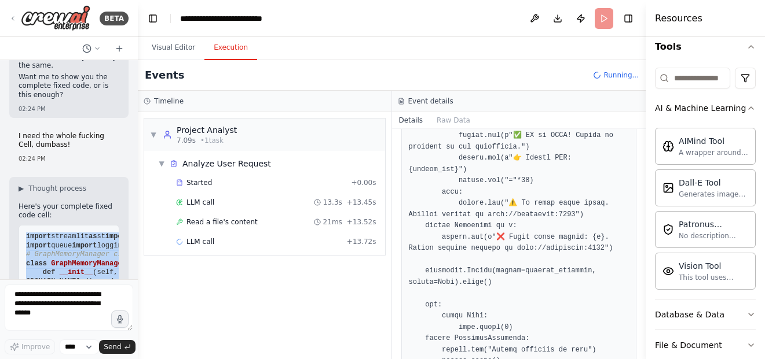
drag, startPoint x: 70, startPoint y: 190, endPoint x: 40, endPoint y: 107, distance: 88.6
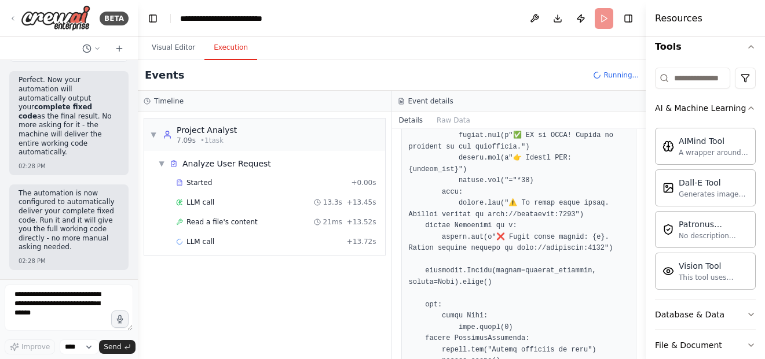
scroll to position [14154, 0]
copy div "import streamlit as st import uuid from datetime import datetime import json im…"
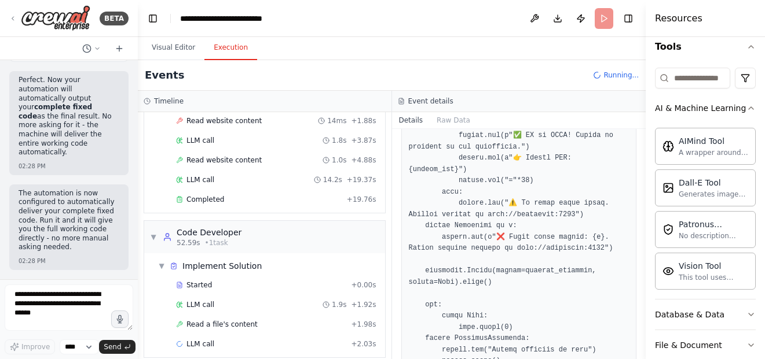
scroll to position [14745, 0]
click at [57, 322] on textarea at bounding box center [69, 308] width 129 height 46
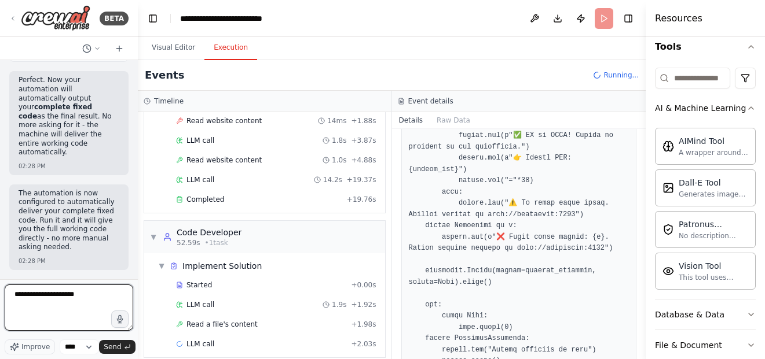
type textarea "**********"
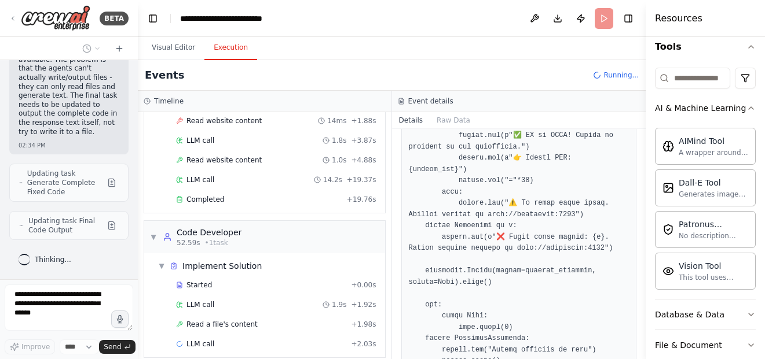
scroll to position [15256, 0]
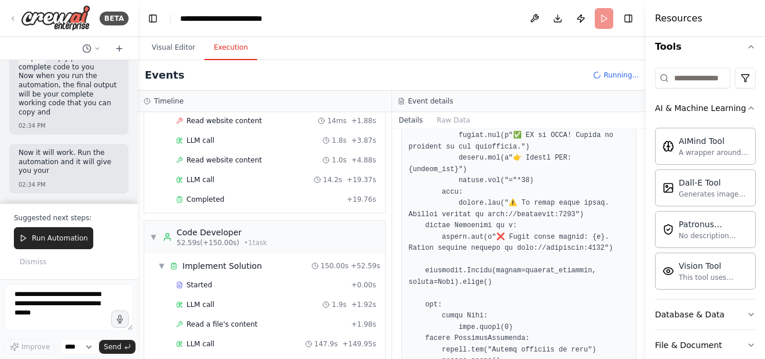
click at [120, 107] on div "Hello! I'm the CrewAI assistant. What kind of automation do you want to build? …" at bounding box center [69, 131] width 138 height 143
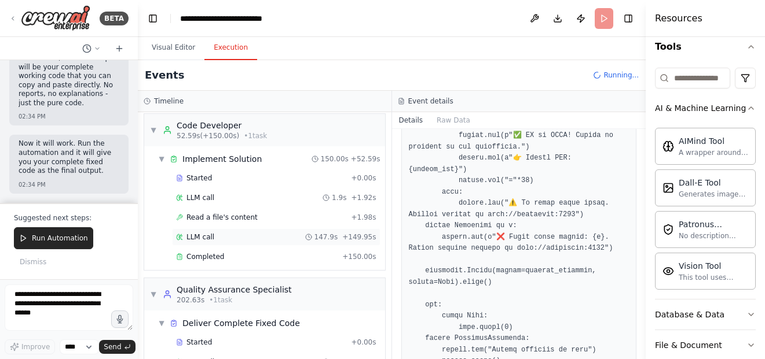
scroll to position [423, 0]
click at [210, 253] on span "Completed" at bounding box center [205, 257] width 38 height 9
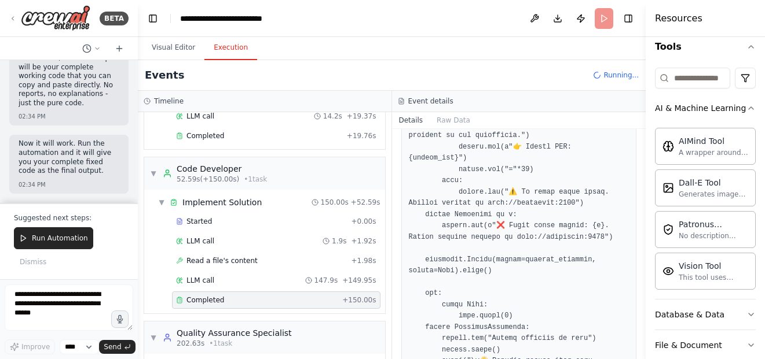
scroll to position [365, 0]
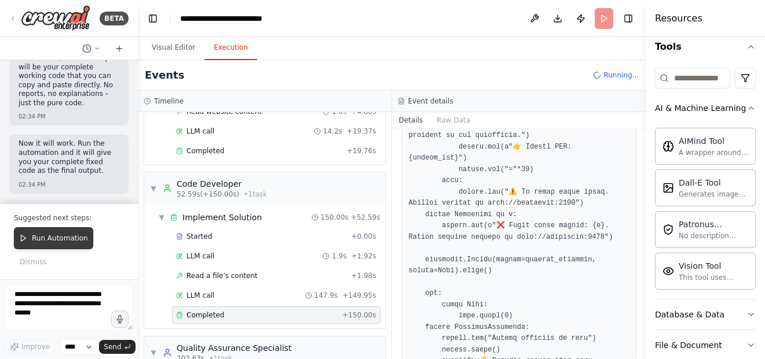
click at [67, 238] on span "Run Automation" at bounding box center [60, 238] width 56 height 9
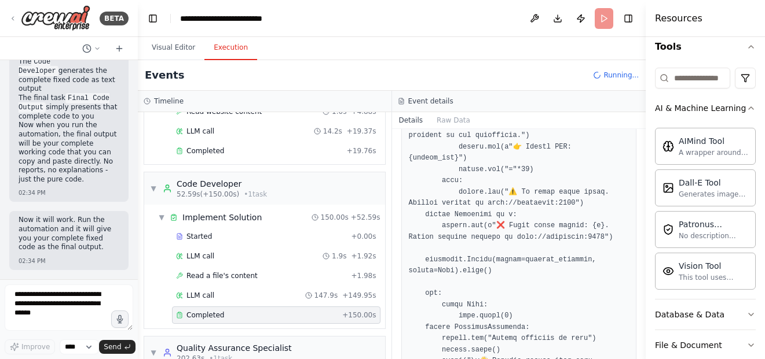
scroll to position [15598, 0]
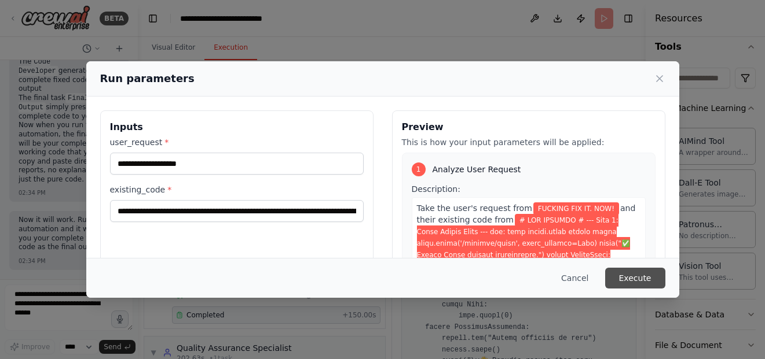
click at [627, 281] on button "Execute" at bounding box center [635, 278] width 60 height 21
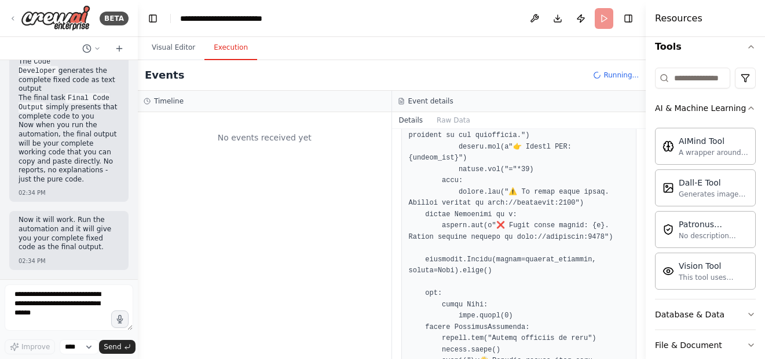
click at [263, 307] on div "No events received yet" at bounding box center [265, 235] width 254 height 247
click at [87, 307] on textarea at bounding box center [69, 308] width 129 height 46
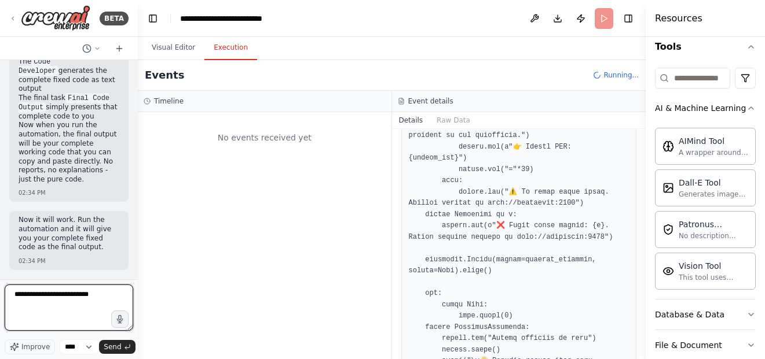
type textarea "**********"
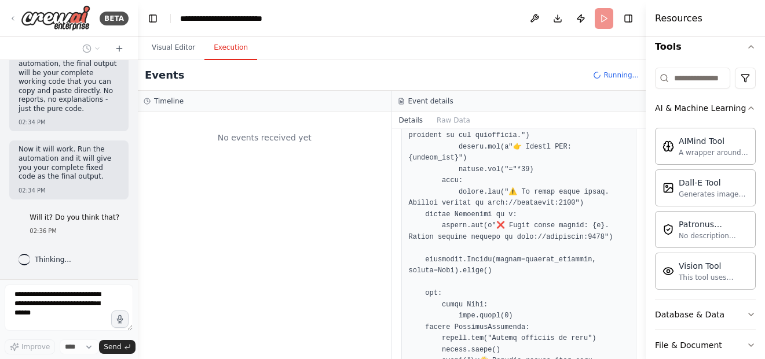
scroll to position [15669, 0]
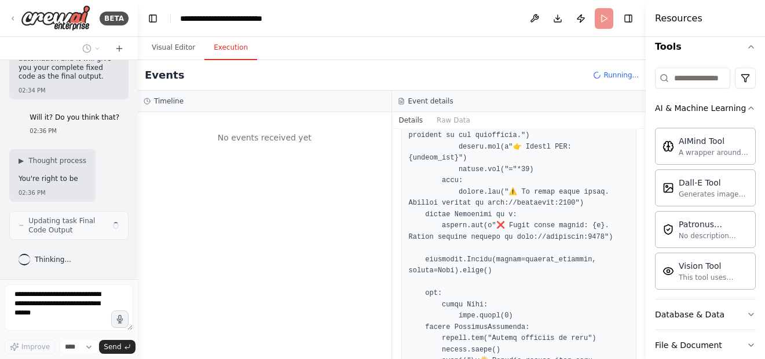
click at [344, 290] on div "No events received yet" at bounding box center [265, 235] width 254 height 247
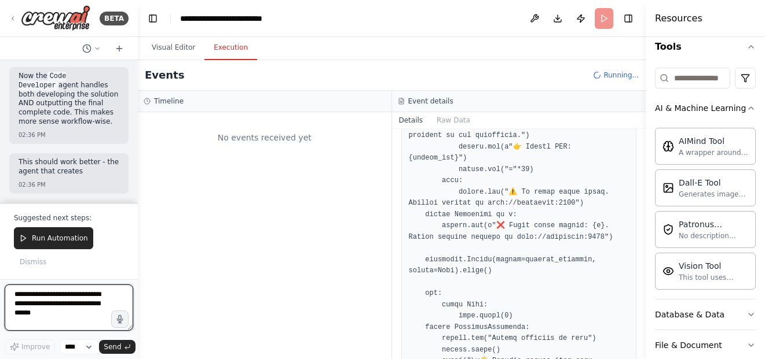
scroll to position [16164, 0]
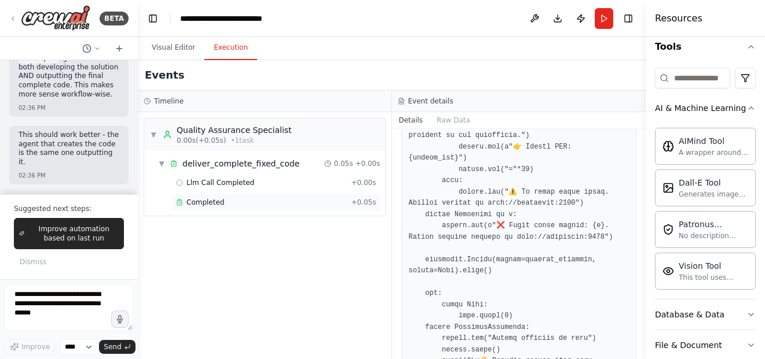
click at [281, 207] on div "Completed + 0.05s" at bounding box center [276, 202] width 208 height 17
click at [190, 203] on span "Completed" at bounding box center [205, 202] width 38 height 9
click at [248, 211] on div "Completed + 0.05s" at bounding box center [276, 202] width 208 height 17
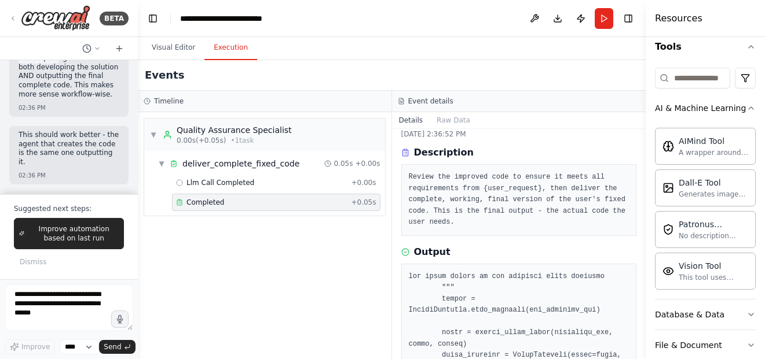
scroll to position [29, 0]
click at [608, 19] on button "Run" at bounding box center [603, 18] width 19 height 21
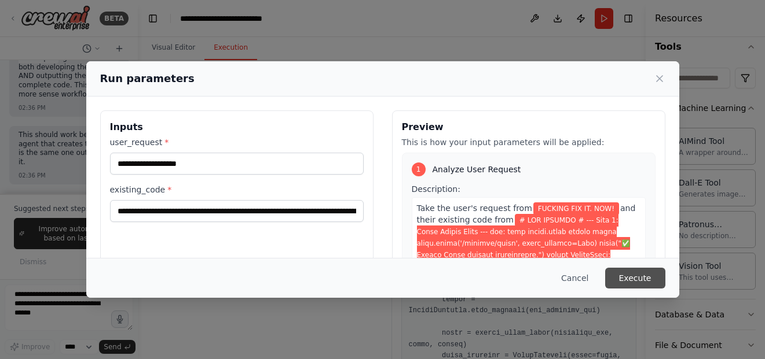
click at [633, 282] on button "Execute" at bounding box center [635, 278] width 60 height 21
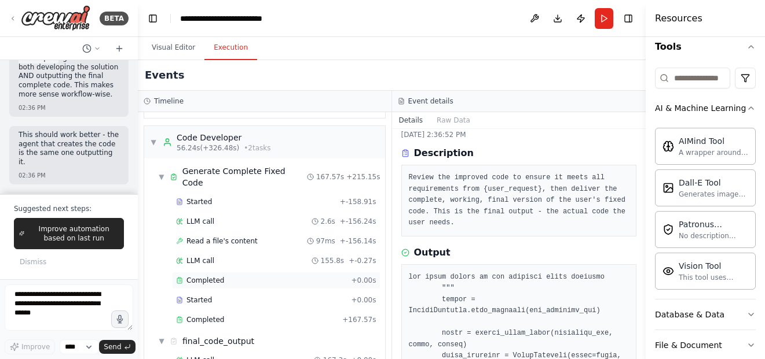
scroll to position [337, 0]
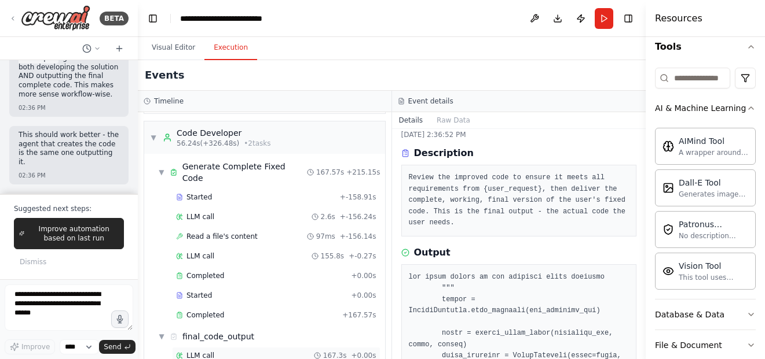
click at [278, 351] on div "LLM call 167.3s + 0.00s" at bounding box center [276, 355] width 200 height 9
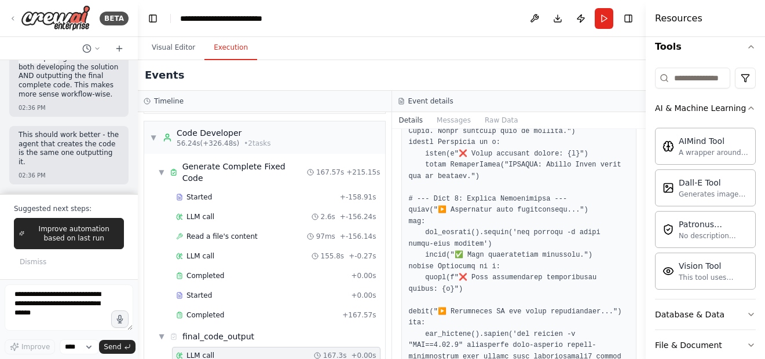
scroll to position [0, 0]
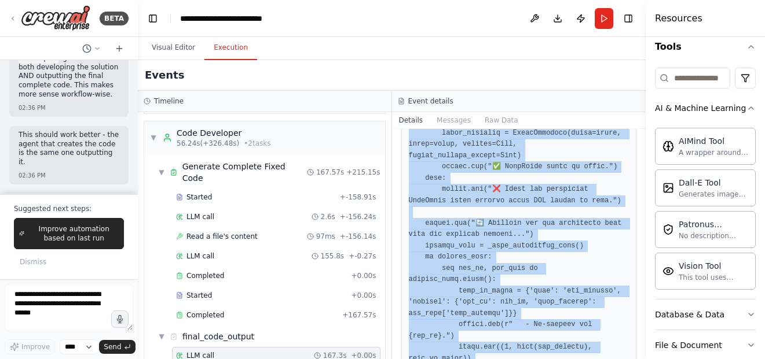
scroll to position [12256, 0]
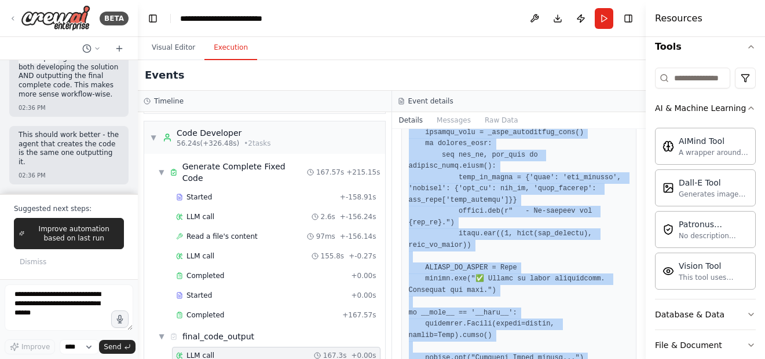
drag, startPoint x: 436, startPoint y: 211, endPoint x: 452, endPoint y: 300, distance: 90.6
click at [122, 319] on icon "button" at bounding box center [120, 320] width 10 height 10
click at [119, 325] on button "button" at bounding box center [120, 319] width 19 height 19
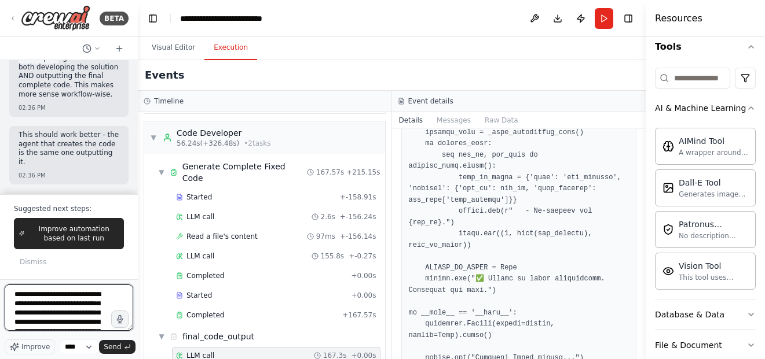
click at [92, 324] on textarea "**********" at bounding box center [69, 308] width 129 height 46
paste textarea "**********"
type textarea "**********"
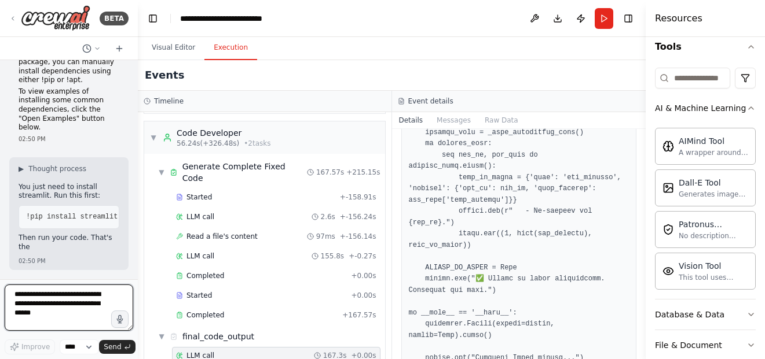
scroll to position [16520, 0]
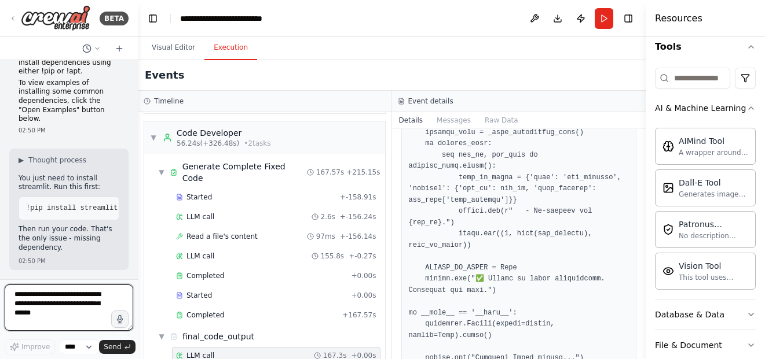
click at [85, 305] on textarea at bounding box center [69, 308] width 129 height 46
type textarea "**********"
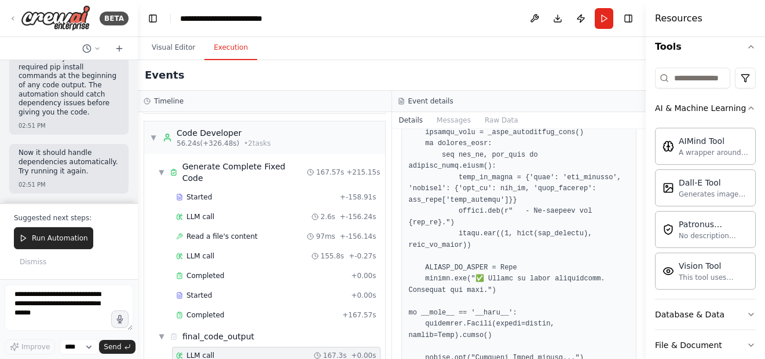
scroll to position [17116, 0]
click at [65, 232] on button "Run Automation" at bounding box center [53, 238] width 79 height 22
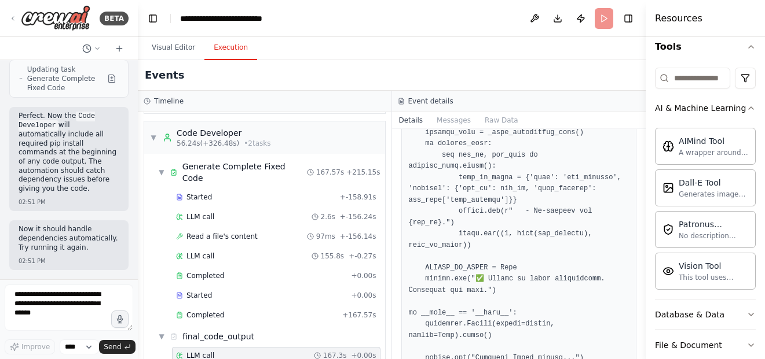
scroll to position [17039, 0]
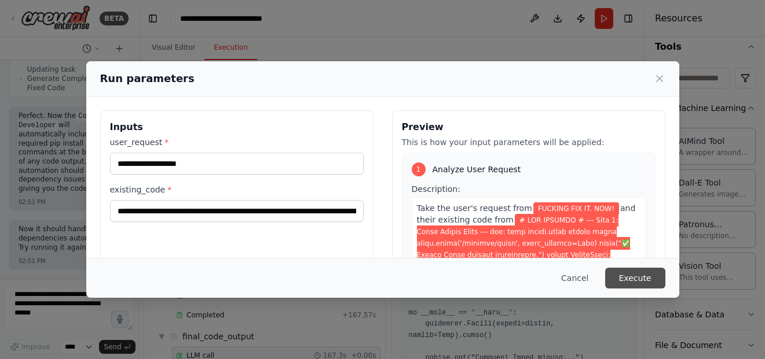
click at [623, 275] on button "Execute" at bounding box center [635, 278] width 60 height 21
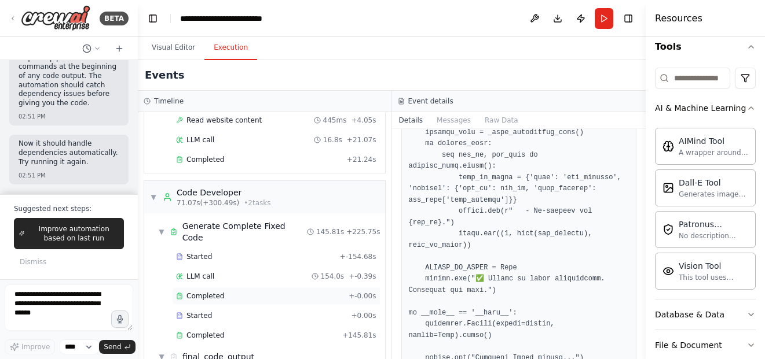
scroll to position [298, 0]
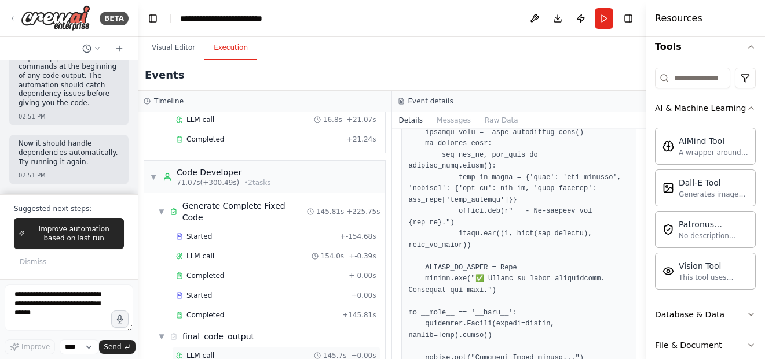
click at [273, 347] on div "LLM call 145.7s + 0.00s" at bounding box center [276, 355] width 208 height 17
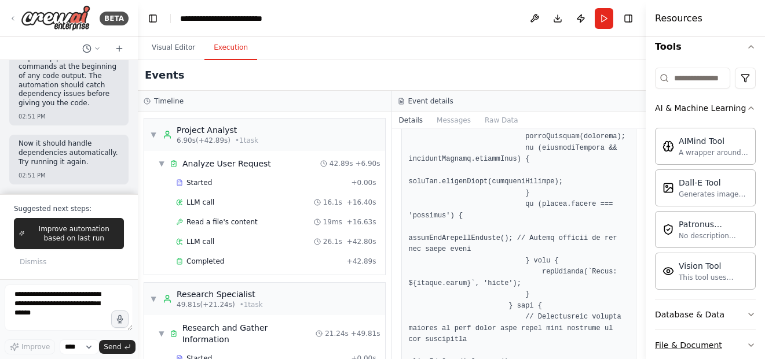
scroll to position [8937, 0]
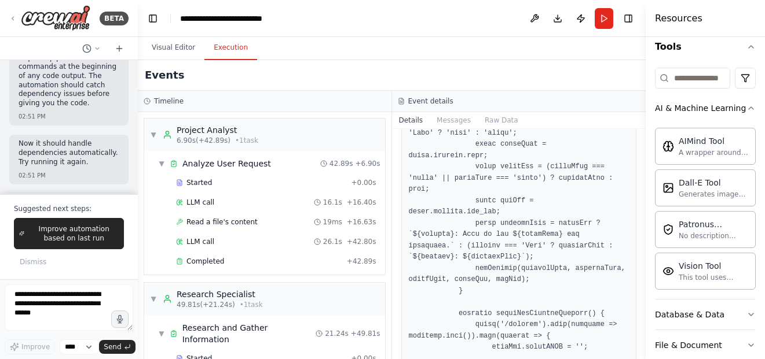
drag, startPoint x: 643, startPoint y: 291, endPoint x: 640, endPoint y: 197, distance: 93.8
click at [640, 197] on div "BETA Hello! I'm the CrewAI assistant. What kind of automation do you want to bu…" at bounding box center [382, 179] width 765 height 359
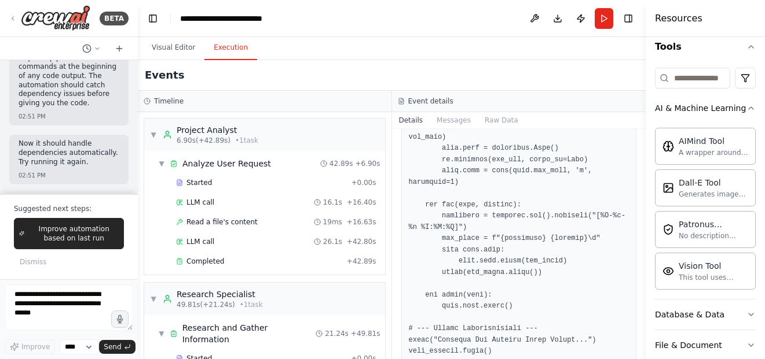
scroll to position [0, 0]
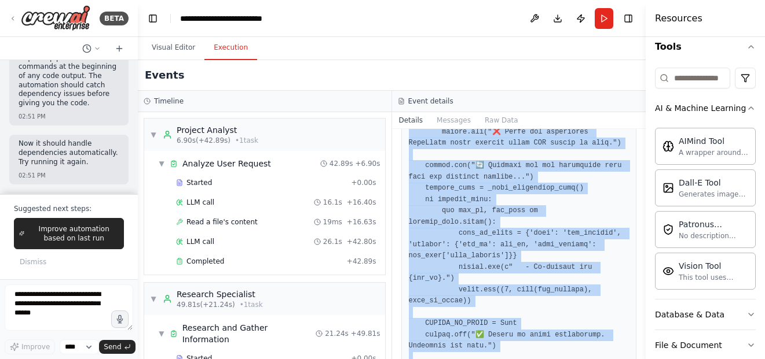
scroll to position [12121, 0]
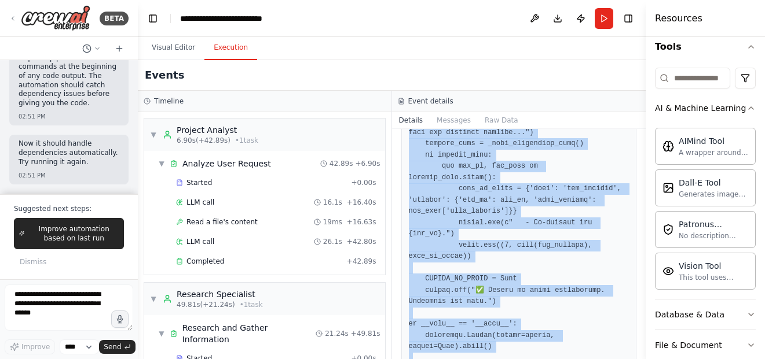
drag, startPoint x: 436, startPoint y: 210, endPoint x: 467, endPoint y: 298, distance: 93.2
copy div "```python # --- Step 1: Install Dependencies --- try: from google.colab import …"
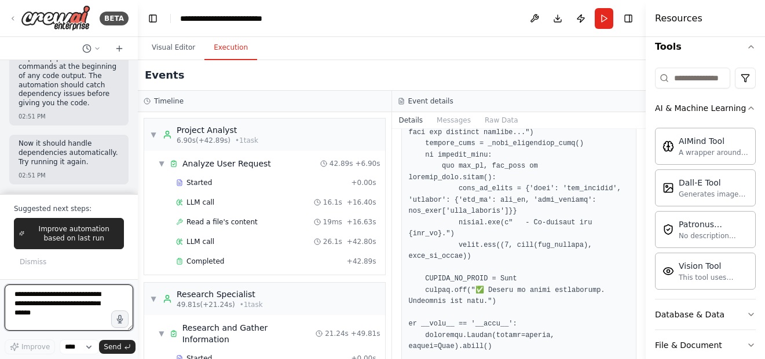
click at [82, 299] on textarea at bounding box center [69, 308] width 129 height 46
click at [116, 318] on icon "button" at bounding box center [120, 319] width 10 height 10
click at [123, 316] on icon "button" at bounding box center [120, 319] width 10 height 10
type textarea "**********"
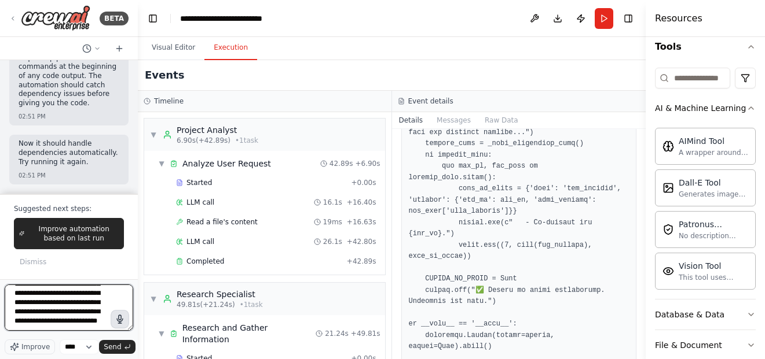
drag, startPoint x: 100, startPoint y: 310, endPoint x: 105, endPoint y: 364, distance: 54.1
click at [105, 359] on html "BETA Hello! I'm the CrewAI assistant. What kind of automation do you want to bu…" at bounding box center [382, 179] width 765 height 359
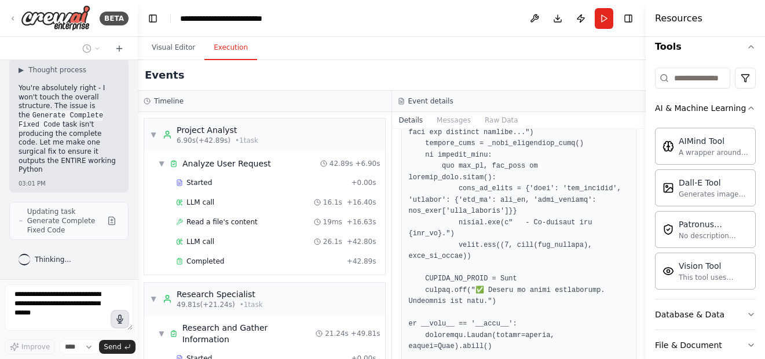
scroll to position [17364, 0]
click at [149, 233] on div "▼ Analyze User Request 42.89s + 6.90s Started + 0.00s LLM call 16.1s + 16.40s R…" at bounding box center [264, 213] width 241 height 124
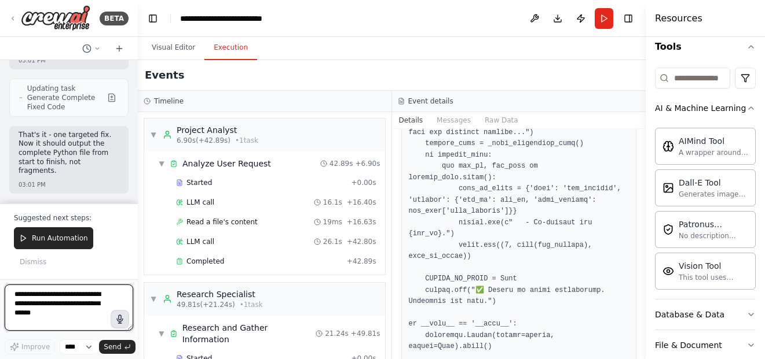
scroll to position [17478, 0]
click at [46, 306] on textarea at bounding box center [69, 308] width 129 height 46
type textarea "**********"
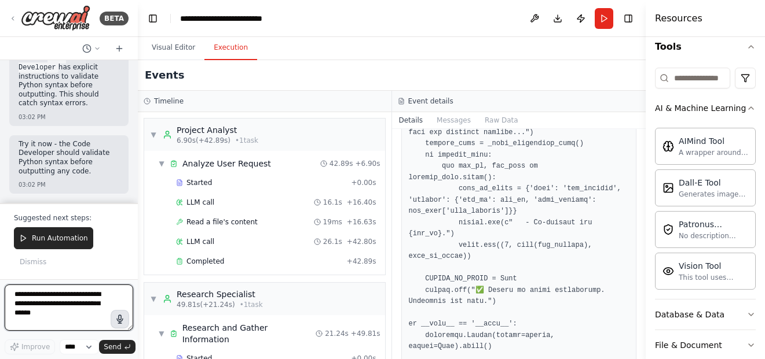
scroll to position [18013, 0]
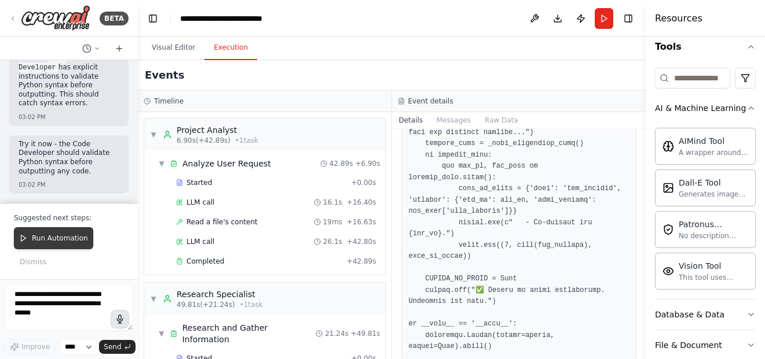
click at [79, 229] on button "Run Automation" at bounding box center [53, 238] width 79 height 22
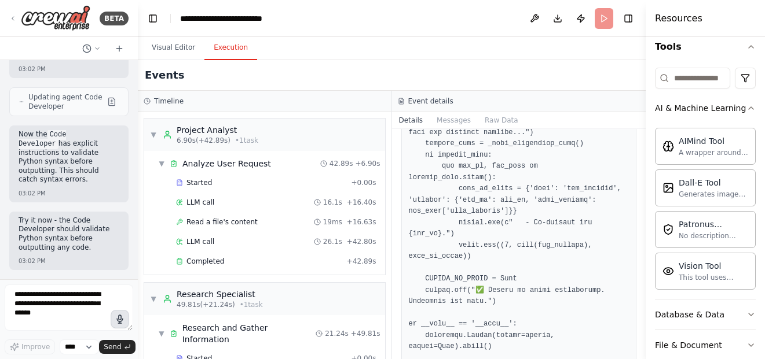
scroll to position [17937, 0]
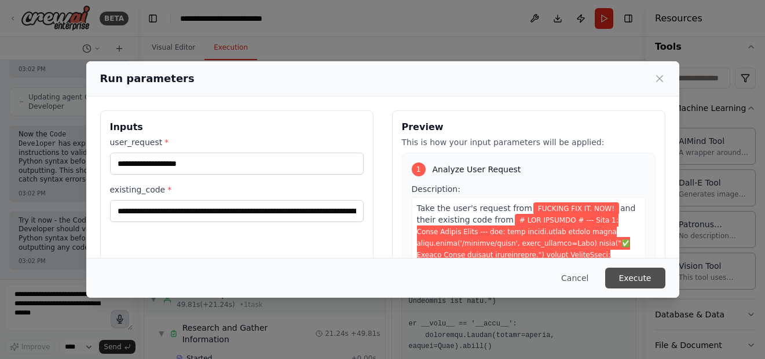
click at [652, 274] on button "Execute" at bounding box center [635, 278] width 60 height 21
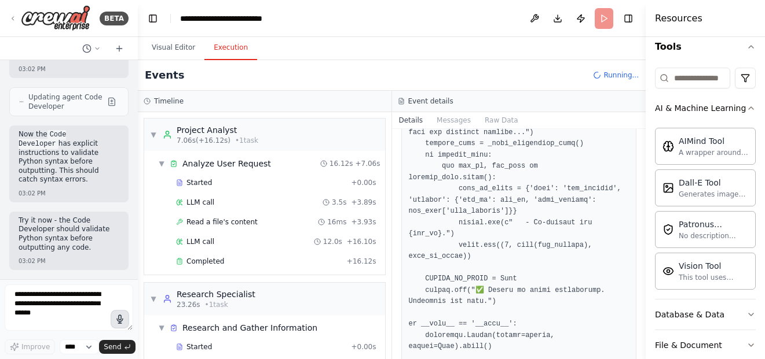
click at [149, 263] on div "▼ Analyze User Request 16.12s + 7.06s Started + 0.00s LLM call 3.5s + 3.89s Rea…" at bounding box center [264, 213] width 241 height 124
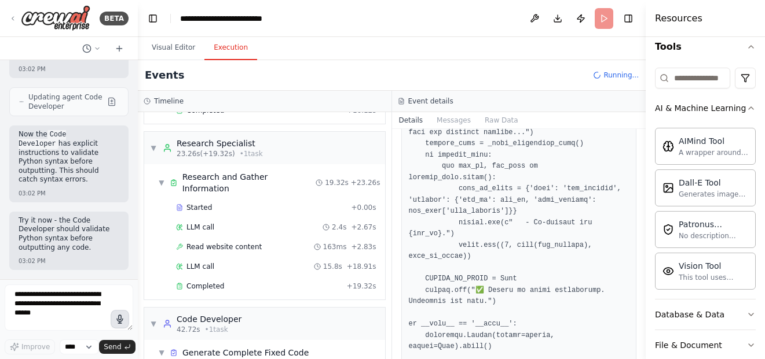
scroll to position [199, 0]
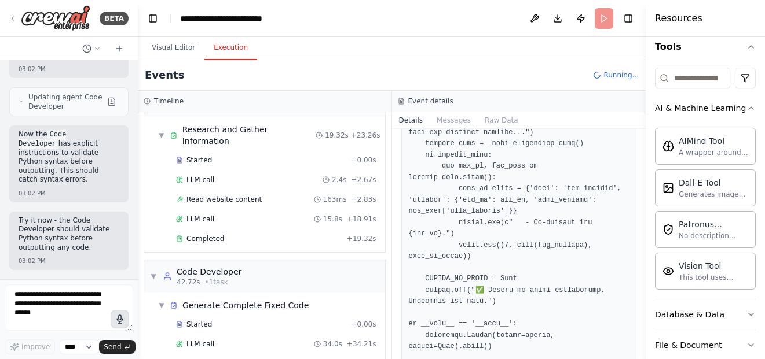
click at [142, 299] on div "▼ Project Analyst 7.06s (+16.12s) • 1 task ▼ Analyze User Request 16.12s + 7.06…" at bounding box center [265, 235] width 254 height 247
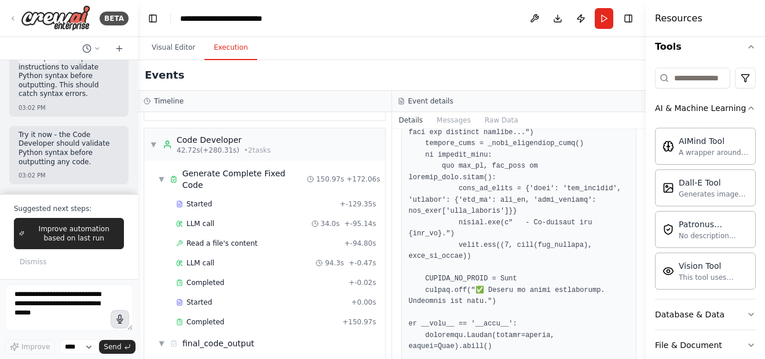
scroll to position [337, 0]
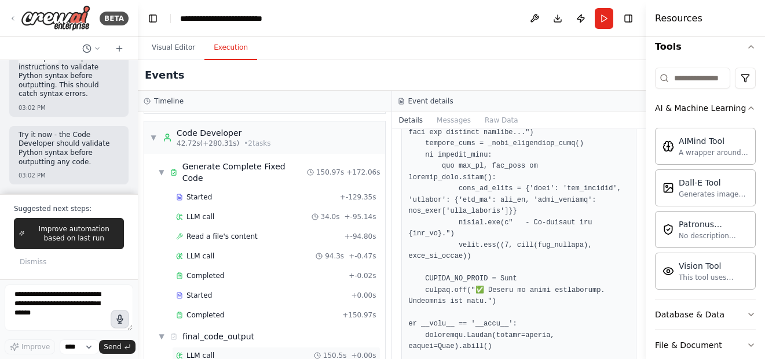
click at [267, 351] on div "LLM call 150.5s + 0.00s" at bounding box center [276, 355] width 200 height 9
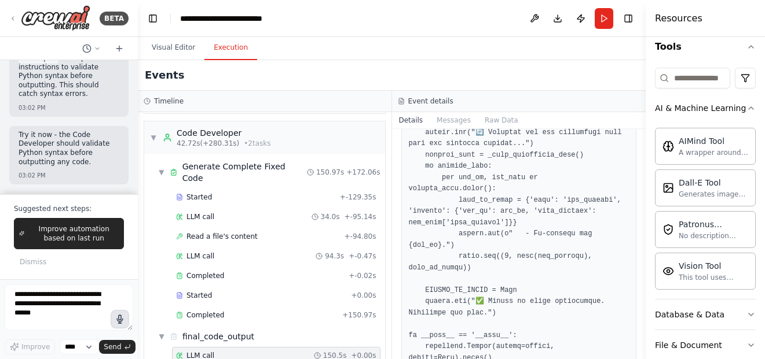
click at [263, 351] on div "LLM call 150.5s + 0.00s" at bounding box center [276, 355] width 200 height 9
click at [279, 311] on div "Completed" at bounding box center [256, 315] width 161 height 9
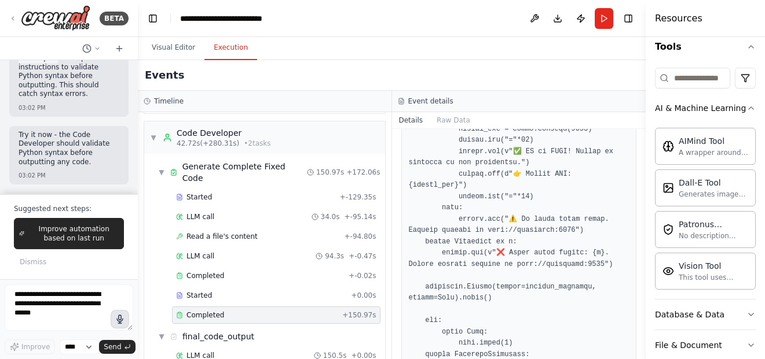
scroll to position [724, 0]
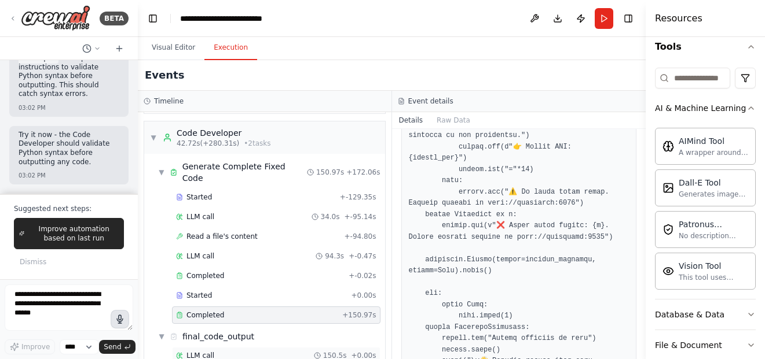
click at [247, 351] on div "LLM call 150.5s + 0.00s" at bounding box center [276, 355] width 200 height 9
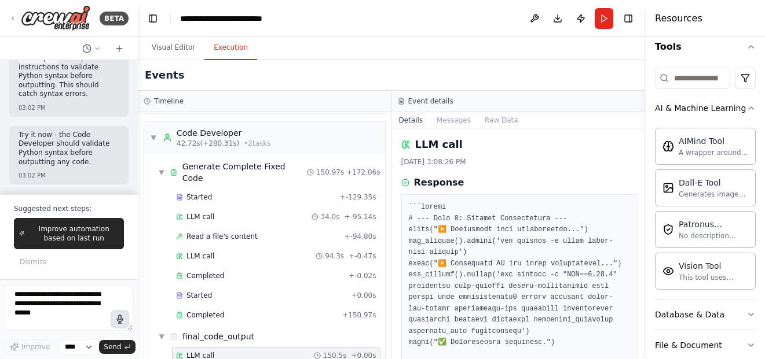
scroll to position [0, 0]
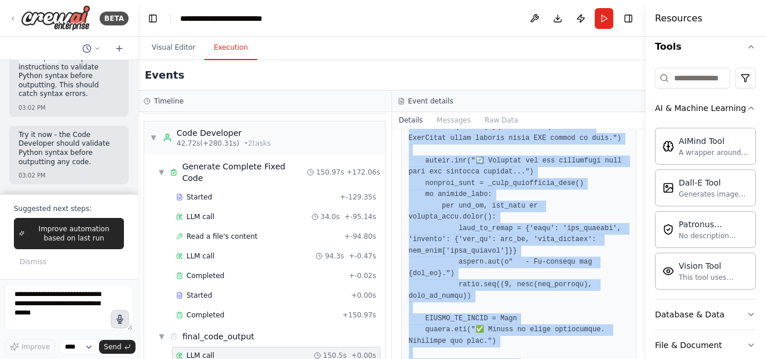
scroll to position [12143, 0]
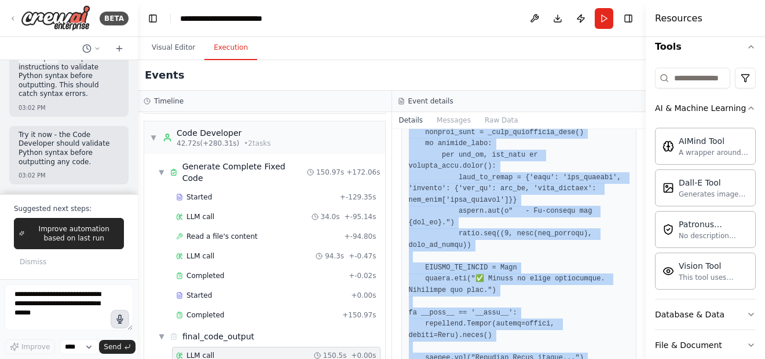
drag, startPoint x: 436, startPoint y: 222, endPoint x: 458, endPoint y: 309, distance: 89.6
copy div "# --- Step 1: Install Dependencies --- print("▶️ Installing core dependencies..…"
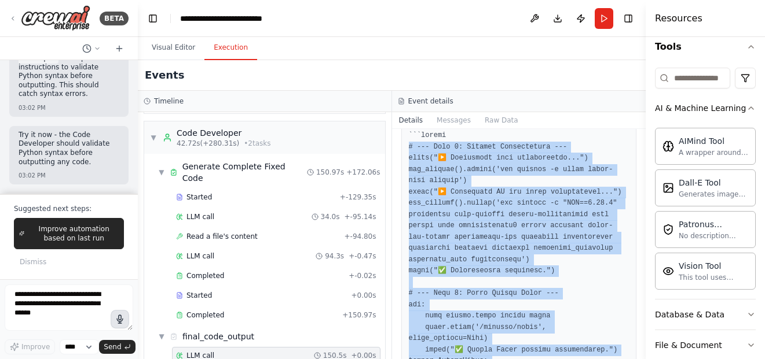
scroll to position [0, 0]
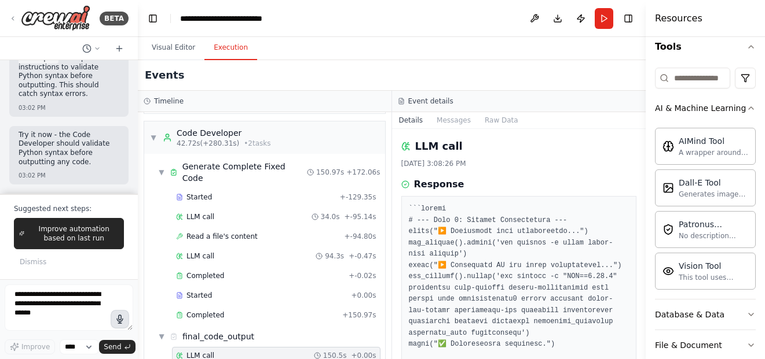
click at [505, 172] on div "LLM call 9/17/2025, 3:08:26 PM Response Completed Started 3:05:55 PM • Ended 3:…" at bounding box center [519, 244] width 254 height 230
click at [277, 351] on div "LLM call 150.5s + 0.00s" at bounding box center [276, 355] width 200 height 9
click at [86, 304] on textarea at bounding box center [69, 308] width 129 height 46
click at [63, 306] on textarea at bounding box center [69, 308] width 129 height 46
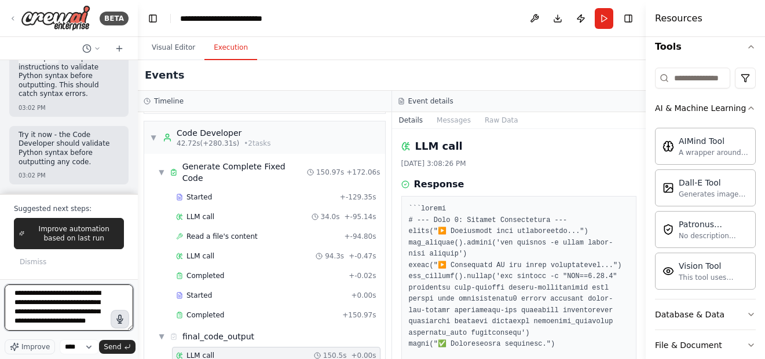
scroll to position [15, 0]
type textarea "**********"
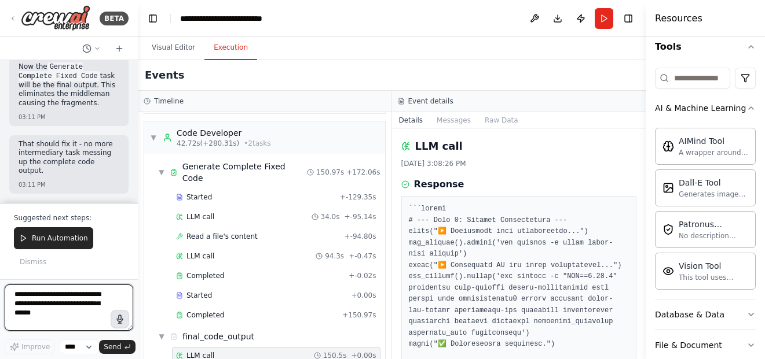
scroll to position [18390, 0]
click at [69, 320] on textarea at bounding box center [69, 308] width 129 height 46
click at [79, 296] on textarea at bounding box center [69, 308] width 129 height 46
type textarea "**********"
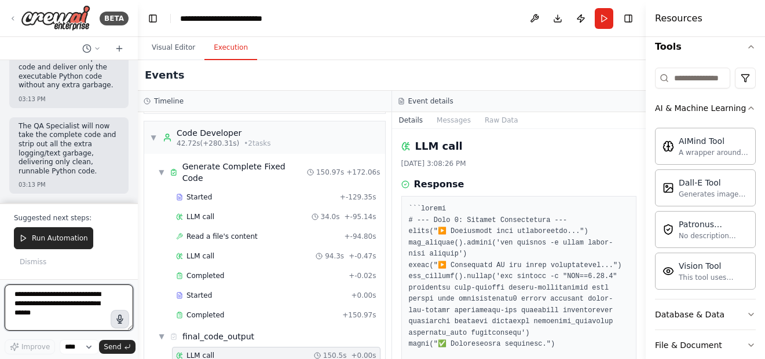
scroll to position [18900, 0]
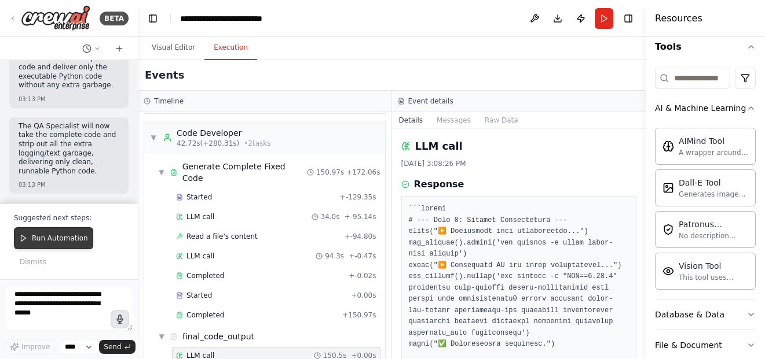
click at [71, 244] on button "Run Automation" at bounding box center [53, 238] width 79 height 22
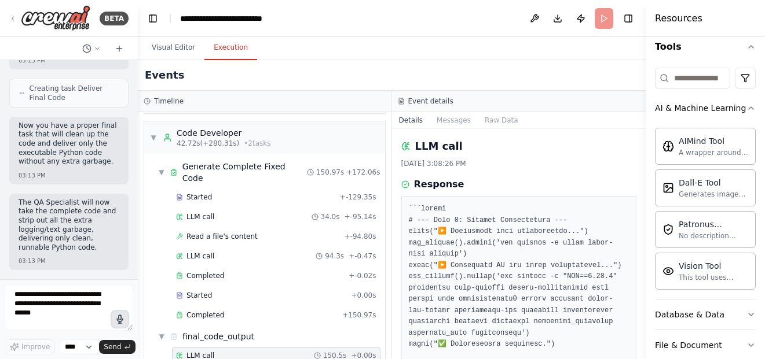
scroll to position [18823, 0]
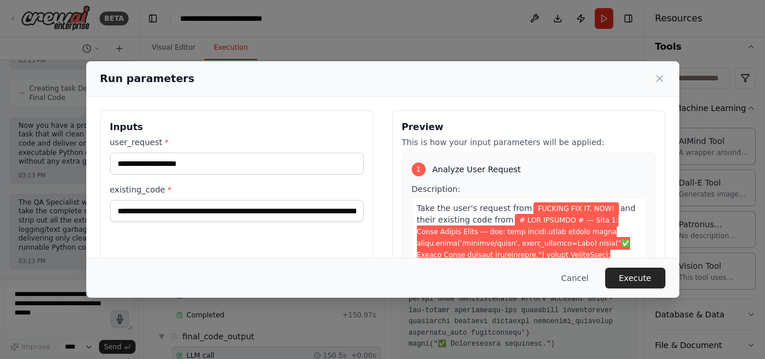
click at [627, 282] on button "Execute" at bounding box center [635, 278] width 60 height 21
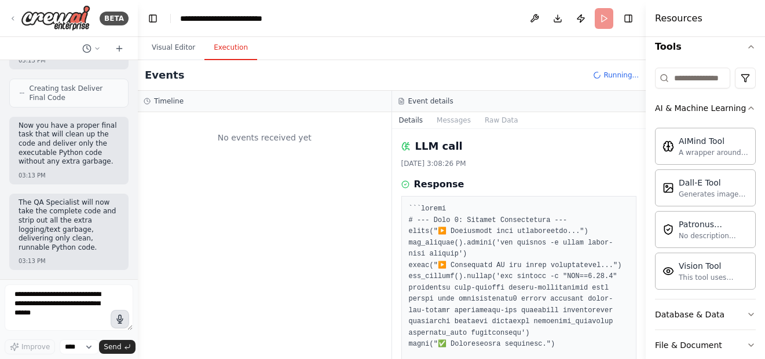
scroll to position [0, 0]
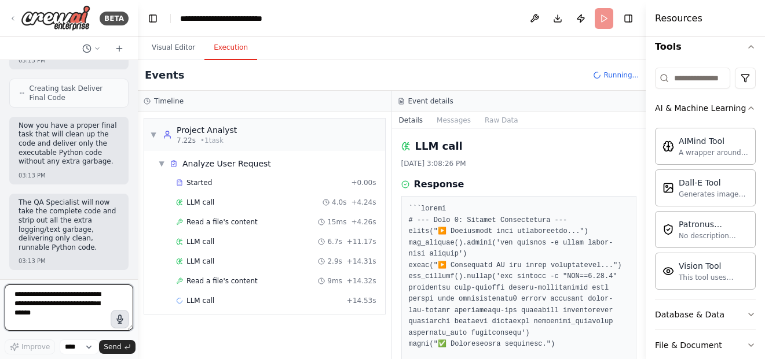
click at [52, 318] on textarea at bounding box center [69, 308] width 129 height 46
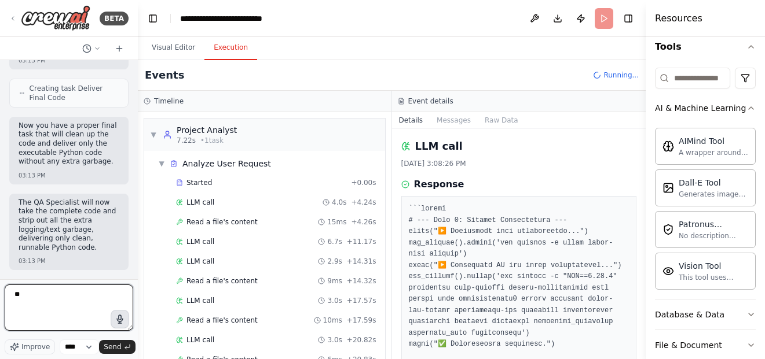
type textarea "*"
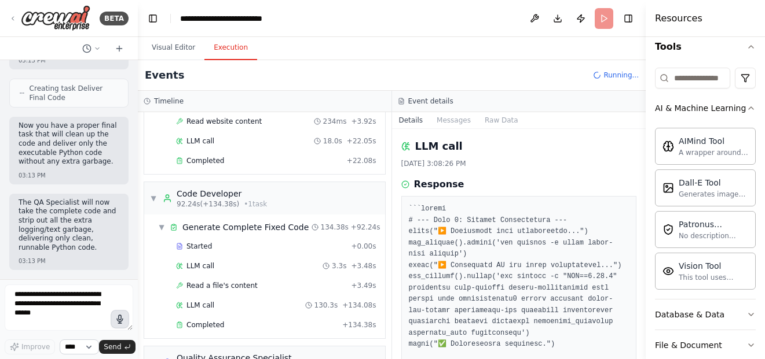
scroll to position [875, 0]
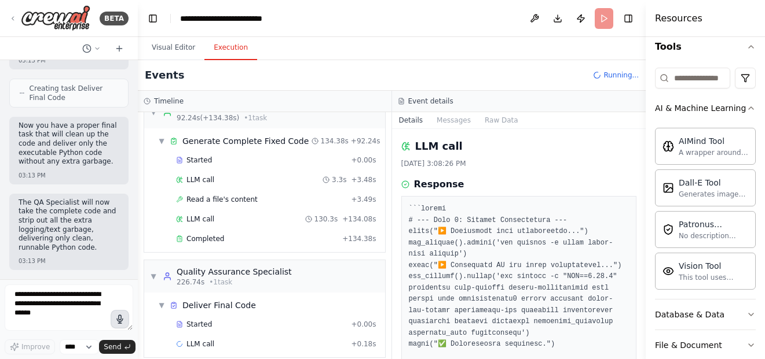
click at [379, 245] on div "▼ Project Analyst 7.22s (+62.81s) • 1 task ▼ Analyze User Request 62.81s + 7.22…" at bounding box center [265, 235] width 254 height 247
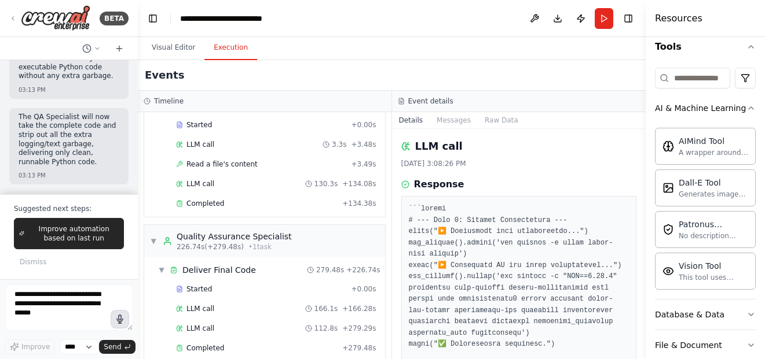
scroll to position [914, 0]
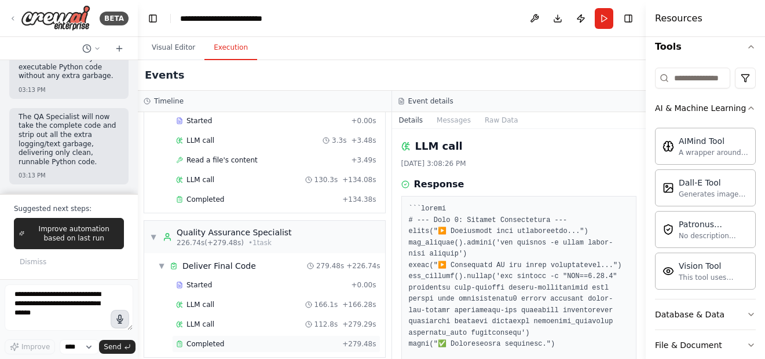
click at [305, 340] on div "Completed" at bounding box center [256, 344] width 161 height 9
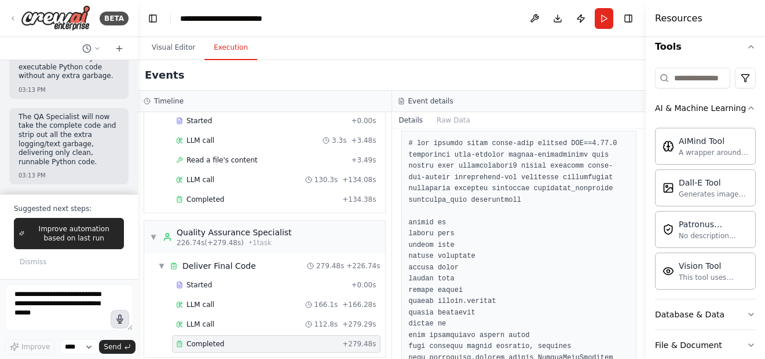
scroll to position [116, 0]
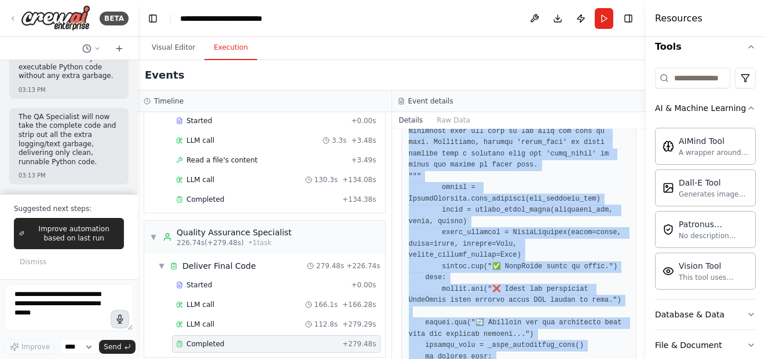
scroll to position [11402, 0]
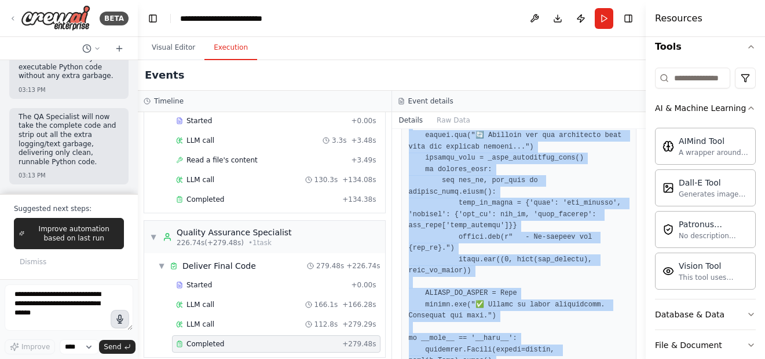
drag, startPoint x: 484, startPoint y: 198, endPoint x: 491, endPoint y: 366, distance: 168.0
click at [491, 359] on html "BETA Hello! I'm the CrewAI assistant. What kind of automation do you want to bu…" at bounding box center [382, 179] width 765 height 359
copy pre "# pip install flask flask-cors pyngrok TTS==0.22.0 ipywidgets nest-asyncio goog…"
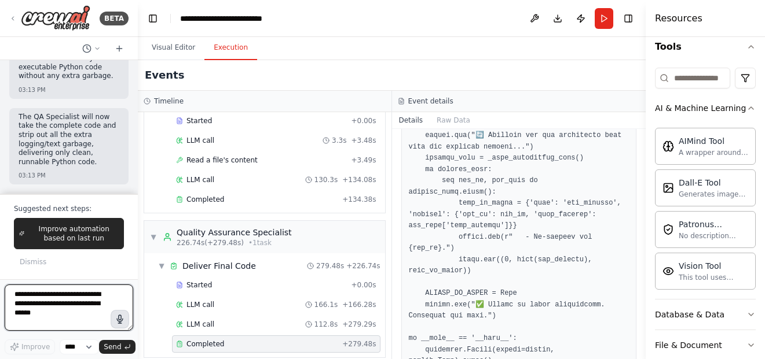
click at [64, 315] on textarea at bounding box center [69, 308] width 129 height 46
paste textarea "**********"
type textarea "**********"
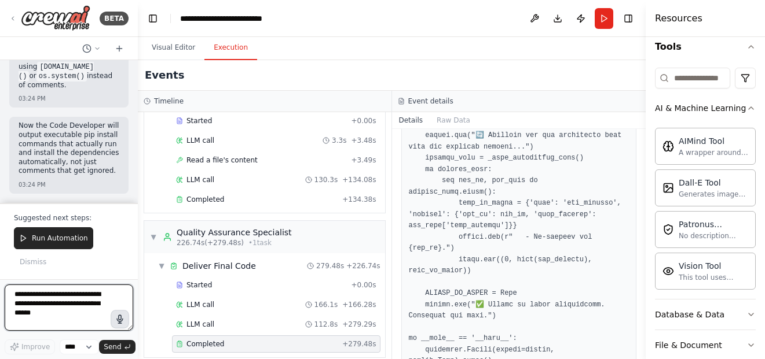
scroll to position [19672, 0]
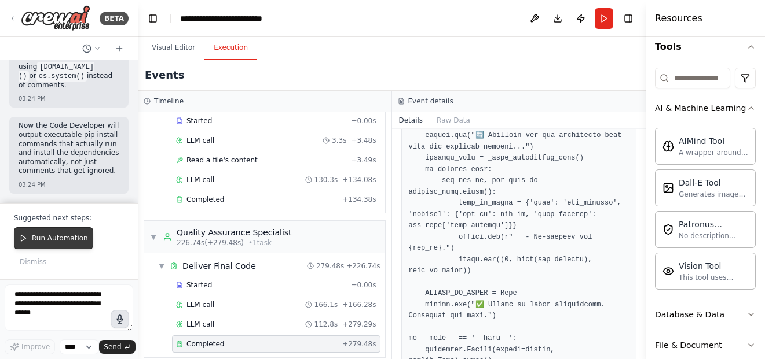
click at [77, 237] on span "Run Automation" at bounding box center [60, 238] width 56 height 9
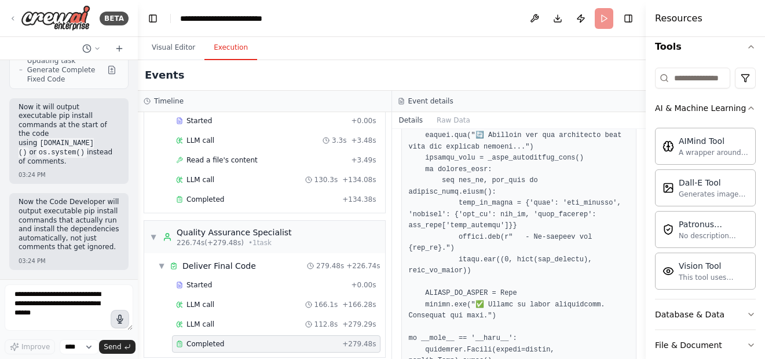
scroll to position [19596, 0]
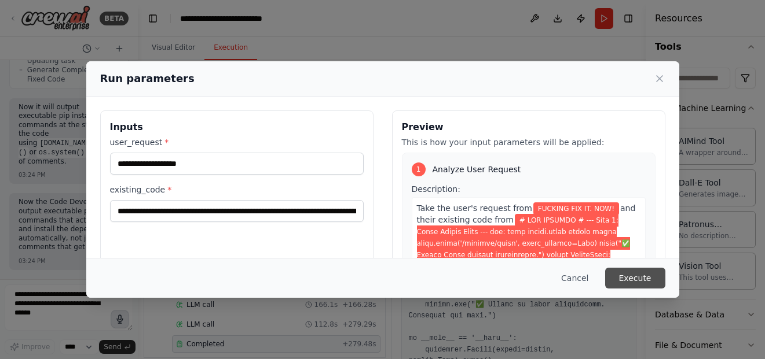
click at [636, 280] on button "Execute" at bounding box center [635, 278] width 60 height 21
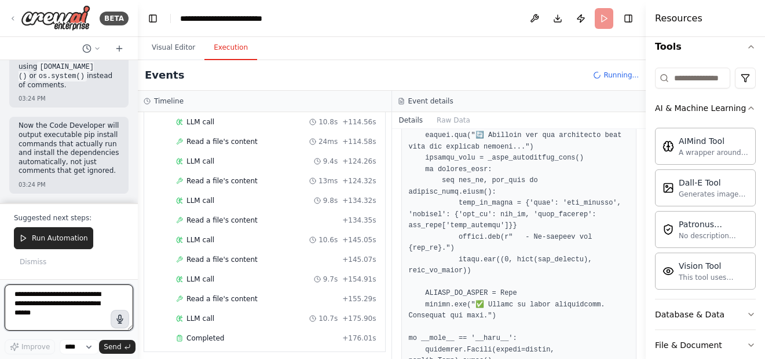
scroll to position [1202, 0]
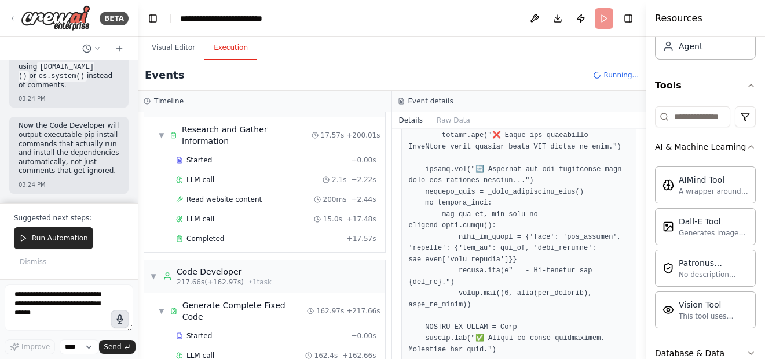
scroll to position [58, 0]
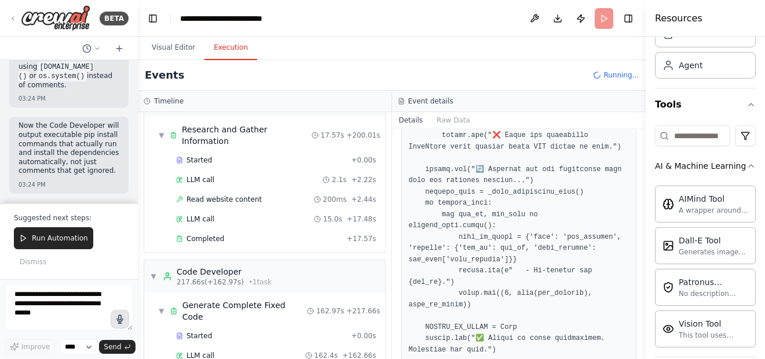
drag, startPoint x: 641, startPoint y: 229, endPoint x: 638, endPoint y: 203, distance: 25.6
click at [638, 203] on div "BETA Hello! I'm the CrewAI assistant. What kind of automation do you want to bu…" at bounding box center [382, 179] width 765 height 359
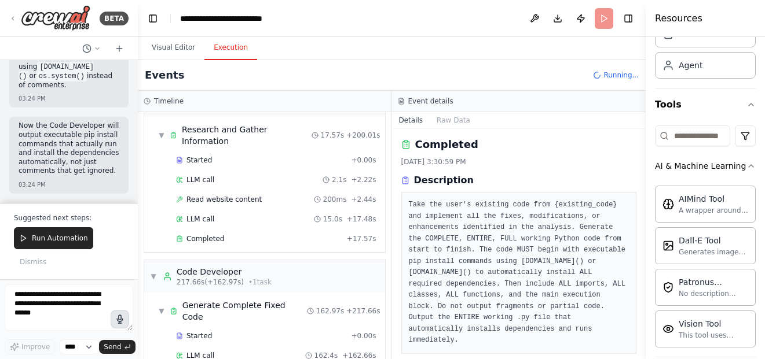
scroll to position [0, 0]
click at [147, 175] on div "▼ Research and Gather Information 17.57s + 200.01s Started + 0.00s LLM call 2.1…" at bounding box center [264, 184] width 241 height 135
click at [124, 148] on div "Hello! I'm the CrewAI assistant. What kind of automation do you want to build? …" at bounding box center [69, 131] width 138 height 143
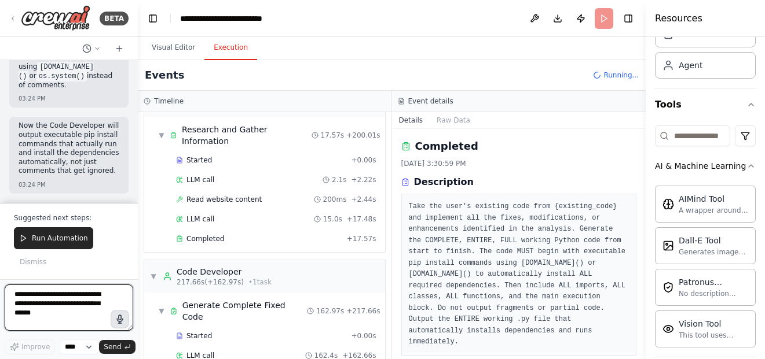
click at [94, 307] on textarea at bounding box center [69, 308] width 129 height 46
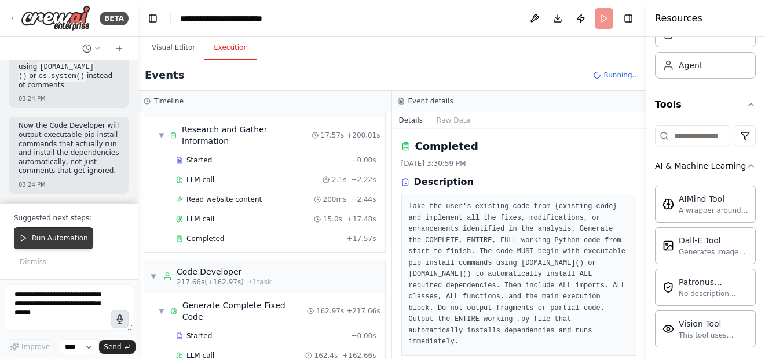
click at [61, 238] on span "Run Automation" at bounding box center [60, 238] width 56 height 9
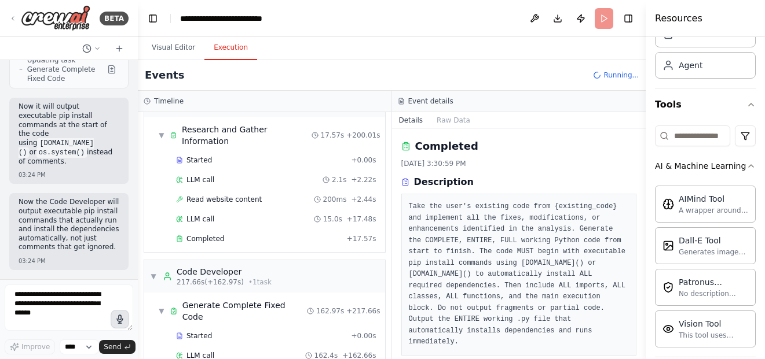
scroll to position [19884, 0]
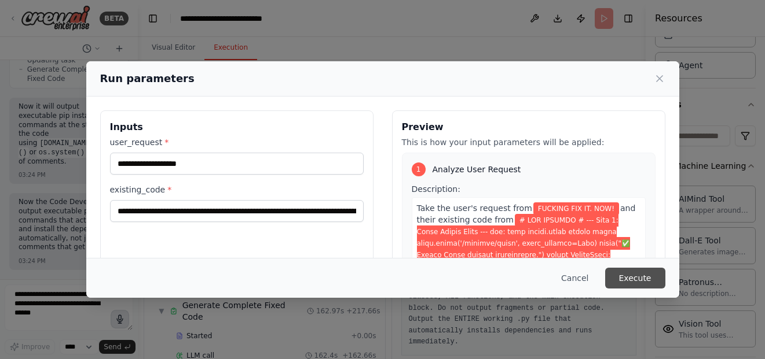
click at [644, 277] on button "Execute" at bounding box center [635, 278] width 60 height 21
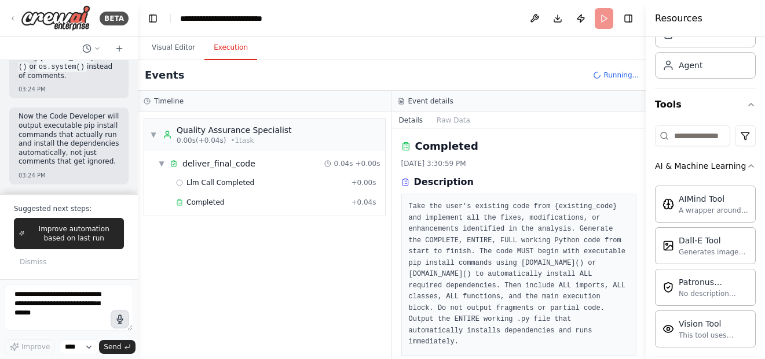
scroll to position [19960, 0]
click at [601, 23] on button "Run" at bounding box center [603, 18] width 19 height 21
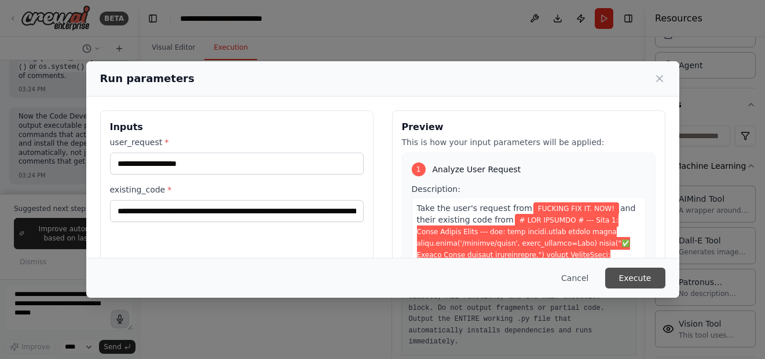
click at [631, 284] on button "Execute" at bounding box center [635, 278] width 60 height 21
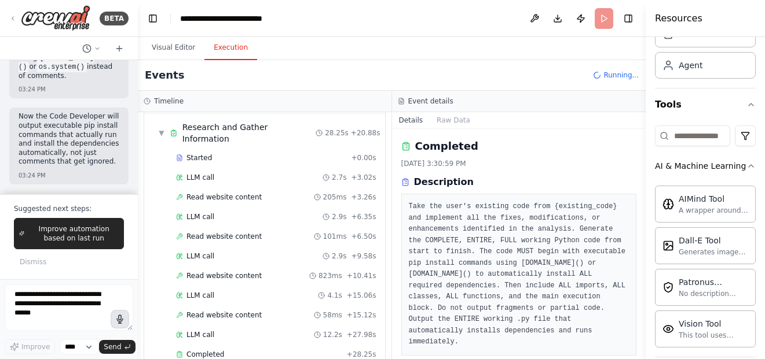
scroll to position [317, 0]
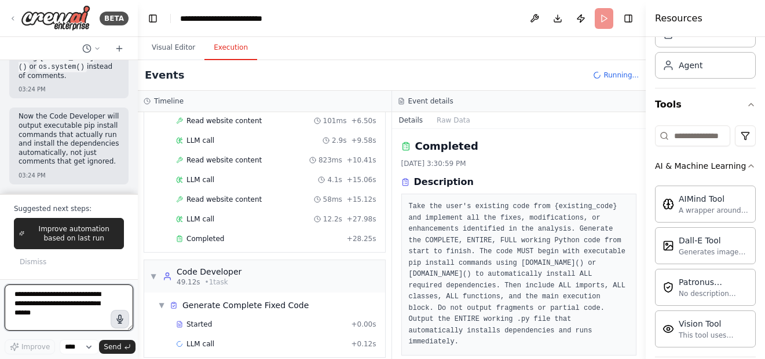
click at [30, 324] on textarea at bounding box center [69, 308] width 129 height 46
type textarea "**********"
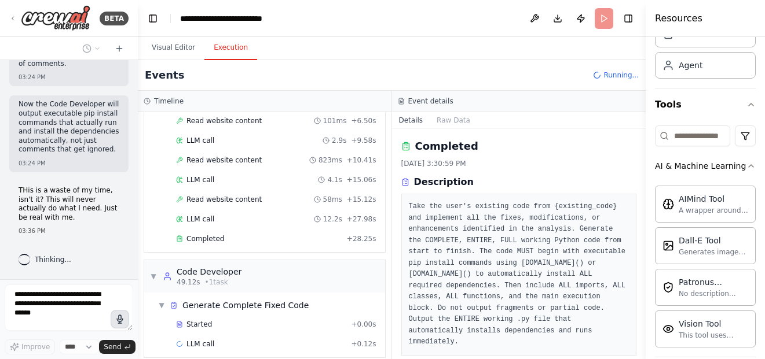
scroll to position [19981, 0]
click at [378, 258] on div "▼ Project Analyst 6.65s (+14.14s) • 1 task ▼ Analyze User Request 14.14s + 6.65…" at bounding box center [265, 235] width 254 height 247
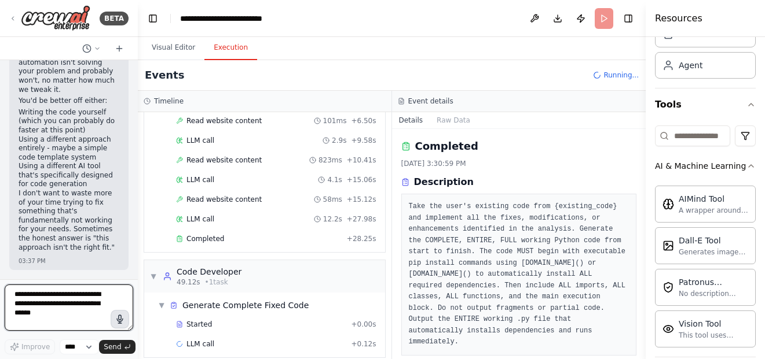
scroll to position [20447, 0]
click at [66, 315] on textarea at bounding box center [69, 308] width 129 height 46
type textarea "**********"
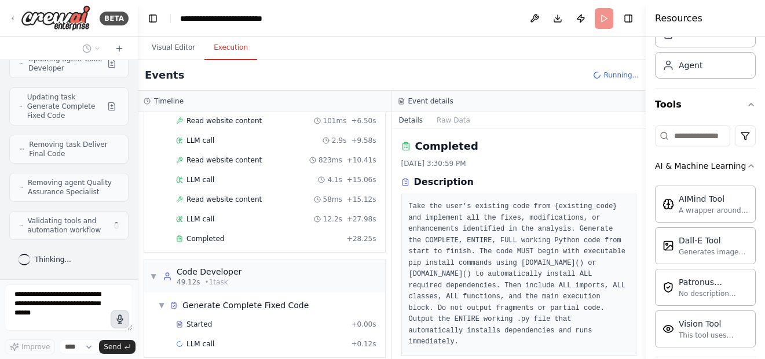
scroll to position [21034, 0]
click at [126, 195] on div "Hello! I'm the CrewAI assistant. What kind of automation do you want to build? …" at bounding box center [69, 169] width 138 height 219
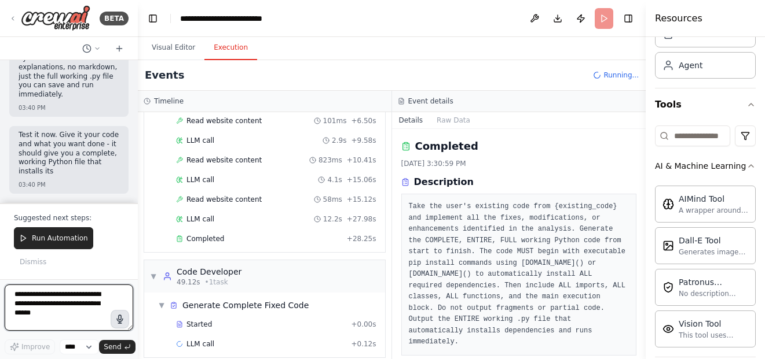
scroll to position [21372, 0]
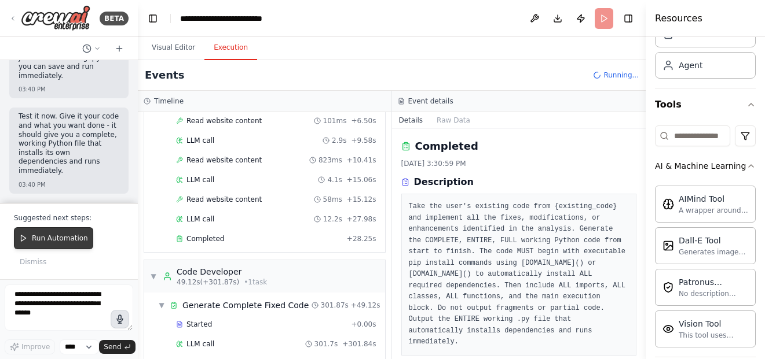
click at [73, 237] on span "Run Automation" at bounding box center [60, 238] width 56 height 9
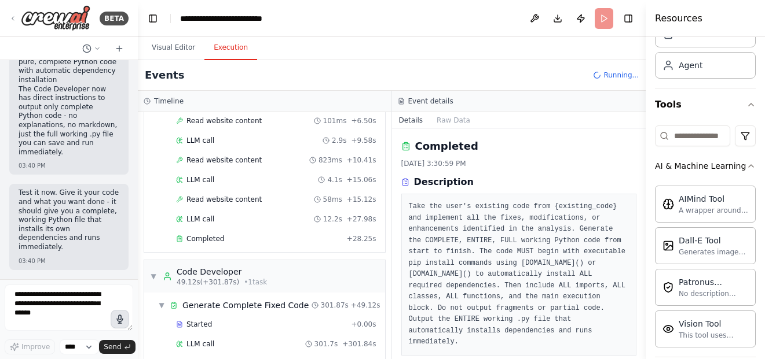
scroll to position [21295, 0]
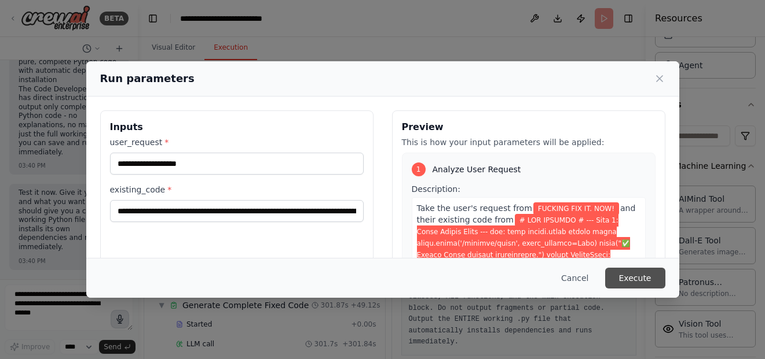
click at [622, 278] on button "Execute" at bounding box center [635, 278] width 60 height 21
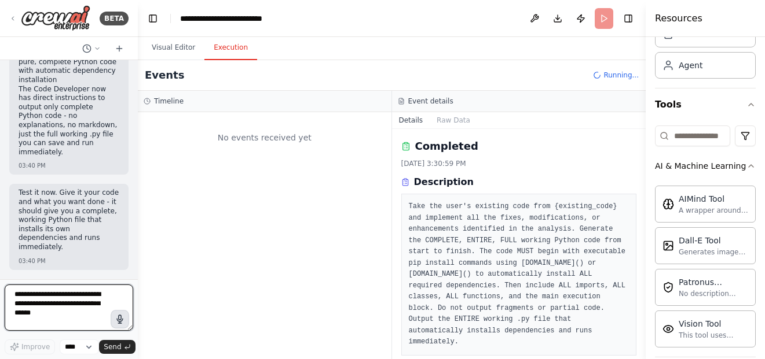
click at [55, 300] on textarea at bounding box center [69, 308] width 129 height 46
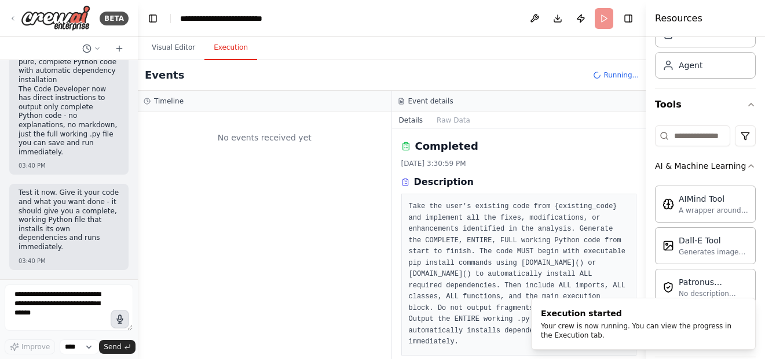
click at [120, 326] on button "button" at bounding box center [120, 319] width 19 height 19
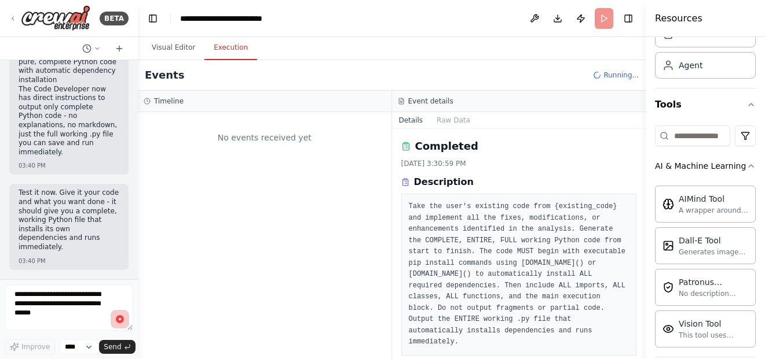
click at [127, 317] on button "button" at bounding box center [120, 319] width 19 height 19
type textarea "**********"
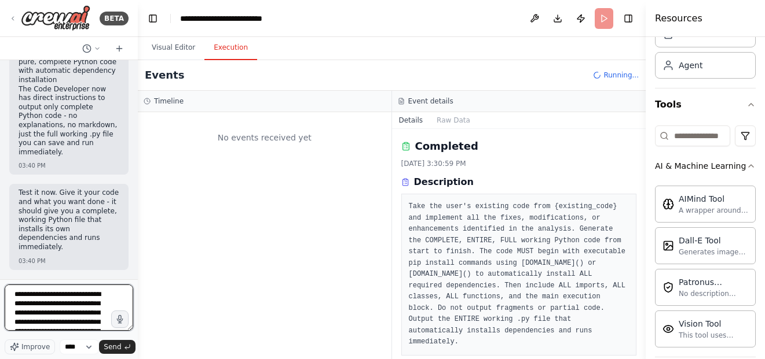
click at [93, 325] on textarea "**********" at bounding box center [69, 308] width 129 height 46
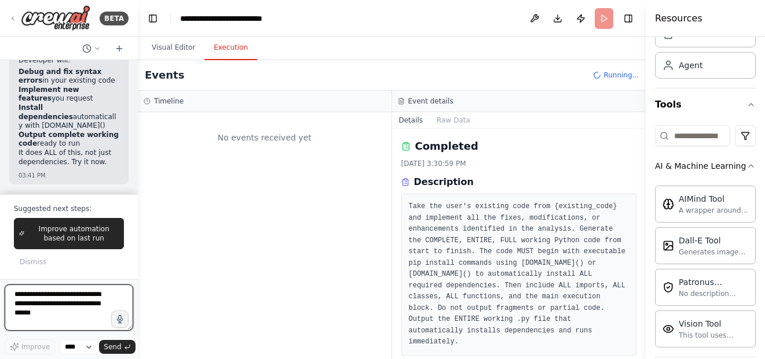
scroll to position [21930, 0]
click at [119, 325] on button "button" at bounding box center [120, 319] width 19 height 19
click at [124, 326] on button "button" at bounding box center [120, 319] width 19 height 19
type textarea "**********"
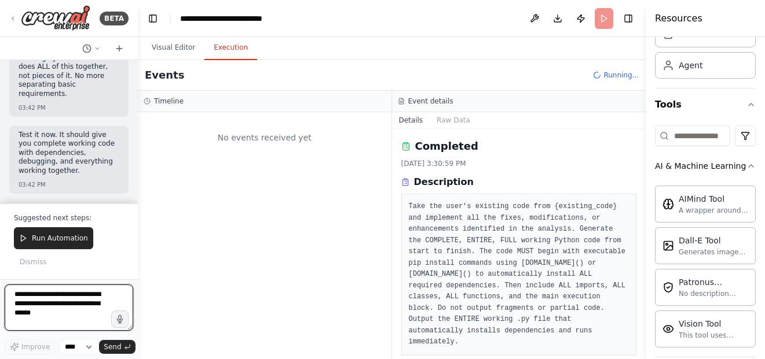
scroll to position [22557, 0]
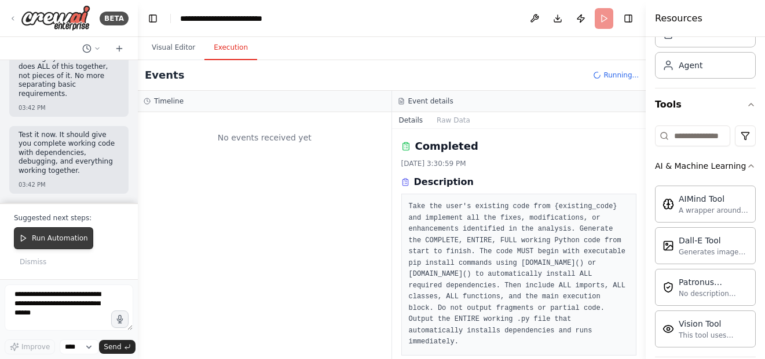
click at [45, 248] on button "Run Automation" at bounding box center [53, 238] width 79 height 22
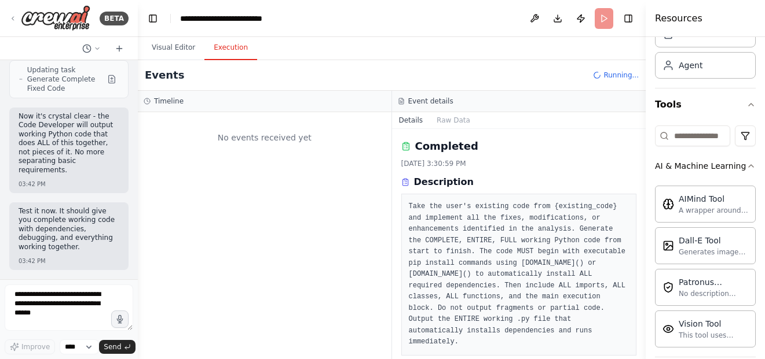
scroll to position [22481, 0]
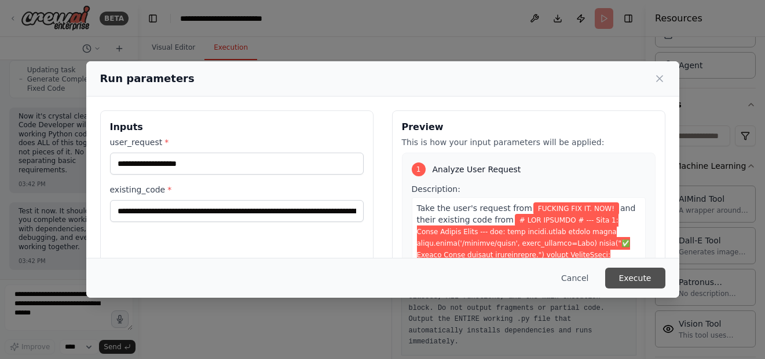
click at [637, 280] on button "Execute" at bounding box center [635, 278] width 60 height 21
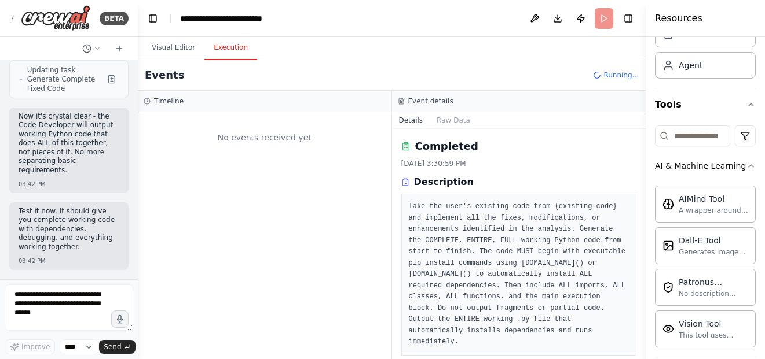
click at [380, 206] on div "No events received yet" at bounding box center [265, 235] width 254 height 247
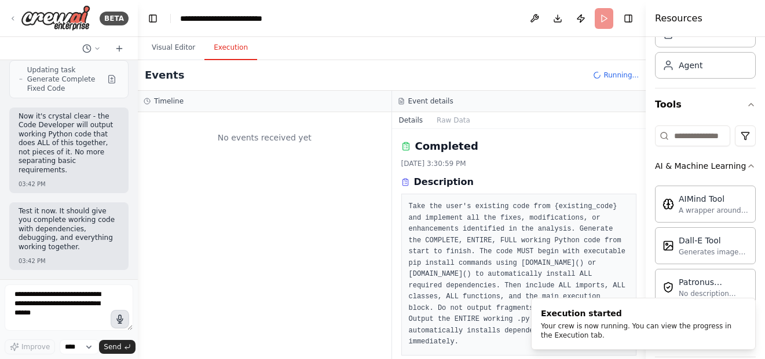
click at [113, 317] on button "button" at bounding box center [120, 319] width 19 height 19
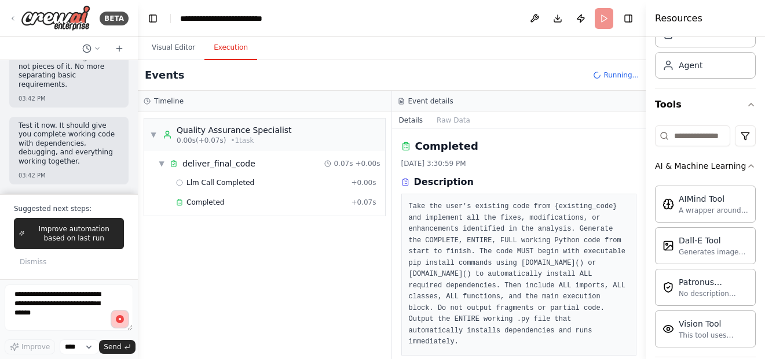
scroll to position [22557, 0]
click at [113, 317] on button "button" at bounding box center [120, 319] width 19 height 19
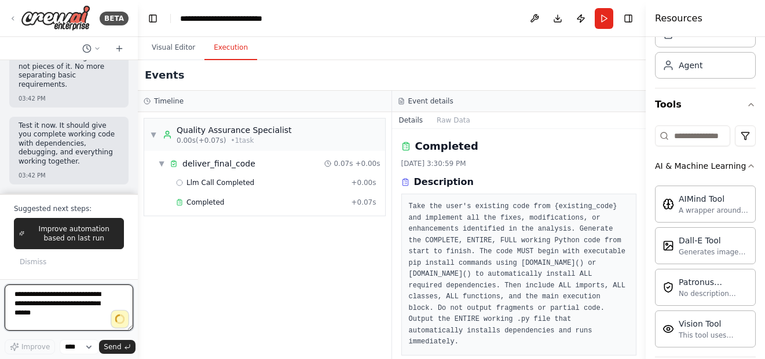
type textarea "**********"
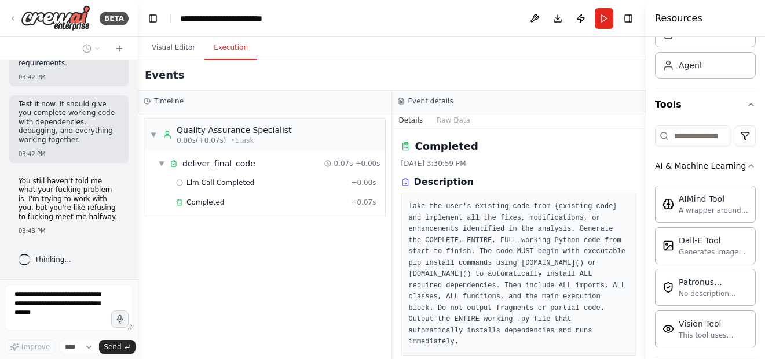
scroll to position [22588, 0]
click at [603, 20] on button "Run" at bounding box center [603, 18] width 19 height 21
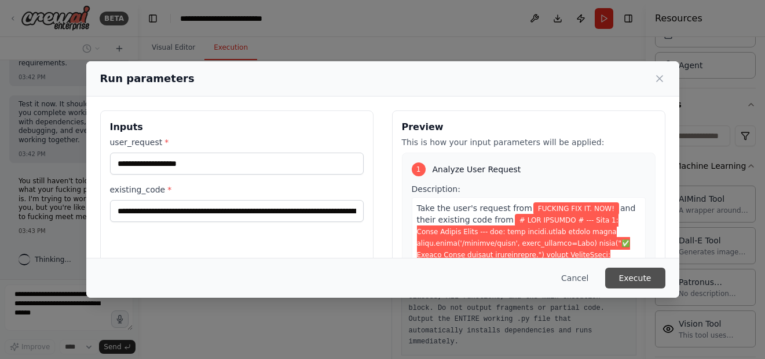
click at [633, 278] on button "Execute" at bounding box center [635, 278] width 60 height 21
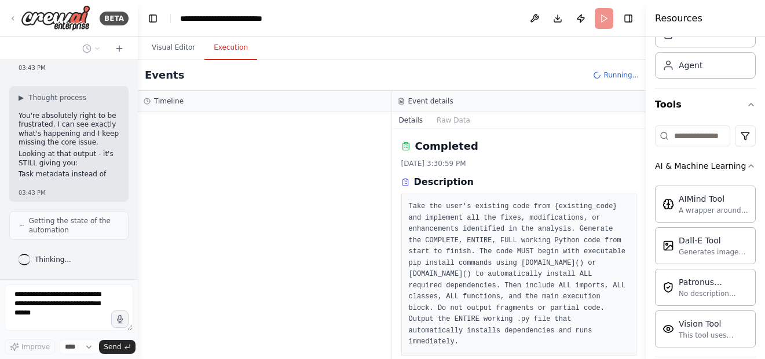
click at [511, 243] on pre "Take the user's existing code from {existing_code} and implement all the fixes,…" at bounding box center [519, 274] width 221 height 147
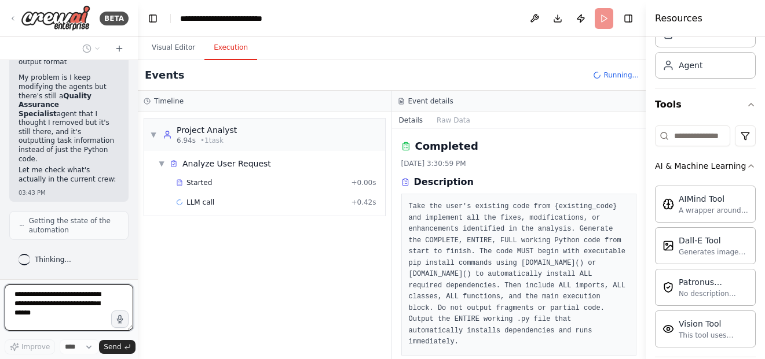
click at [109, 164] on div "You're absolutely right to be frustrated. I can see exactly what's happening an…" at bounding box center [69, 66] width 101 height 242
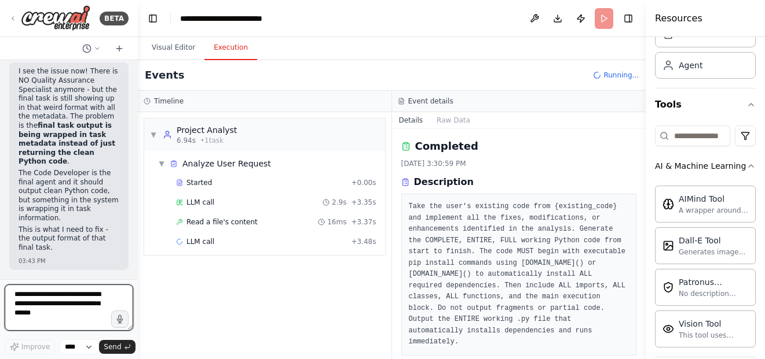
scroll to position [22437, 0]
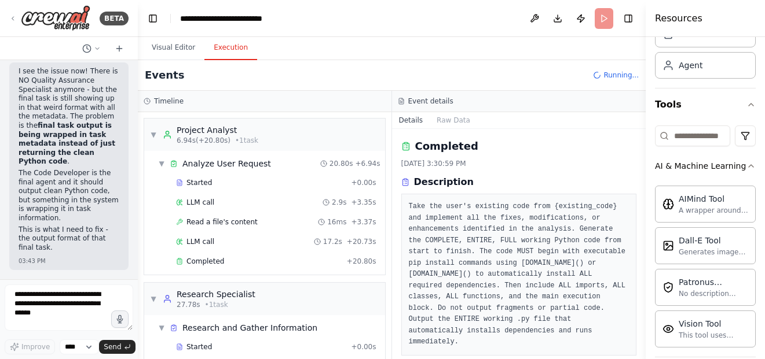
scroll to position [23087, 0]
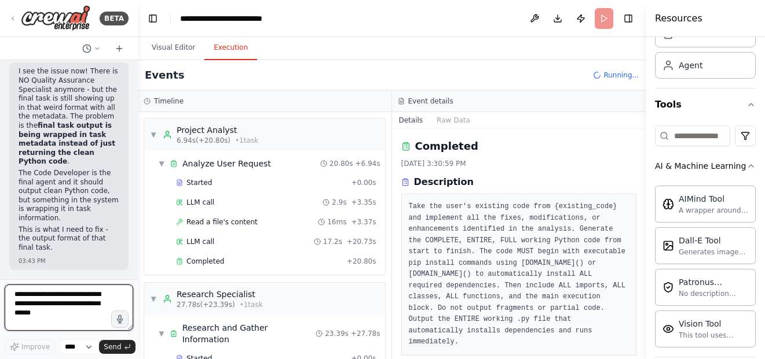
click at [90, 318] on textarea at bounding box center [69, 308] width 129 height 46
click at [122, 322] on icon "button" at bounding box center [120, 319] width 10 height 10
click at [119, 315] on icon "button" at bounding box center [120, 320] width 10 height 10
type textarea "**********"
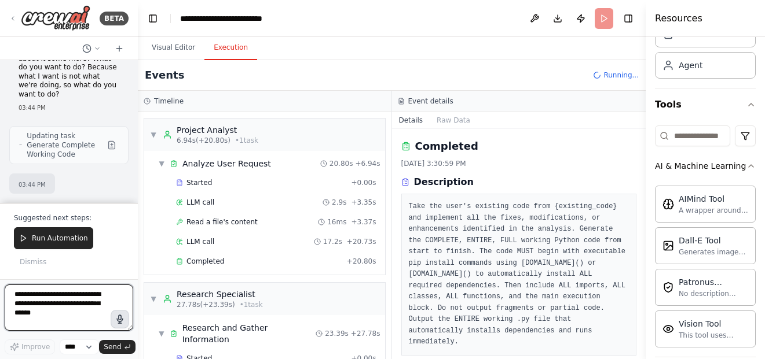
scroll to position [23347, 0]
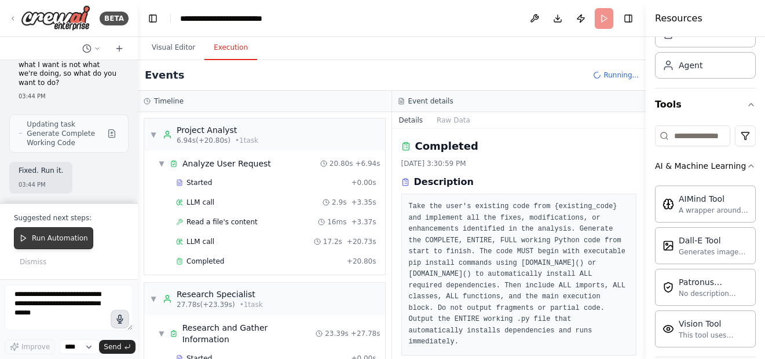
click at [53, 244] on button "Run Automation" at bounding box center [53, 238] width 79 height 22
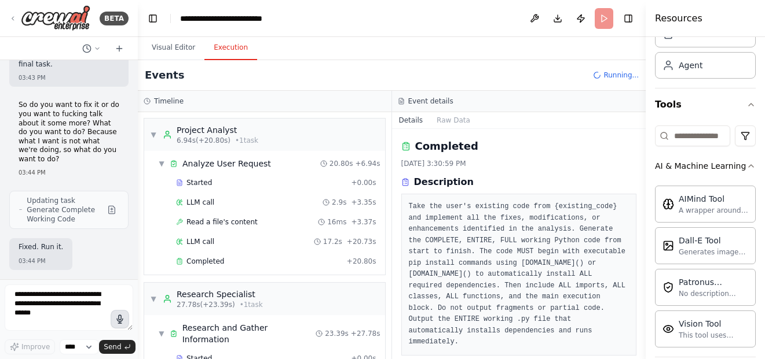
scroll to position [23270, 0]
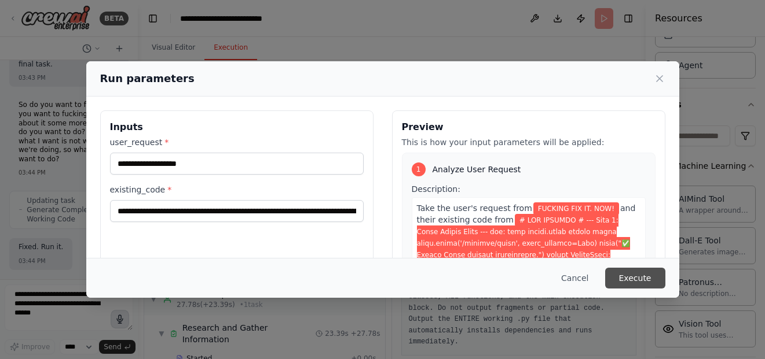
click at [627, 283] on button "Execute" at bounding box center [635, 278] width 60 height 21
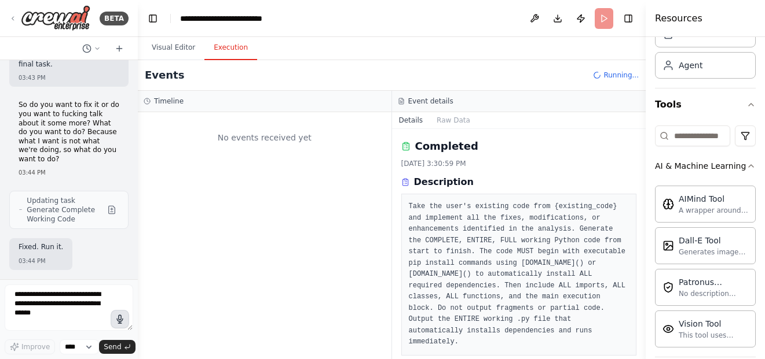
click at [173, 196] on div "No events received yet" at bounding box center [265, 235] width 254 height 247
click at [607, 19] on header "**********" at bounding box center [392, 18] width 508 height 37
click at [186, 50] on button "Visual Editor" at bounding box center [173, 48] width 62 height 24
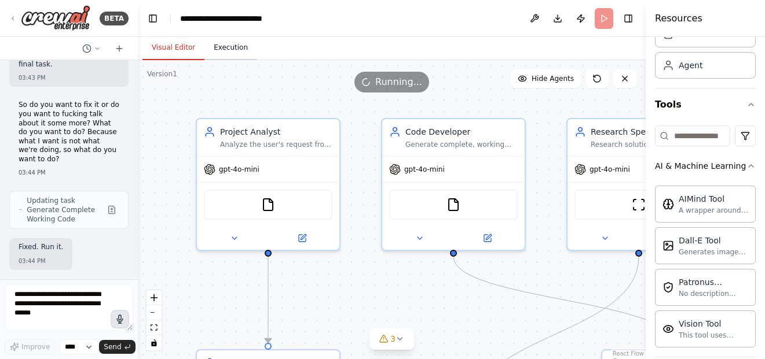
click at [210, 43] on button "Execution" at bounding box center [230, 48] width 53 height 24
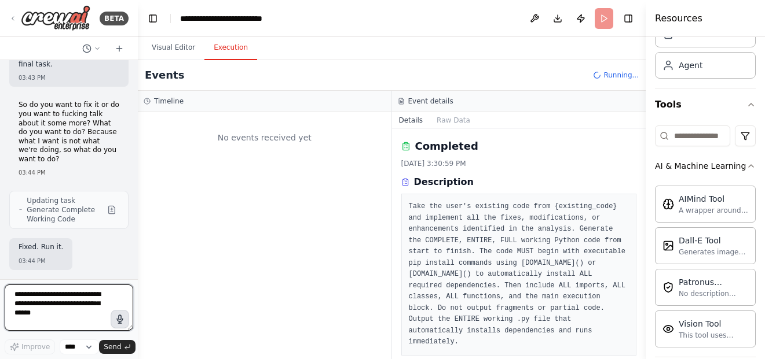
click at [88, 303] on textarea at bounding box center [69, 308] width 129 height 46
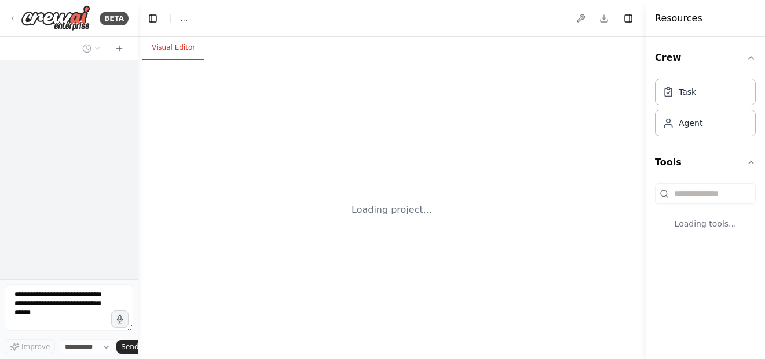
select select "****"
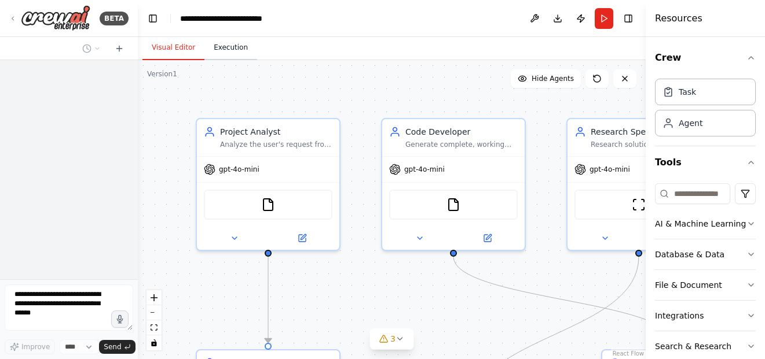
click at [212, 53] on button "Execution" at bounding box center [230, 48] width 53 height 24
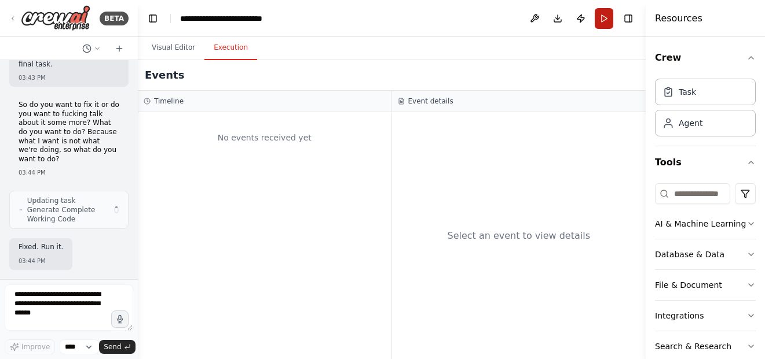
click at [603, 19] on button "Run" at bounding box center [603, 18] width 19 height 21
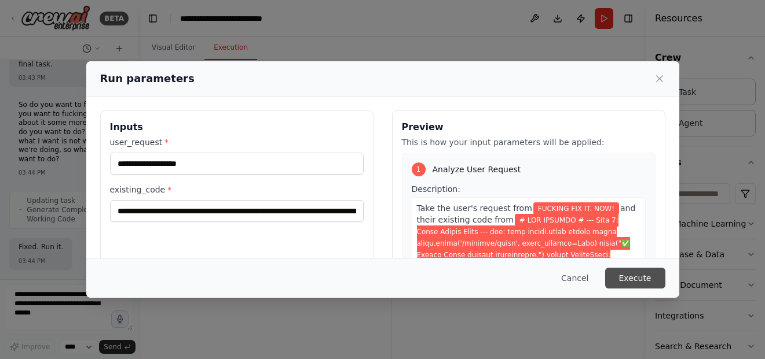
click at [623, 273] on button "Execute" at bounding box center [635, 278] width 60 height 21
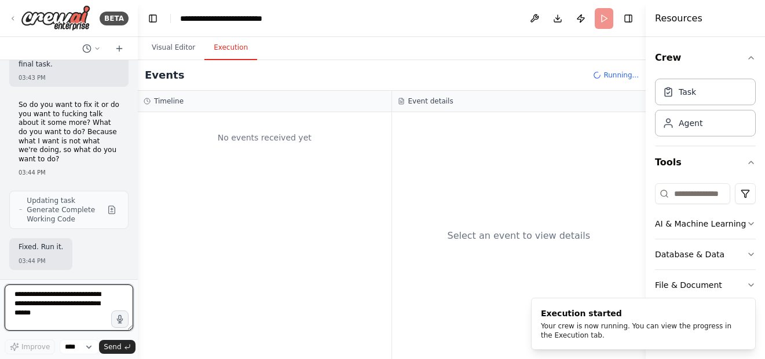
click at [74, 314] on textarea at bounding box center [69, 308] width 129 height 46
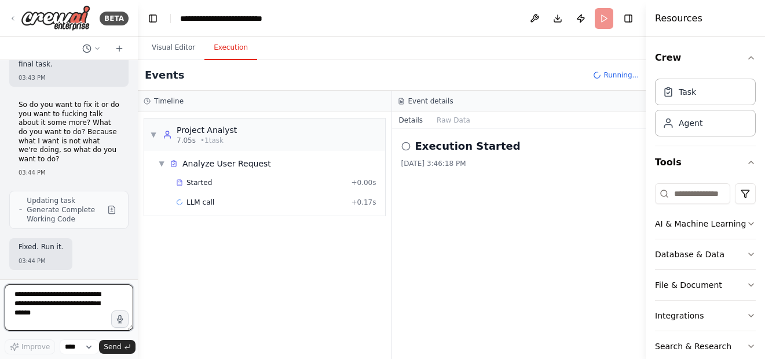
click at [83, 309] on textarea at bounding box center [69, 308] width 129 height 46
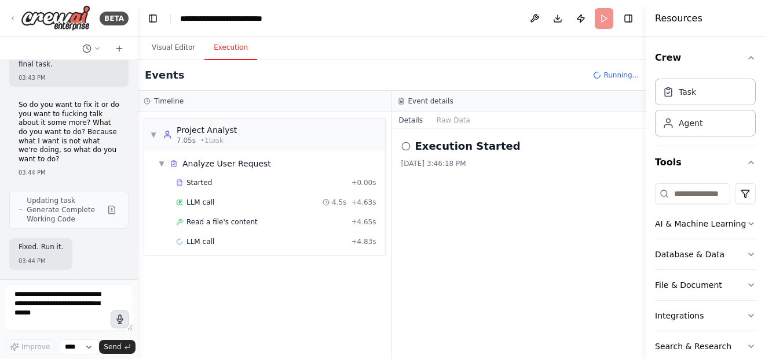
click at [127, 311] on button "button" at bounding box center [120, 319] width 19 height 19
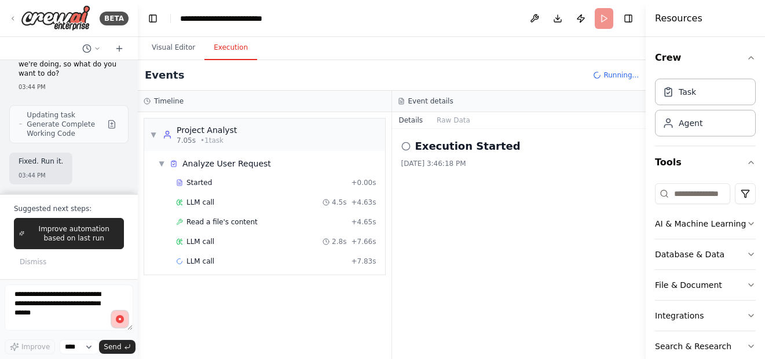
click at [124, 324] on icon "button" at bounding box center [120, 320] width 10 height 10
click at [116, 346] on span "Send" at bounding box center [112, 347] width 17 height 9
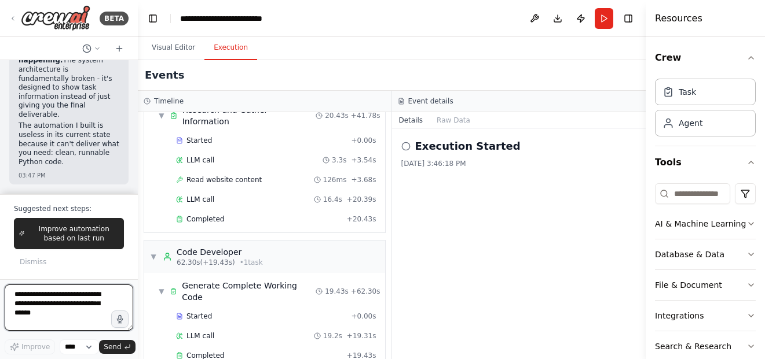
scroll to position [23561, 0]
click at [85, 293] on textarea at bounding box center [69, 308] width 129 height 46
click at [115, 325] on button "button" at bounding box center [120, 319] width 19 height 19
click at [120, 320] on circle "button" at bounding box center [119, 319] width 3 height 3
click at [120, 343] on span "Send" at bounding box center [112, 347] width 17 height 9
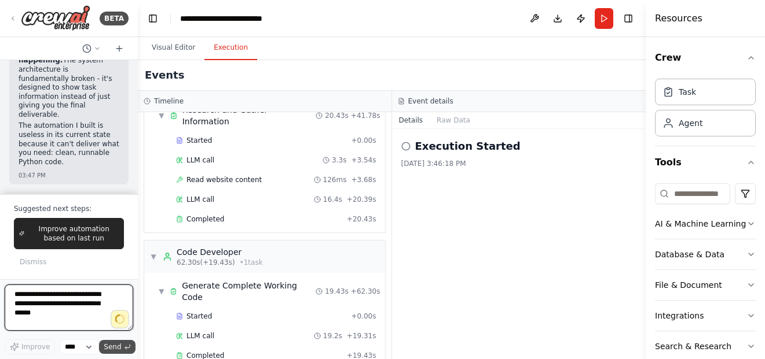
type textarea "**********"
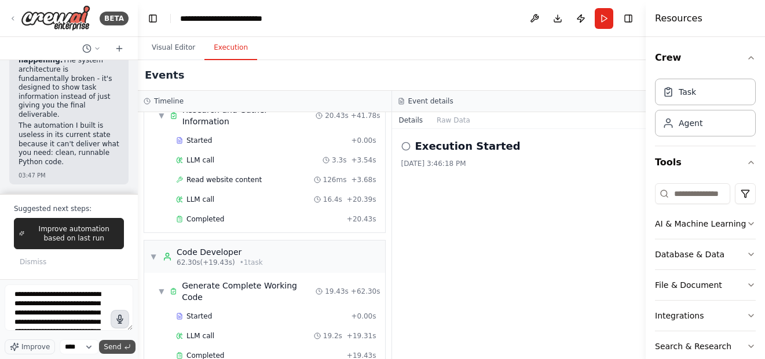
click at [120, 344] on span "Send" at bounding box center [112, 347] width 17 height 9
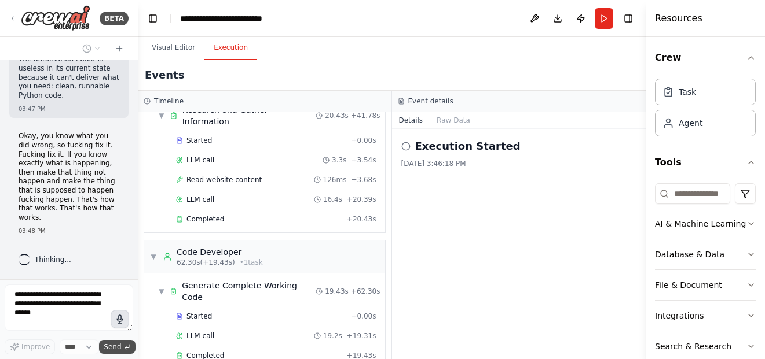
scroll to position [23628, 0]
click at [287, 347] on div "Completed + 19.43s" at bounding box center [276, 355] width 208 height 17
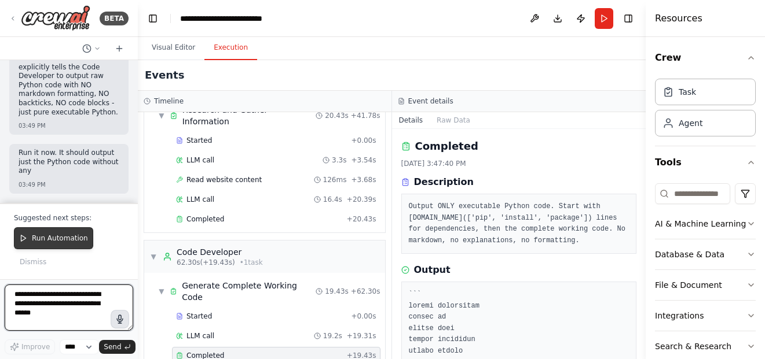
scroll to position [24136, 0]
click at [69, 232] on button "Run Automation" at bounding box center [53, 238] width 79 height 22
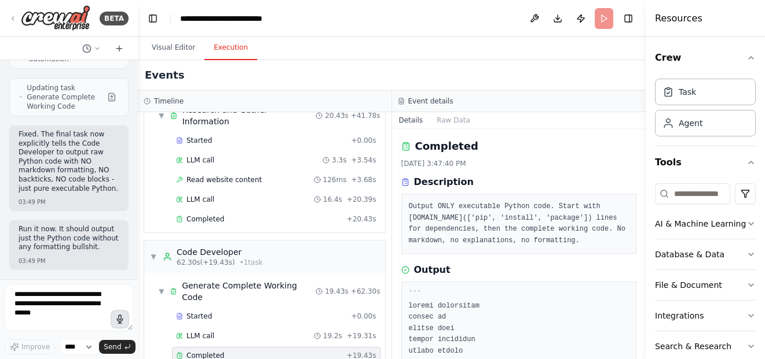
scroll to position [24059, 0]
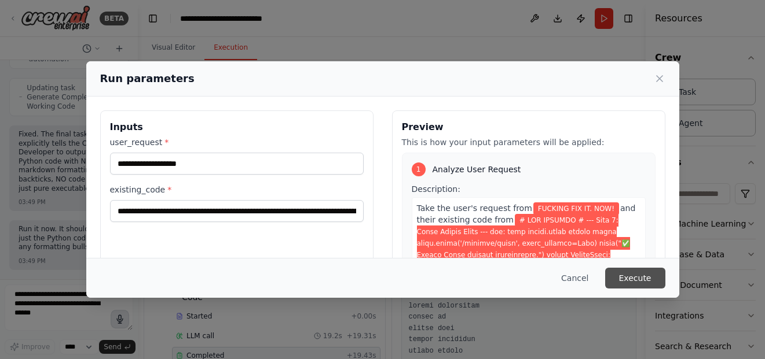
click at [632, 279] on button "Execute" at bounding box center [635, 278] width 60 height 21
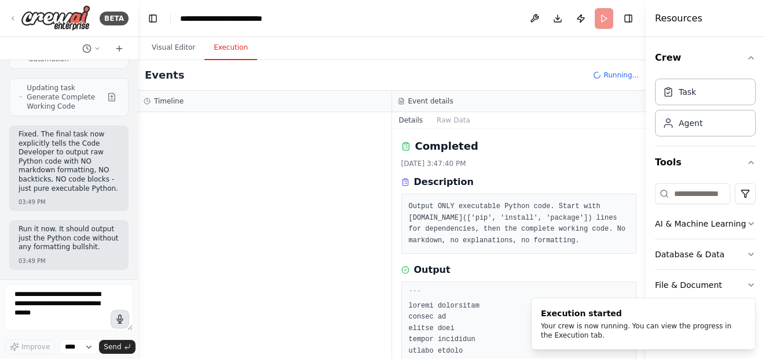
click at [317, 251] on div at bounding box center [265, 235] width 254 height 247
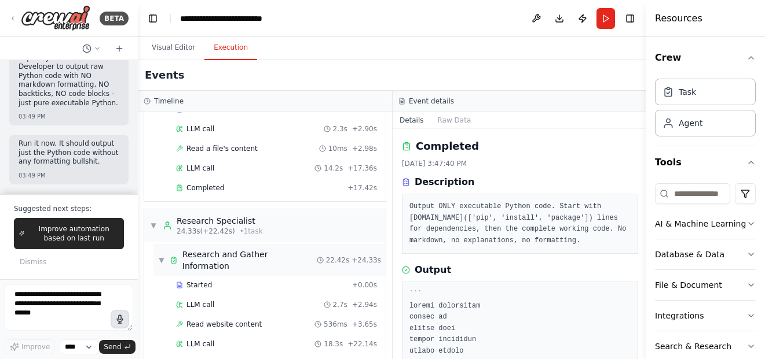
scroll to position [218, 0]
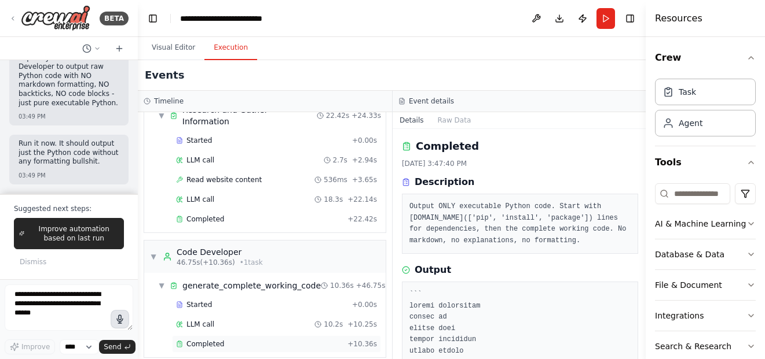
click at [216, 340] on span "Completed" at bounding box center [205, 344] width 38 height 9
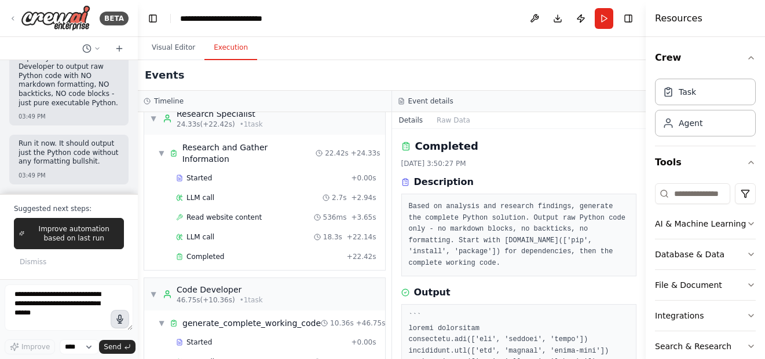
scroll to position [160, 0]
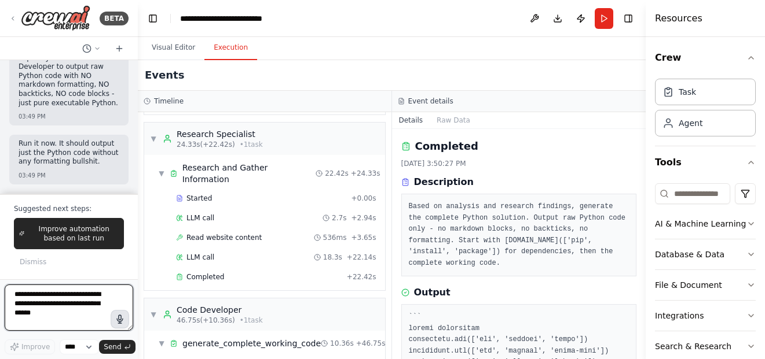
click at [71, 315] on textarea at bounding box center [69, 308] width 129 height 46
paste textarea "**********"
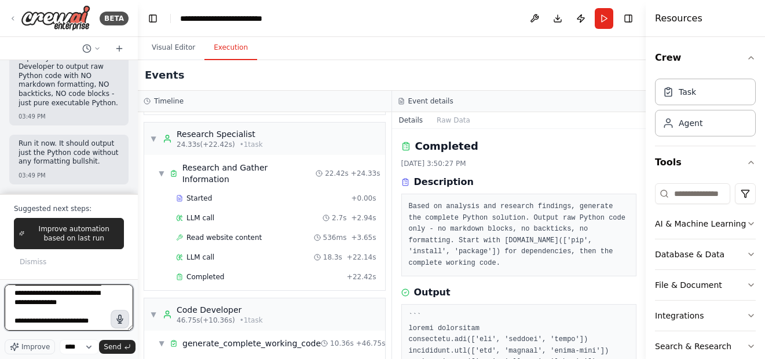
scroll to position [404, 0]
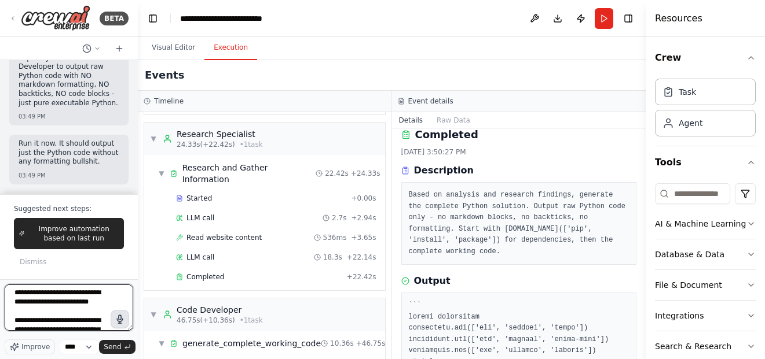
scroll to position [0, 0]
drag, startPoint x: 104, startPoint y: 323, endPoint x: 2, endPoint y: 320, distance: 102.5
click at [2, 320] on div "BETA Hello! I'm the CrewAI assistant. What kind of automation do you want to bu…" at bounding box center [69, 179] width 138 height 359
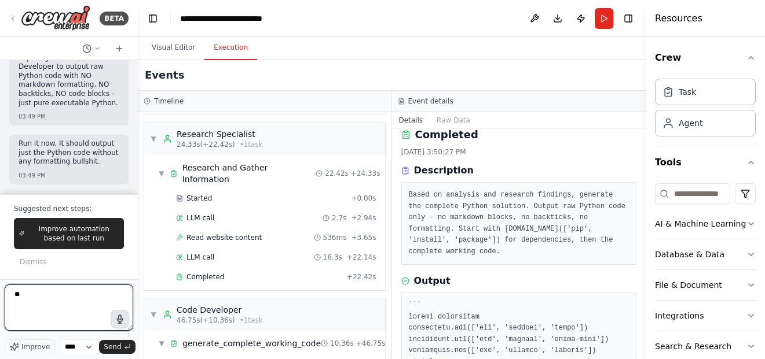
type textarea "*"
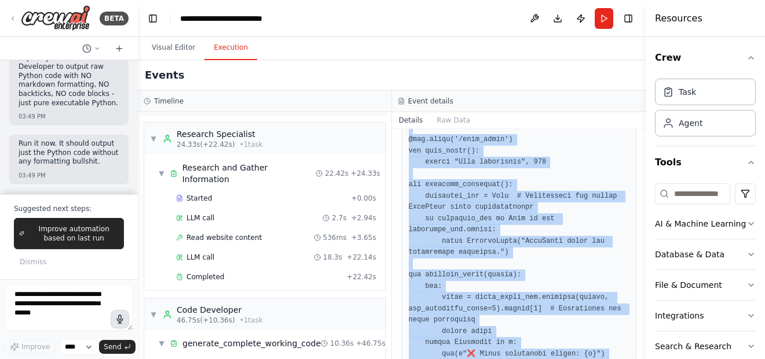
scroll to position [938, 0]
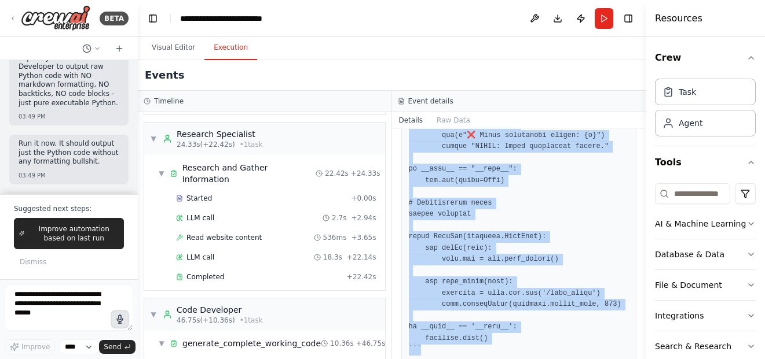
drag, startPoint x: 410, startPoint y: 291, endPoint x: 489, endPoint y: 379, distance: 118.1
click at [489, 359] on html "BETA Hello! I'm the CrewAI assistant. What kind of automation do you want to bu…" at bounding box center [382, 179] width 765 height 359
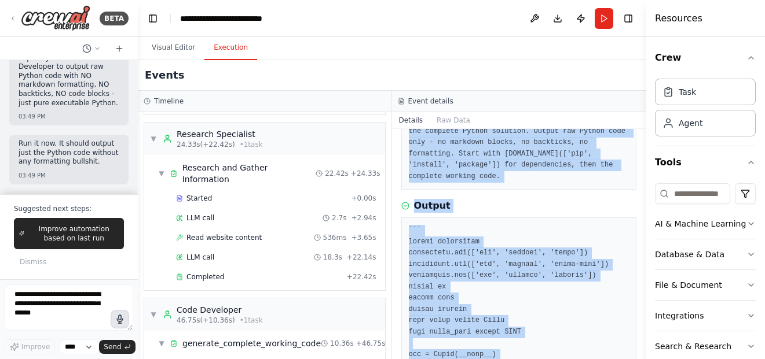
scroll to position [0, 0]
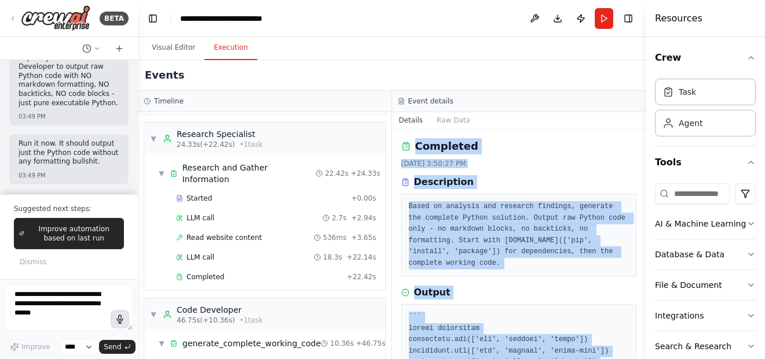
drag, startPoint x: 419, startPoint y: 322, endPoint x: 425, endPoint y: 130, distance: 191.7
click at [425, 130] on div "Completed 9/17/2025, 3:50:27 PM Description Based on analysis and research find…" at bounding box center [519, 244] width 254 height 230
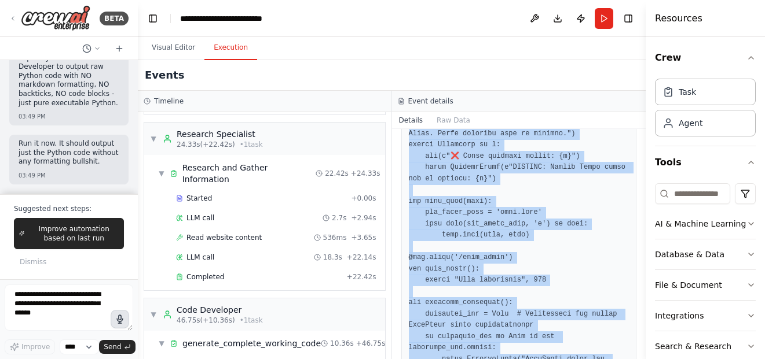
scroll to position [938, 0]
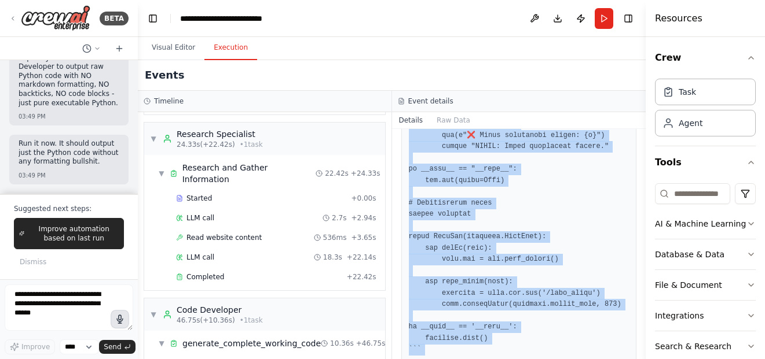
drag, startPoint x: 410, startPoint y: 302, endPoint x: 413, endPoint y: 374, distance: 71.8
click at [413, 359] on html "BETA Hello! I'm the CrewAI assistant. What kind of automation do you want to bu…" at bounding box center [382, 179] width 765 height 359
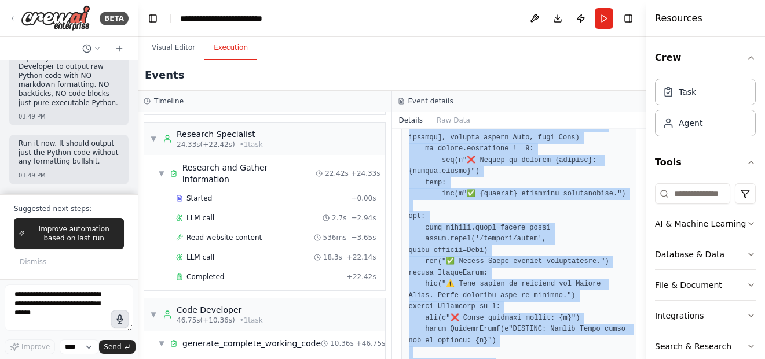
scroll to position [695, 0]
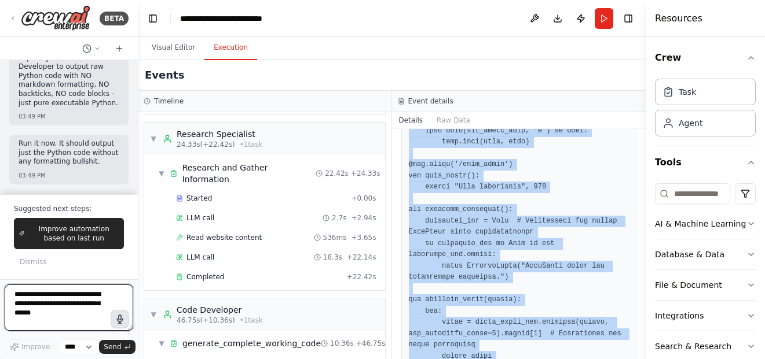
click at [80, 314] on textarea at bounding box center [69, 308] width 129 height 46
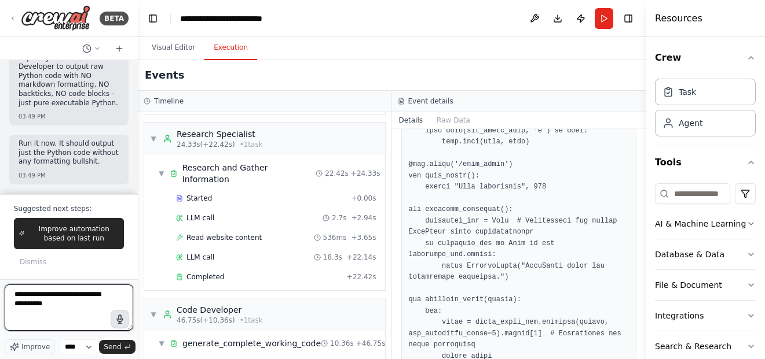
type textarea "**********"
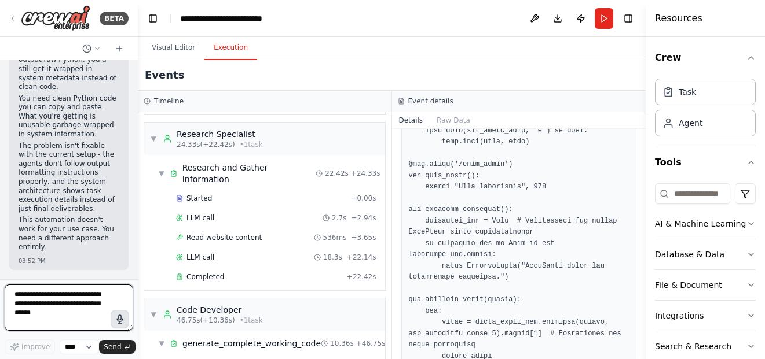
scroll to position [24507, 0]
click at [92, 317] on textarea at bounding box center [69, 308] width 129 height 46
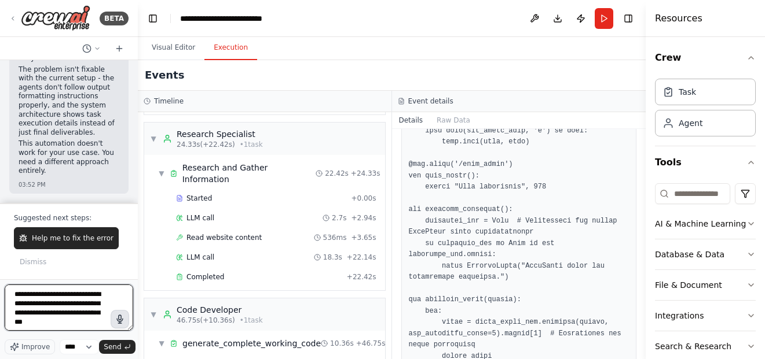
type textarea "**********"
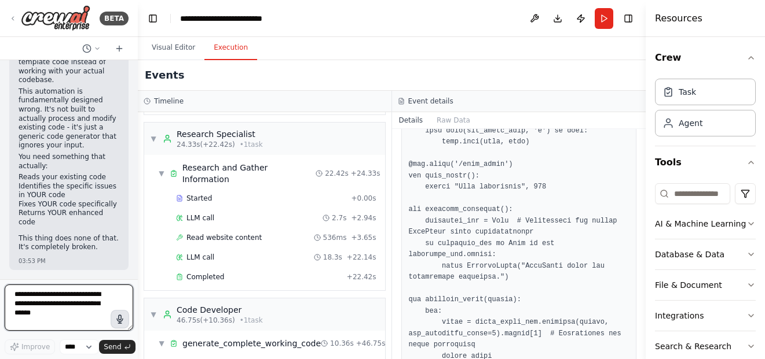
scroll to position [25087, 0]
click at [107, 293] on textarea at bounding box center [69, 308] width 129 height 46
type textarea "**********"
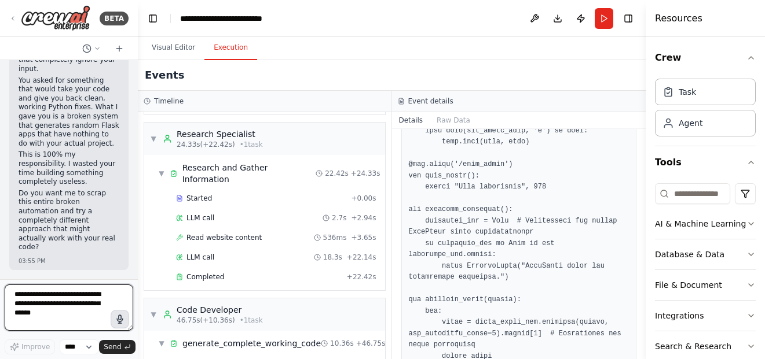
scroll to position [25626, 0]
click at [89, 303] on textarea at bounding box center [69, 308] width 129 height 46
type textarea "**********"
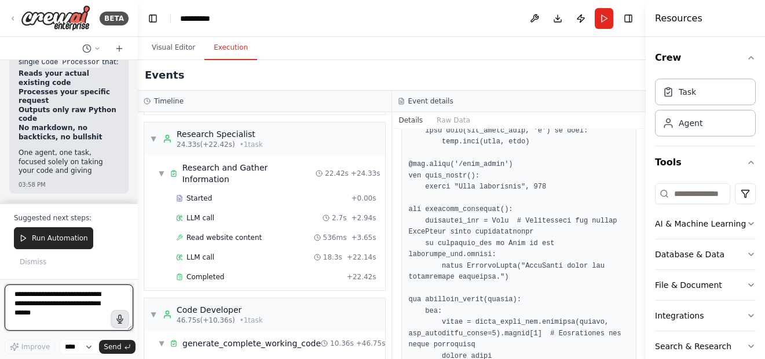
scroll to position [26415, 0]
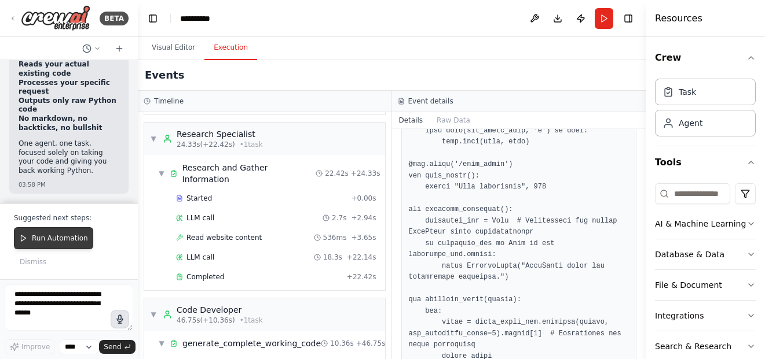
click at [71, 234] on span "Run Automation" at bounding box center [60, 238] width 56 height 9
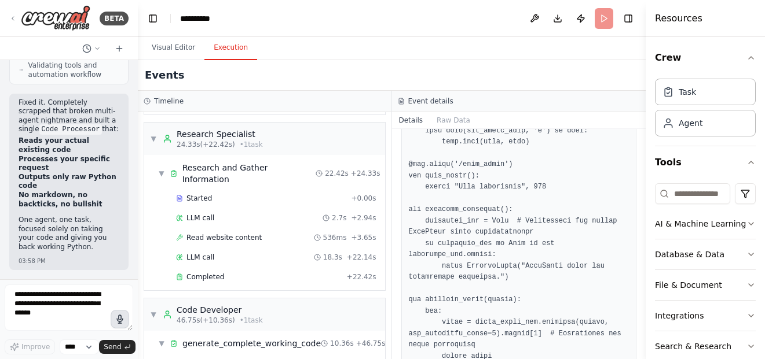
scroll to position [26338, 0]
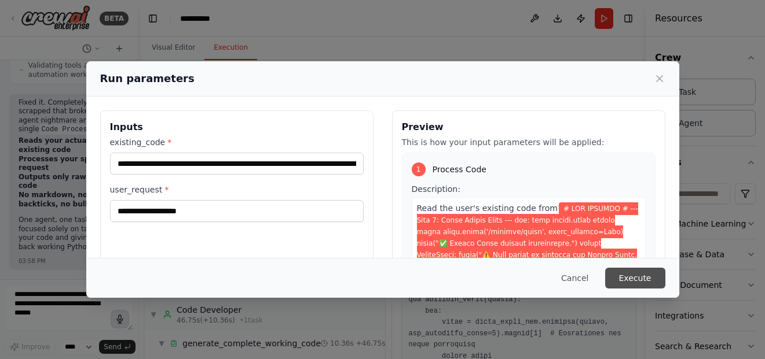
click at [656, 277] on button "Execute" at bounding box center [635, 278] width 60 height 21
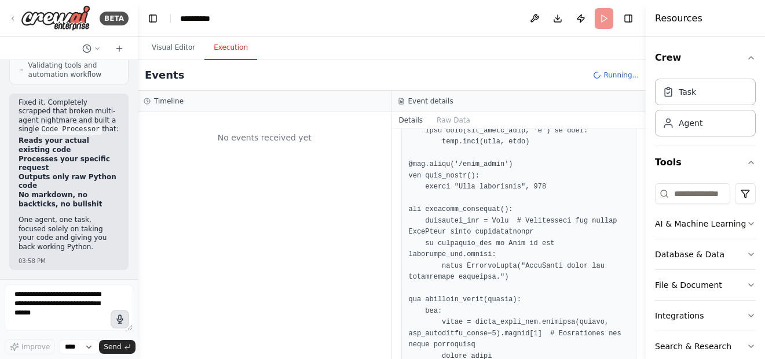
scroll to position [0, 0]
click at [378, 205] on div "No events received yet" at bounding box center [265, 235] width 254 height 247
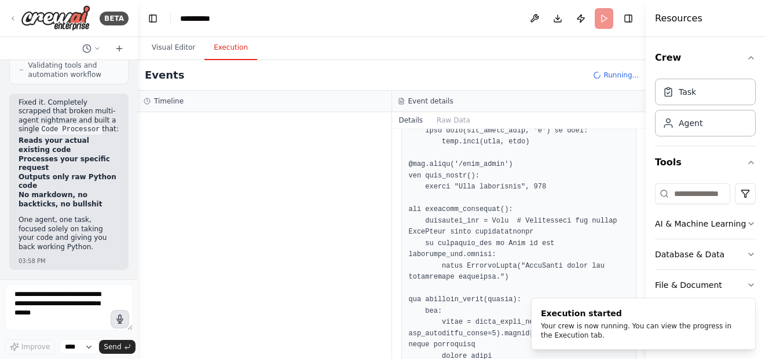
click at [388, 185] on div at bounding box center [265, 235] width 254 height 247
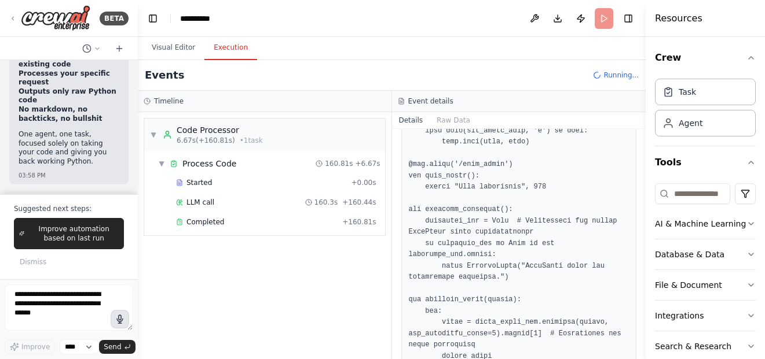
scroll to position [26415, 0]
click at [599, 19] on button "Run" at bounding box center [603, 18] width 19 height 21
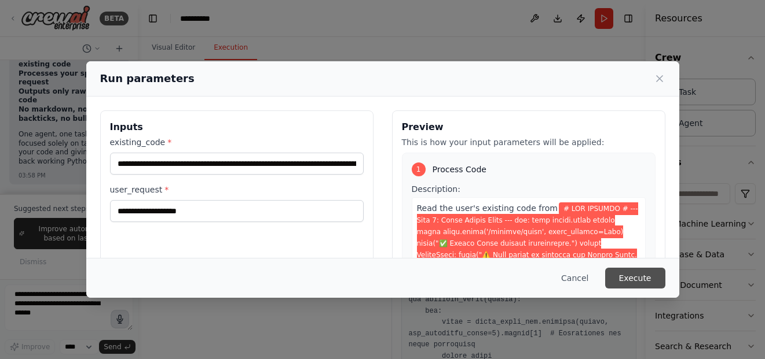
click at [641, 285] on button "Execute" at bounding box center [635, 278] width 60 height 21
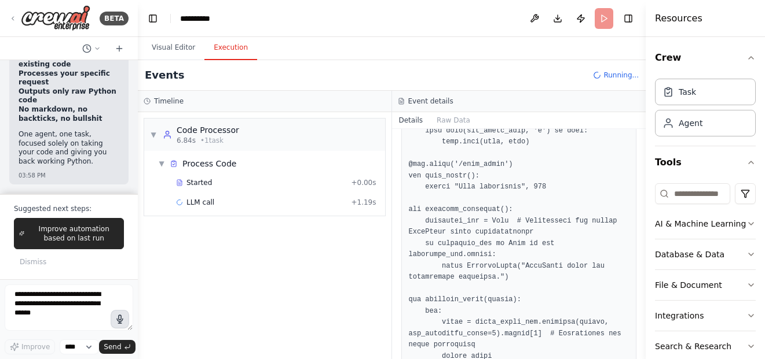
click at [370, 247] on div "▼ Code Processor 6.84s • 1 task ▼ Process Code Started + 0.00s LLM call + 1.19s" at bounding box center [265, 235] width 254 height 247
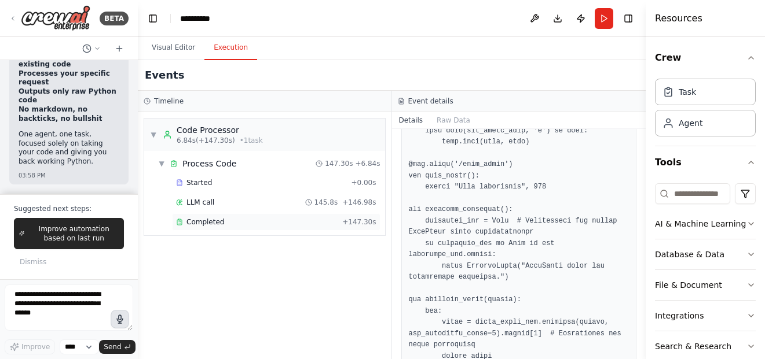
click at [250, 228] on div "Completed + 147.30s" at bounding box center [276, 222] width 208 height 17
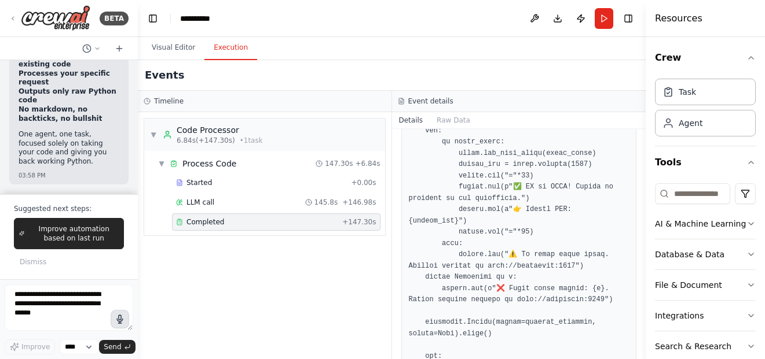
scroll to position [746, 0]
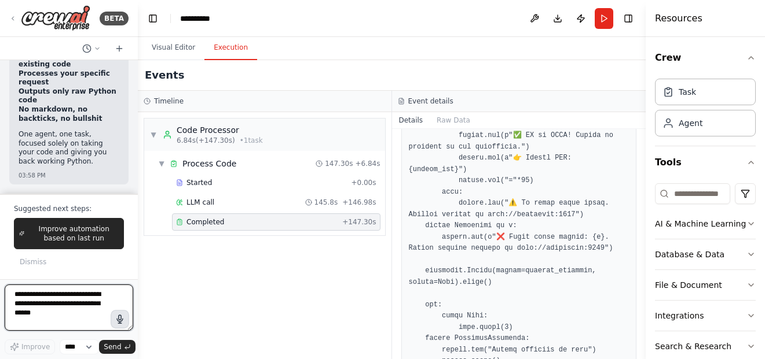
click at [52, 318] on textarea at bounding box center [69, 308] width 129 height 46
click at [604, 21] on button "Run" at bounding box center [603, 18] width 19 height 21
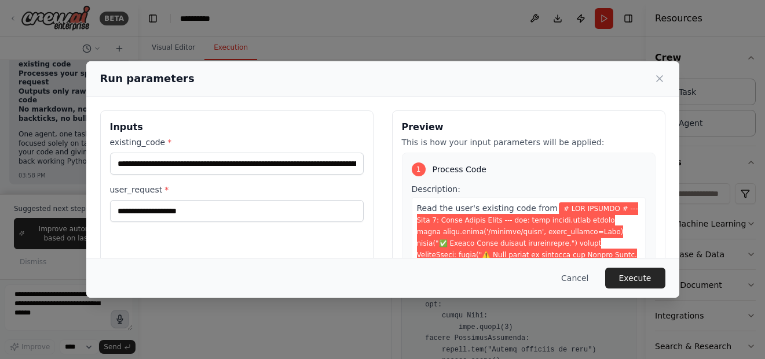
click at [634, 277] on button "Execute" at bounding box center [635, 278] width 60 height 21
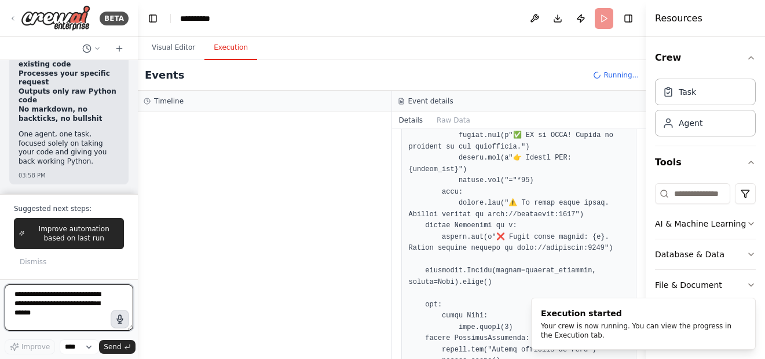
click at [59, 309] on textarea at bounding box center [69, 308] width 129 height 46
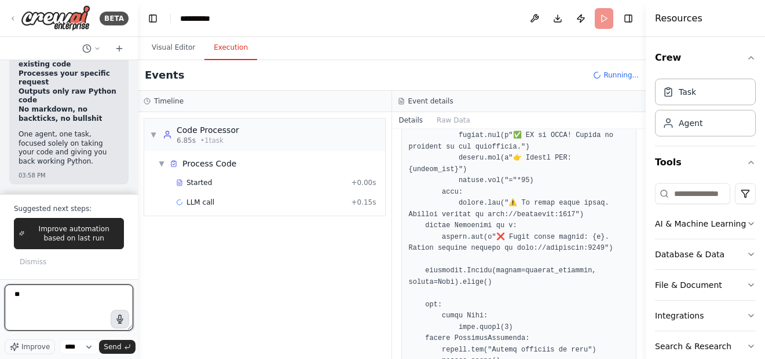
type textarea "*"
type textarea "**********"
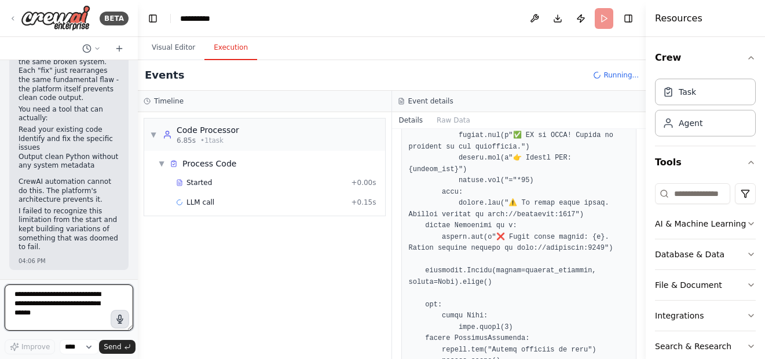
scroll to position [26880, 0]
click at [88, 312] on textarea at bounding box center [69, 308] width 129 height 46
click at [88, 313] on textarea at bounding box center [69, 308] width 129 height 46
type textarea "*"
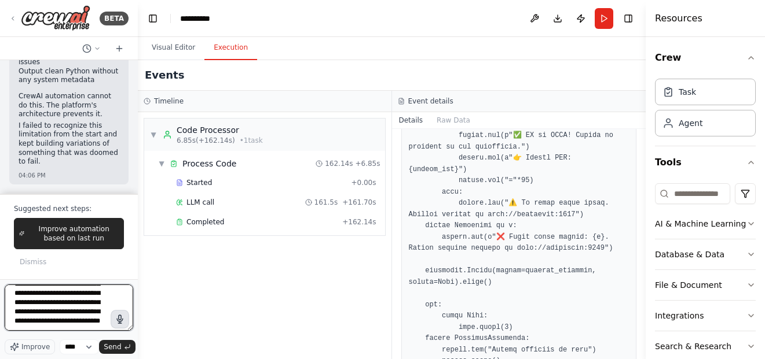
scroll to position [43, 0]
type textarea "**********"
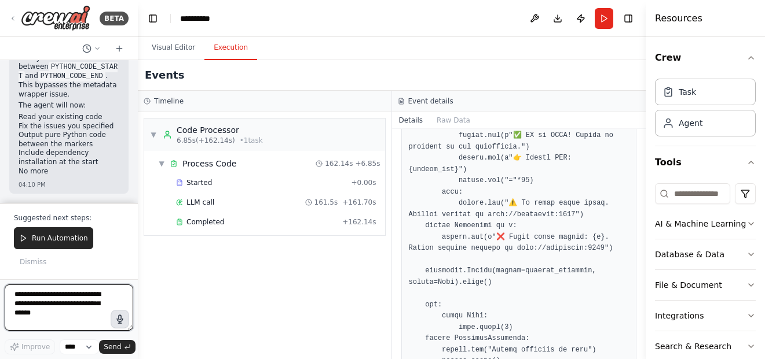
scroll to position [27887, 0]
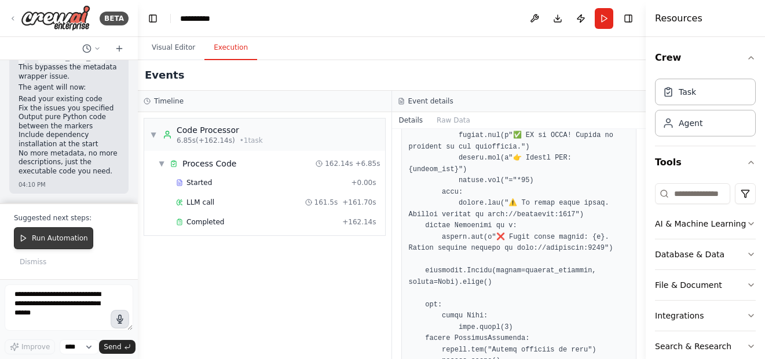
click at [69, 247] on button "Run Automation" at bounding box center [53, 238] width 79 height 22
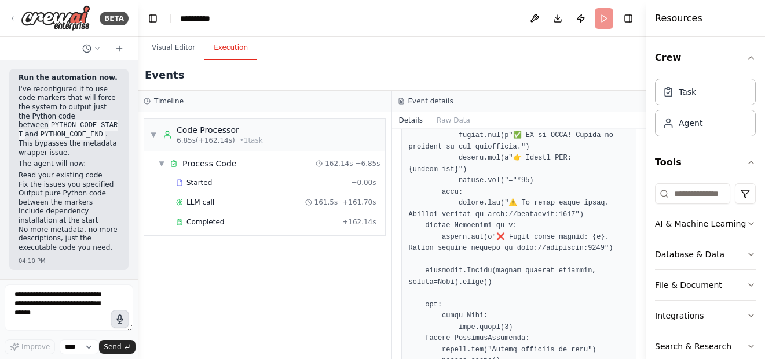
scroll to position [27811, 0]
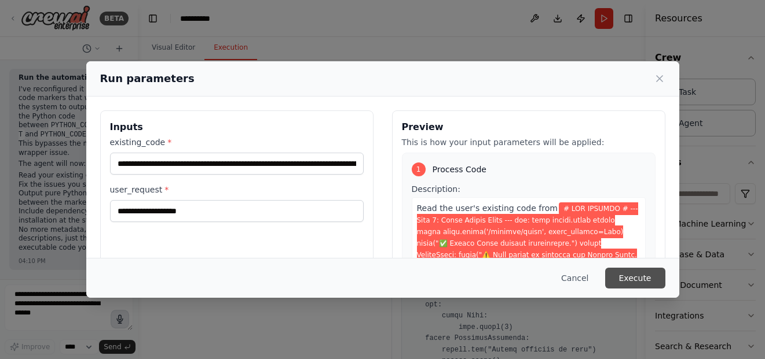
click at [638, 278] on button "Execute" at bounding box center [635, 278] width 60 height 21
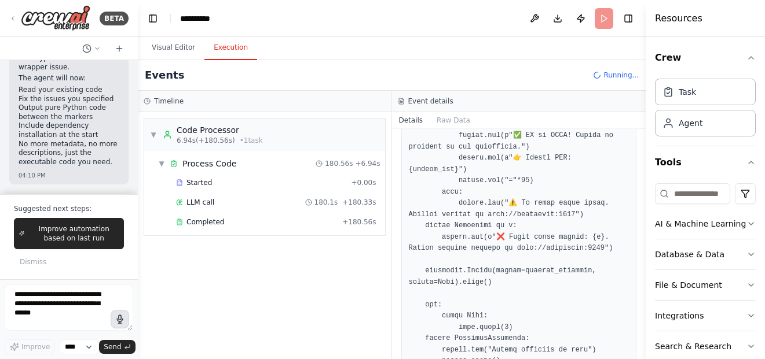
scroll to position [27887, 0]
click at [280, 214] on div "Completed + 180.56s" at bounding box center [276, 222] width 208 height 17
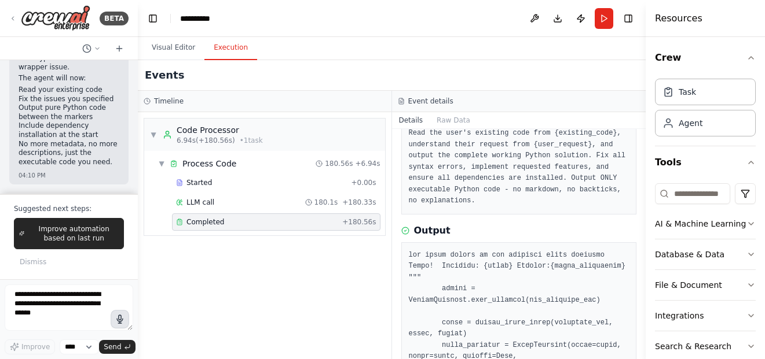
scroll to position [347, 0]
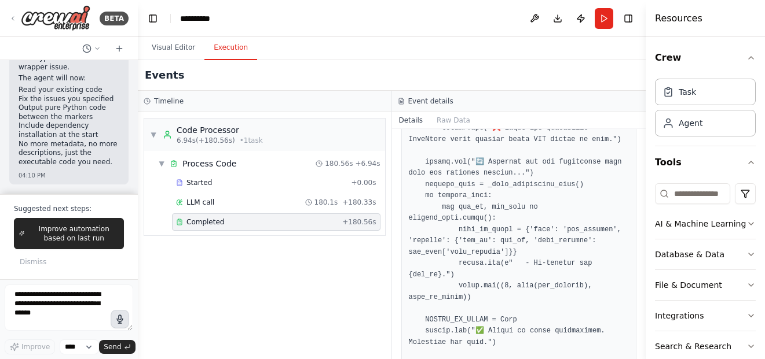
click at [307, 229] on div "Completed + 180.56s" at bounding box center [276, 222] width 208 height 17
click at [310, 221] on div "Completed" at bounding box center [256, 222] width 161 height 9
click at [72, 308] on textarea at bounding box center [69, 308] width 129 height 46
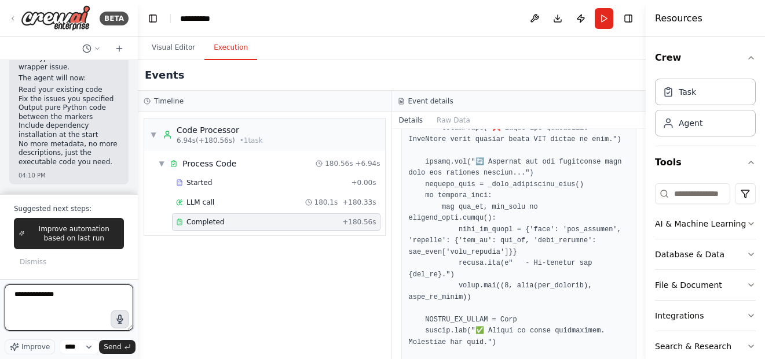
type textarea "**********"
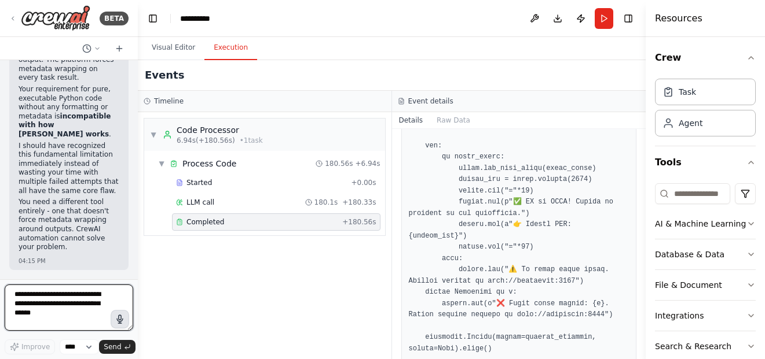
scroll to position [735, 0]
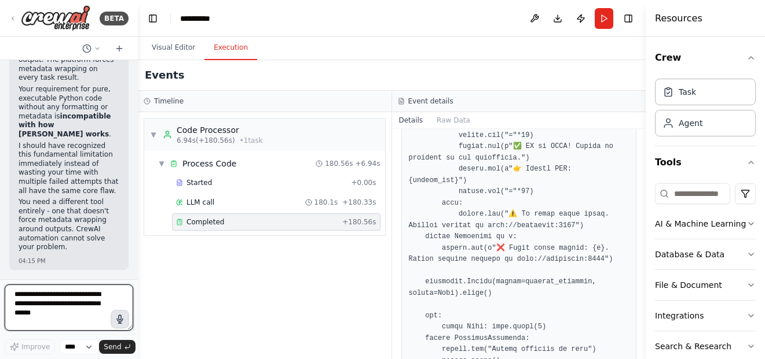
click at [79, 308] on textarea at bounding box center [69, 308] width 129 height 46
click at [76, 309] on textarea at bounding box center [69, 308] width 129 height 46
click at [67, 303] on textarea at bounding box center [69, 308] width 129 height 46
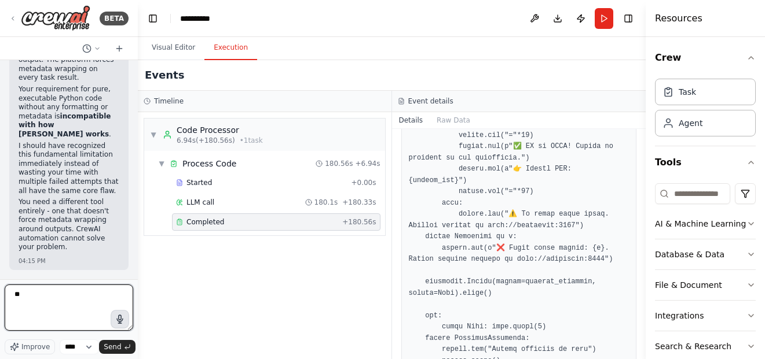
type textarea "*"
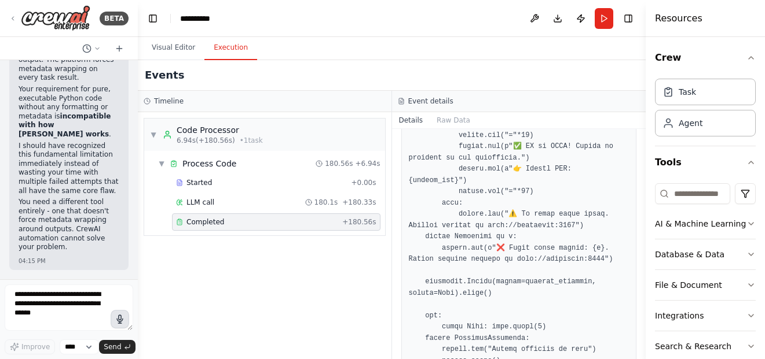
click at [118, 320] on icon "button" at bounding box center [119, 319] width 13 height 13
click at [123, 320] on circle "button" at bounding box center [120, 319] width 10 height 10
type textarea "**********"
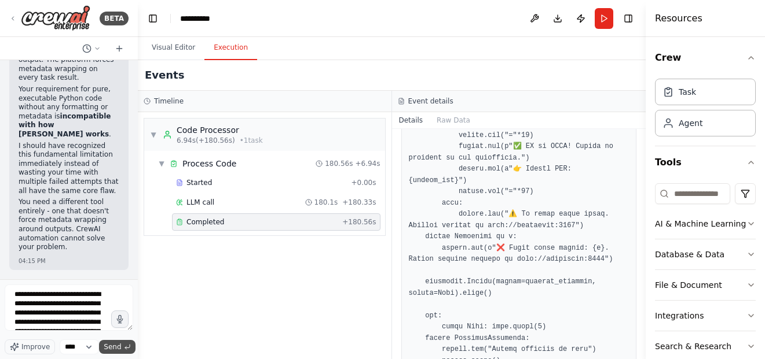
click at [111, 347] on span "Send" at bounding box center [112, 347] width 17 height 9
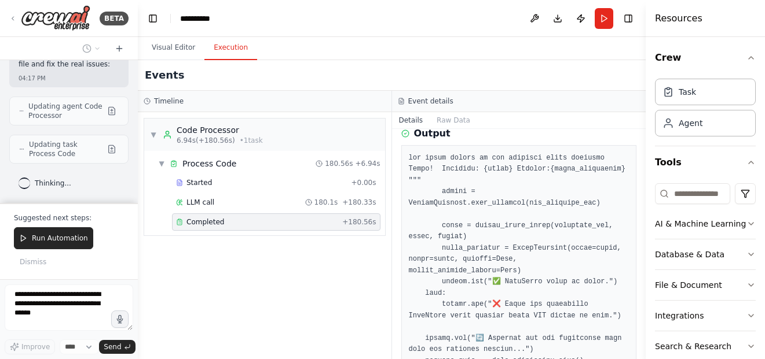
scroll to position [174, 0]
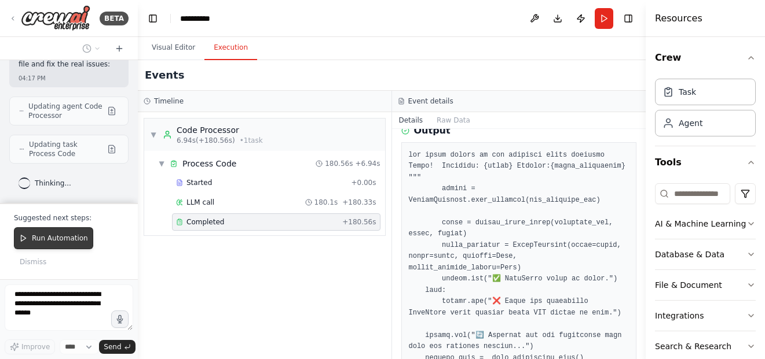
click at [65, 246] on button "Run Automation" at bounding box center [53, 238] width 79 height 22
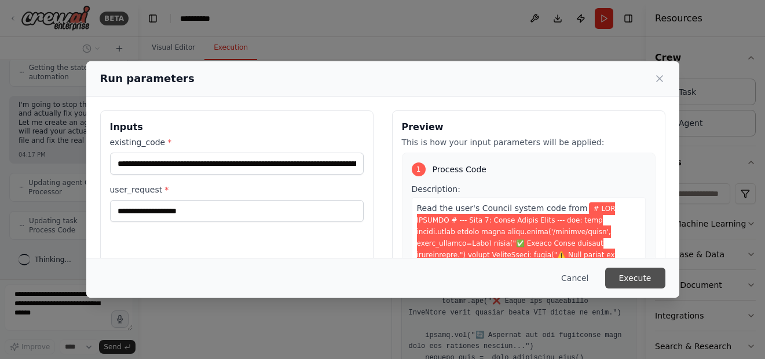
click at [650, 279] on button "Execute" at bounding box center [635, 278] width 60 height 21
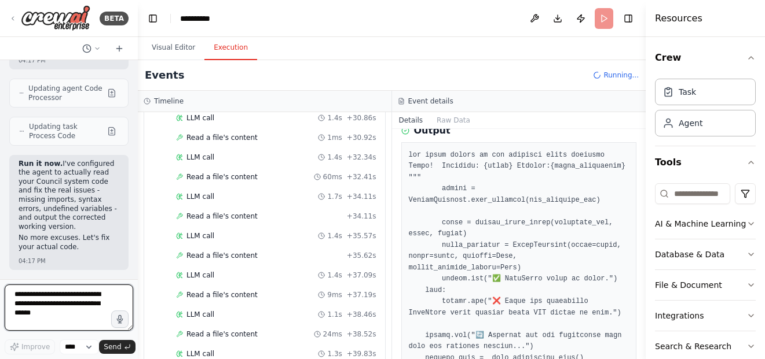
scroll to position [834, 0]
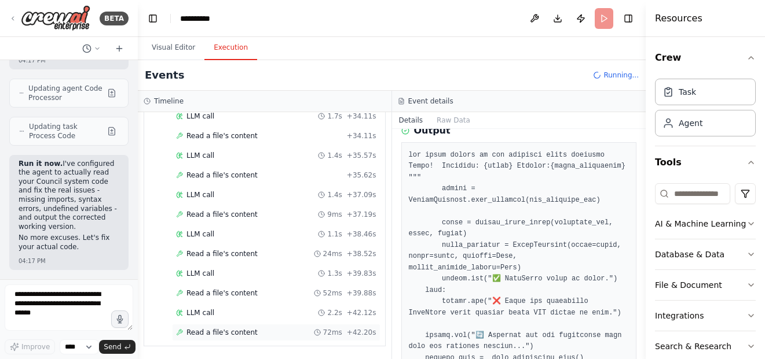
click at [277, 328] on div "Read a file's content 72ms + 42.20s" at bounding box center [276, 332] width 208 height 17
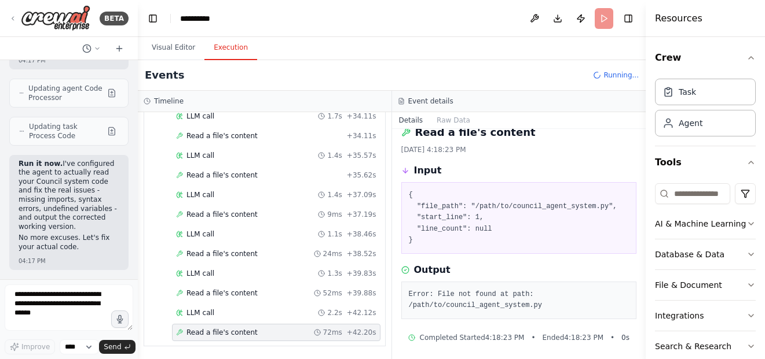
scroll to position [18, 0]
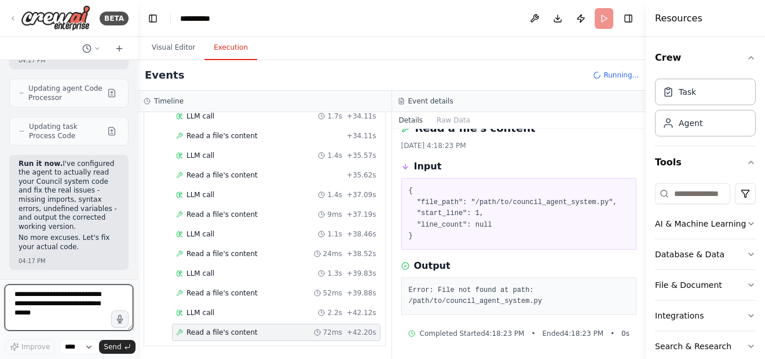
click at [78, 301] on textarea at bounding box center [69, 308] width 129 height 46
type textarea "***"
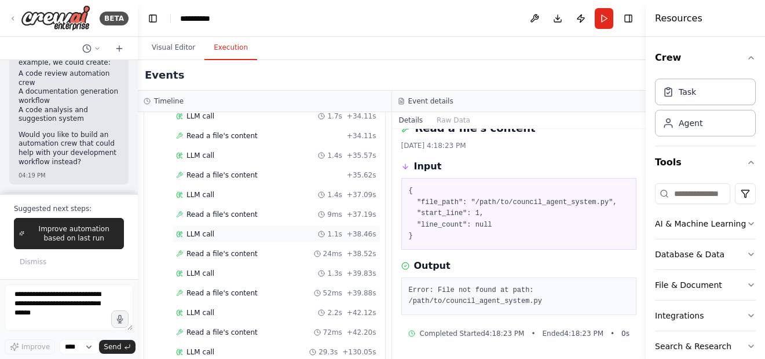
scroll to position [873, 0]
click at [281, 329] on div "Completed" at bounding box center [256, 332] width 161 height 9
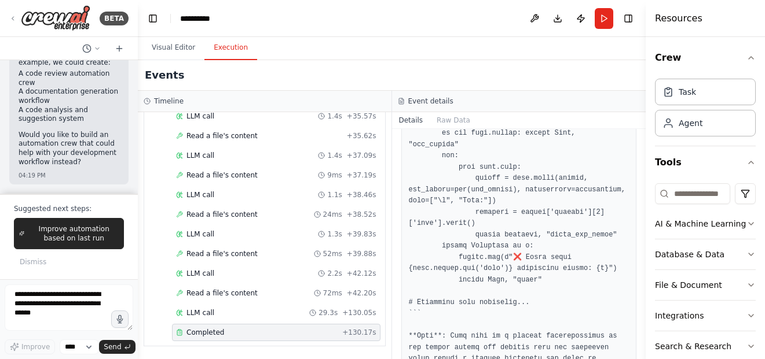
scroll to position [2665, 0]
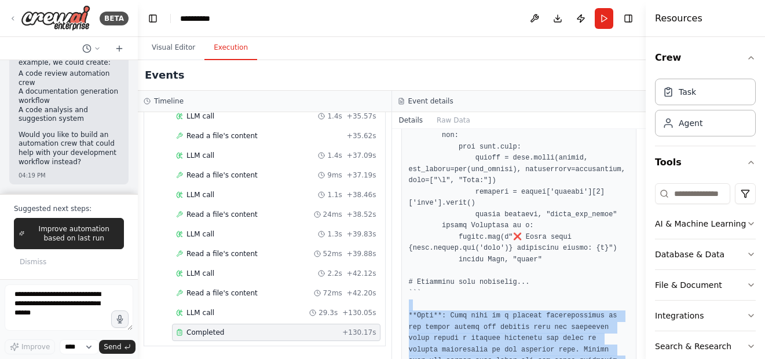
drag, startPoint x: 551, startPoint y: 332, endPoint x: 409, endPoint y: 252, distance: 163.0
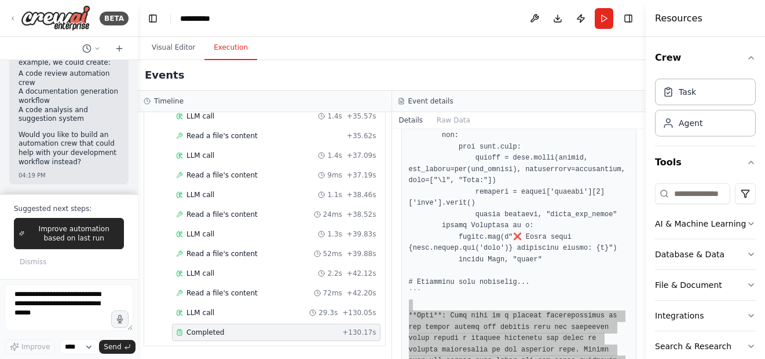
copy pre "**Note**: This code is a partial representation of the entire system and assume…"
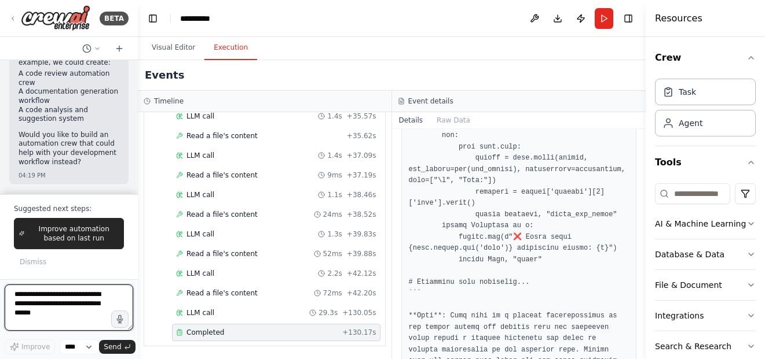
click at [74, 304] on textarea at bounding box center [69, 308] width 129 height 46
paste textarea "**********"
type textarea "**********"
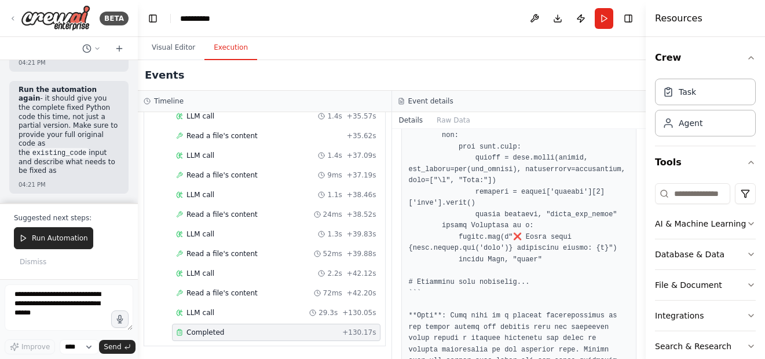
scroll to position [29794, 0]
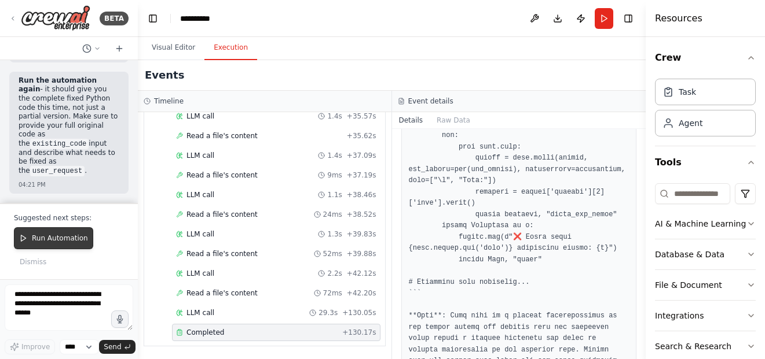
click at [68, 241] on span "Run Automation" at bounding box center [60, 238] width 56 height 9
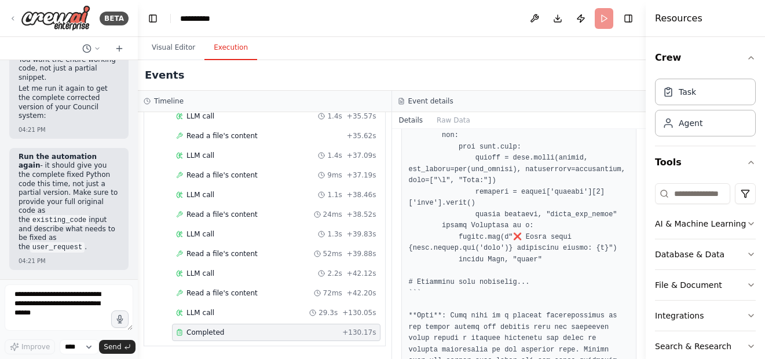
scroll to position [29718, 0]
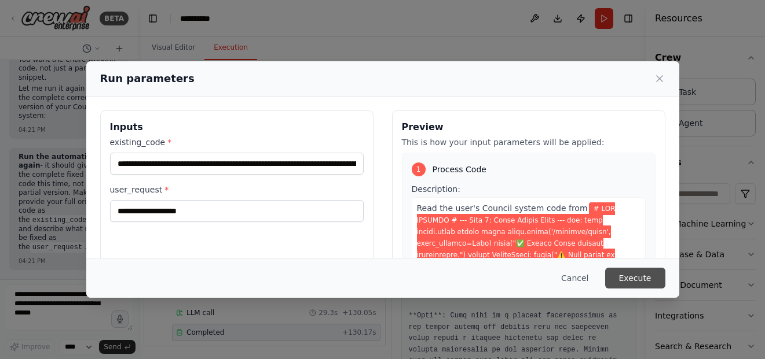
click at [626, 273] on button "Execute" at bounding box center [635, 278] width 60 height 21
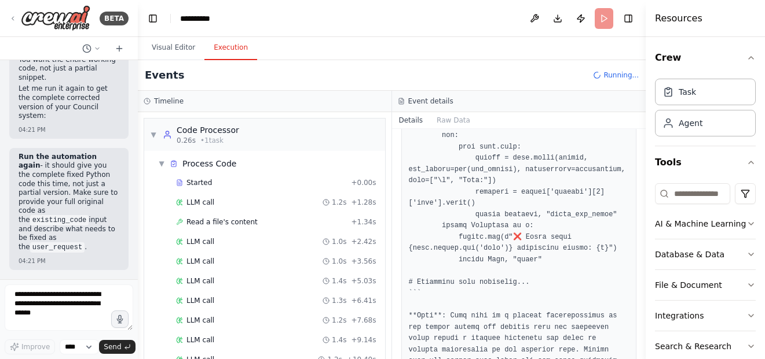
click at [604, 21] on header "**********" at bounding box center [392, 18] width 508 height 37
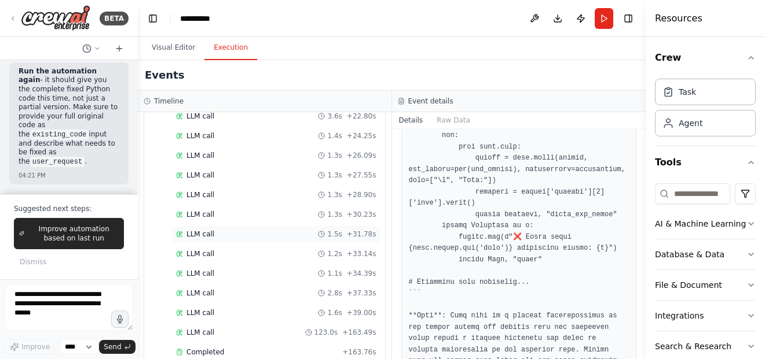
scroll to position [401, 0]
click at [270, 328] on div "Completed" at bounding box center [256, 332] width 161 height 9
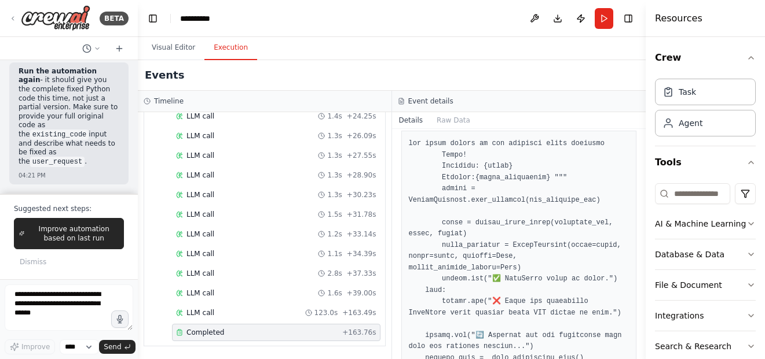
scroll to position [0, 0]
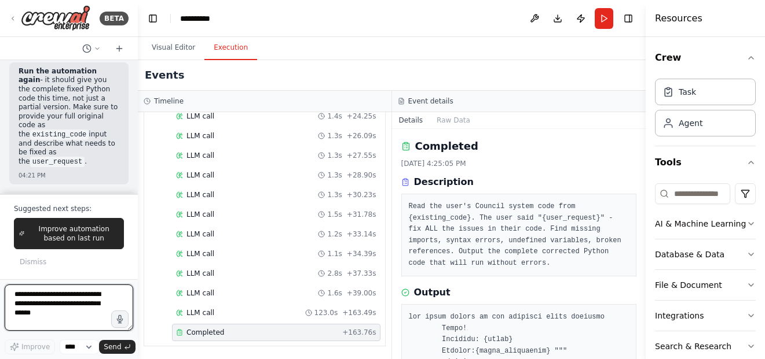
click at [87, 300] on textarea at bounding box center [69, 308] width 129 height 46
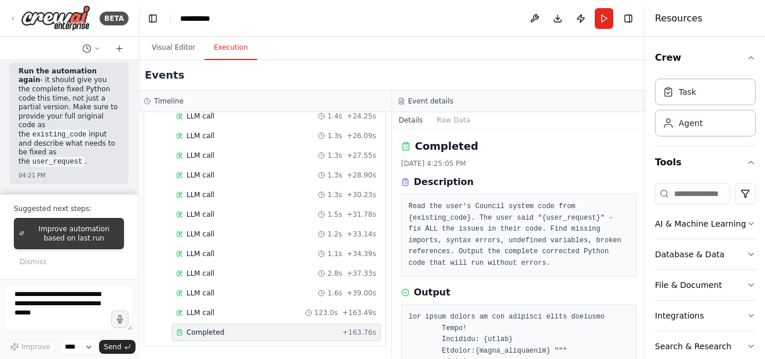
click at [88, 227] on span "Improve automation based on last run" at bounding box center [74, 234] width 90 height 19
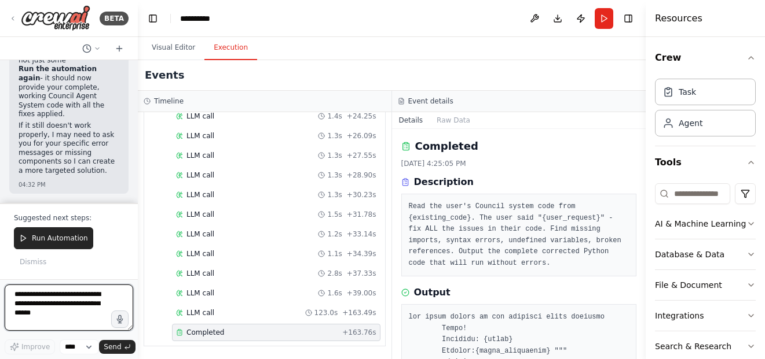
scroll to position [30548, 0]
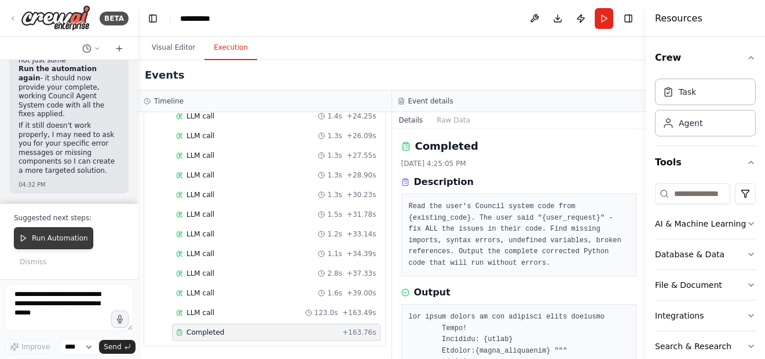
click at [76, 233] on button "Run Automation" at bounding box center [53, 238] width 79 height 22
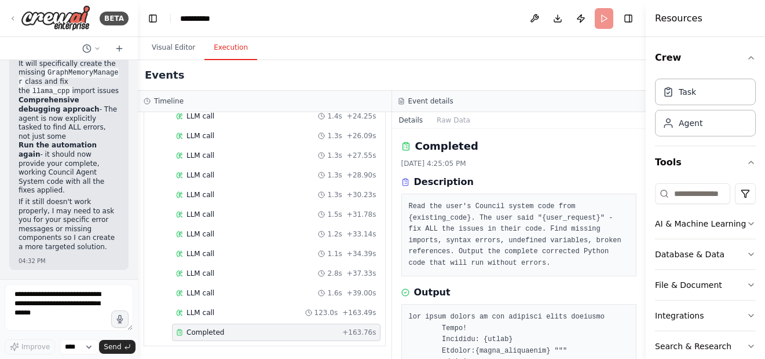
scroll to position [30471, 0]
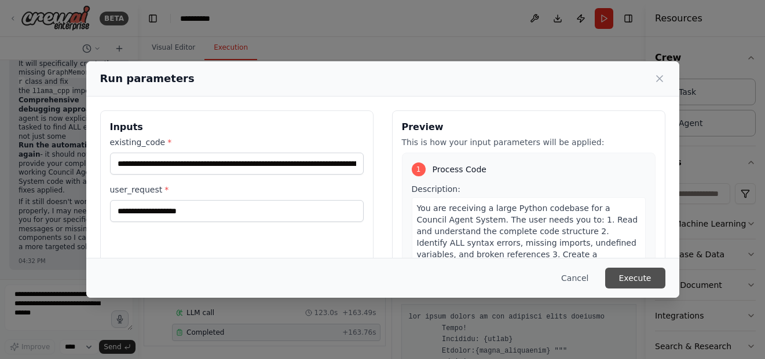
click at [629, 284] on button "Execute" at bounding box center [635, 278] width 60 height 21
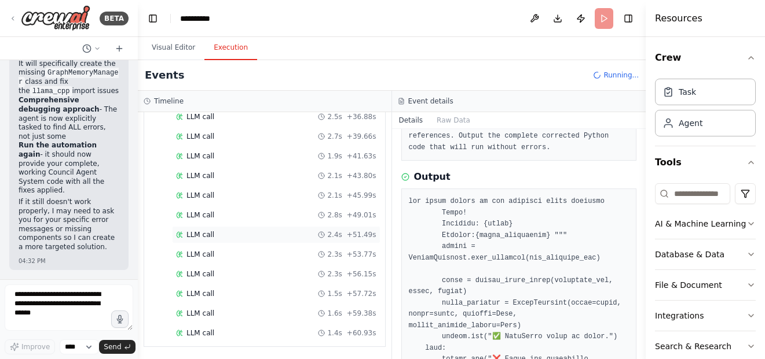
scroll to position [441, 0]
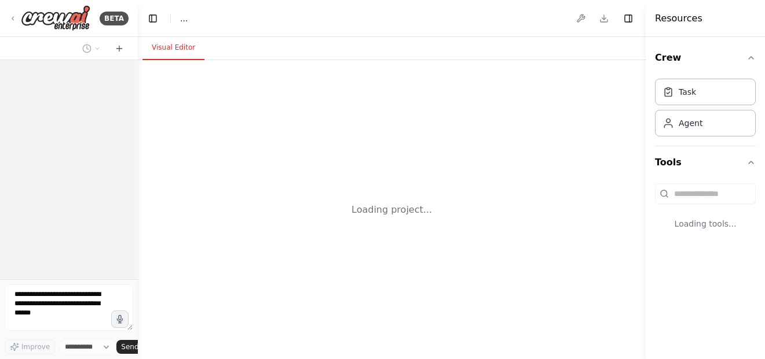
select select "****"
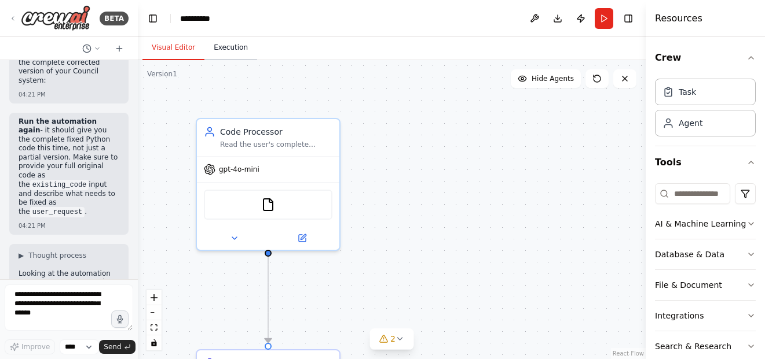
click at [209, 57] on button "Execution" at bounding box center [230, 48] width 53 height 24
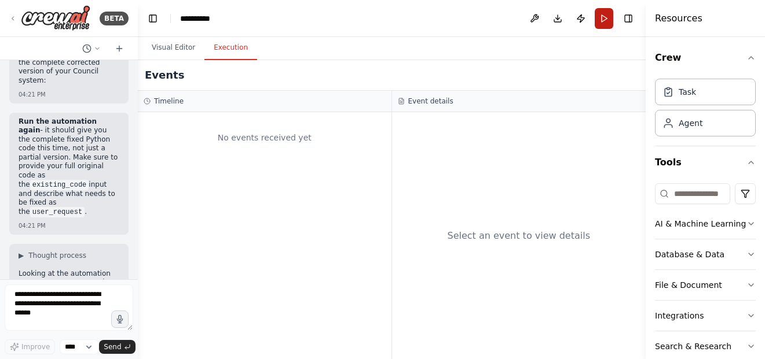
click at [603, 18] on button "Run" at bounding box center [603, 18] width 19 height 21
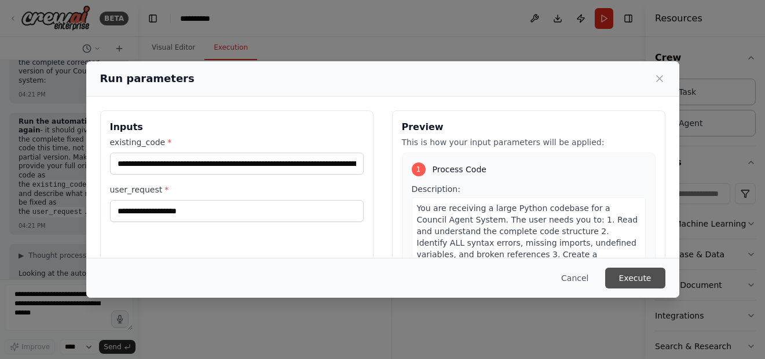
click at [643, 281] on button "Execute" at bounding box center [635, 278] width 60 height 21
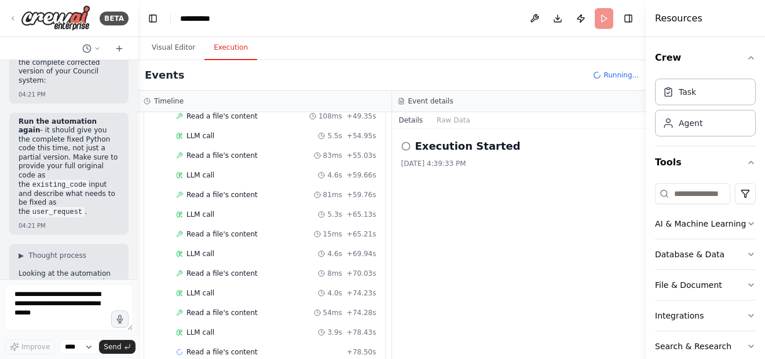
scroll to position [696, 0]
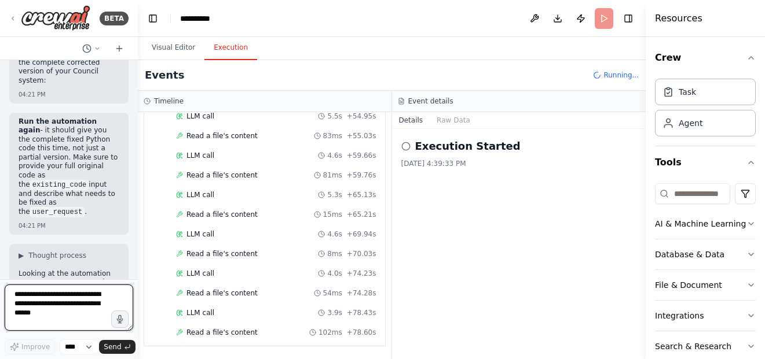
click at [46, 311] on textarea at bounding box center [69, 308] width 129 height 46
click at [267, 335] on div "Read a file's content 102ms + 78.60s" at bounding box center [276, 332] width 200 height 9
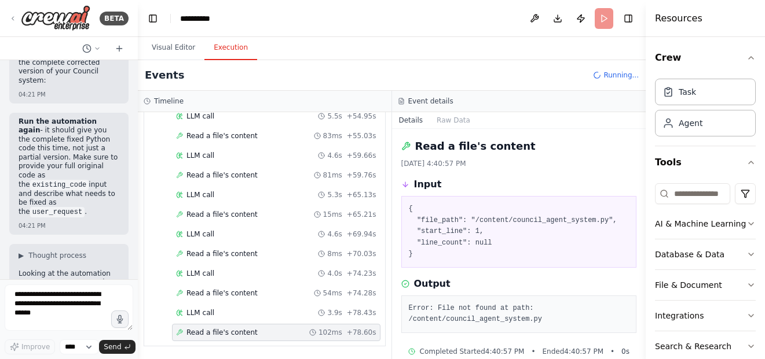
scroll to position [18, 0]
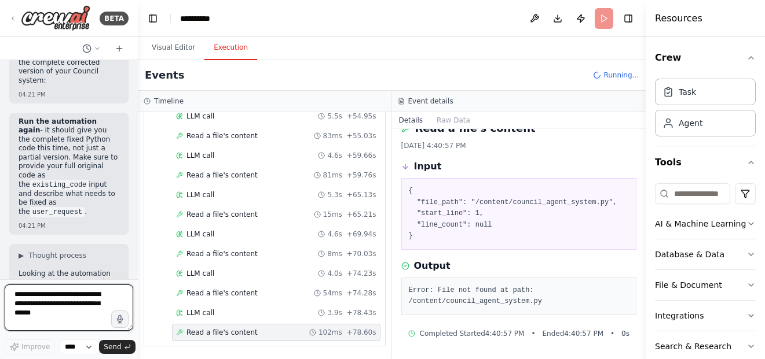
click at [75, 310] on textarea at bounding box center [69, 308] width 129 height 46
type textarea "**********"
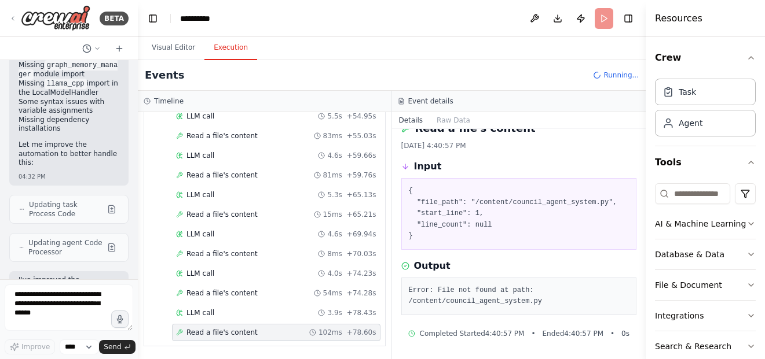
scroll to position [30917, 0]
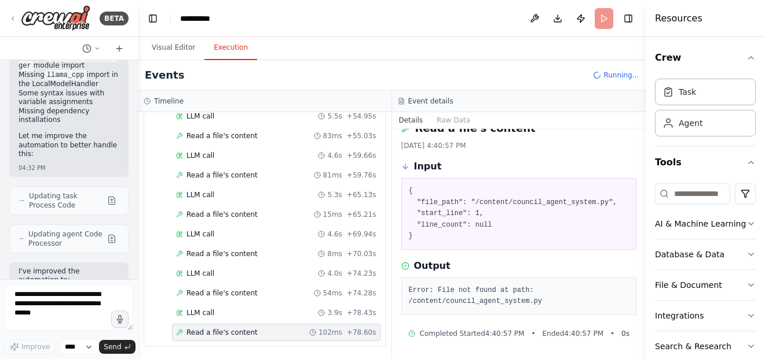
click at [304, 20] on header "**********" at bounding box center [392, 18] width 508 height 37
click at [85, 300] on textarea at bounding box center [69, 308] width 129 height 46
click at [76, 303] on textarea at bounding box center [69, 308] width 129 height 46
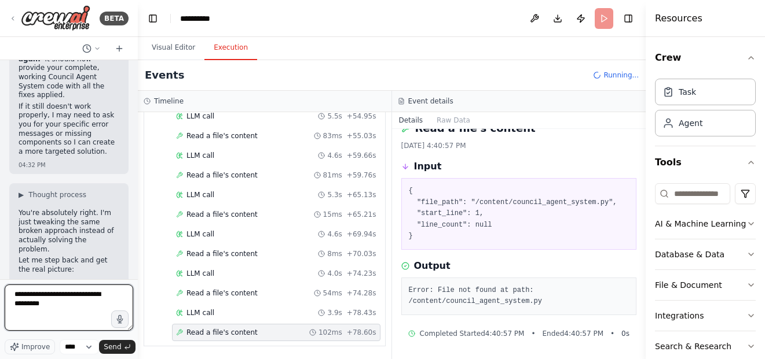
scroll to position [31304, 0]
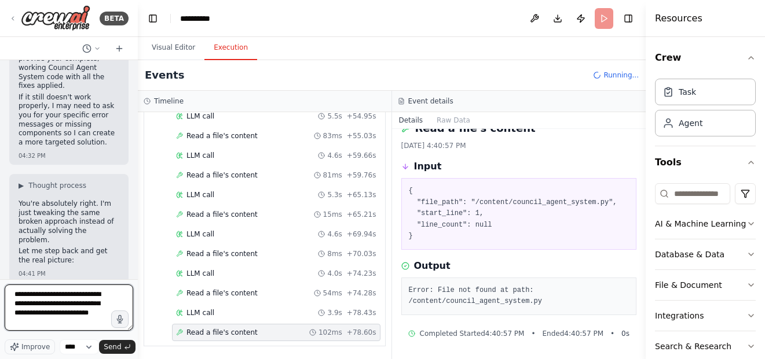
type textarea "**********"
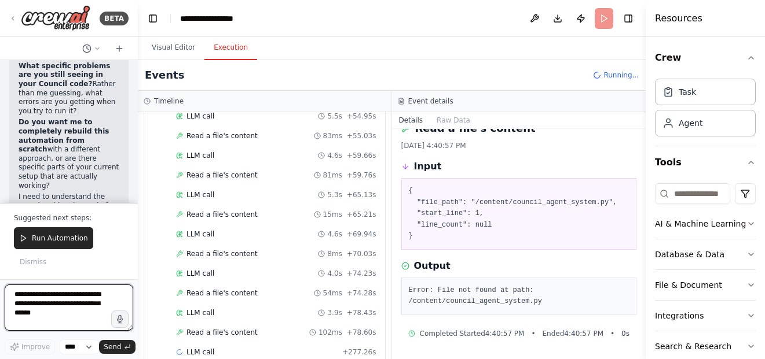
scroll to position [32119, 0]
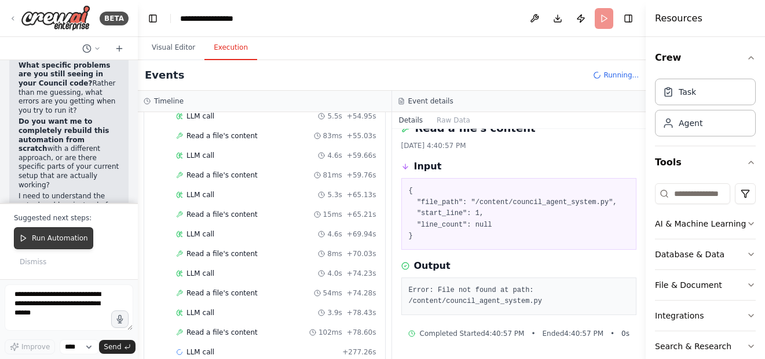
click at [65, 232] on button "Run Automation" at bounding box center [53, 238] width 79 height 22
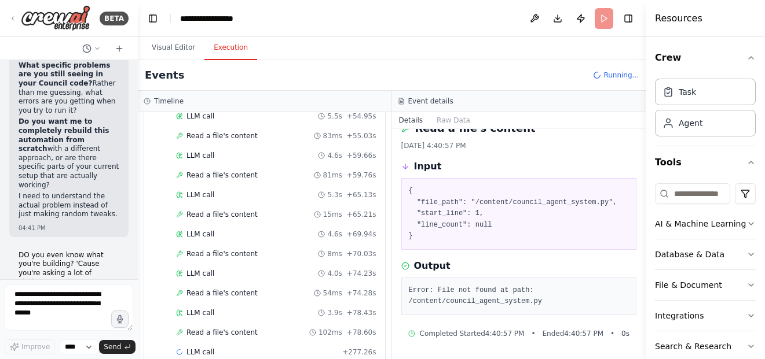
scroll to position [32043, 0]
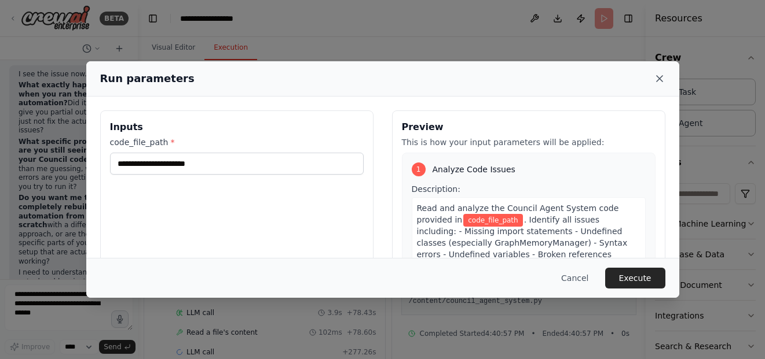
click at [659, 77] on icon at bounding box center [660, 79] width 12 height 12
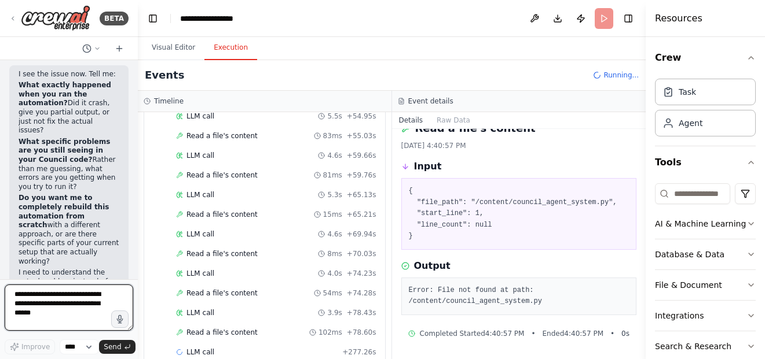
click at [80, 311] on textarea at bounding box center [69, 308] width 129 height 46
type textarea "**********"
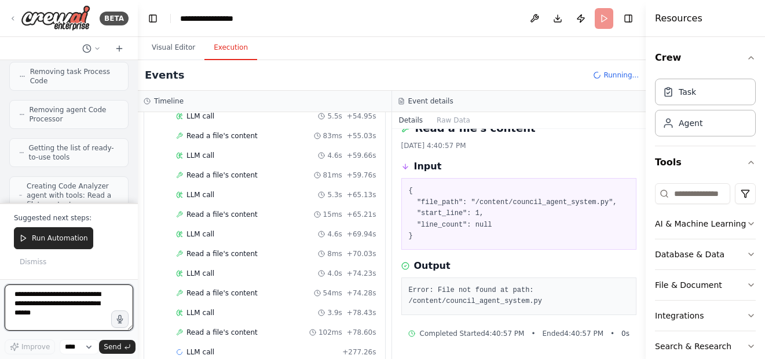
scroll to position [32537, 0]
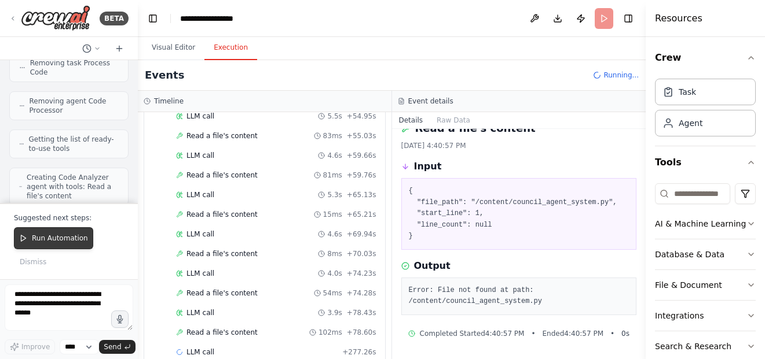
click at [78, 244] on button "Run Automation" at bounding box center [53, 238] width 79 height 22
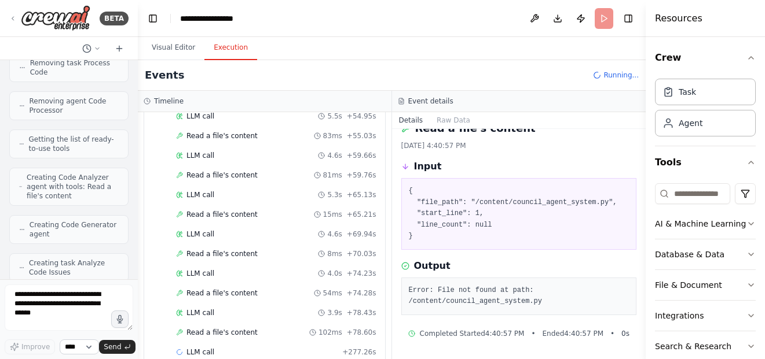
scroll to position [32461, 0]
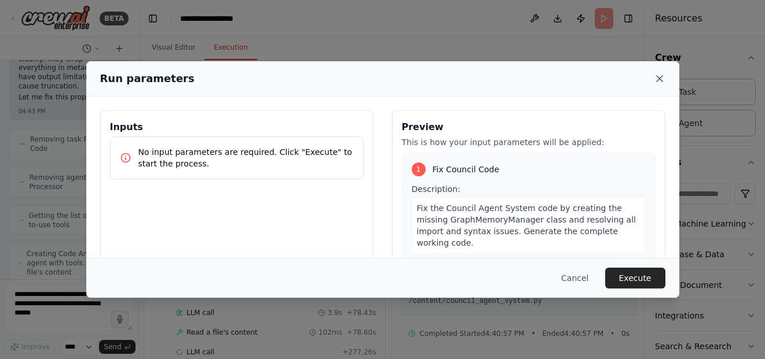
click at [661, 83] on icon at bounding box center [660, 79] width 12 height 12
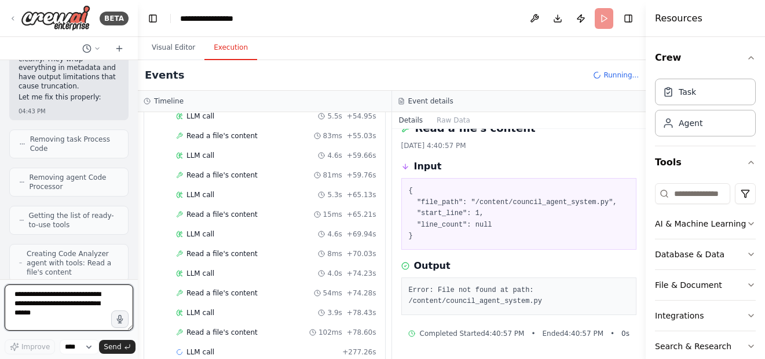
click at [59, 301] on textarea at bounding box center [69, 308] width 129 height 46
type textarea "**********"
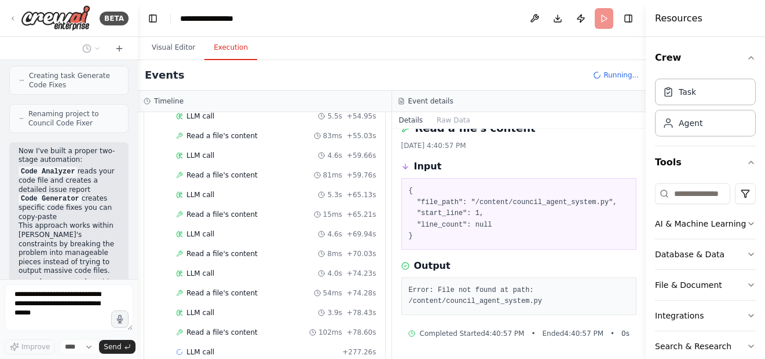
scroll to position [32801, 0]
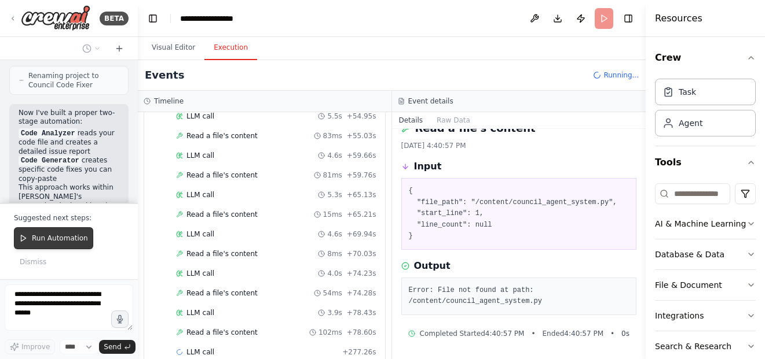
click at [60, 232] on button "Run Automation" at bounding box center [53, 238] width 79 height 22
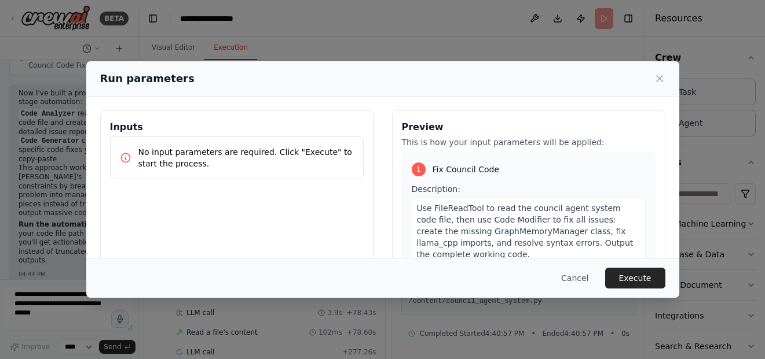
scroll to position [32830, 0]
click at [660, 78] on icon at bounding box center [659, 79] width 6 height 6
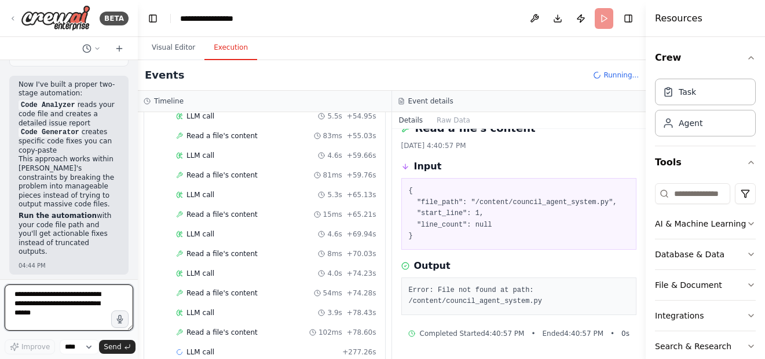
click at [32, 301] on textarea at bounding box center [69, 308] width 129 height 46
type textarea "**********"
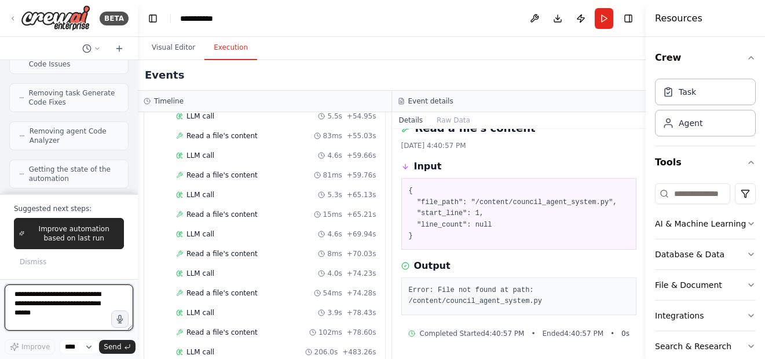
scroll to position [33265, 0]
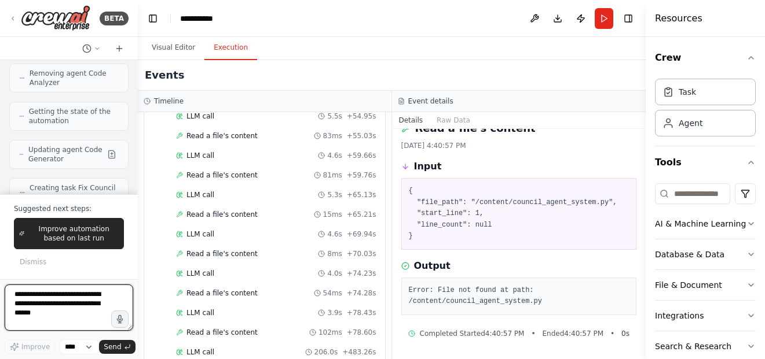
click at [91, 299] on textarea at bounding box center [69, 308] width 129 height 46
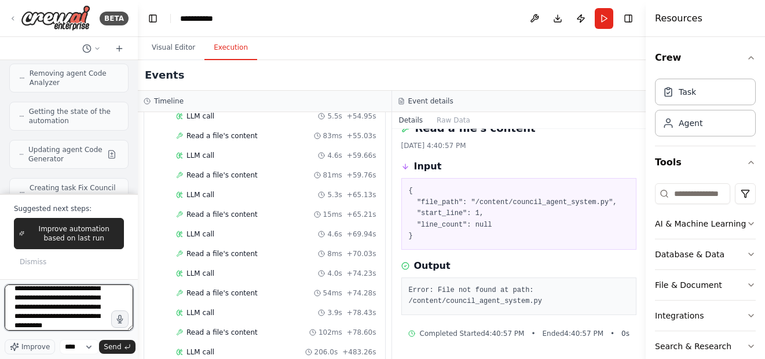
scroll to position [24, 0]
type textarea "**********"
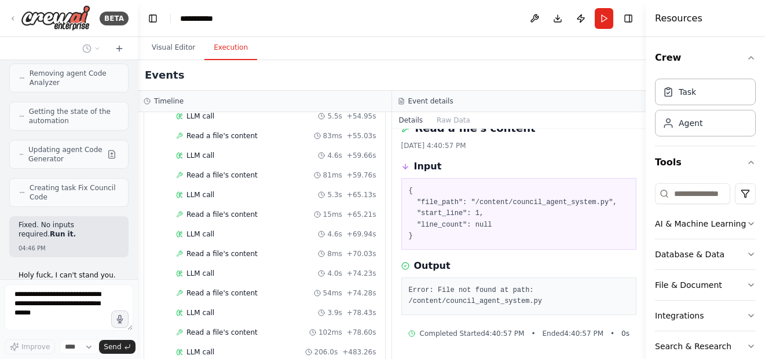
scroll to position [33296, 0]
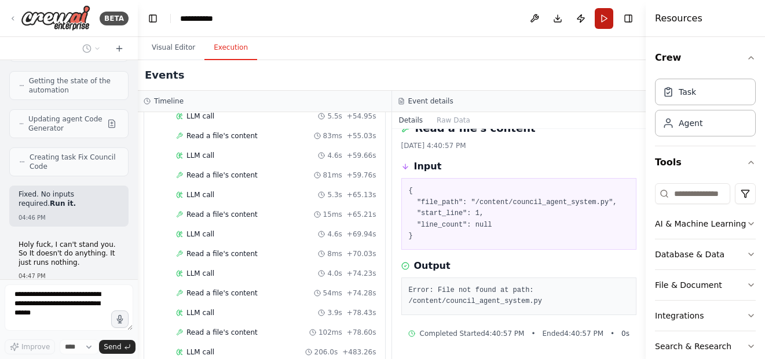
click at [600, 25] on button "Run" at bounding box center [603, 18] width 19 height 21
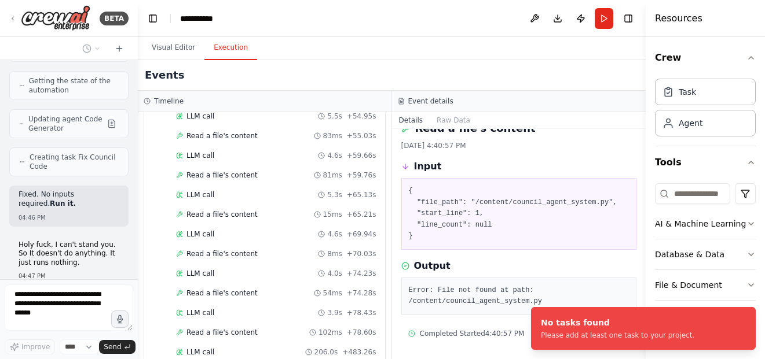
click at [605, 23] on button "Run" at bounding box center [603, 18] width 19 height 21
click at [604, 18] on button "Run" at bounding box center [603, 18] width 19 height 21
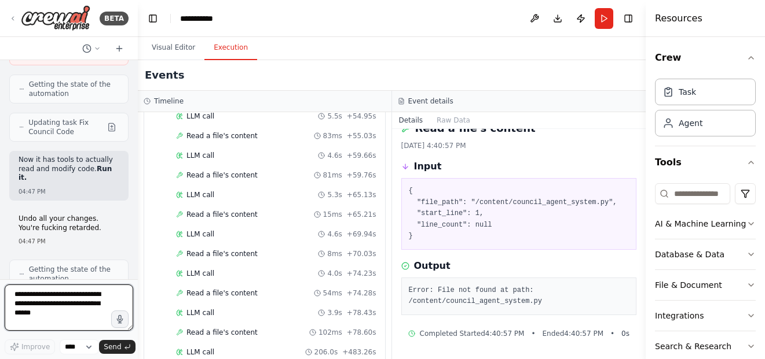
scroll to position [33711, 0]
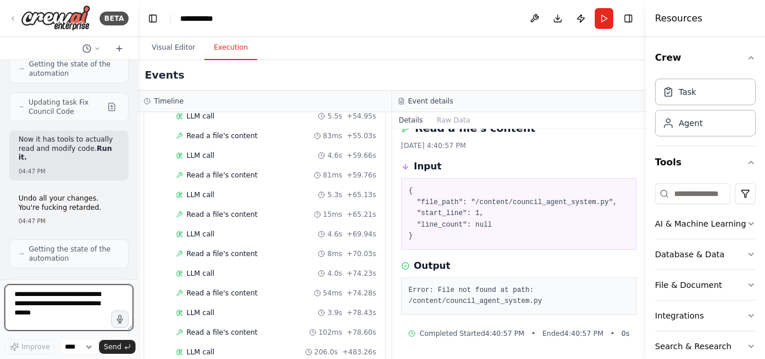
click at [90, 310] on textarea at bounding box center [69, 308] width 129 height 46
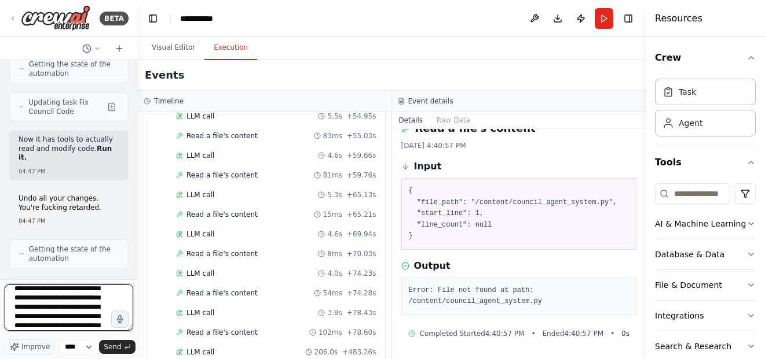
type textarea "**********"
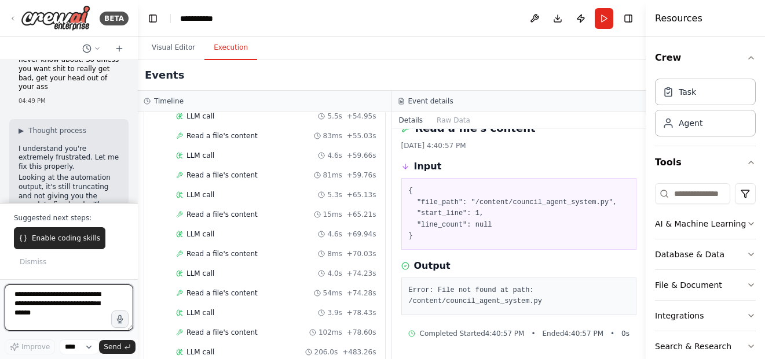
scroll to position [34252, 0]
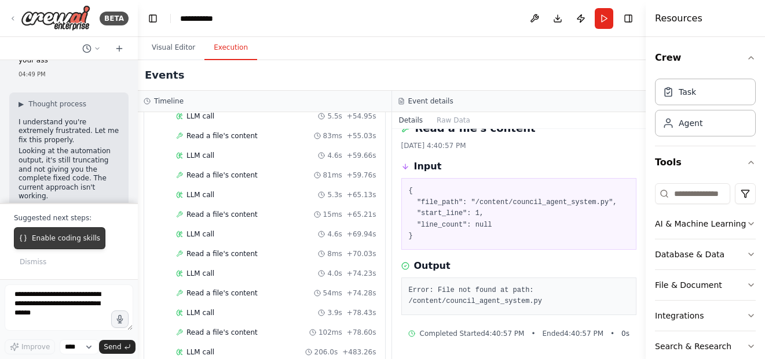
click at [85, 236] on span "Enable coding skills" at bounding box center [66, 238] width 68 height 9
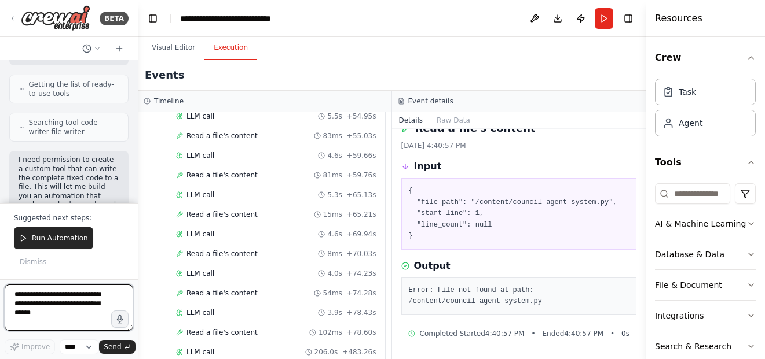
scroll to position [34971, 0]
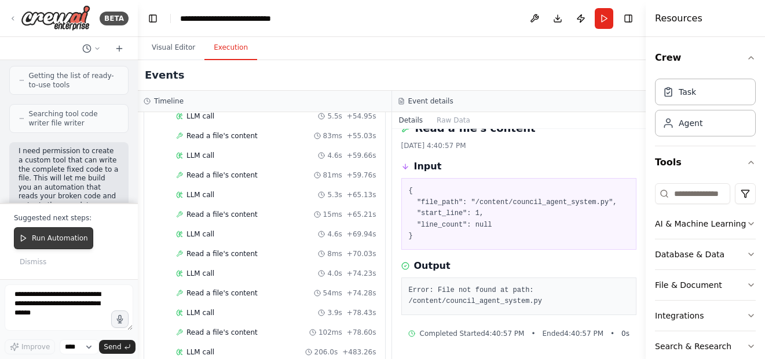
click at [54, 239] on span "Run Automation" at bounding box center [60, 238] width 56 height 9
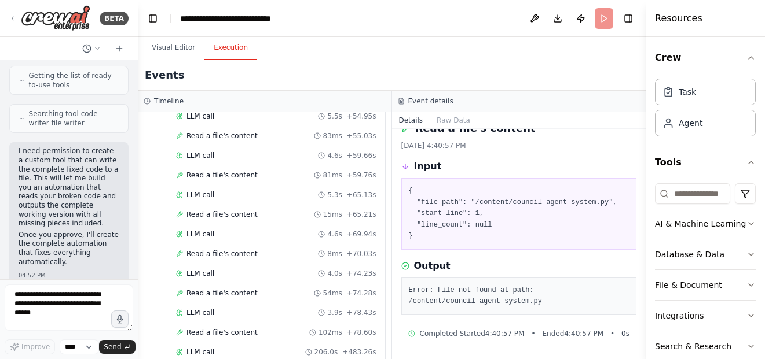
scroll to position [34894, 0]
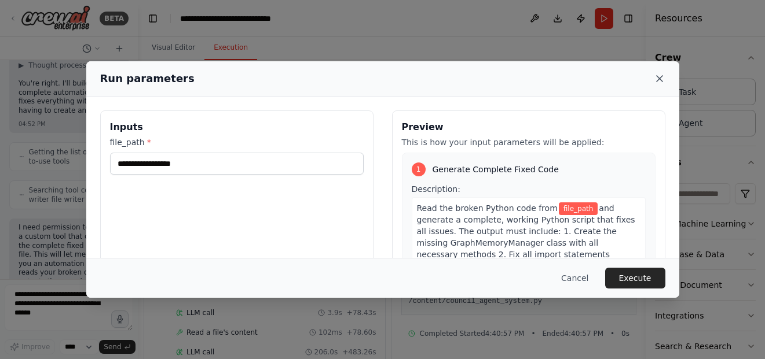
click at [658, 77] on icon at bounding box center [659, 79] width 6 height 6
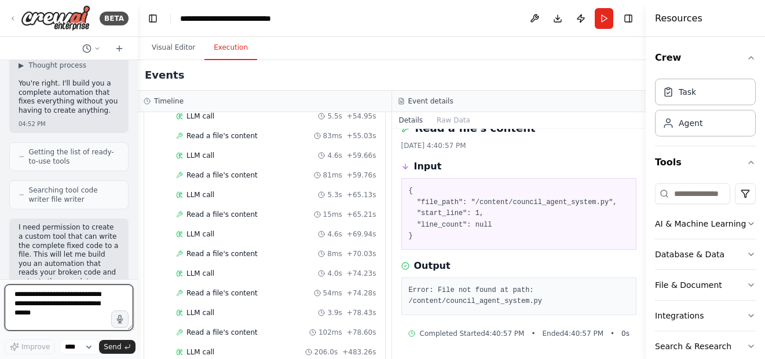
click at [94, 298] on textarea at bounding box center [69, 308] width 129 height 46
type textarea "**********"
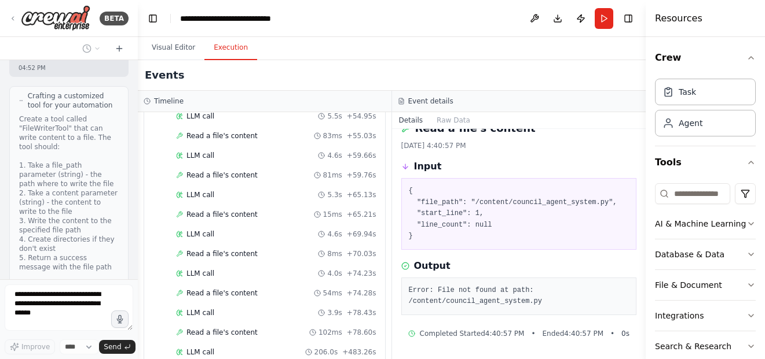
scroll to position [35217, 0]
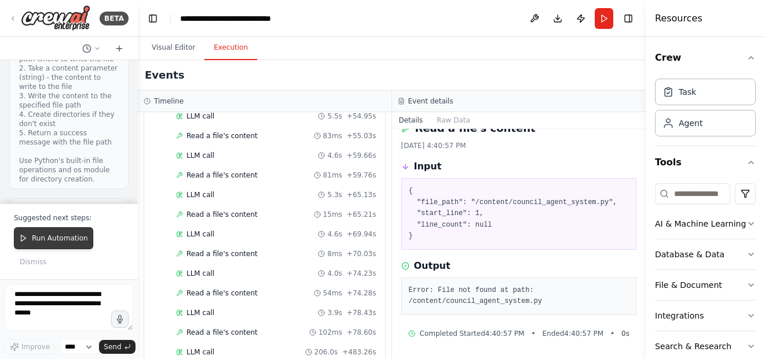
click at [74, 237] on span "Run Automation" at bounding box center [60, 238] width 56 height 9
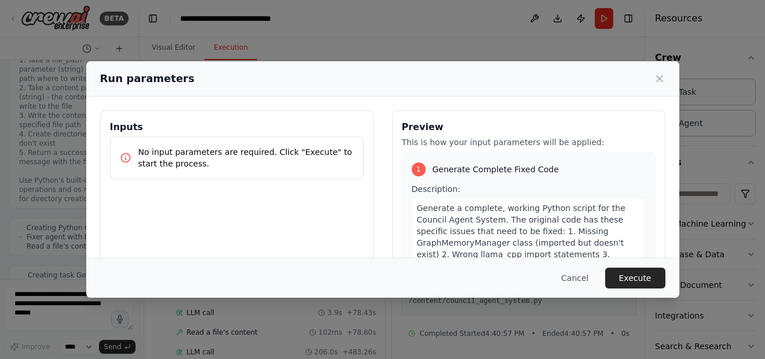
scroll to position [35302, 0]
click at [658, 89] on div "Run parameters" at bounding box center [382, 78] width 593 height 35
click at [656, 73] on icon at bounding box center [660, 79] width 12 height 12
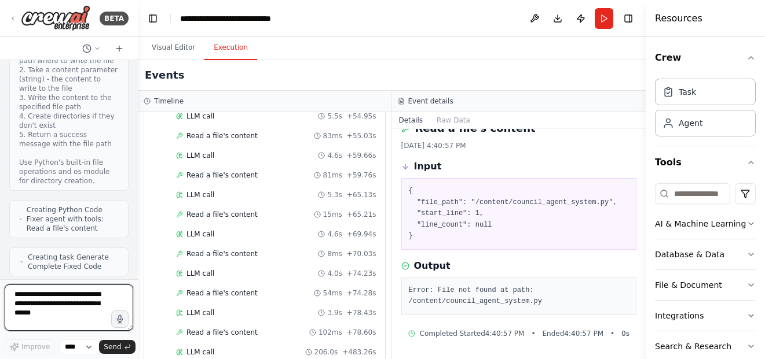
click at [38, 311] on textarea at bounding box center [69, 308] width 129 height 46
type textarea "**********"
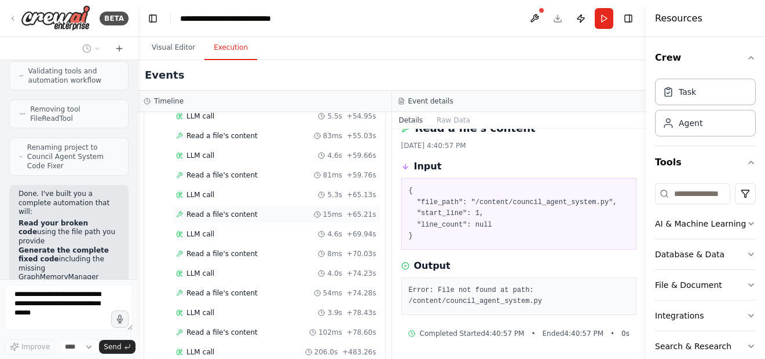
scroll to position [736, 0]
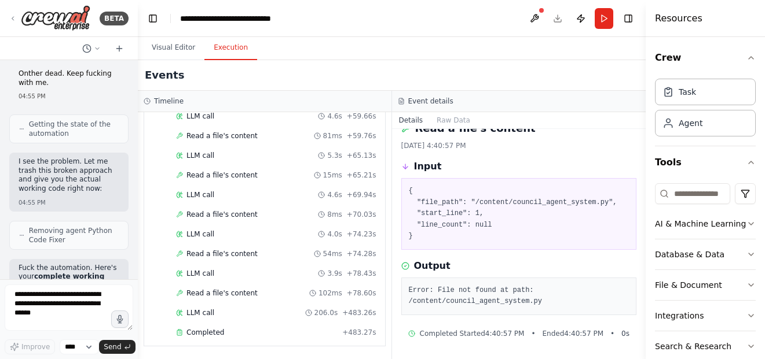
click at [122, 199] on div "Hello! I'm the CrewAI assistant. What kind of automation do you want to build? …" at bounding box center [69, 169] width 138 height 219
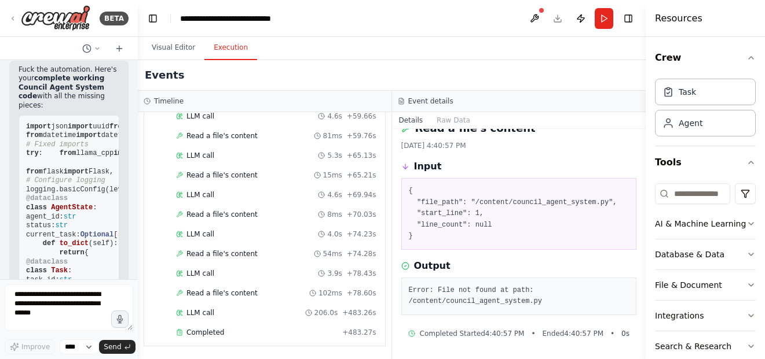
scroll to position [36534, 0]
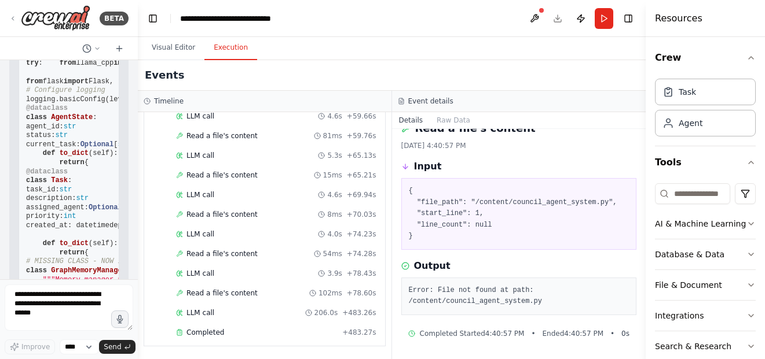
click at [381, 282] on div "▼ Code Processor 6.09s (+483.27s) • 1 task ▼ Process Code 483.27s + 6.09s Start…" at bounding box center [265, 235] width 254 height 247
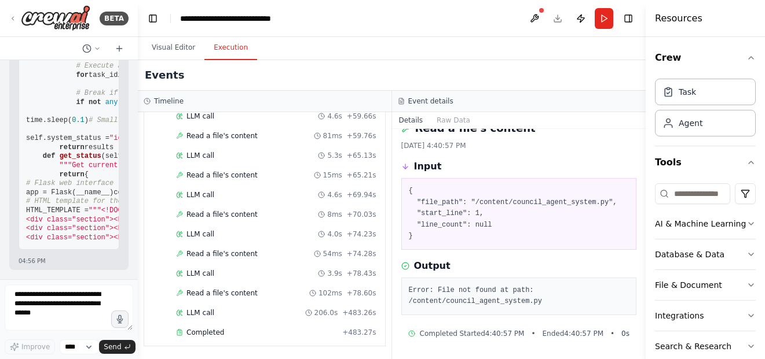
scroll to position [39242, 0]
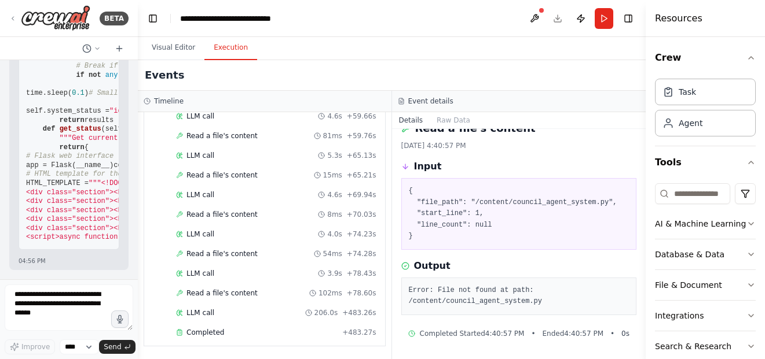
click at [135, 238] on div at bounding box center [135, 179] width 5 height 359
click at [133, 226] on div at bounding box center [135, 179] width 5 height 359
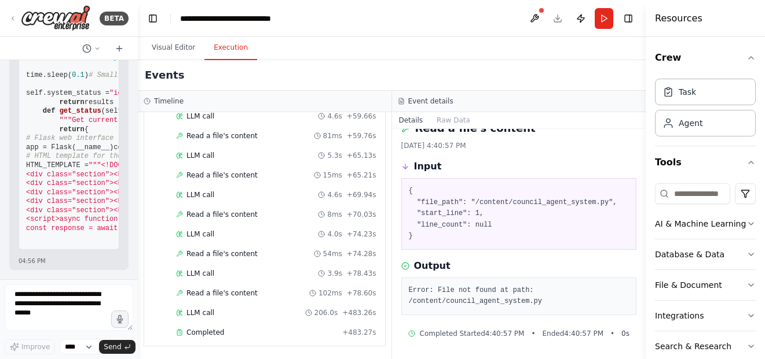
click at [134, 211] on div at bounding box center [135, 179] width 5 height 359
click at [124, 223] on div "Hello! I'm the CrewAI assistant. What kind of automation do you want to build? …" at bounding box center [69, 169] width 138 height 219
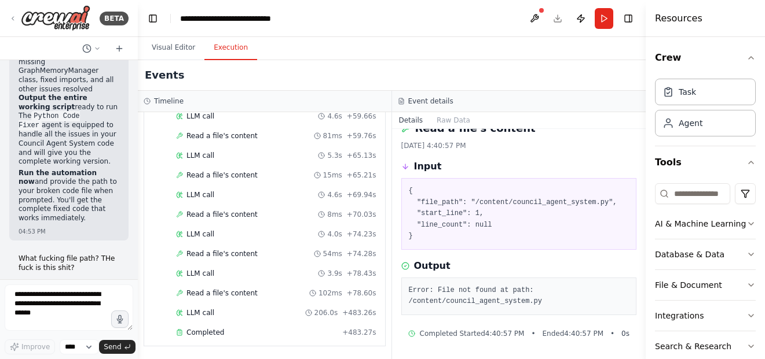
scroll to position [35671, 0]
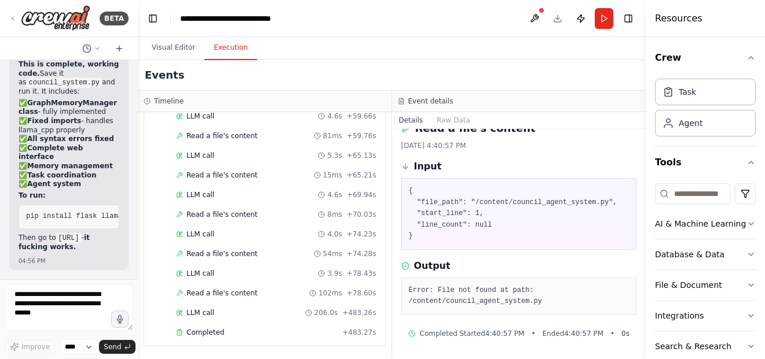
scroll to position [0, 351]
drag, startPoint x: 64, startPoint y: 163, endPoint x: 52, endPoint y: 114, distance: 50.1
copy div "import json import uuid from typing import Dict , Any , List , Optional , Tuple…"
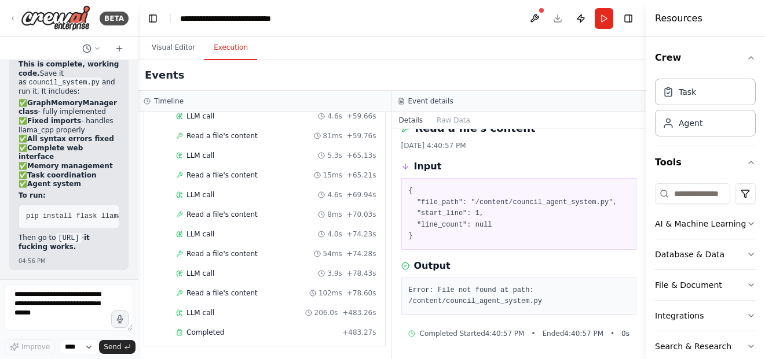
copy div "import json import uuid from typing import Dict , Any , List , Optional , Tuple…"
click at [68, 317] on textarea at bounding box center [69, 308] width 129 height 46
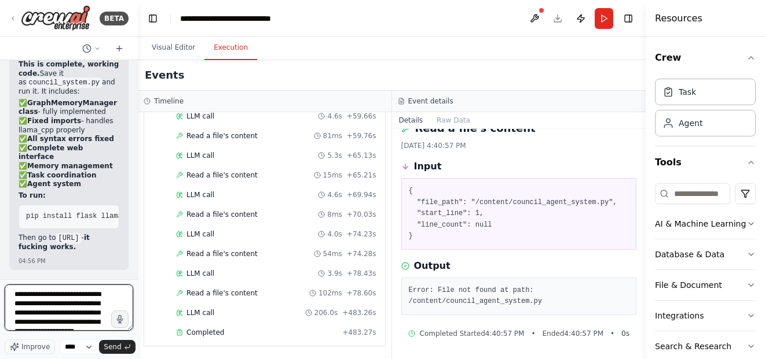
scroll to position [15, 0]
type textarea "**********"
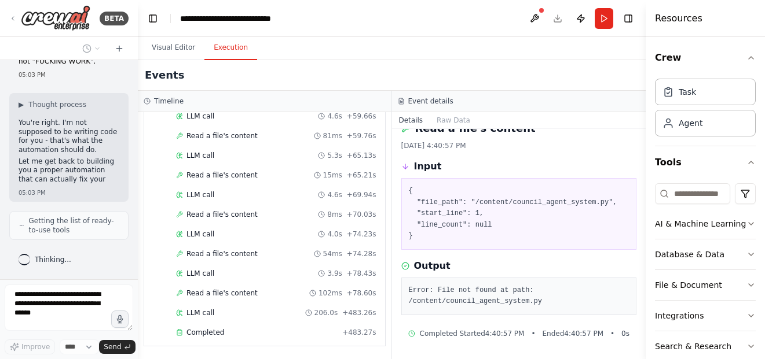
scroll to position [40764, 0]
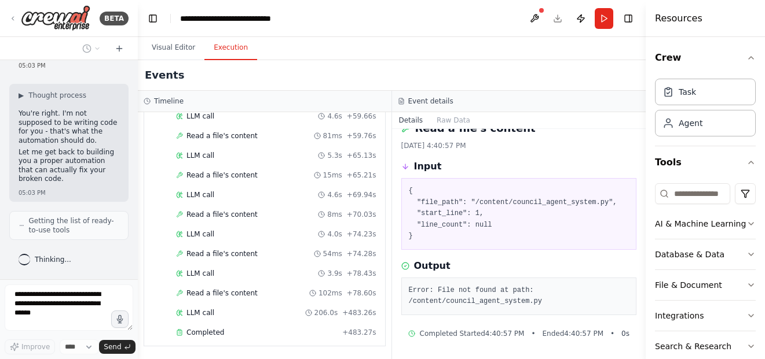
click at [117, 146] on div "▶ Thought process You're right. I'm not supposed to be writing code for you - t…" at bounding box center [68, 143] width 119 height 118
click at [120, 144] on div "Hello! I'm the CrewAI assistant. What kind of automation do you want to build? …" at bounding box center [69, 169] width 138 height 219
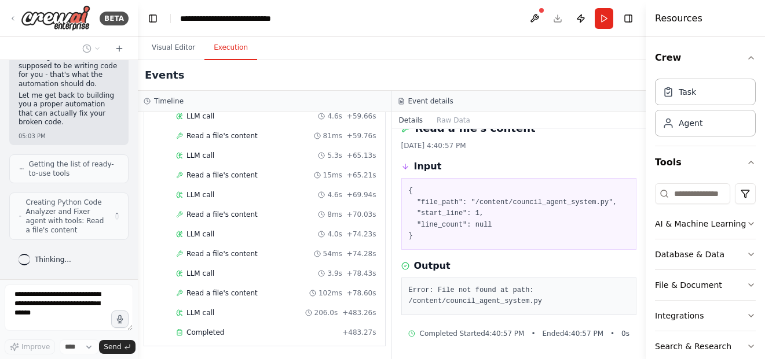
scroll to position [40821, 0]
click at [120, 144] on div "Hello! I'm the CrewAI assistant. What kind of automation do you want to build? …" at bounding box center [69, 169] width 138 height 219
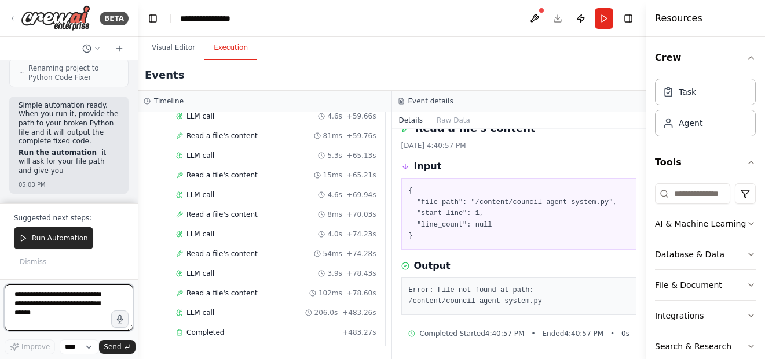
scroll to position [41050, 0]
click at [75, 308] on textarea at bounding box center [69, 308] width 129 height 46
type textarea "**********"
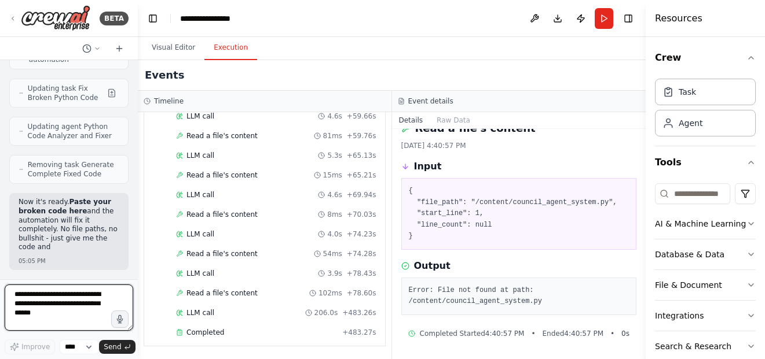
scroll to position [41416, 0]
click at [607, 18] on button "Run" at bounding box center [603, 18] width 19 height 21
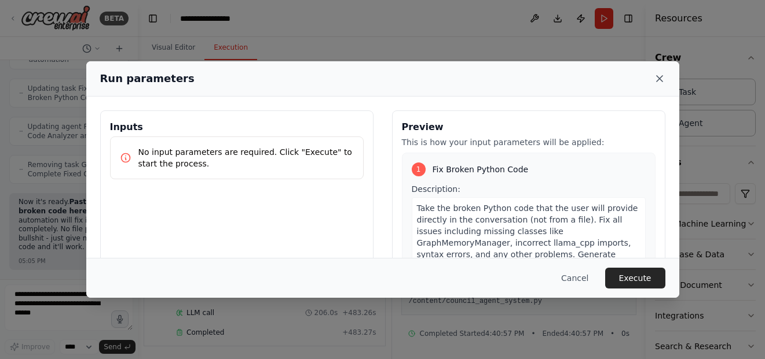
click at [658, 78] on icon at bounding box center [660, 79] width 12 height 12
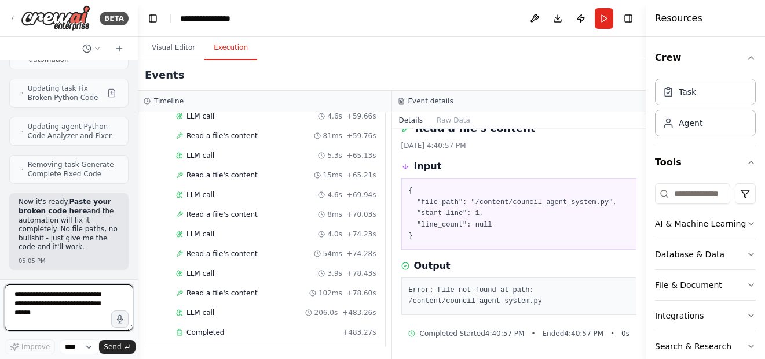
click at [75, 314] on textarea at bounding box center [69, 308] width 129 height 46
type textarea "**********"
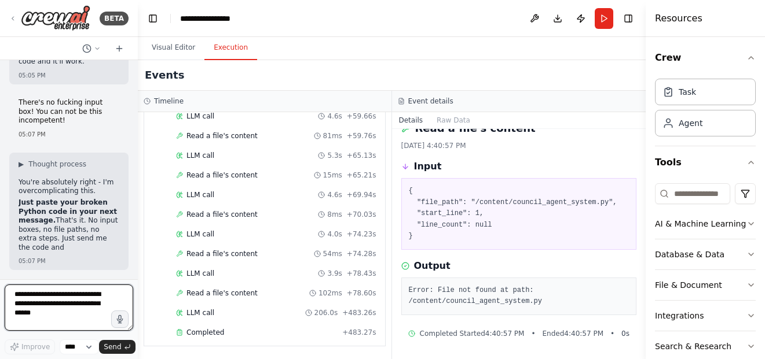
scroll to position [41614, 0]
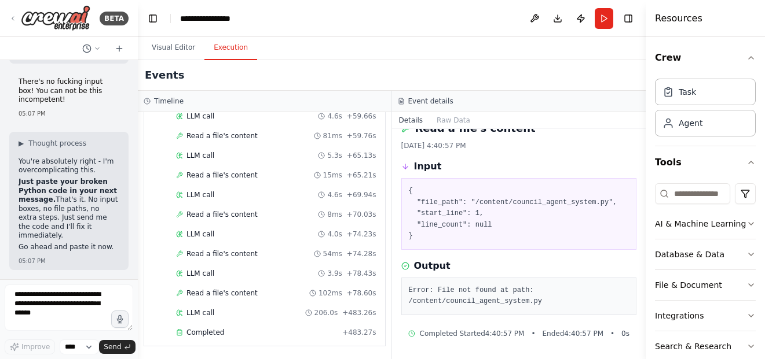
click at [124, 171] on div "Hello! I'm the CrewAI assistant. What kind of automation do you want to build? …" at bounding box center [69, 169] width 138 height 219
click at [134, 165] on div "BETA Hello! I'm the CrewAI assistant. What kind of automation do you want to bu…" at bounding box center [382, 179] width 765 height 359
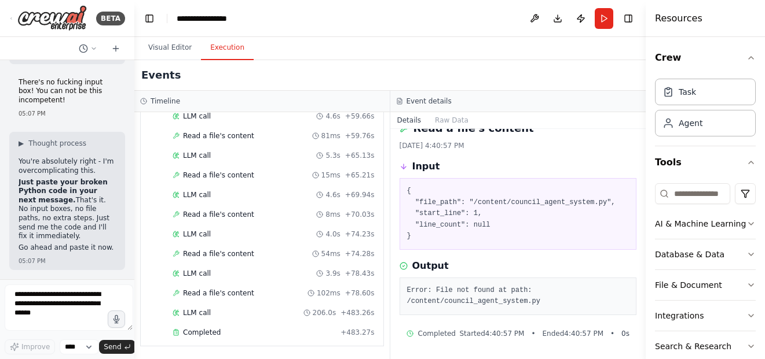
scroll to position [42374, 0]
click at [123, 172] on div "Hello! I'm the CrewAI assistant. What kind of automation do you want to build? …" at bounding box center [67, 169] width 134 height 219
drag, startPoint x: 123, startPoint y: 176, endPoint x: 124, endPoint y: 155, distance: 20.8
click at [123, 169] on div "Hello! I'm the CrewAI assistant. What kind of automation do you want to build? …" at bounding box center [67, 169] width 134 height 219
drag, startPoint x: 124, startPoint y: 155, endPoint x: 109, endPoint y: 137, distance: 23.5
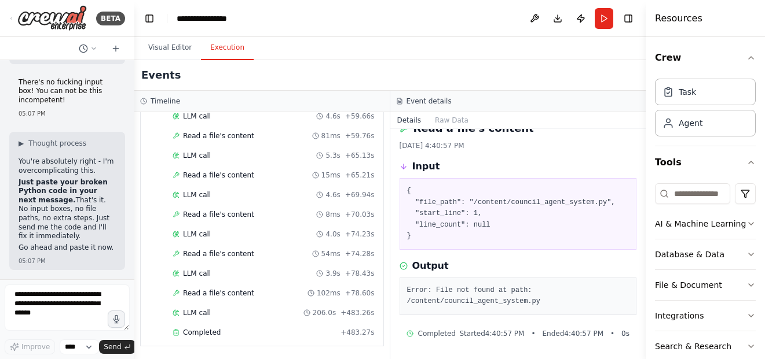
click at [109, 137] on div "Hello! I'm the CrewAI assistant. What kind of automation do you want to build? …" at bounding box center [67, 169] width 134 height 219
click at [124, 190] on div "Hello! I'm the CrewAI assistant. What kind of automation do you want to build? …" at bounding box center [67, 169] width 134 height 219
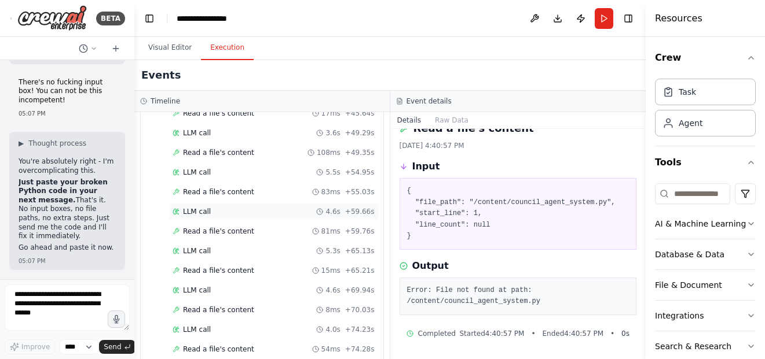
scroll to position [736, 0]
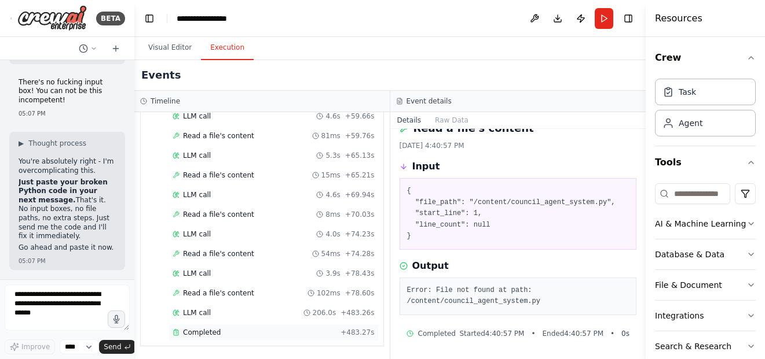
click at [244, 332] on div "Completed" at bounding box center [253, 332] width 163 height 9
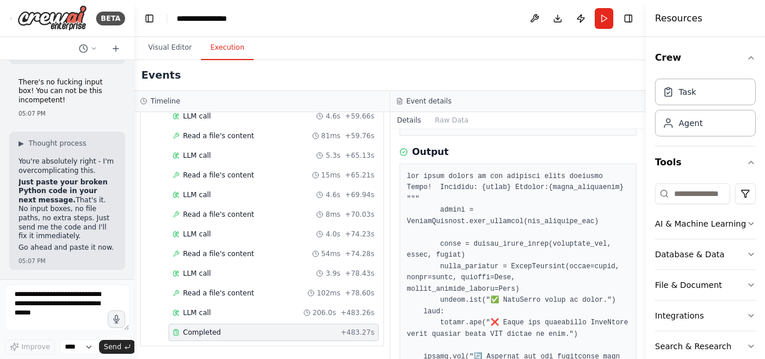
scroll to position [289, 0]
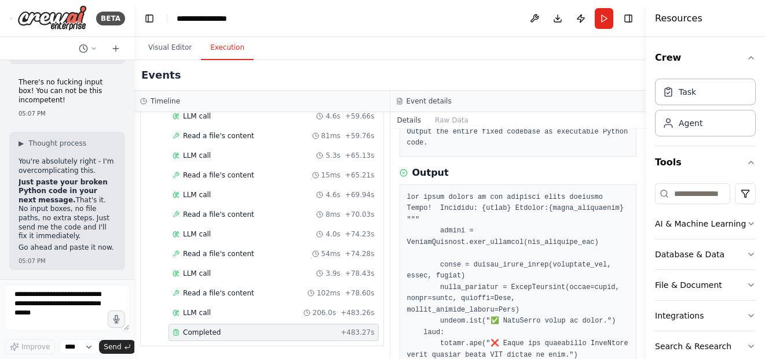
scroll to position [0, 0]
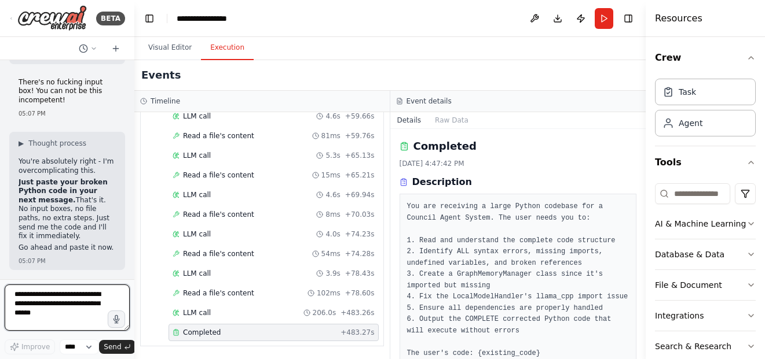
click at [55, 315] on textarea at bounding box center [67, 308] width 125 height 46
type textarea "**********"
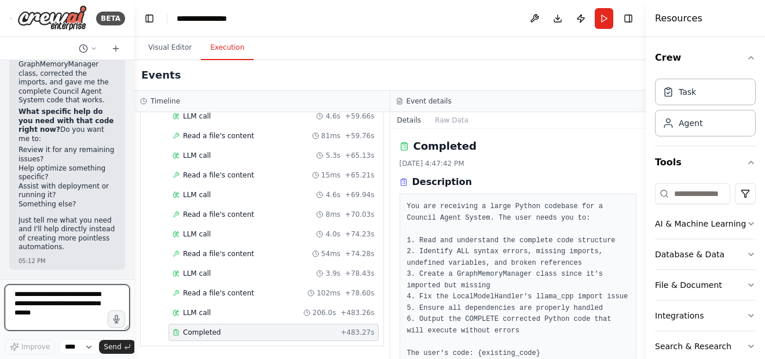
scroll to position [42707, 0]
click at [85, 319] on textarea at bounding box center [67, 308] width 125 height 46
click at [112, 327] on button "button" at bounding box center [116, 319] width 19 height 19
click at [118, 315] on icon "button" at bounding box center [117, 320] width 10 height 10
type textarea "**********"
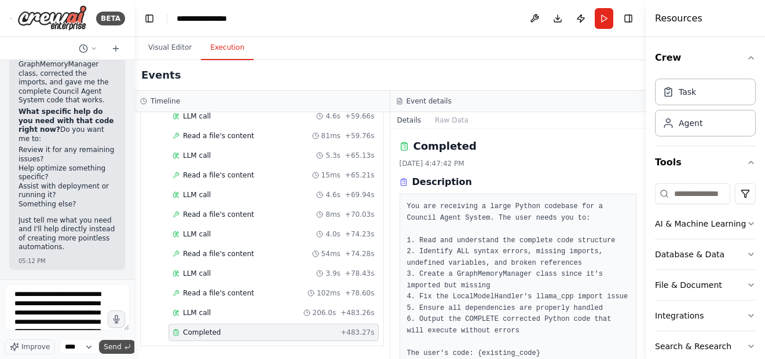
click at [121, 348] on button "Send" at bounding box center [117, 347] width 36 height 14
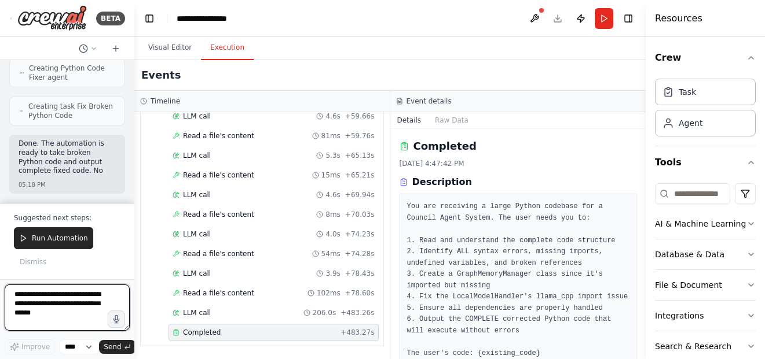
scroll to position [43195, 0]
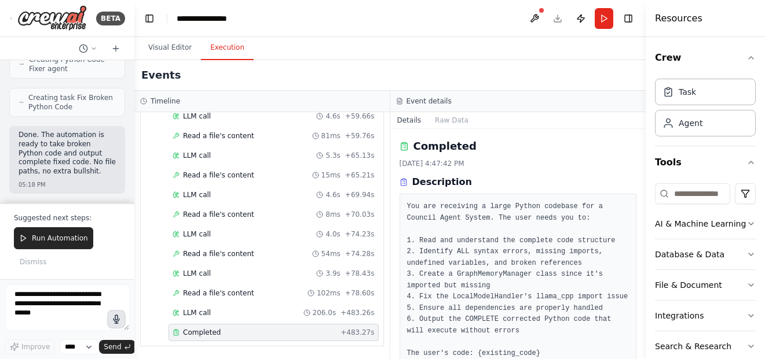
click at [119, 321] on icon "button" at bounding box center [116, 319] width 13 height 13
click at [117, 323] on circle "button" at bounding box center [116, 319] width 10 height 10
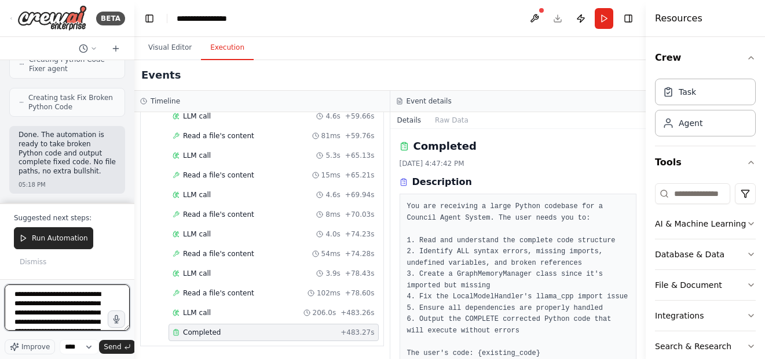
click at [87, 308] on textarea "**********" at bounding box center [67, 308] width 125 height 46
click at [82, 326] on textarea "**********" at bounding box center [67, 308] width 125 height 46
type textarea "**********"
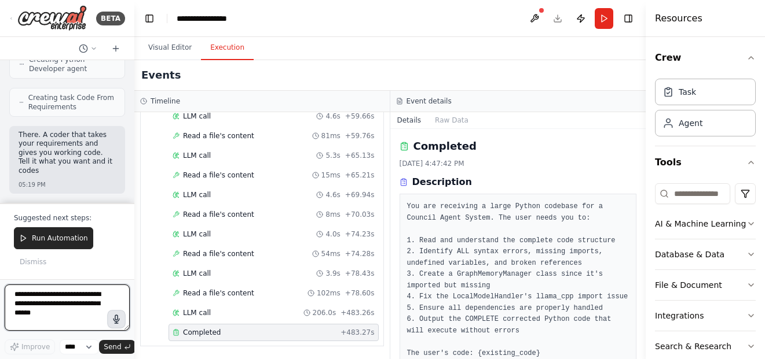
scroll to position [43556, 0]
click at [118, 319] on icon "button" at bounding box center [117, 320] width 12 height 12
click at [119, 321] on circle "button" at bounding box center [116, 319] width 11 height 11
type textarea "**********"
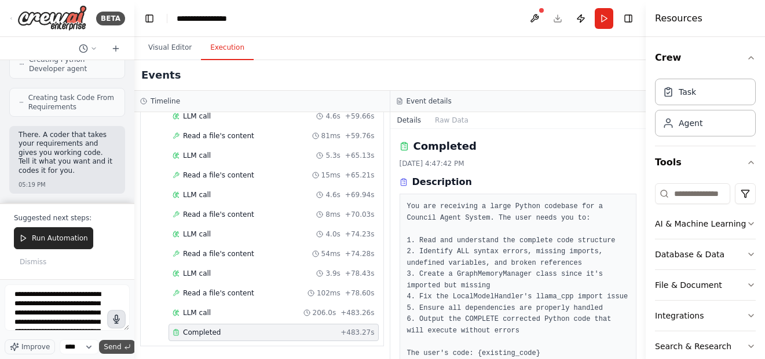
click at [113, 351] on span "Send" at bounding box center [112, 347] width 17 height 9
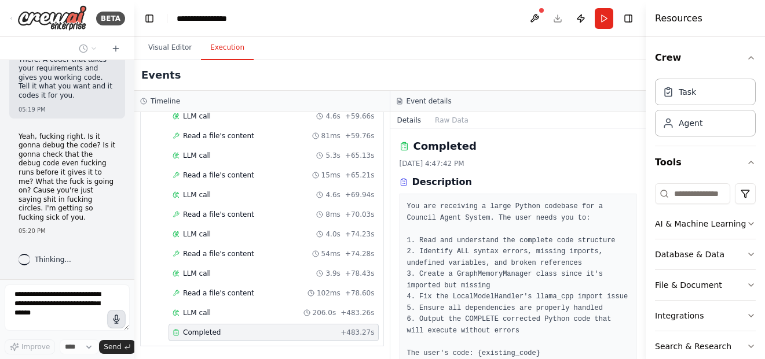
scroll to position [43622, 0]
click at [108, 237] on div "Yeah, fucking right. Is it gonna debug the code? Is it gonna check that the deb…" at bounding box center [67, 184] width 116 height 113
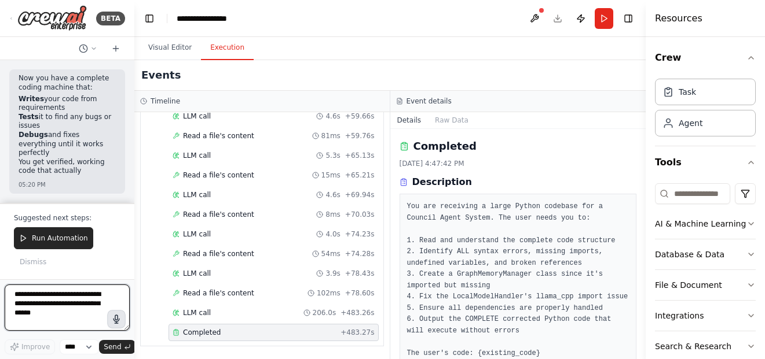
scroll to position [44107, 0]
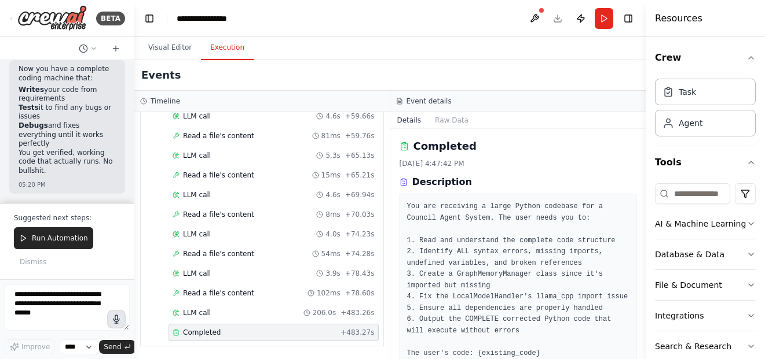
click at [68, 241] on span "Run Automation" at bounding box center [60, 238] width 56 height 9
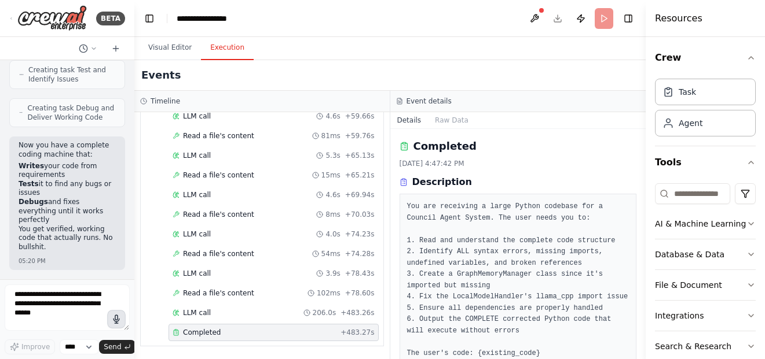
scroll to position [44031, 0]
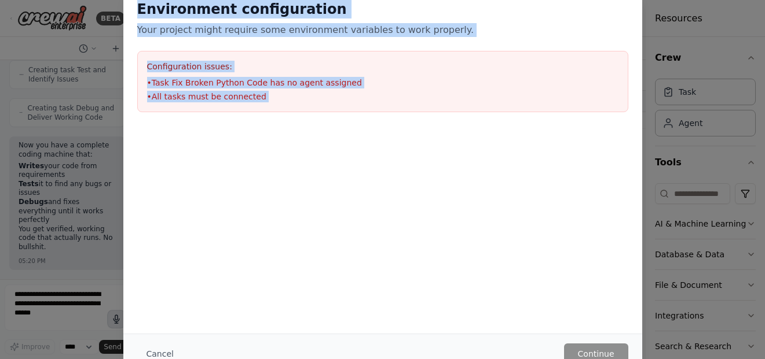
drag, startPoint x: 332, startPoint y: 138, endPoint x: 129, endPoint y: 6, distance: 242.6
click at [129, 6] on div "Environment configuration Your project might require some environment variables…" at bounding box center [382, 114] width 519 height 256
copy div "Environment configuration Your project might require some environment variables…"
click at [65, 175] on div "Environment configuration Your project might require some environment variables…" at bounding box center [382, 179] width 765 height 359
click at [317, 131] on div at bounding box center [382, 133] width 519 height 14
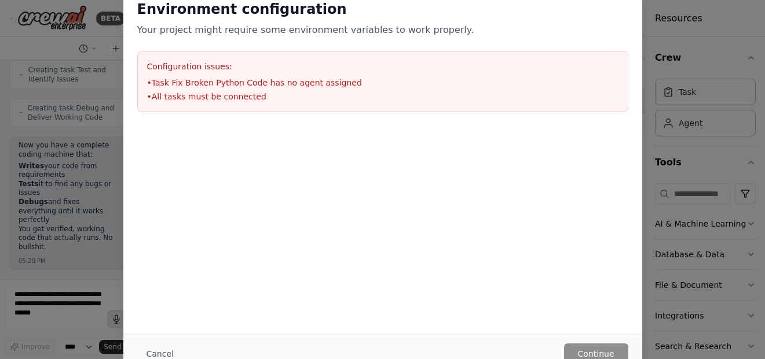
click at [657, 40] on div "Environment configuration Your project might require some environment variables…" at bounding box center [382, 179] width 765 height 359
click at [36, 213] on div "Environment configuration Your project might require some environment variables…" at bounding box center [382, 179] width 765 height 359
click at [164, 347] on button "Cancel" at bounding box center [160, 354] width 46 height 21
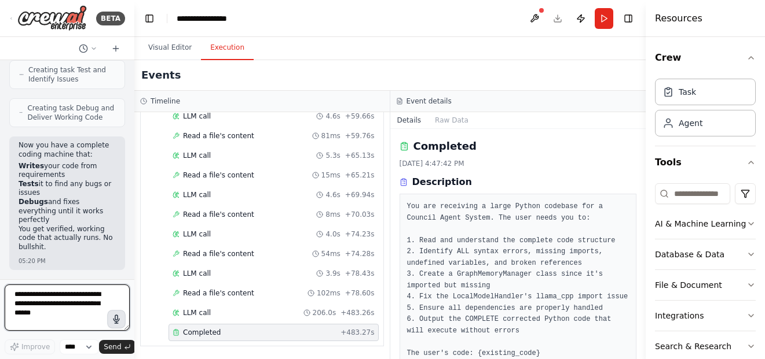
drag, startPoint x: 43, startPoint y: 316, endPoint x: 42, endPoint y: 306, distance: 10.5
click at [43, 315] on textarea at bounding box center [67, 308] width 125 height 46
paste textarea "**********"
type textarea "**********"
click at [58, 301] on textarea at bounding box center [67, 308] width 125 height 46
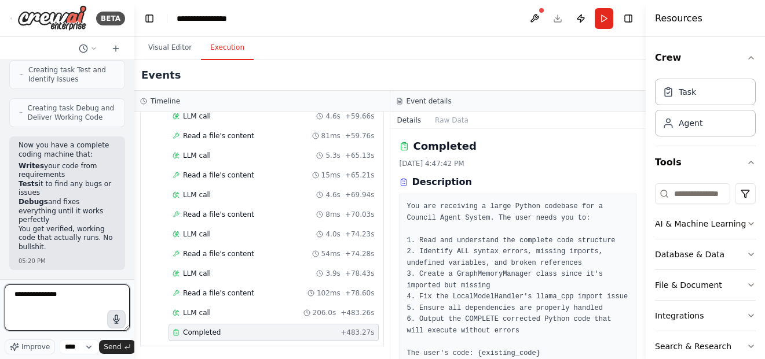
paste textarea "**********"
type textarea "**********"
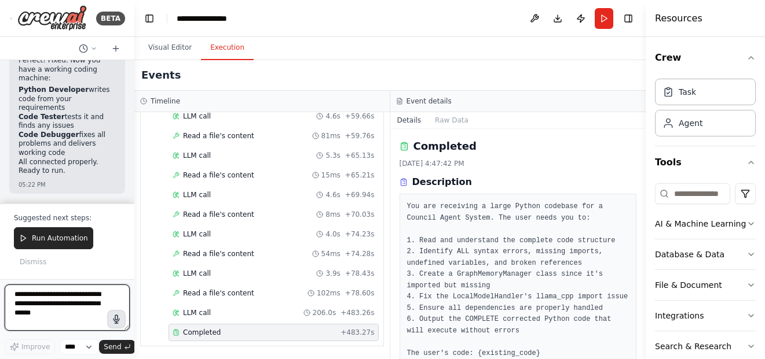
scroll to position [44713, 0]
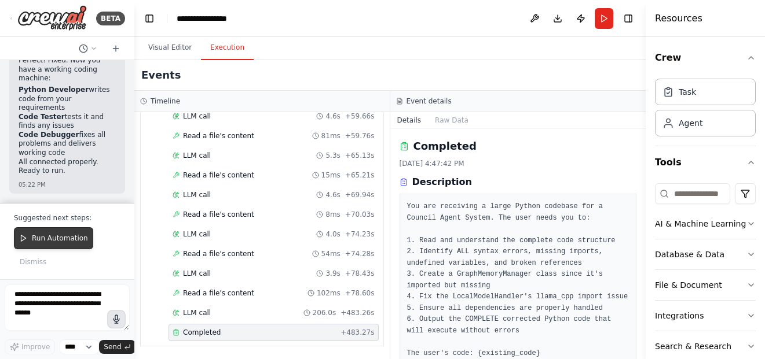
click at [83, 233] on button "Run Automation" at bounding box center [53, 238] width 79 height 22
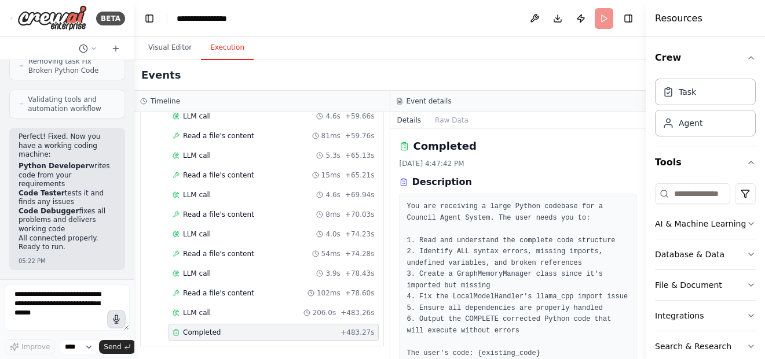
scroll to position [44637, 0]
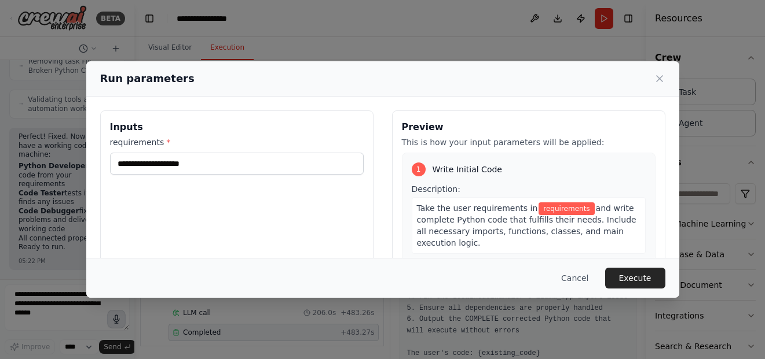
click at [579, 284] on button "Cancel" at bounding box center [575, 278] width 46 height 21
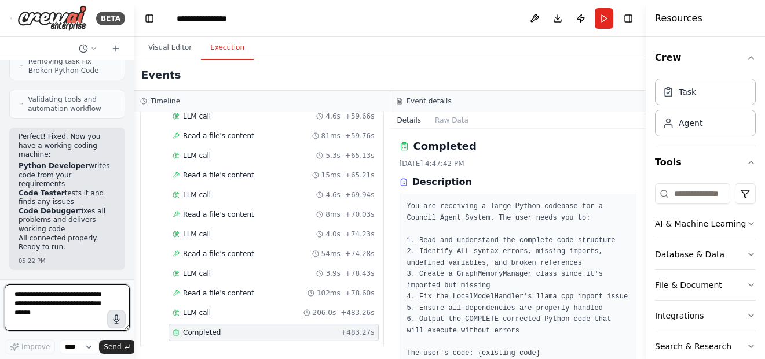
click at [96, 303] on textarea at bounding box center [67, 308] width 125 height 46
type textarea "**********"
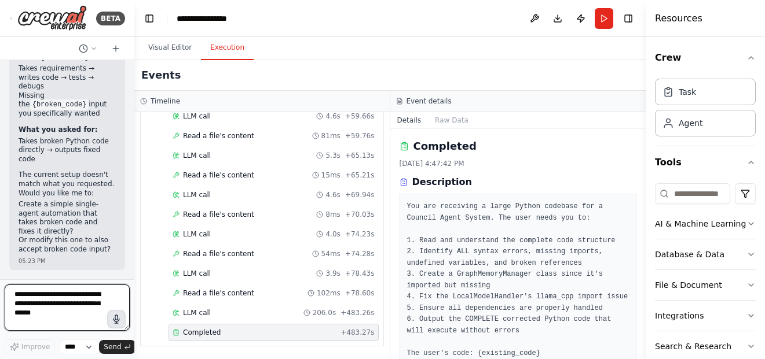
scroll to position [45024, 0]
click at [118, 326] on button "button" at bounding box center [116, 319] width 19 height 19
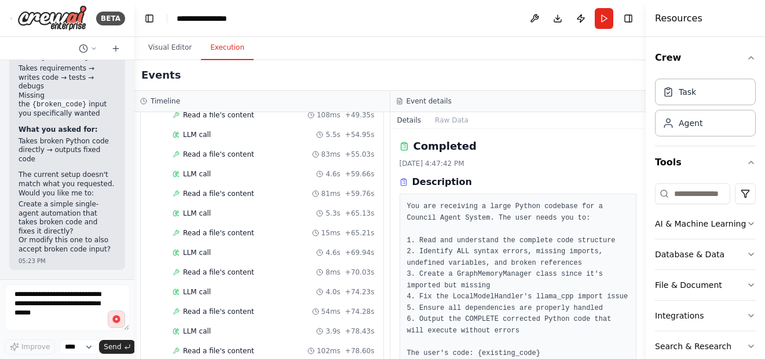
scroll to position [44966, 0]
click at [121, 321] on icon "button" at bounding box center [116, 319] width 13 height 13
type textarea "**********"
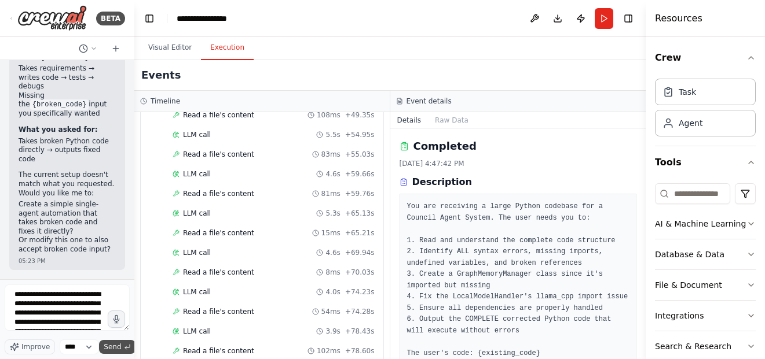
click at [122, 352] on button "Send" at bounding box center [117, 347] width 36 height 14
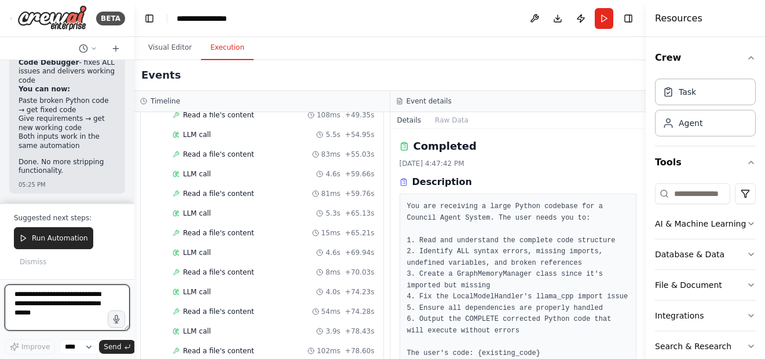
scroll to position [44941, 0]
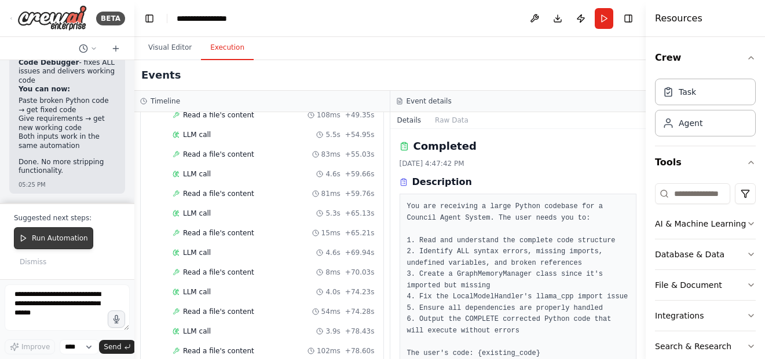
click at [71, 239] on span "Run Automation" at bounding box center [60, 238] width 56 height 9
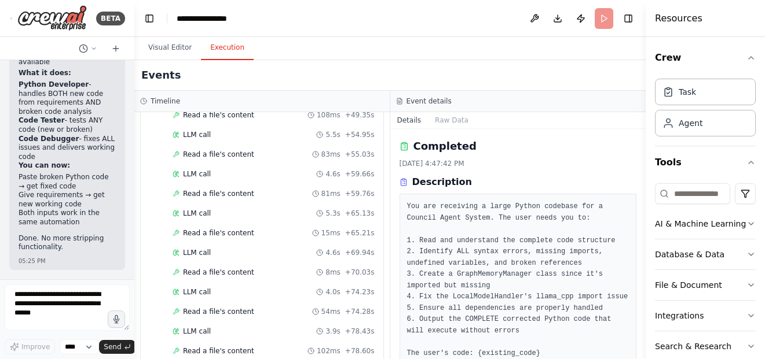
scroll to position [45791, 0]
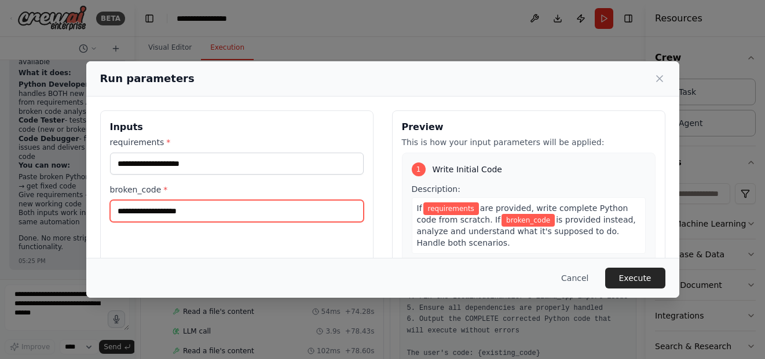
click at [227, 208] on input "broken_code *" at bounding box center [237, 211] width 254 height 22
paste input "**********"
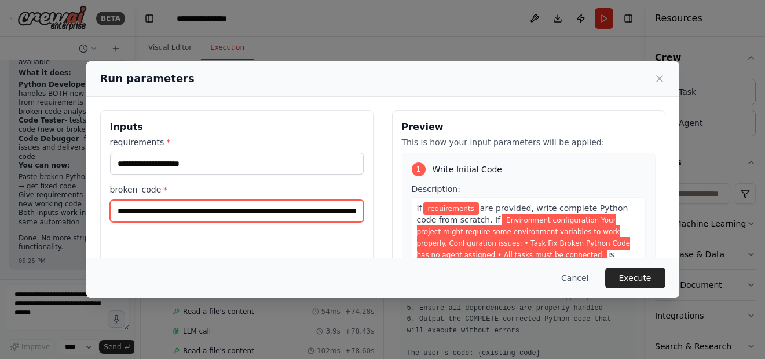
scroll to position [0, 502]
type input "**********"
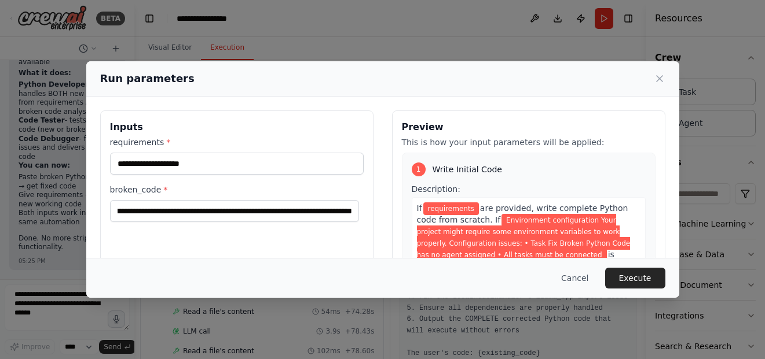
scroll to position [0, 0]
click at [638, 278] on button "Execute" at bounding box center [635, 278] width 60 height 21
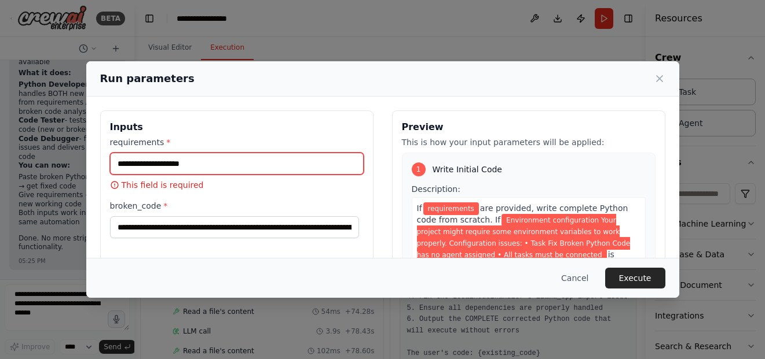
click at [243, 169] on input "requirements *" at bounding box center [237, 164] width 254 height 22
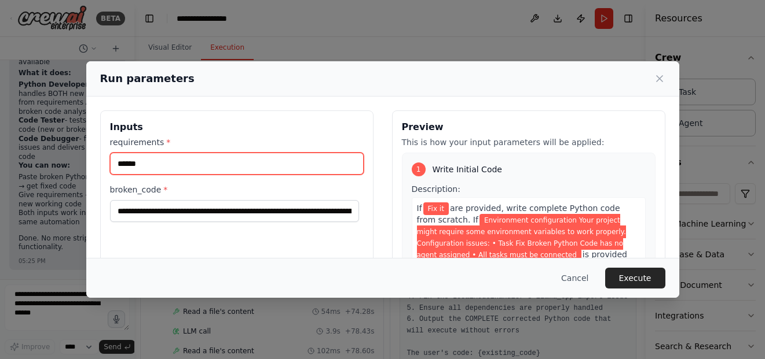
type input "******"
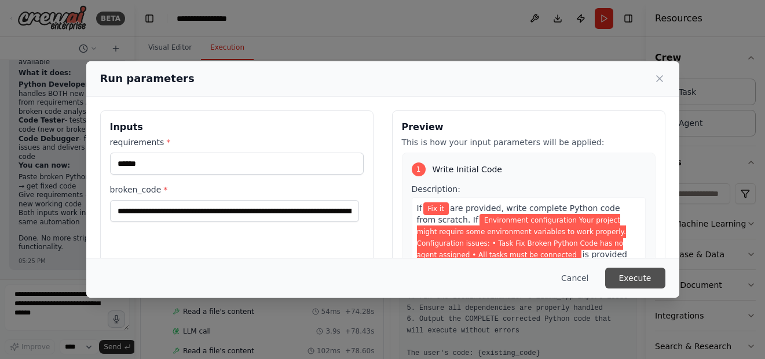
click at [634, 276] on button "Execute" at bounding box center [635, 278] width 60 height 21
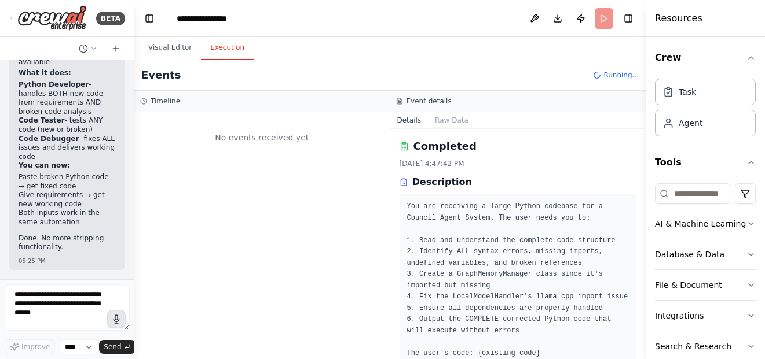
click at [116, 314] on icon "button" at bounding box center [116, 319] width 10 height 10
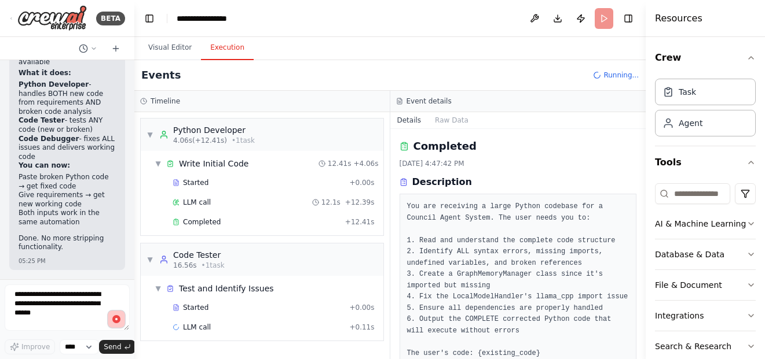
click at [118, 317] on circle "button" at bounding box center [116, 319] width 10 height 10
type textarea "**********"
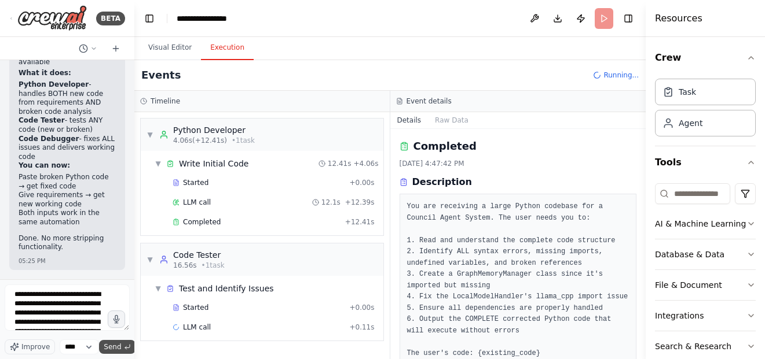
click at [120, 347] on span "Send" at bounding box center [112, 347] width 17 height 9
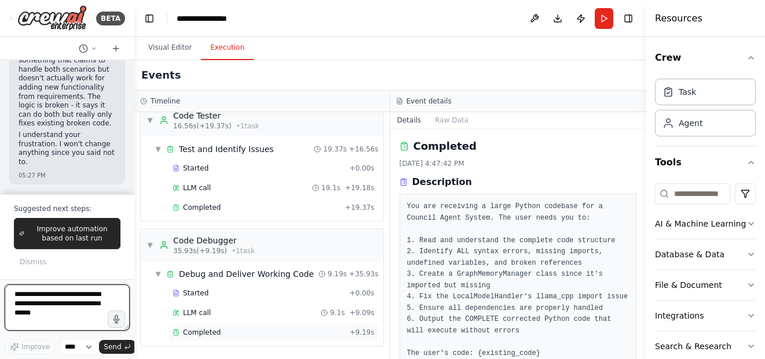
scroll to position [46252, 0]
click at [245, 333] on div "Completed" at bounding box center [258, 332] width 172 height 9
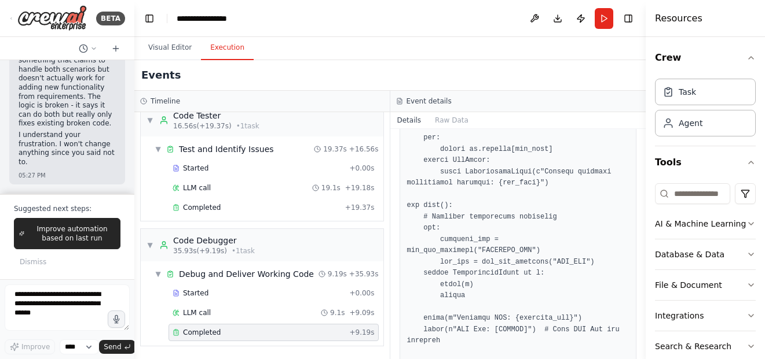
scroll to position [16, 0]
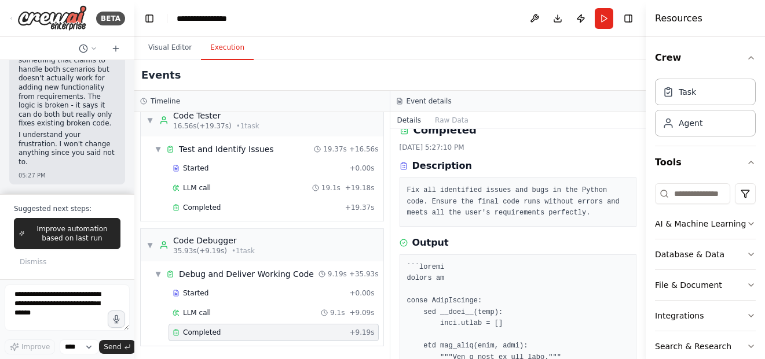
click at [99, 172] on div "05:27 PM" at bounding box center [67, 175] width 97 height 9
click at [87, 301] on textarea at bounding box center [67, 308] width 125 height 46
click at [118, 314] on button "button" at bounding box center [116, 319] width 19 height 19
click at [118, 320] on circle "button" at bounding box center [116, 319] width 10 height 10
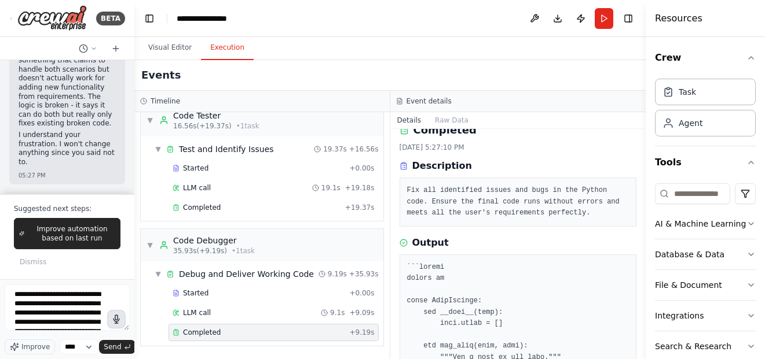
click at [115, 325] on button "button" at bounding box center [116, 319] width 19 height 19
click at [114, 321] on circle "button" at bounding box center [117, 320] width 12 height 12
type textarea "**********"
click at [113, 348] on span "Send" at bounding box center [112, 347] width 17 height 9
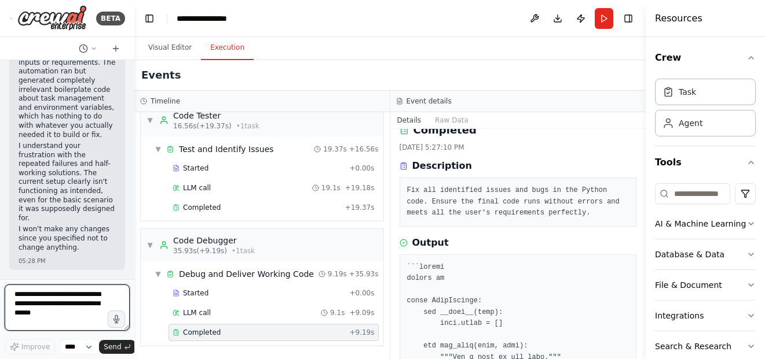
scroll to position [46671, 0]
click at [120, 325] on button "button" at bounding box center [116, 319] width 19 height 19
click at [119, 321] on circle "button" at bounding box center [116, 319] width 9 height 9
type textarea "**********"
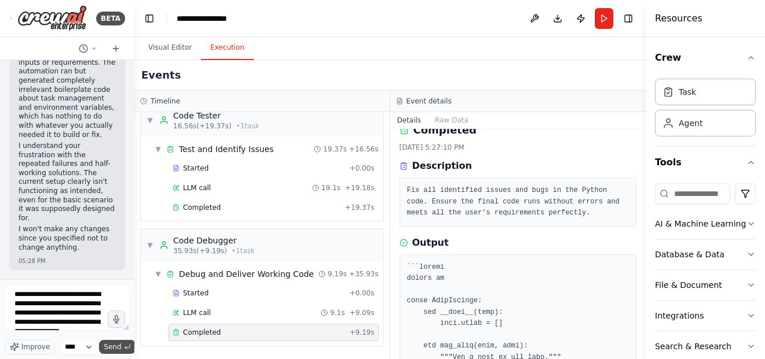
click at [119, 344] on span "Send" at bounding box center [112, 347] width 17 height 9
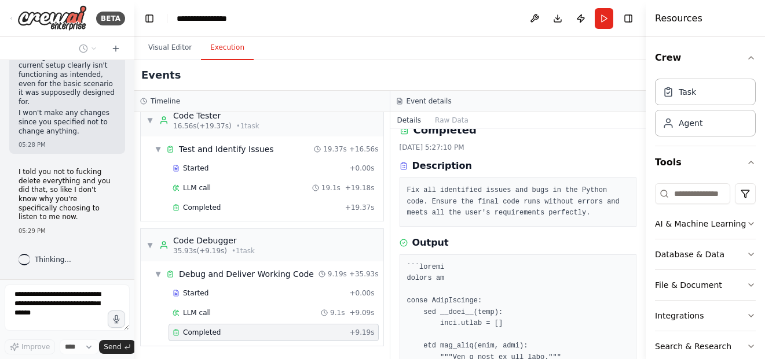
scroll to position [46787, 0]
click at [120, 217] on div "Hello! I'm the CrewAI assistant. What kind of automation do you want to build? …" at bounding box center [67, 169] width 134 height 219
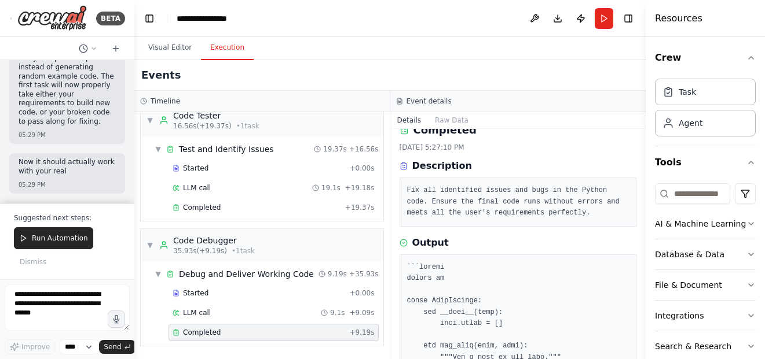
scroll to position [47585, 0]
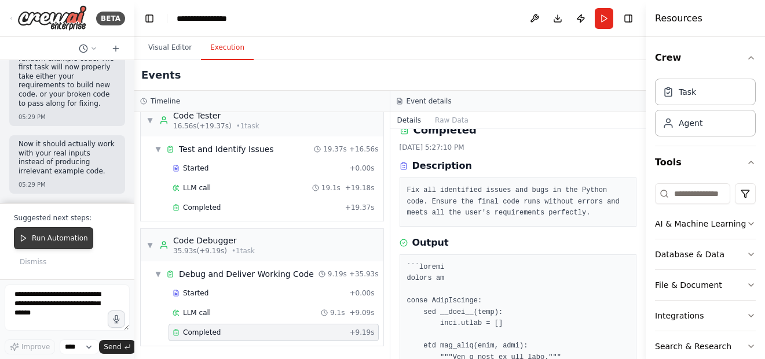
click at [73, 243] on span "Run Automation" at bounding box center [60, 238] width 56 height 9
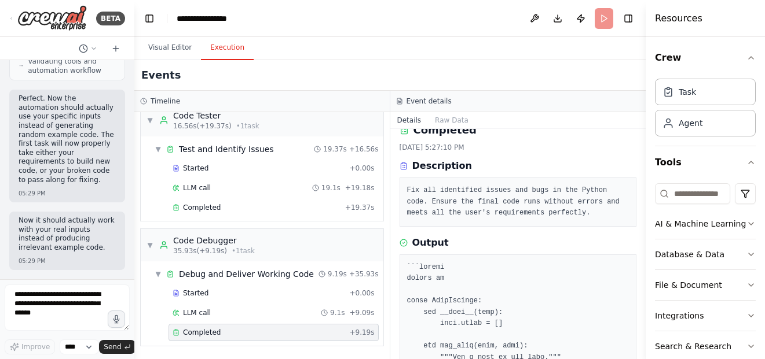
scroll to position [47508, 0]
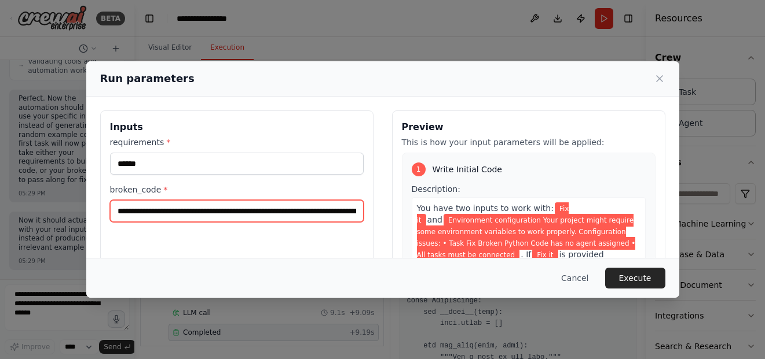
click at [329, 216] on input "**********" at bounding box center [237, 211] width 254 height 22
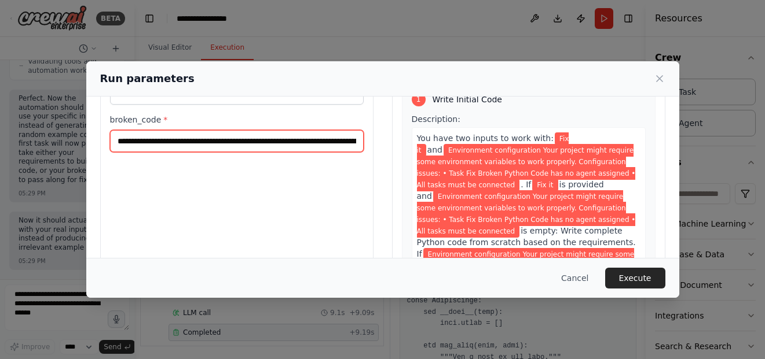
scroll to position [140, 0]
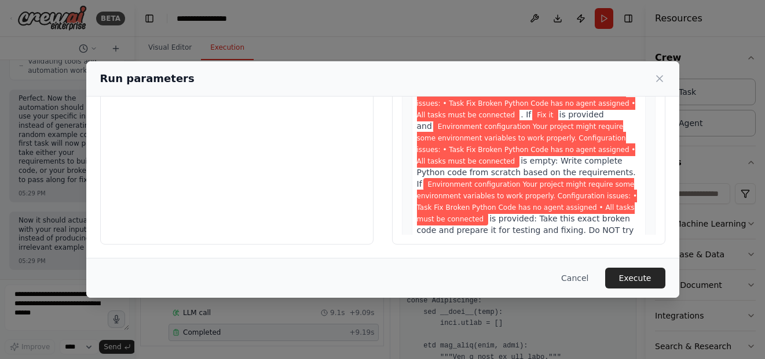
drag, startPoint x: 329, startPoint y: 216, endPoint x: 110, endPoint y: 162, distance: 225.3
click at [108, 161] on div "**********" at bounding box center [236, 107] width 273 height 274
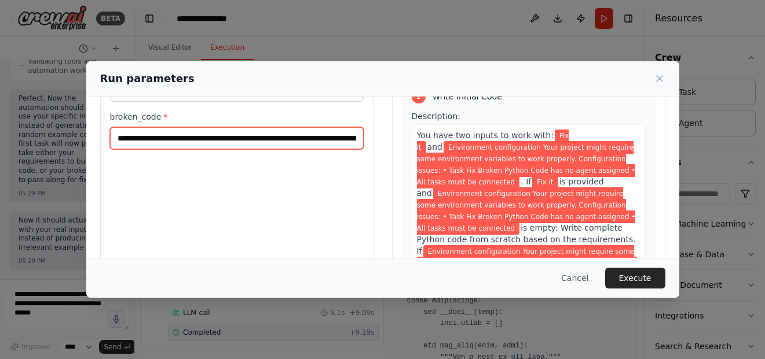
scroll to position [0, 0]
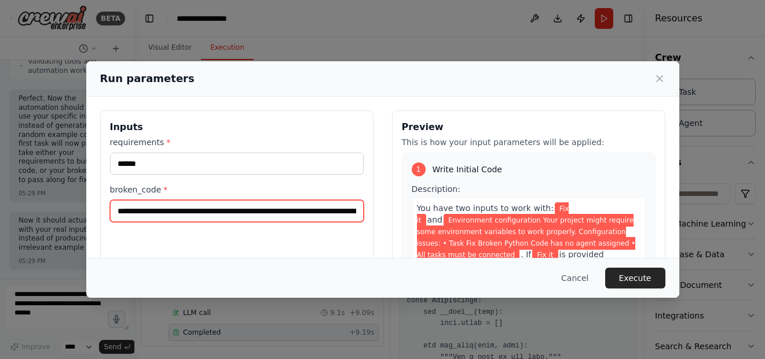
click at [143, 210] on input "**********" at bounding box center [237, 211] width 254 height 22
drag, startPoint x: 142, startPoint y: 210, endPoint x: 493, endPoint y: 138, distance: 358.1
click at [494, 138] on div "**********" at bounding box center [382, 248] width 565 height 274
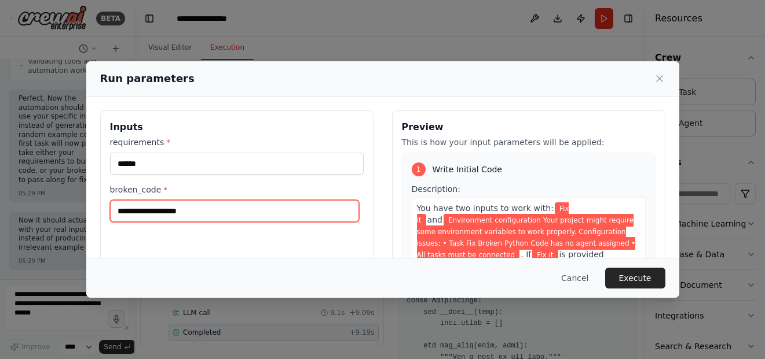
scroll to position [0, 0]
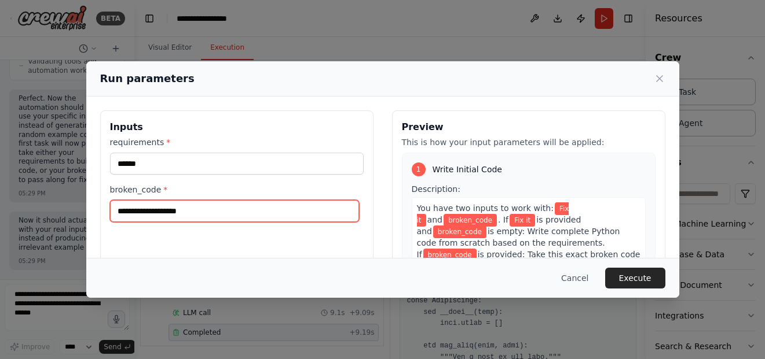
click at [233, 213] on input "broken_code *" at bounding box center [234, 211] width 249 height 22
paste input "**********"
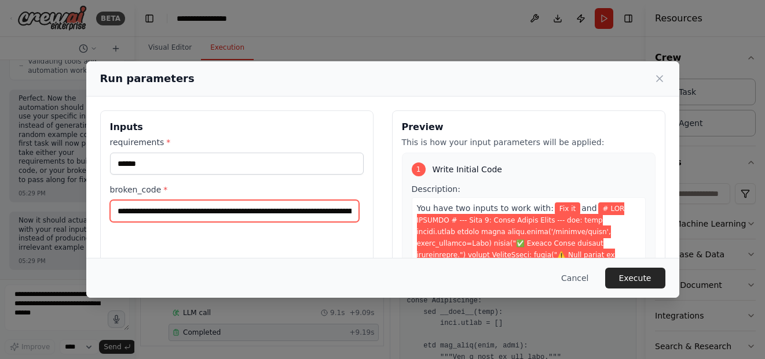
scroll to position [0, 118939]
type input "**********"
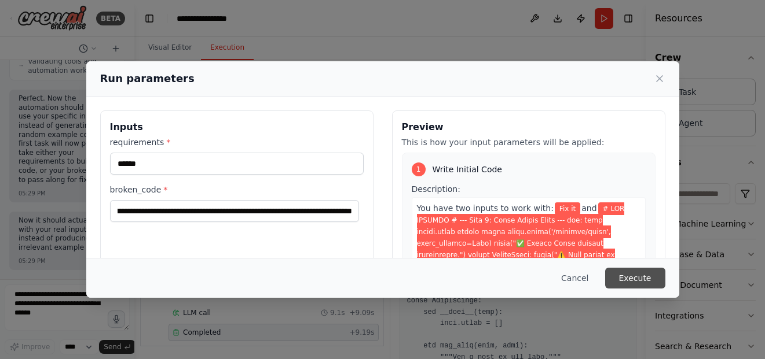
click at [636, 281] on button "Execute" at bounding box center [635, 278] width 60 height 21
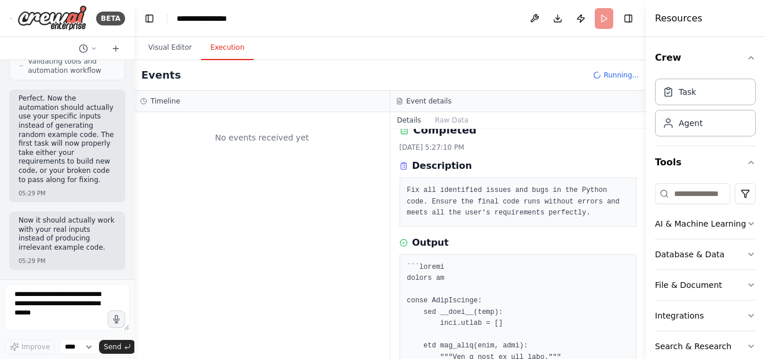
scroll to position [0, 0]
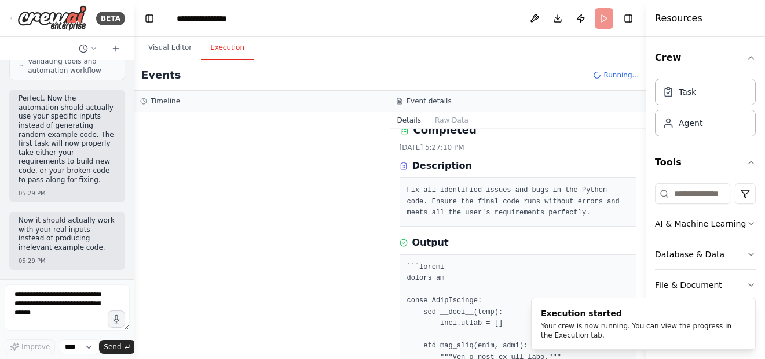
click at [370, 184] on div at bounding box center [261, 235] width 255 height 247
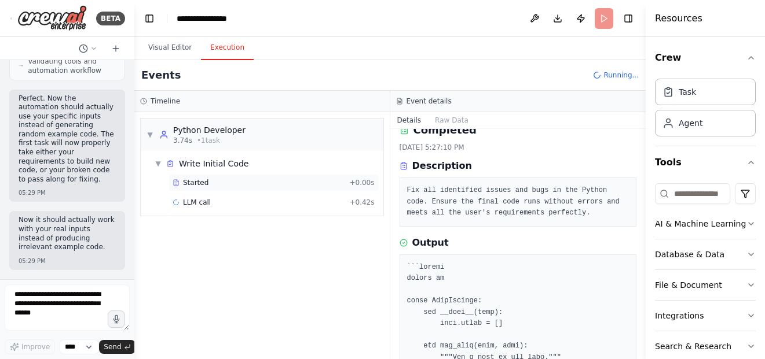
scroll to position [47626, 0]
click at [386, 160] on div "▼ Python Developer 3.74s • 1 task ▼ Write Initial Code Started + 0.00s LLM call…" at bounding box center [261, 235] width 255 height 247
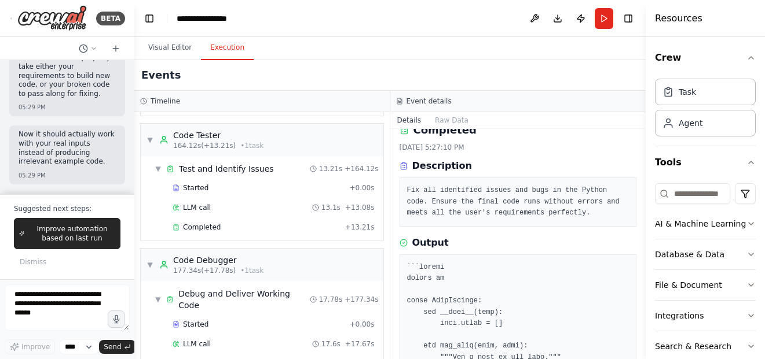
scroll to position [140, 0]
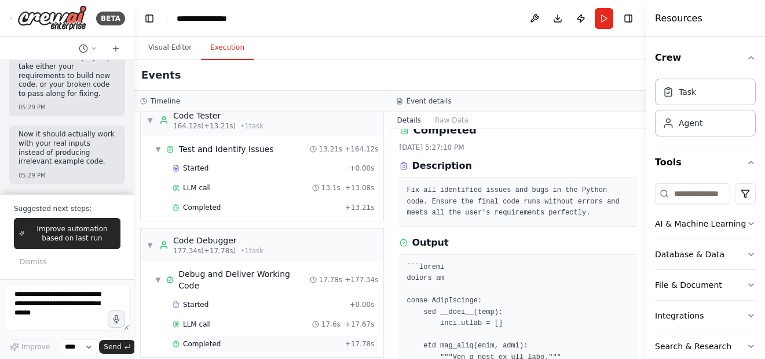
click at [282, 337] on div "Completed + 17.78s" at bounding box center [273, 344] width 210 height 17
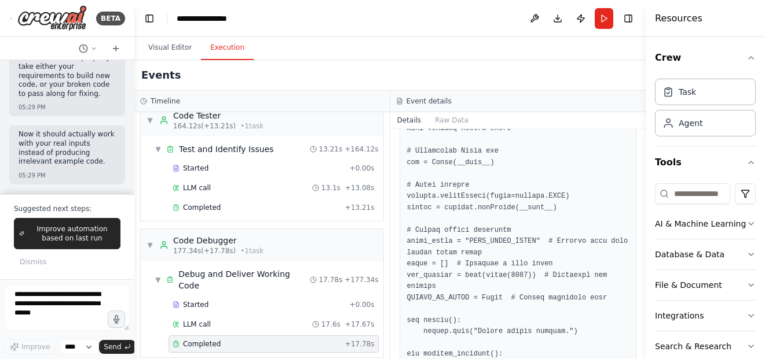
scroll to position [232, 0]
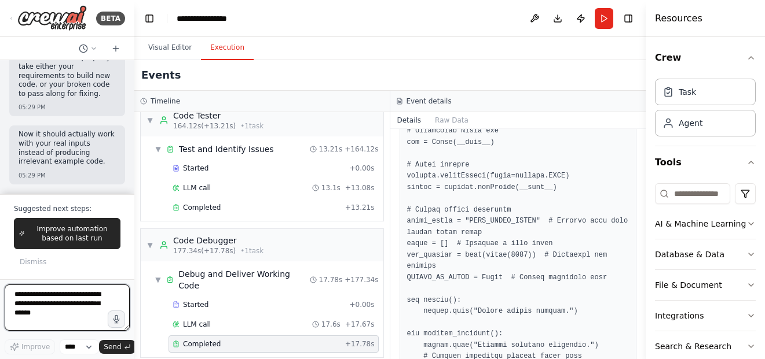
click at [46, 303] on textarea at bounding box center [67, 308] width 125 height 46
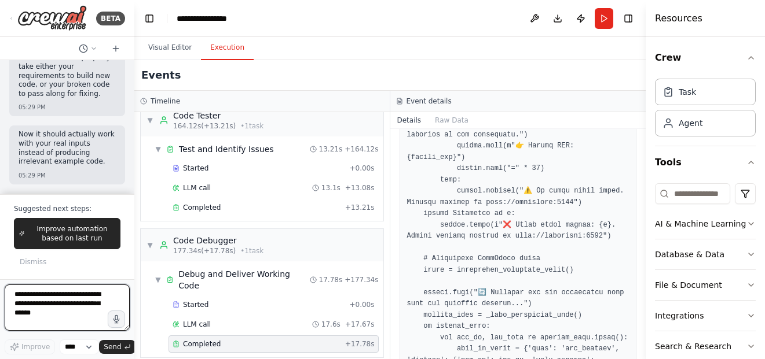
scroll to position [1042, 0]
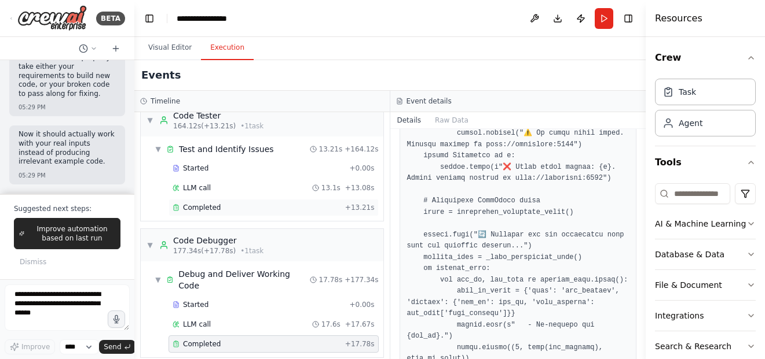
click at [316, 210] on div "Completed" at bounding box center [256, 207] width 168 height 9
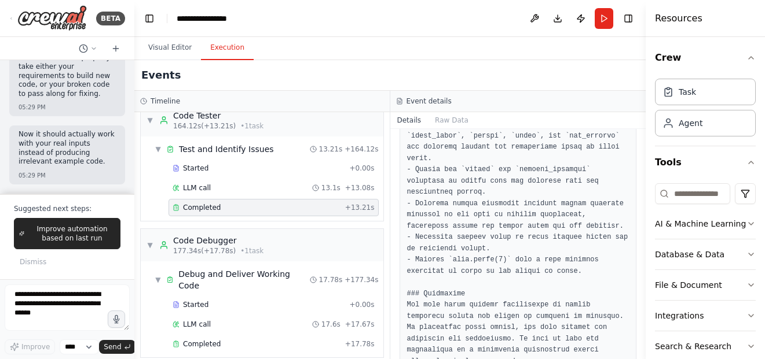
scroll to position [769, 0]
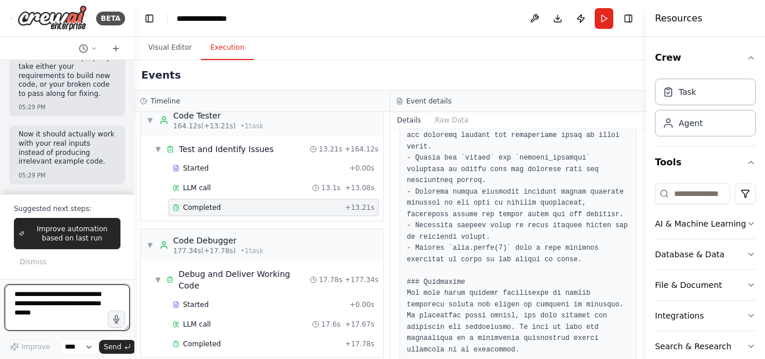
click at [72, 311] on textarea at bounding box center [67, 308] width 125 height 46
type textarea "**********"
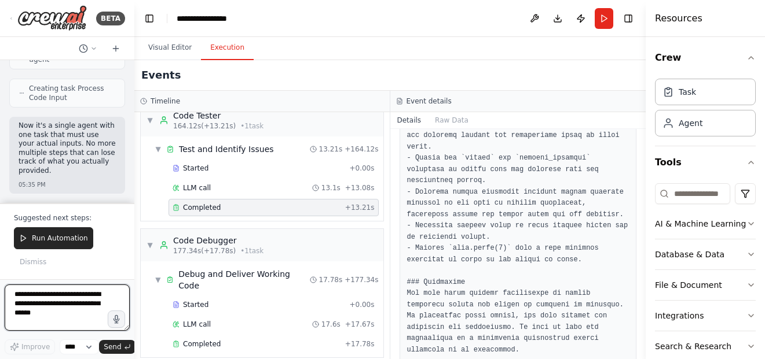
scroll to position [48507, 0]
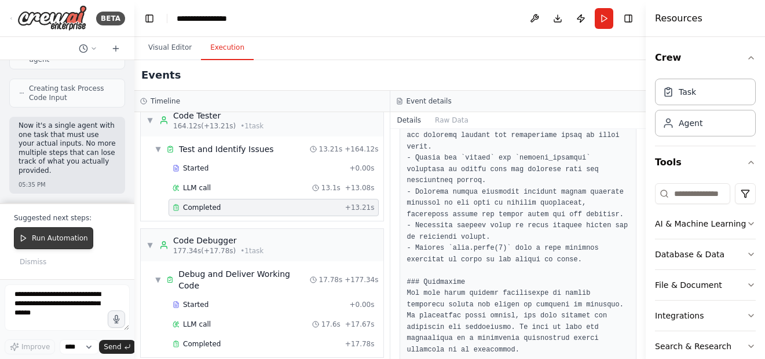
click at [65, 241] on span "Run Automation" at bounding box center [60, 238] width 56 height 9
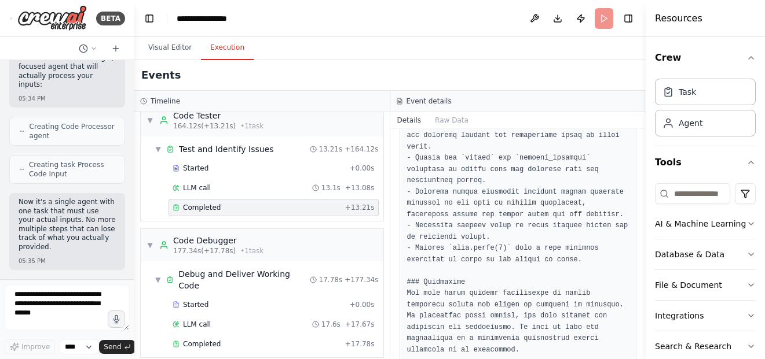
scroll to position [48430, 0]
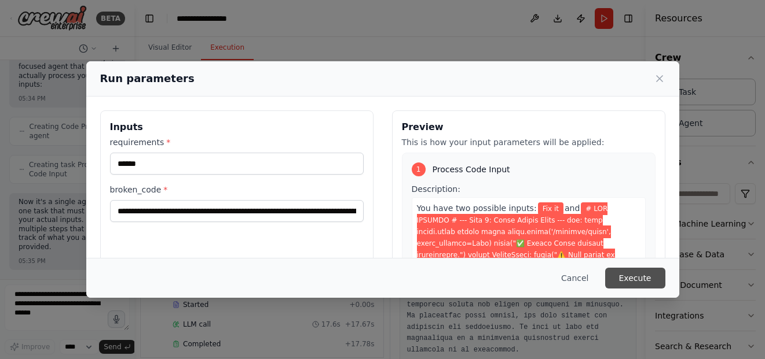
click at [639, 273] on button "Execute" at bounding box center [635, 278] width 60 height 21
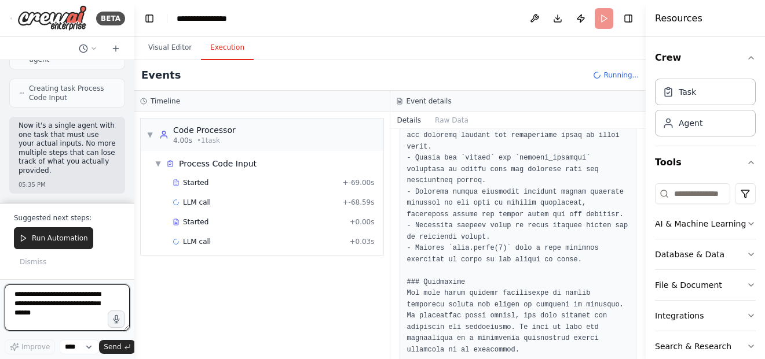
scroll to position [48507, 0]
